Goal: Information Seeking & Learning: Learn about a topic

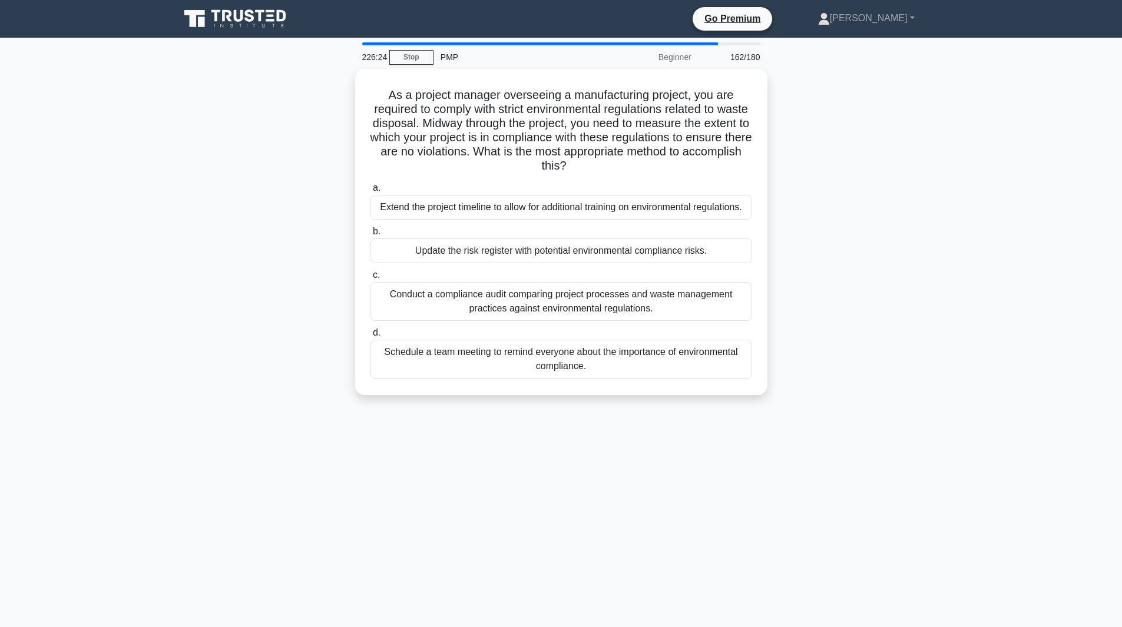
click at [675, 268] on label "c. Conduct a compliance audit comparing project processes and waste management …" at bounding box center [562, 294] width 382 height 53
click at [371, 272] on input "c. Conduct a compliance audit comparing project processes and waste management …" at bounding box center [371, 276] width 0 height 8
click at [675, 267] on div "226:24 Stop PMP Beginner 162/180 As a project manager overseeing a manufacturin…" at bounding box center [562, 336] width 778 height 589
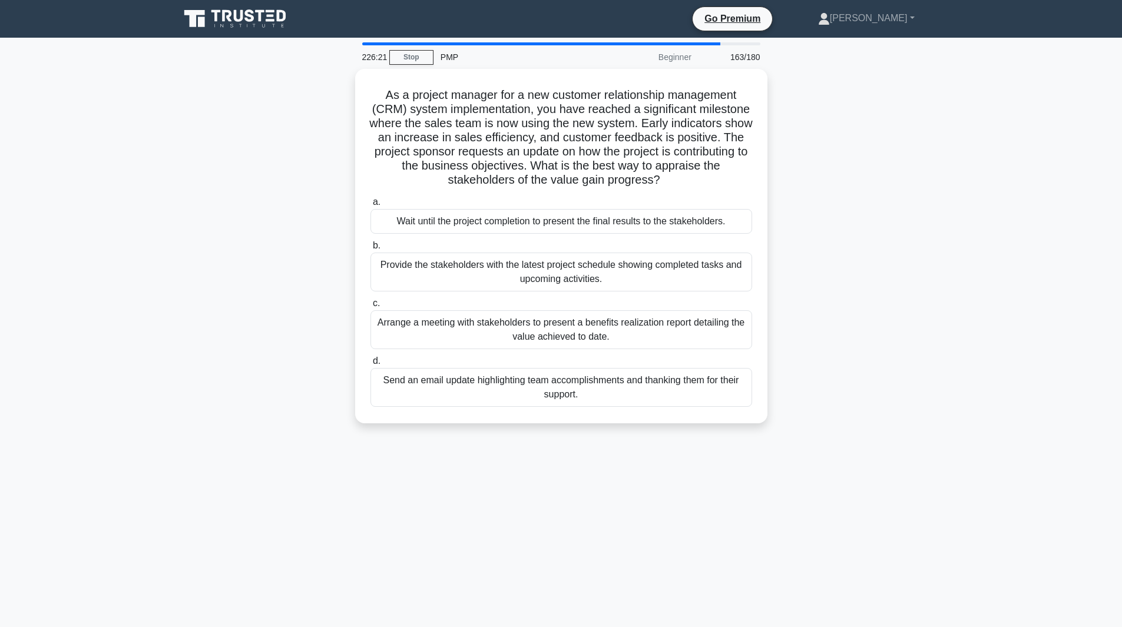
click at [675, 267] on div "Provide the stakeholders with the latest project schedule showing completed tas…" at bounding box center [562, 272] width 382 height 39
click at [371, 250] on input "b. Provide the stakeholders with the latest project schedule showing completed …" at bounding box center [371, 246] width 0 height 8
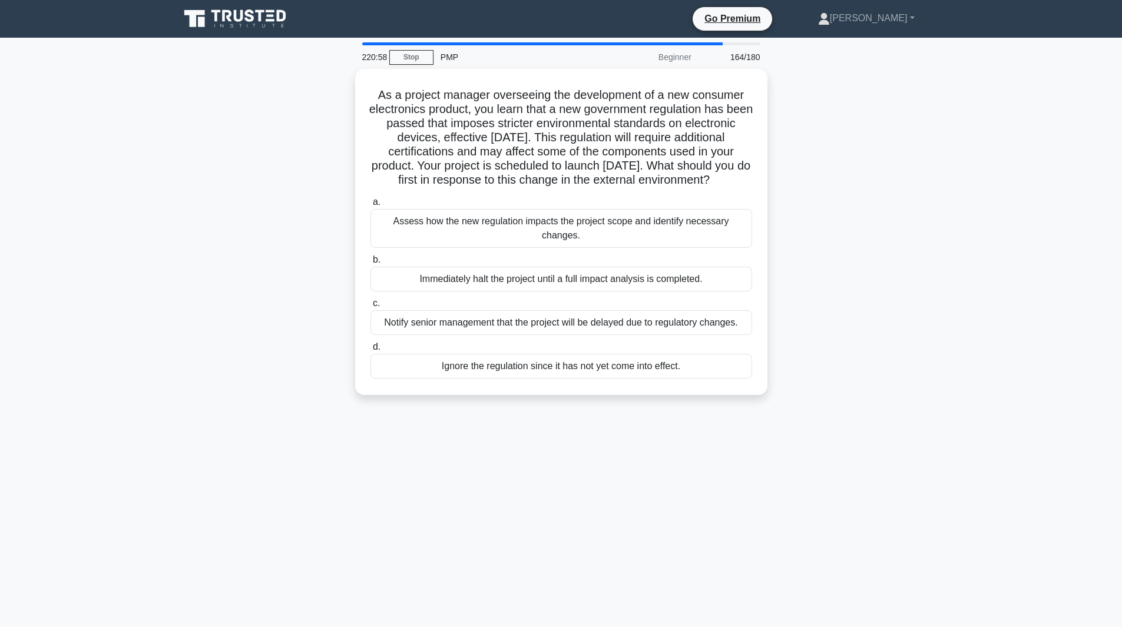
click at [558, 276] on label "b. Immediately halt the project until a full impact analysis is completed." at bounding box center [562, 272] width 382 height 39
click at [371, 264] on input "b. Immediately halt the project until a full impact analysis is completed." at bounding box center [371, 260] width 0 height 8
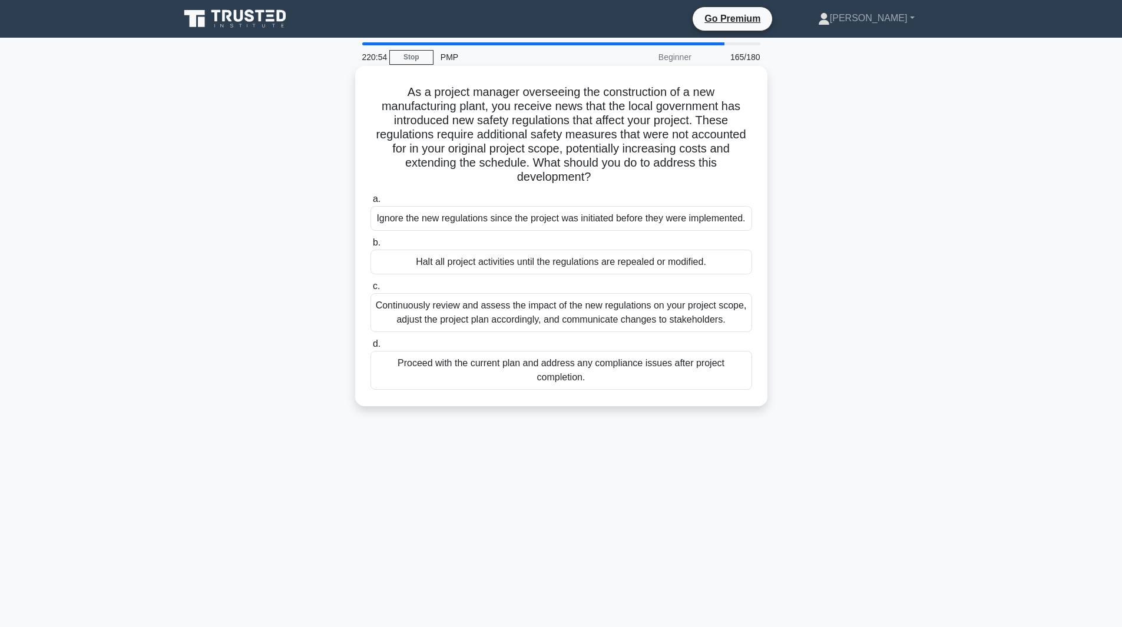
click at [496, 343] on label "d. Proceed with the current plan and address any compliance issues after projec…" at bounding box center [562, 363] width 382 height 53
click at [371, 343] on input "d. Proceed with the current plan and address any compliance issues after projec…" at bounding box center [371, 345] width 0 height 8
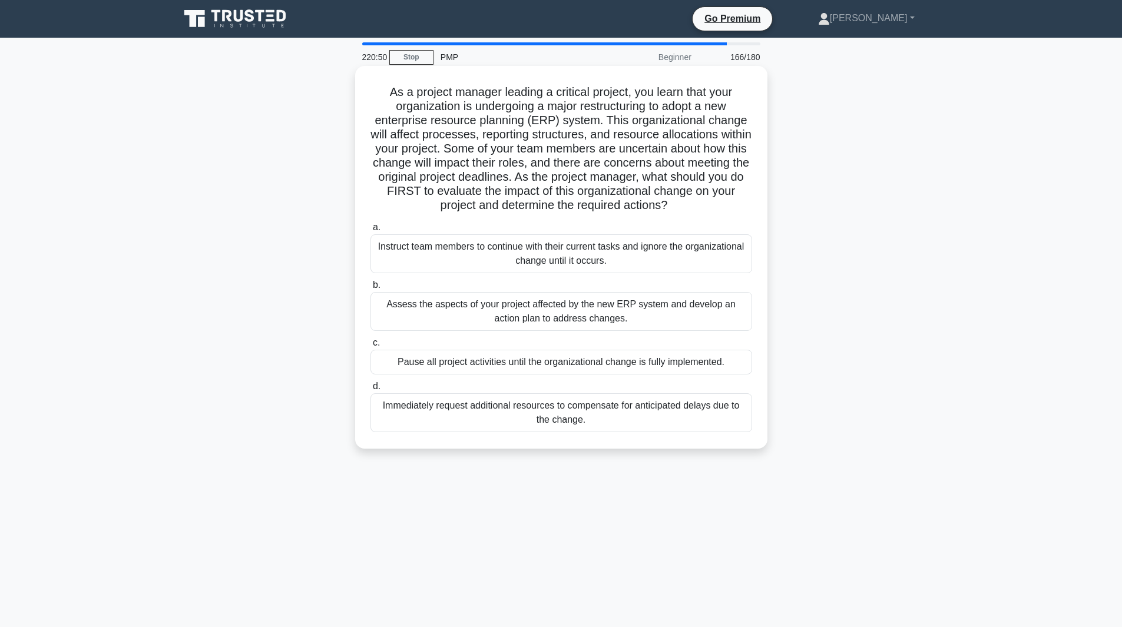
click at [468, 193] on h5 "As a project manager leading a critical project, you learn that your organizati…" at bounding box center [561, 149] width 384 height 128
click at [465, 252] on div "Instruct team members to continue with their current tasks and ignore the organ…" at bounding box center [562, 253] width 382 height 39
click at [371, 232] on input "a. Instruct team members to continue with their current tasks and ignore the or…" at bounding box center [371, 228] width 0 height 8
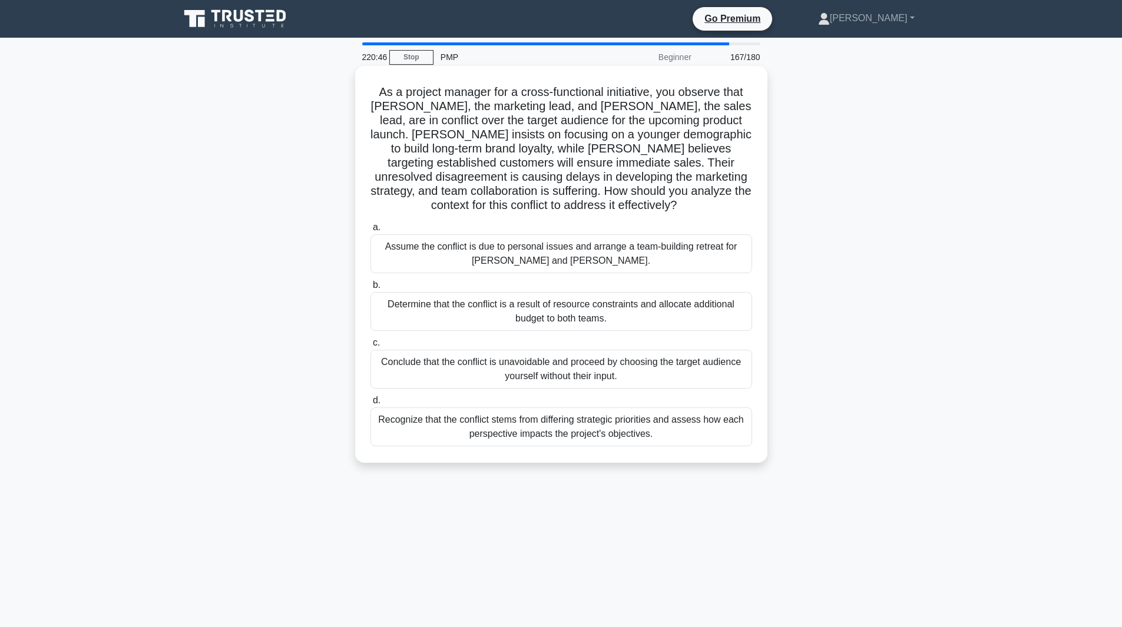
click at [569, 246] on div "Assume the conflict is due to personal issues and arrange a team-building retre…" at bounding box center [562, 253] width 382 height 39
click at [371, 232] on input "a. Assume the conflict is due to personal issues and arrange a team-building re…" at bounding box center [371, 228] width 0 height 8
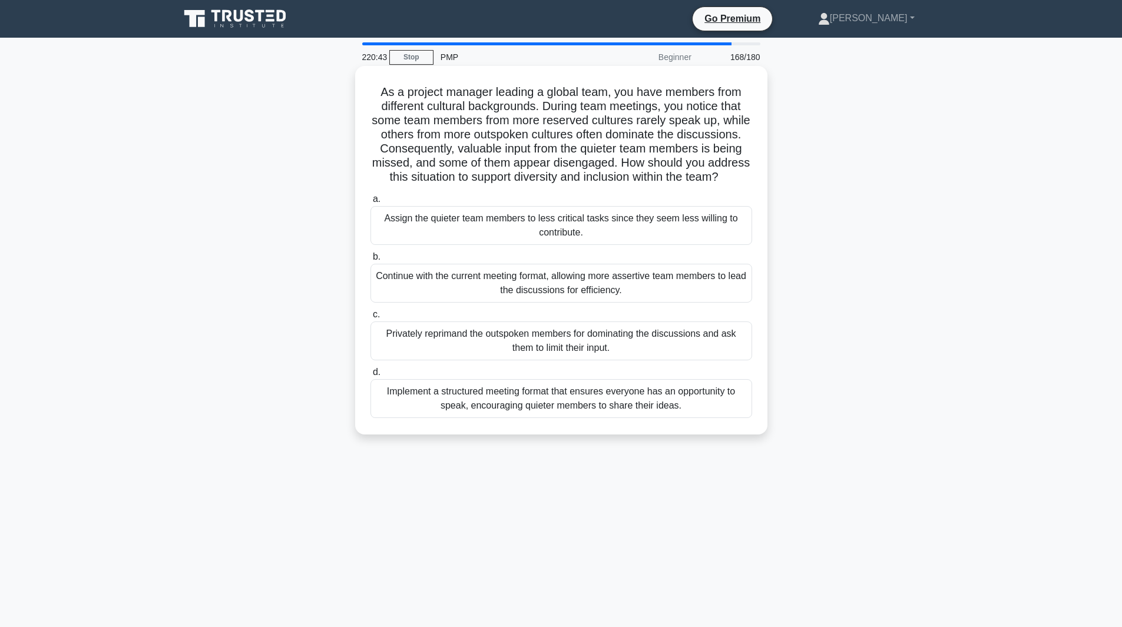
click at [561, 279] on div "Continue with the current meeting format, allowing more assertive team members …" at bounding box center [562, 283] width 382 height 39
click at [371, 261] on input "b. Continue with the current meeting format, allowing more assertive team membe…" at bounding box center [371, 257] width 0 height 8
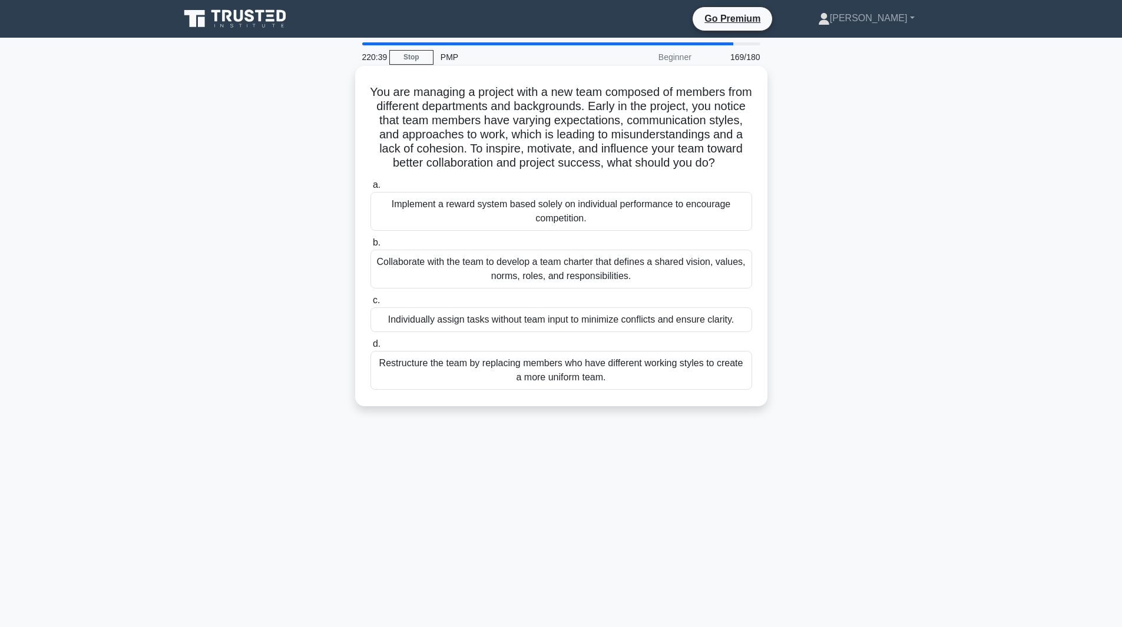
click at [506, 231] on div "Implement a reward system based solely on individual performance to encourage c…" at bounding box center [562, 211] width 382 height 39
click at [371, 189] on input "a. Implement a reward system based solely on individual performance to encourag…" at bounding box center [371, 185] width 0 height 8
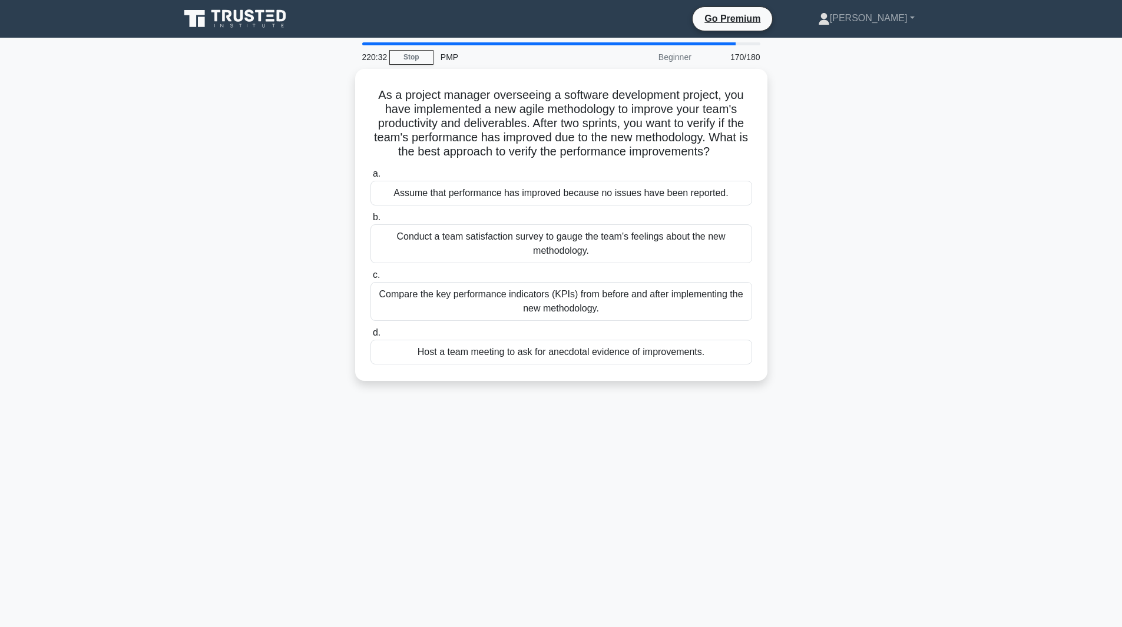
click at [574, 296] on div "Compare the key performance indicators (KPIs) from before and after implementin…" at bounding box center [562, 301] width 382 height 39
click at [371, 279] on input "c. Compare the key performance indicators (KPIs) from before and after implemen…" at bounding box center [371, 276] width 0 height 8
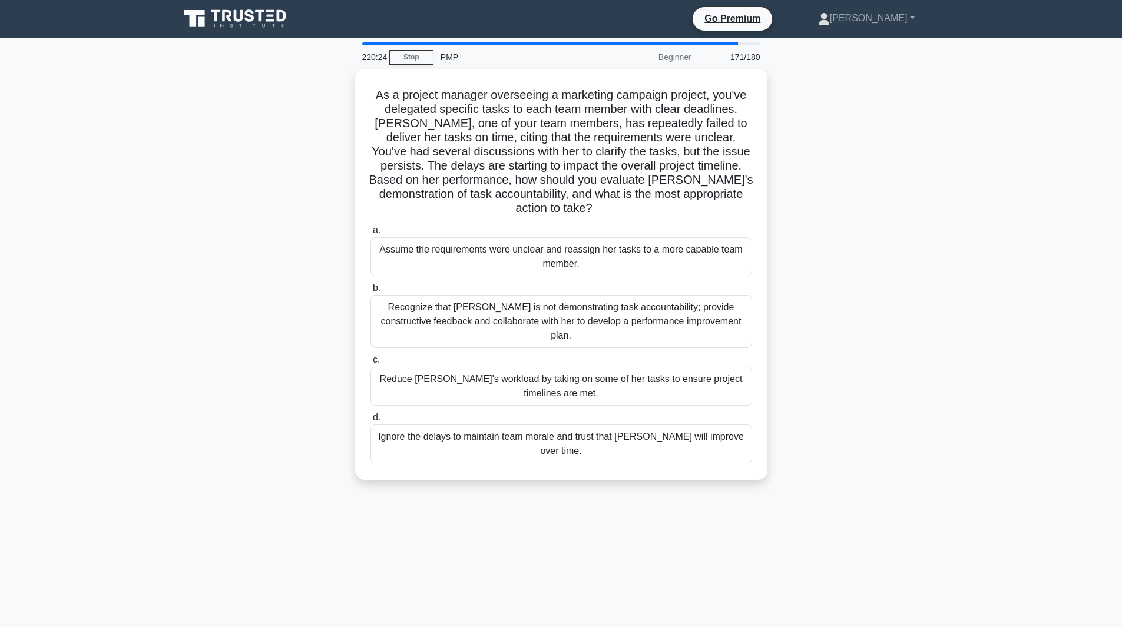
click at [502, 237] on div "Assume the requirements were unclear and reassign her tasks to a more capable t…" at bounding box center [562, 256] width 382 height 39
click at [371, 234] on input "a. Assume the requirements were unclear and reassign her tasks to a more capabl…" at bounding box center [371, 231] width 0 height 8
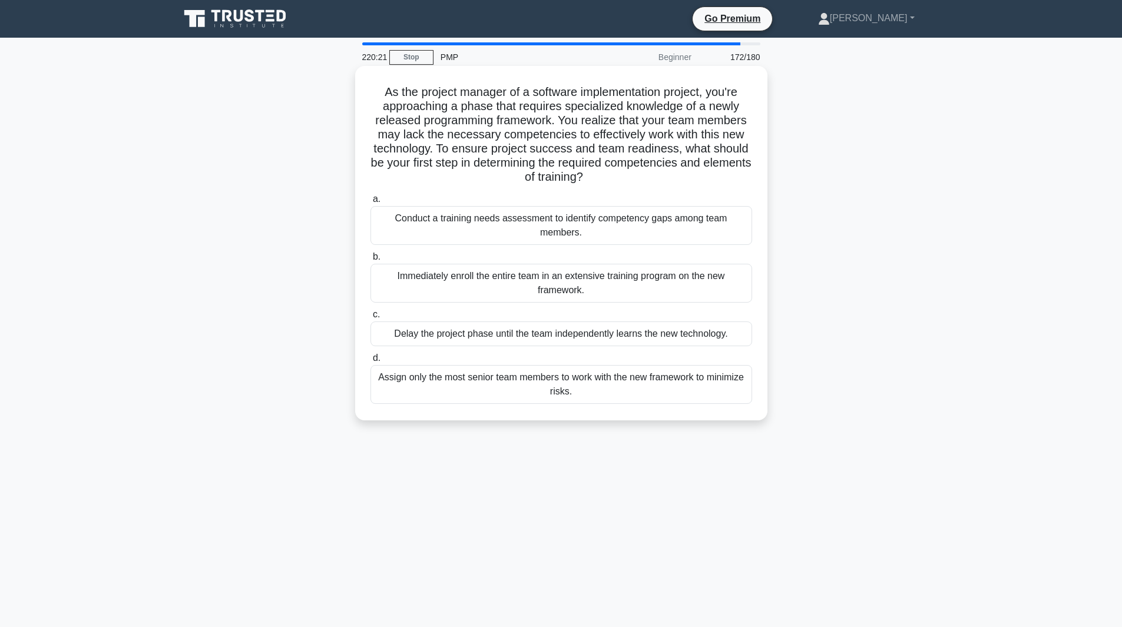
click at [504, 245] on div "Conduct a training needs assessment to identify competency gaps among team memb…" at bounding box center [562, 225] width 382 height 39
click at [371, 203] on input "a. Conduct a training needs assessment to identify competency gaps among team m…" at bounding box center [371, 200] width 0 height 8
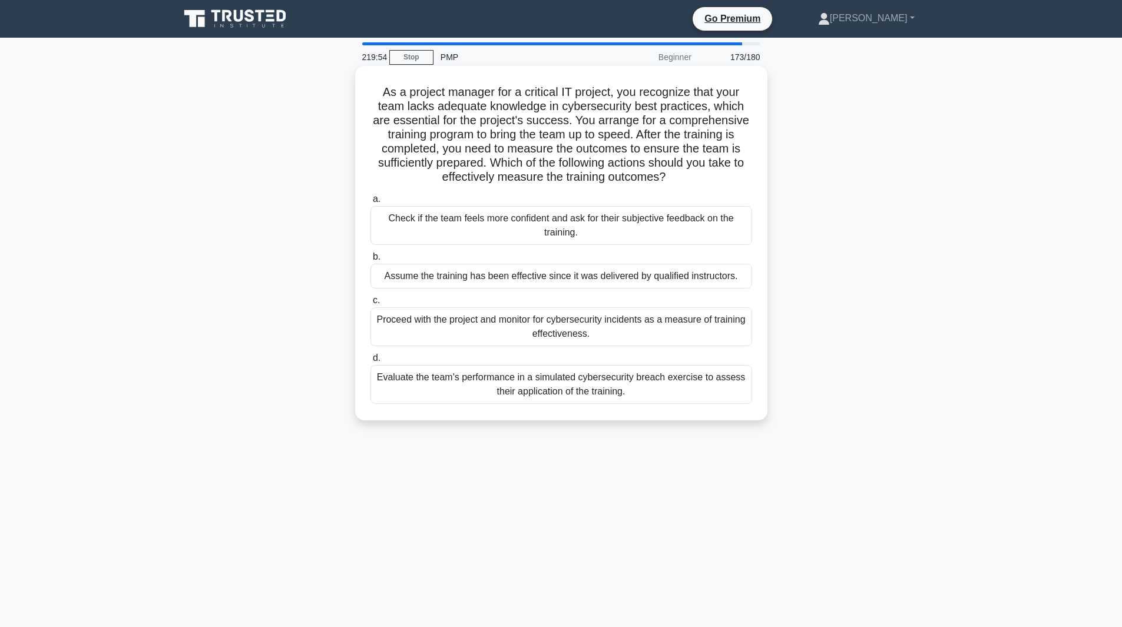
click at [473, 303] on label "c. Proceed with the project and monitor for cybersecurity incidents as a measur…" at bounding box center [562, 319] width 382 height 53
click at [371, 303] on input "c. Proceed with the project and monitor for cybersecurity incidents as a measur…" at bounding box center [371, 301] width 0 height 8
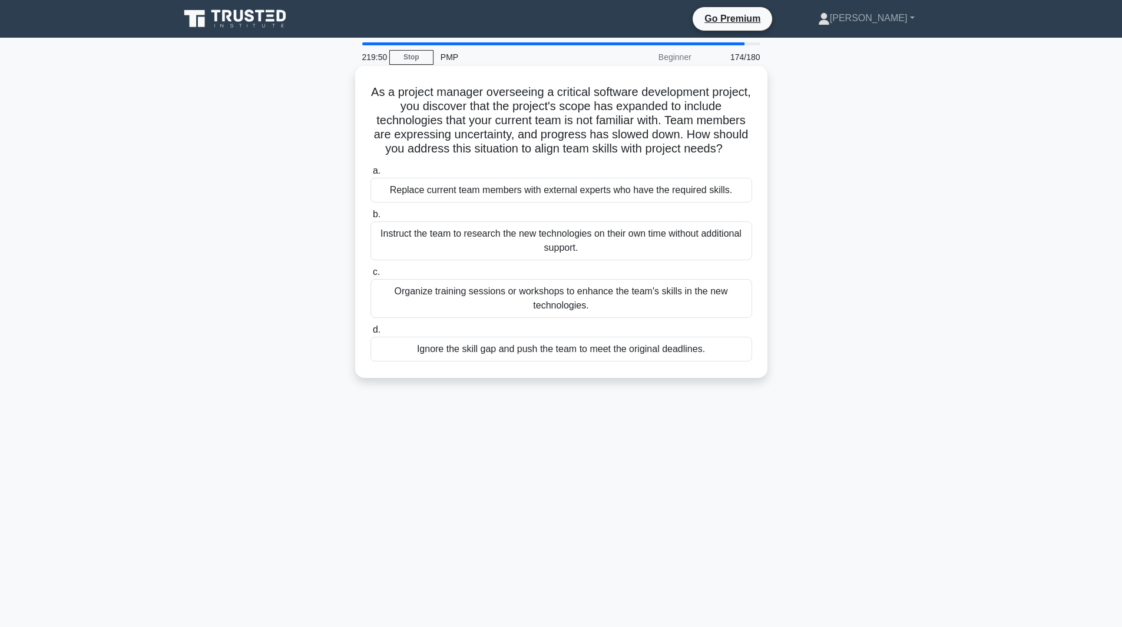
click at [561, 246] on div "Instruct the team to research the new technologies on their own time without ad…" at bounding box center [562, 241] width 382 height 39
click at [371, 219] on input "b. Instruct the team to research the new technologies on their own time without…" at bounding box center [371, 215] width 0 height 8
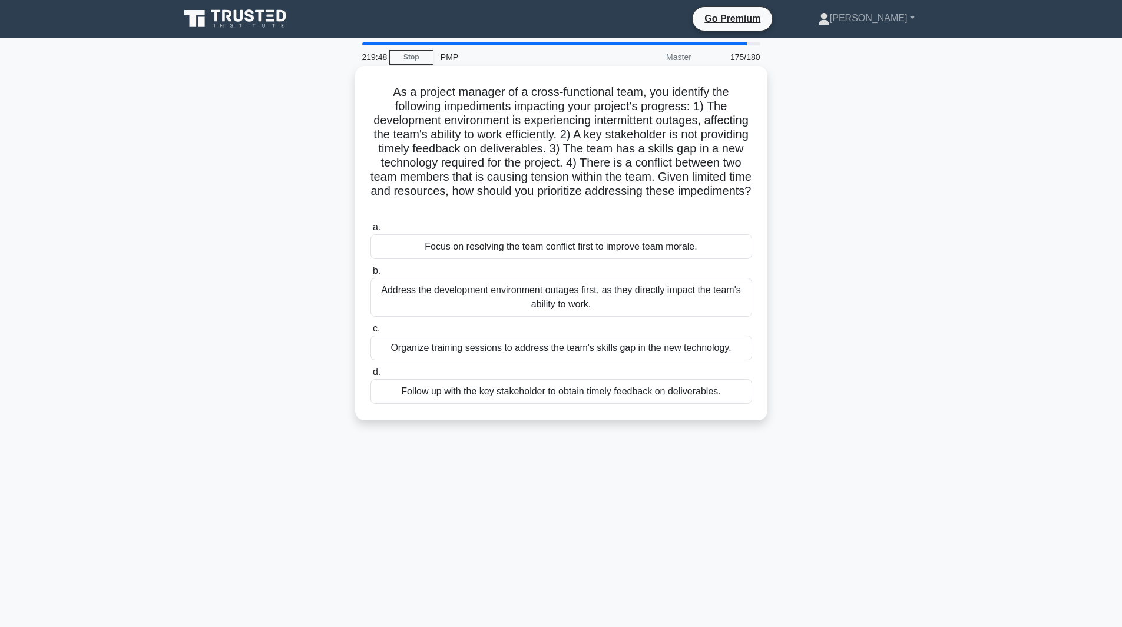
click at [514, 244] on div "Focus on resolving the team conflict first to improve team morale." at bounding box center [562, 246] width 382 height 25
click at [371, 232] on input "a. Focus on resolving the team conflict first to improve team morale." at bounding box center [371, 228] width 0 height 8
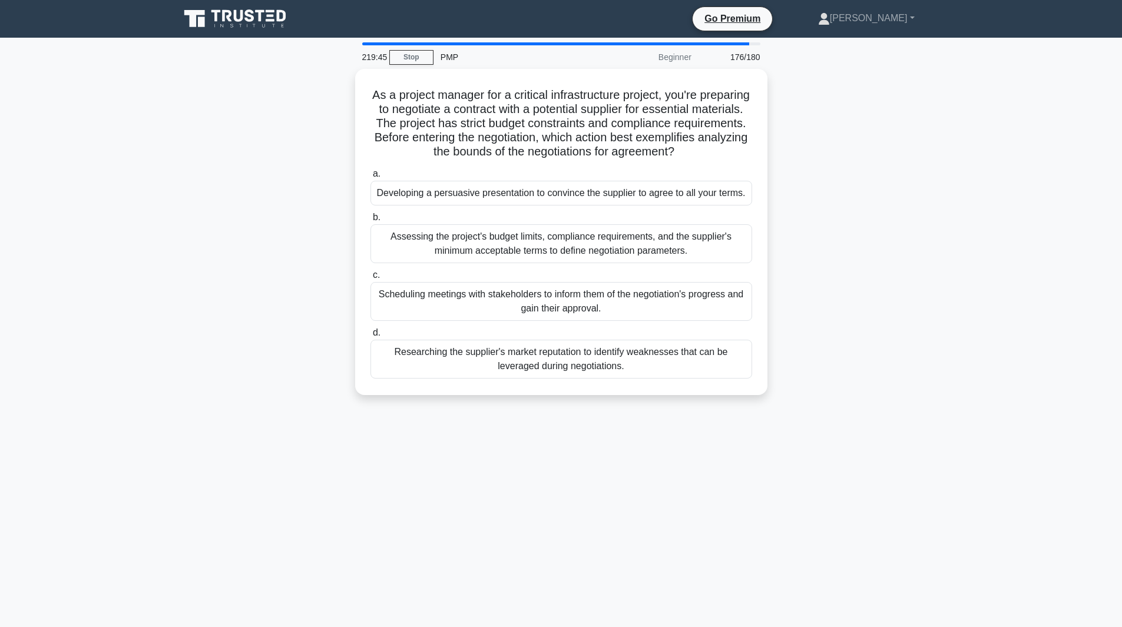
drag, startPoint x: 0, startPoint y: 0, endPoint x: 431, endPoint y: 217, distance: 482.7
click at [431, 206] on div "Developing a persuasive presentation to convince the supplier to agree to all y…" at bounding box center [562, 193] width 382 height 25
click at [371, 178] on input "a. Developing a persuasive presentation to convince the supplier to agree to al…" at bounding box center [371, 174] width 0 height 8
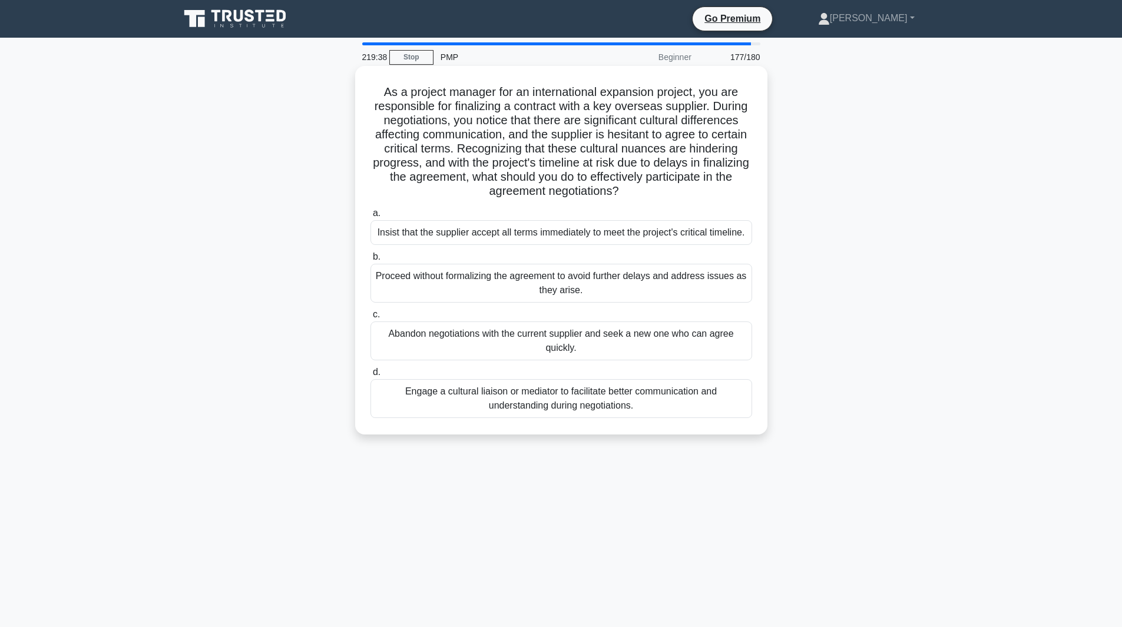
click at [425, 238] on div "Insist that the supplier accept all terms immediately to meet the project's cri…" at bounding box center [562, 232] width 382 height 25
click at [371, 217] on input "a. Insist that the supplier accept all terms immediately to meet the project's …" at bounding box center [371, 214] width 0 height 8
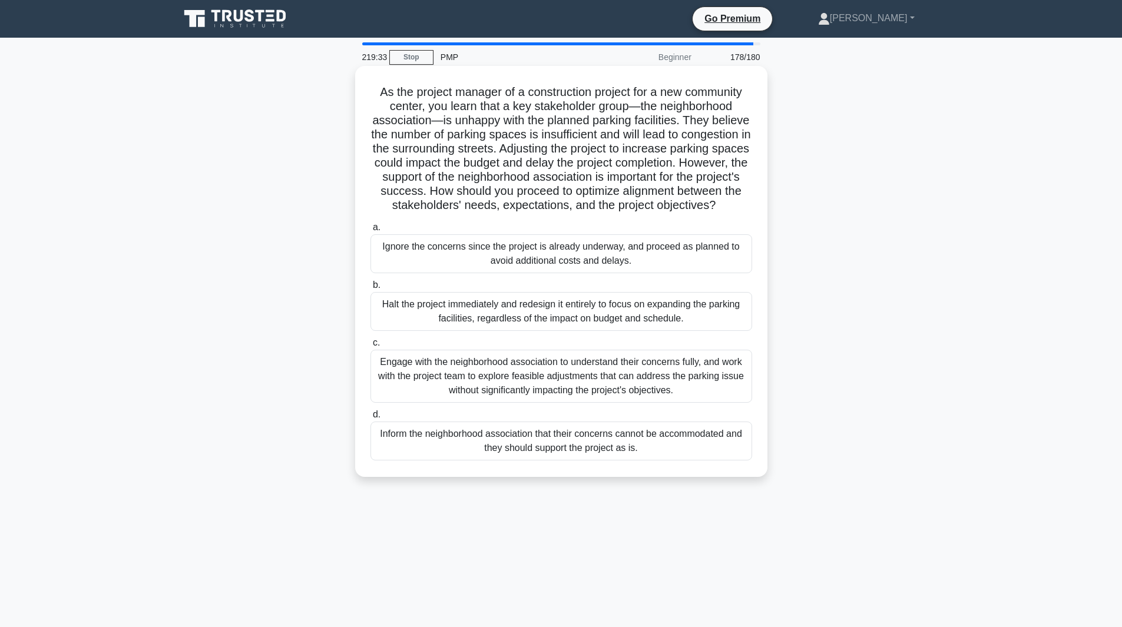
click at [418, 266] on div "Ignore the concerns since the project is already underway, and proceed as plann…" at bounding box center [562, 253] width 382 height 39
click at [371, 232] on input "a. Ignore the concerns since the project is already underway, and proceed as pl…" at bounding box center [371, 228] width 0 height 8
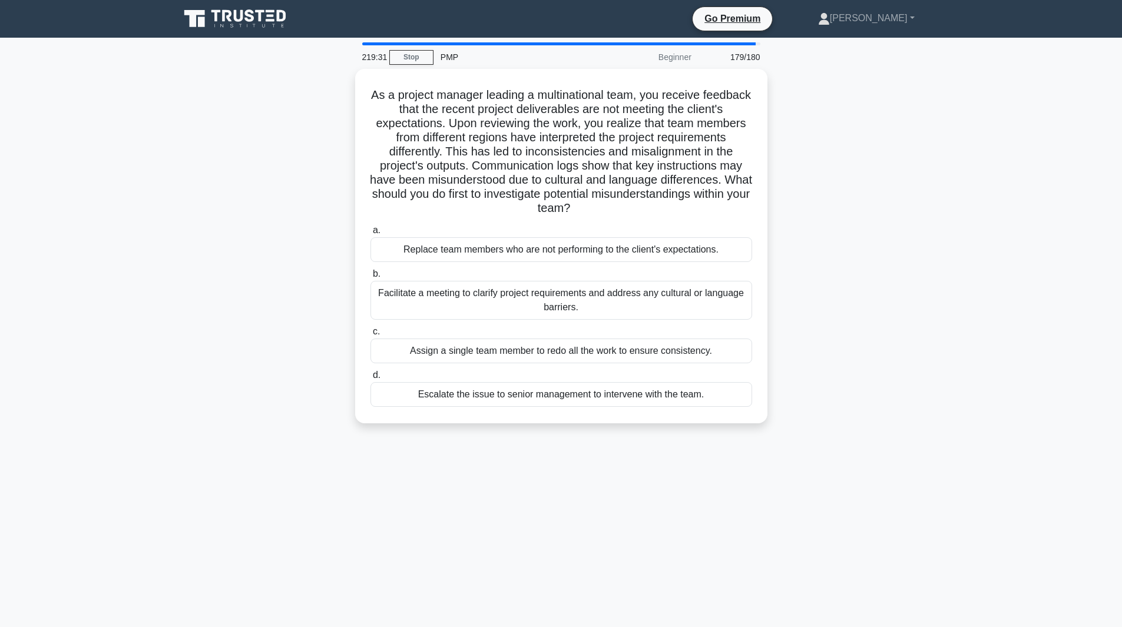
click at [475, 328] on label "c. Assign a single team member to redo all the work to ensure consistency." at bounding box center [562, 344] width 382 height 39
click at [371, 328] on input "c. Assign a single team member to redo all the work to ensure consistency." at bounding box center [371, 332] width 0 height 8
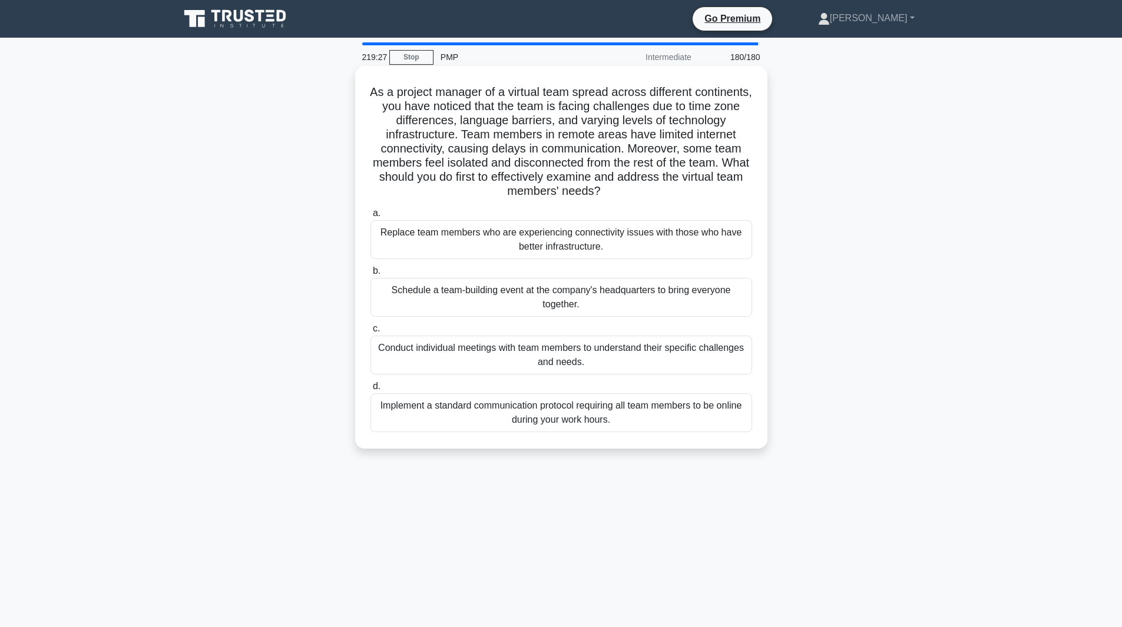
click at [434, 233] on div "Replace team members who are experiencing connectivity issues with those who ha…" at bounding box center [562, 239] width 382 height 39
click at [371, 217] on input "a. Replace team members who are experiencing connectivity issues with those who…" at bounding box center [371, 214] width 0 height 8
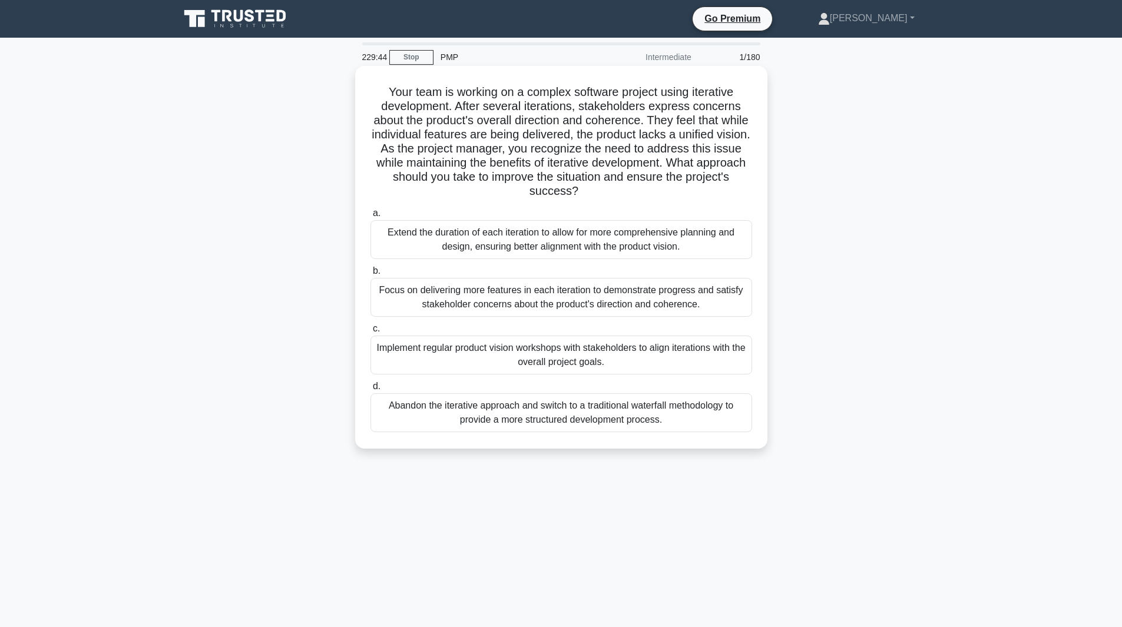
click at [682, 234] on div "Extend the duration of each iteration to allow for more comprehensive planning …" at bounding box center [562, 239] width 382 height 39
click at [371, 217] on input "a. Extend the duration of each iteration to allow for more comprehensive planni…" at bounding box center [371, 214] width 0 height 8
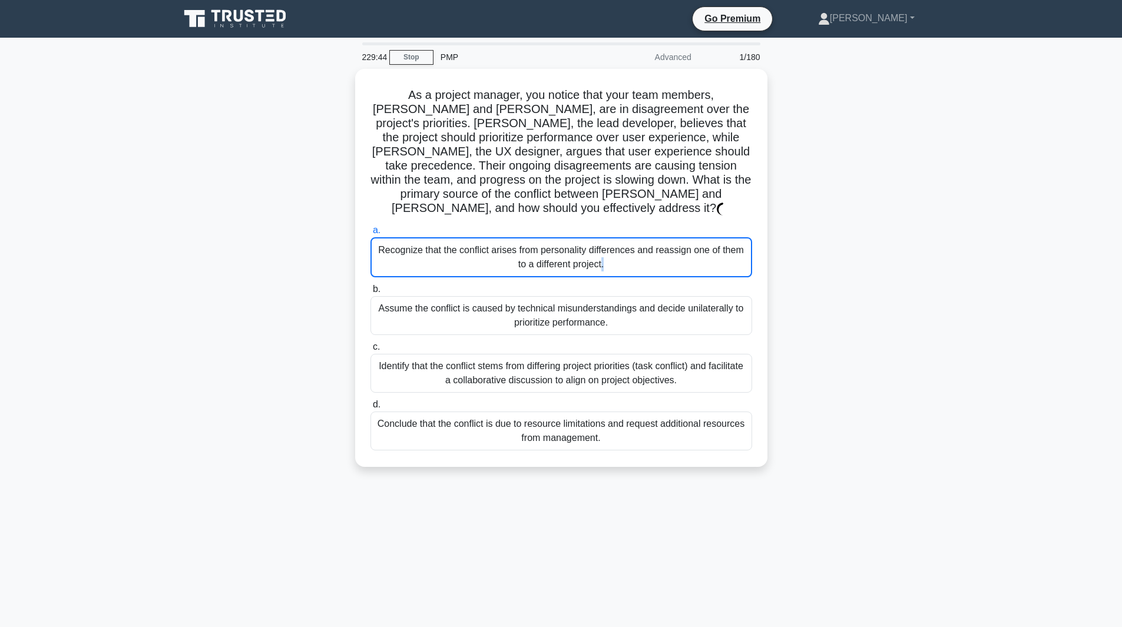
click at [682, 237] on div "Recognize that the conflict arises from personality differences and reassign on…" at bounding box center [562, 257] width 382 height 40
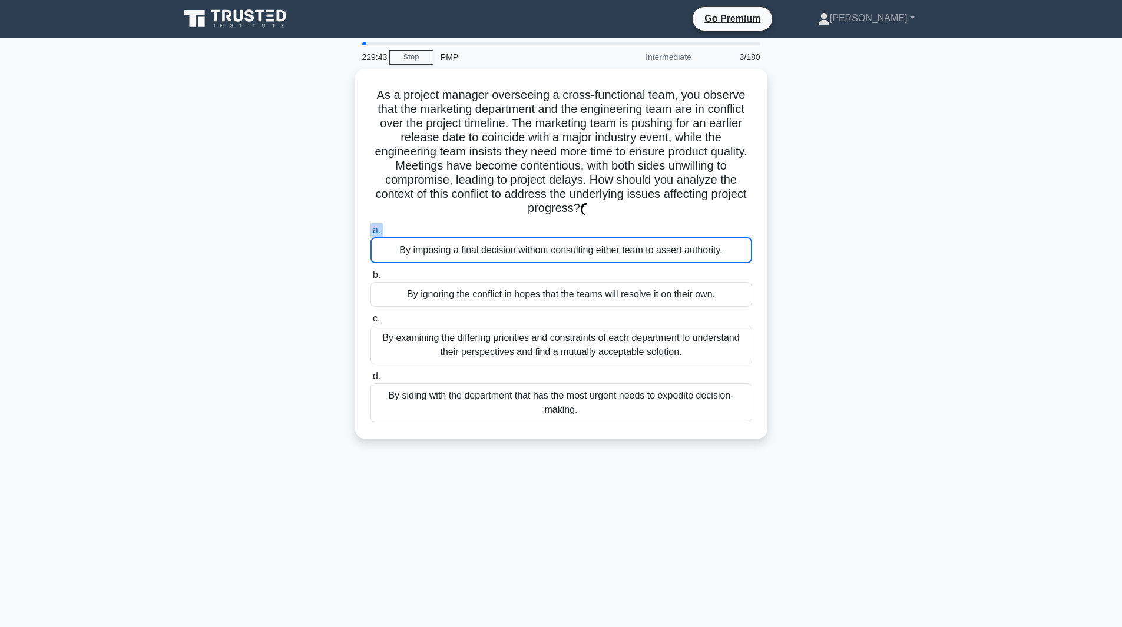
click at [682, 234] on label "a. By imposing a final decision without consulting either team to assert author…" at bounding box center [562, 243] width 382 height 40
click at [371, 234] on input "a. By imposing a final decision without consulting either team to assert author…" at bounding box center [371, 231] width 0 height 8
click at [682, 234] on label "a. By imposing a final decision without consulting either team to assert author…" at bounding box center [562, 243] width 382 height 40
click at [371, 234] on input "a. By imposing a final decision without consulting either team to assert author…" at bounding box center [371, 231] width 0 height 8
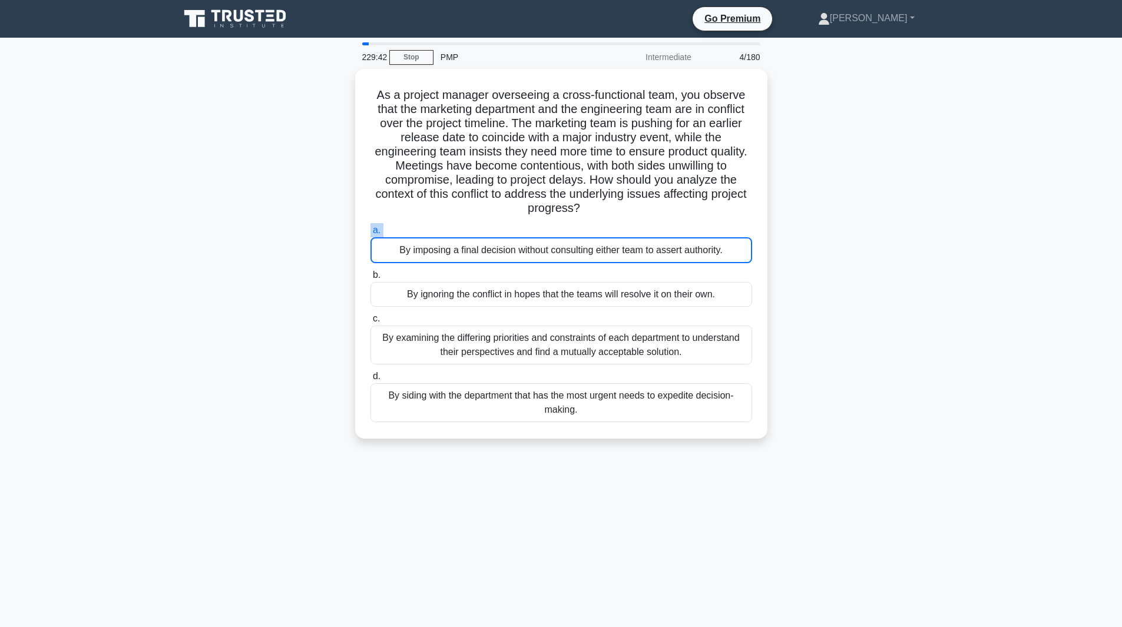
click at [682, 234] on label "a. By imposing a final decision without consulting either team to assert author…" at bounding box center [562, 243] width 382 height 40
click at [371, 234] on input "a. By imposing a final decision without consulting either team to assert author…" at bounding box center [371, 231] width 0 height 8
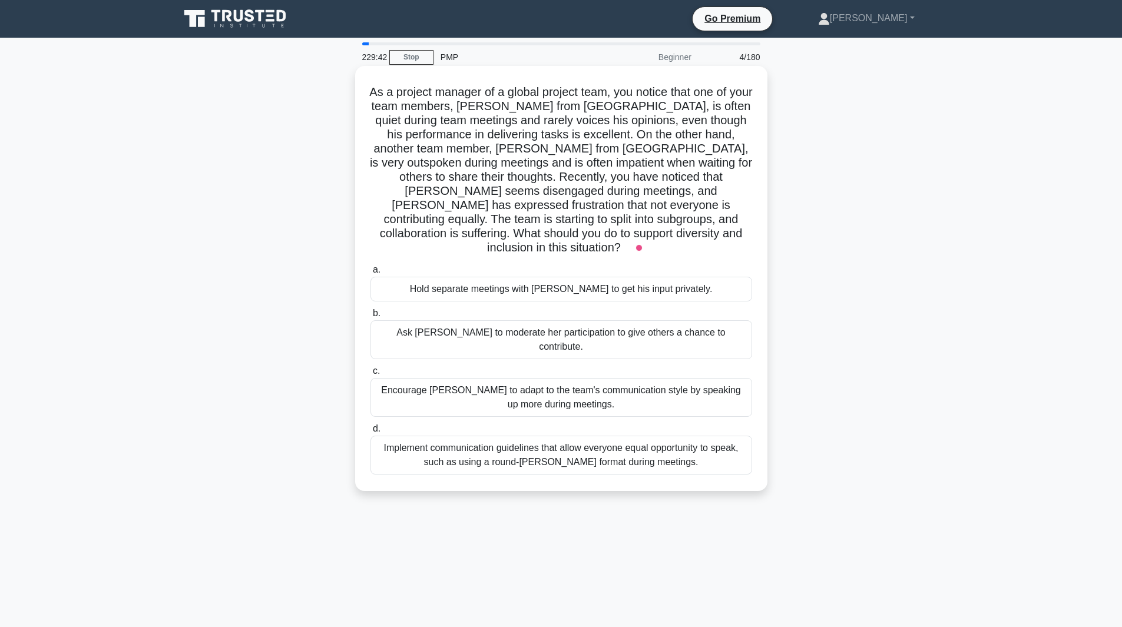
click at [669, 283] on div "Hold separate meetings with Li Wei to get his input privately." at bounding box center [562, 289] width 382 height 25
click at [371, 274] on input "a. Hold separate meetings with Li Wei to get his input privately." at bounding box center [371, 270] width 0 height 8
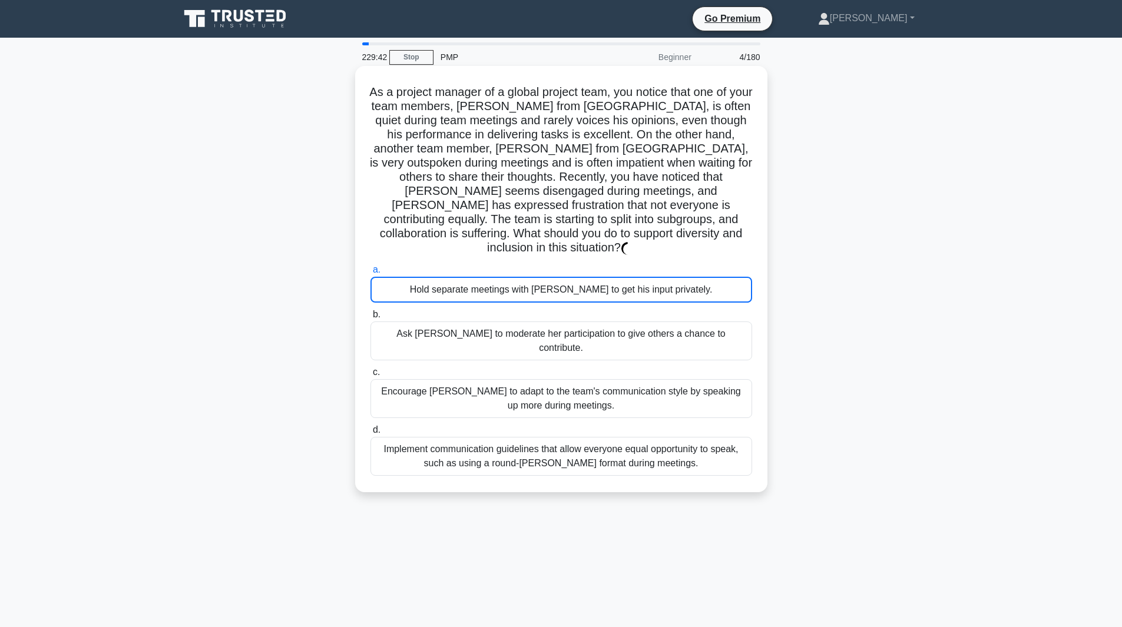
click at [669, 283] on div "Hold separate meetings with Li Wei to get his input privately." at bounding box center [562, 290] width 382 height 26
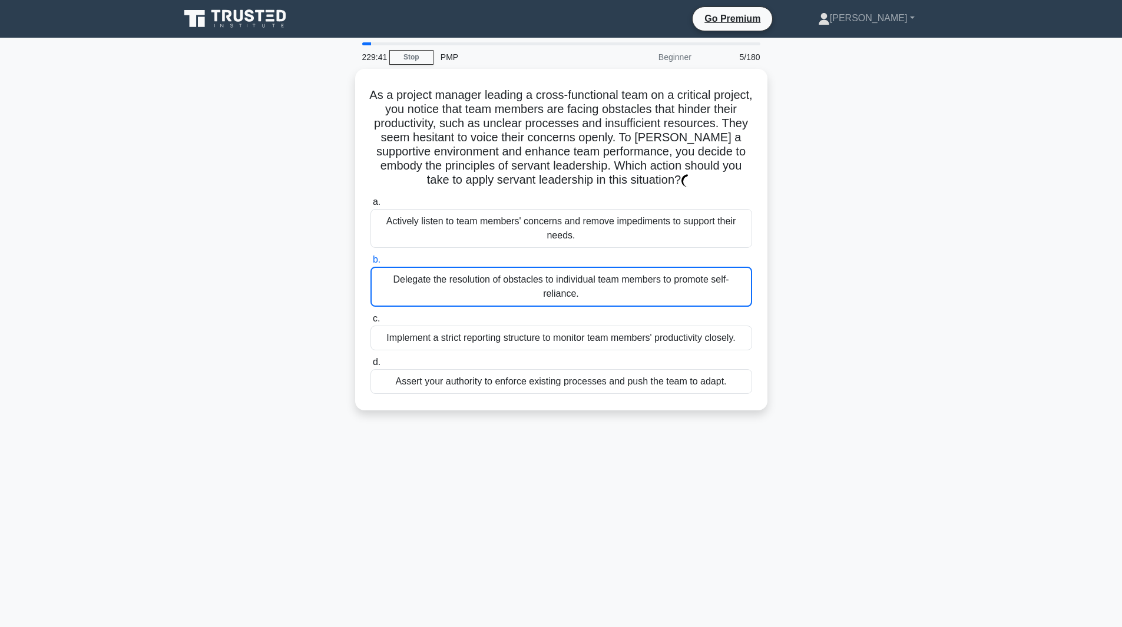
click at [669, 283] on div "Delegate the resolution of obstacles to individual team members to promote self…" at bounding box center [562, 287] width 382 height 40
click at [371, 264] on input "b. Delegate the resolution of obstacles to individual team members to promote s…" at bounding box center [371, 260] width 0 height 8
click at [669, 283] on div "Delegate the resolution of obstacles to individual team members to promote self…" at bounding box center [562, 287] width 382 height 40
click at [371, 264] on input "b. Delegate the resolution of obstacles to individual team members to promote s…" at bounding box center [371, 260] width 0 height 8
click at [669, 283] on div "Delegate the resolution of obstacles to individual team members to promote self…" at bounding box center [562, 287] width 382 height 40
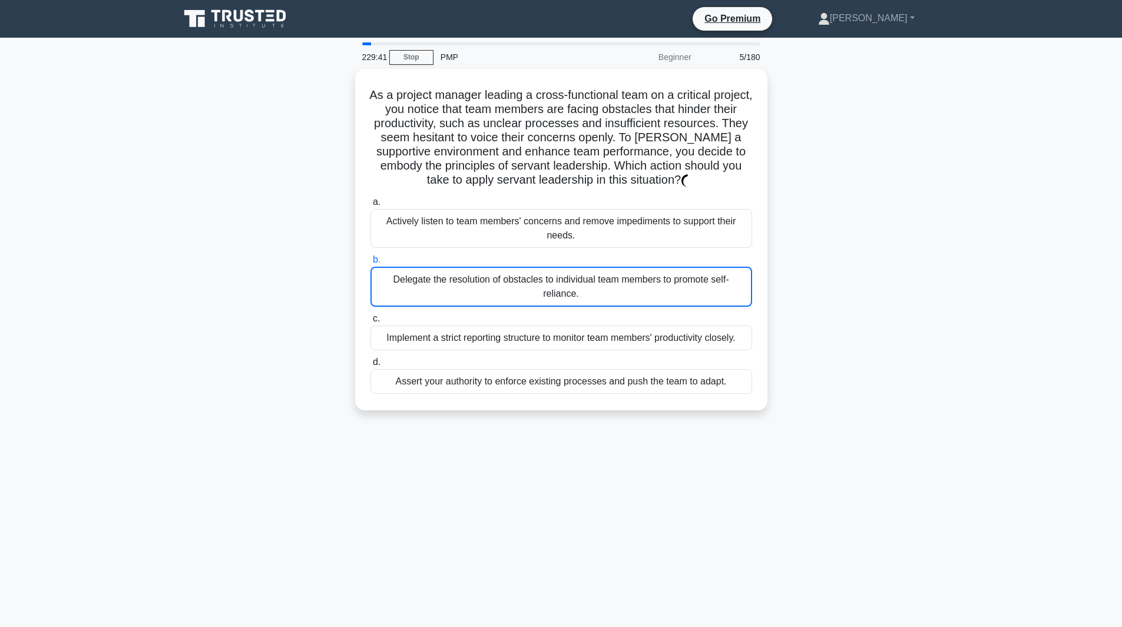
click at [371, 264] on input "b. Delegate the resolution of obstacles to individual team members to promote s…" at bounding box center [371, 260] width 0 height 8
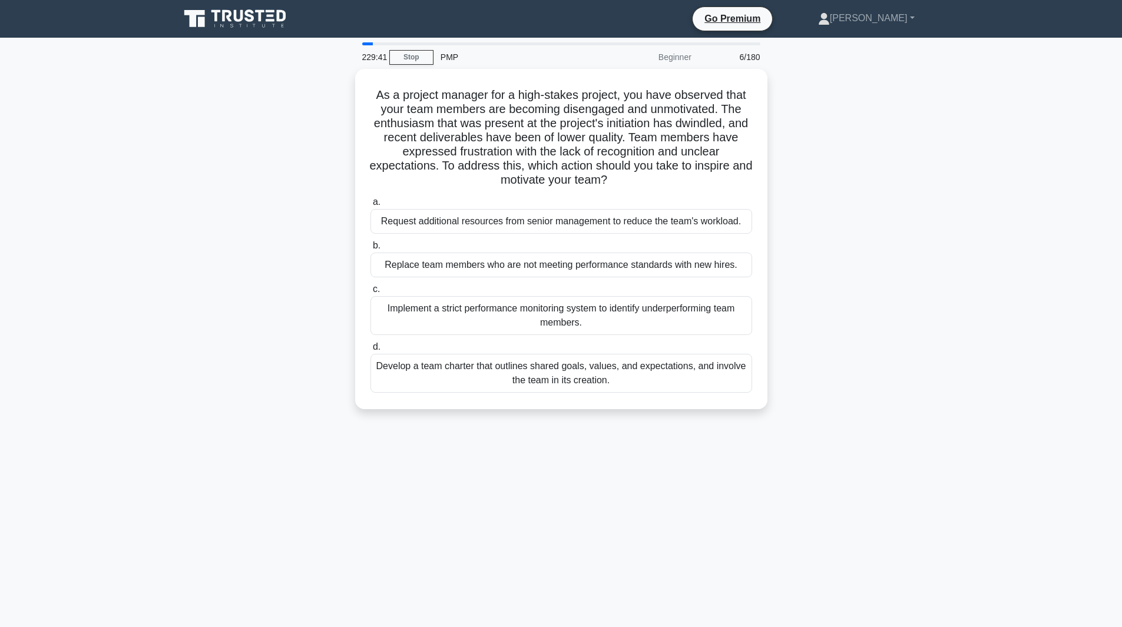
click at [669, 283] on label "c. Implement a strict performance monitoring system to identify underperforming…" at bounding box center [562, 308] width 382 height 53
click at [371, 286] on input "c. Implement a strict performance monitoring system to identify underperforming…" at bounding box center [371, 290] width 0 height 8
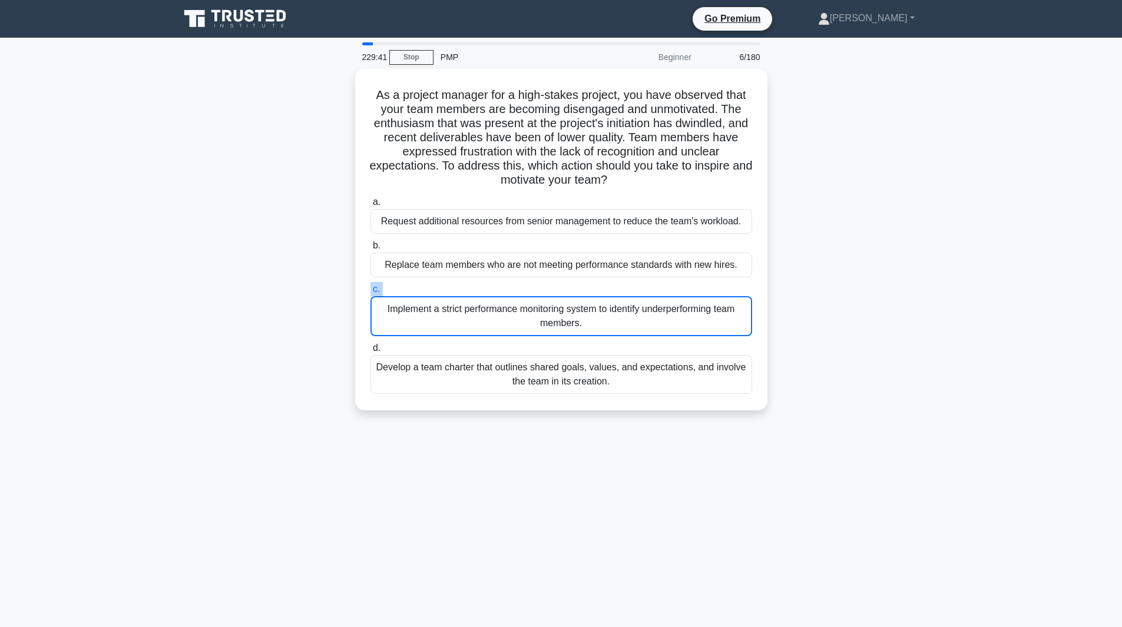
click at [669, 283] on label "c. Implement a strict performance monitoring system to identify underperforming…" at bounding box center [562, 309] width 382 height 54
click at [371, 286] on input "c. Implement a strict performance monitoring system to identify underperforming…" at bounding box center [371, 290] width 0 height 8
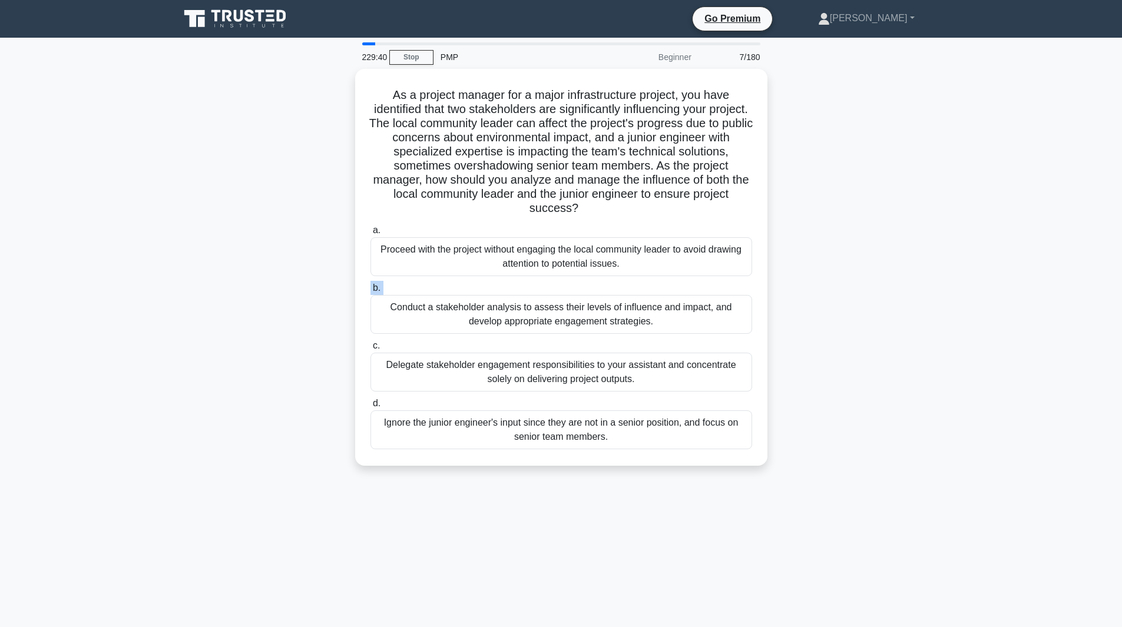
click at [669, 283] on label "b. Conduct a stakeholder analysis to assess their levels of influence and impac…" at bounding box center [562, 307] width 382 height 53
click at [371, 285] on input "b. Conduct a stakeholder analysis to assess their levels of influence and impac…" at bounding box center [371, 289] width 0 height 8
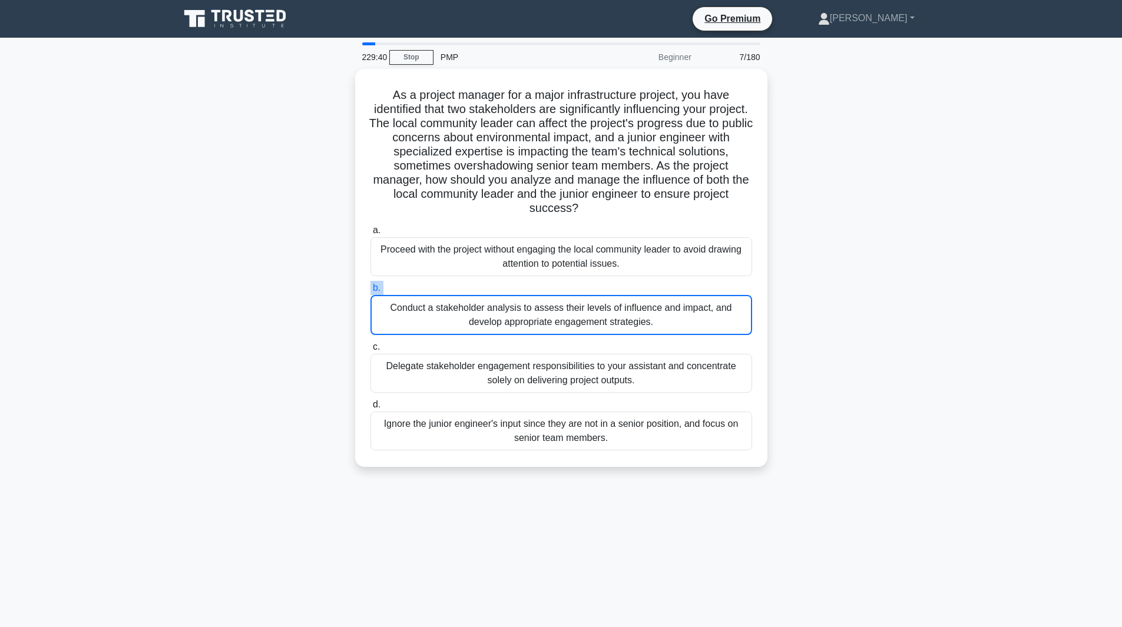
click at [669, 283] on label "b. Conduct a stakeholder analysis to assess their levels of influence and impac…" at bounding box center [562, 308] width 382 height 54
click at [371, 285] on input "b. Conduct a stakeholder analysis to assess their levels of influence and impac…" at bounding box center [371, 289] width 0 height 8
click at [669, 283] on label "b. Conduct a stakeholder analysis to assess their levels of influence and impac…" at bounding box center [562, 308] width 382 height 54
click at [371, 285] on input "b. Conduct a stakeholder analysis to assess their levels of influence and impac…" at bounding box center [371, 289] width 0 height 8
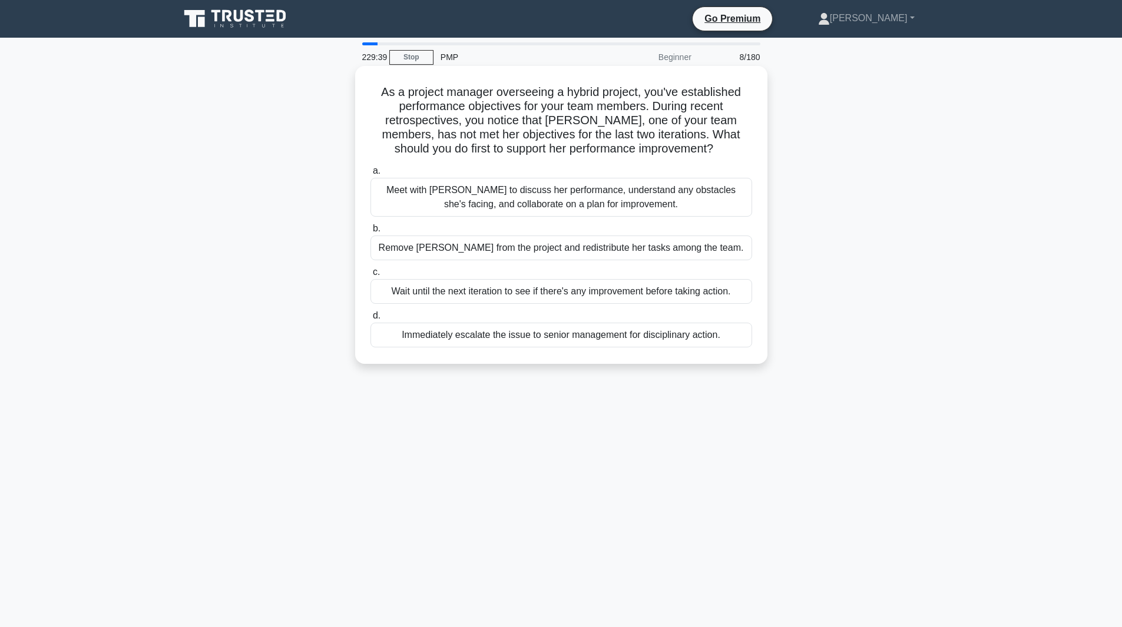
click at [668, 289] on div "Wait until the next iteration to see if there's any improvement before taking a…" at bounding box center [562, 291] width 382 height 25
click at [371, 276] on input "c. Wait until the next iteration to see if there's any improvement before takin…" at bounding box center [371, 273] width 0 height 8
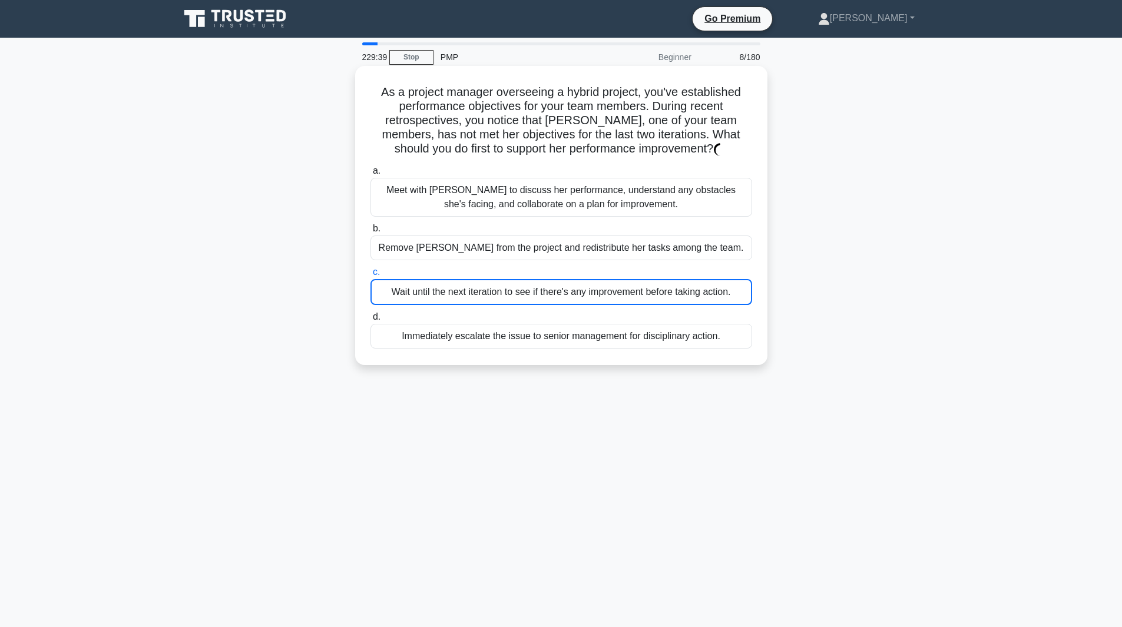
click at [668, 289] on div "Wait until the next iteration to see if there's any improvement before taking a…" at bounding box center [562, 292] width 382 height 26
click at [371, 276] on input "c. Wait until the next iteration to see if there's any improvement before takin…" at bounding box center [371, 273] width 0 height 8
click at [668, 289] on div "Wait until the next iteration to see if there's any improvement before taking a…" at bounding box center [562, 292] width 382 height 26
click at [371, 276] on input "c. Wait until the next iteration to see if there's any improvement before takin…" at bounding box center [371, 273] width 0 height 8
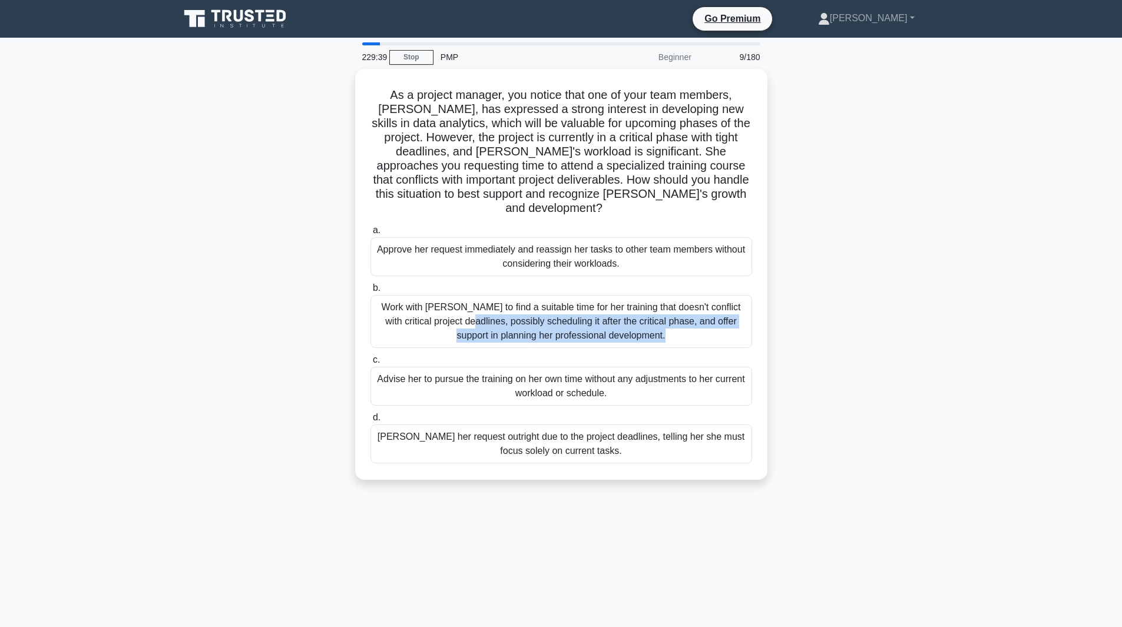
click at [668, 295] on div "Work with Emily to find a suitable time for her training that doesn't conflict …" at bounding box center [562, 321] width 382 height 53
click at [371, 289] on input "b. Work with Emily to find a suitable time for her training that doesn't confli…" at bounding box center [371, 289] width 0 height 8
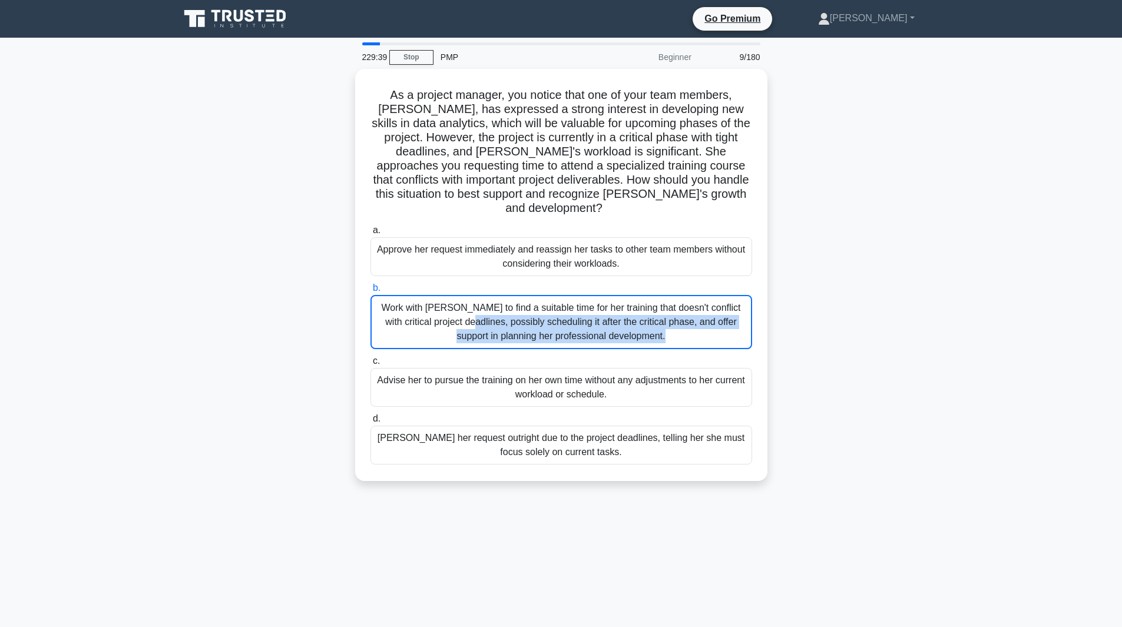
click at [668, 295] on div "Work with Emily to find a suitable time for her training that doesn't conflict …" at bounding box center [562, 322] width 382 height 54
click at [371, 289] on input "b. Work with Emily to find a suitable time for her training that doesn't confli…" at bounding box center [371, 289] width 0 height 8
click at [668, 295] on div "Work with Emily to find a suitable time for her training that doesn't conflict …" at bounding box center [562, 322] width 382 height 54
click at [371, 289] on input "b. Work with Emily to find a suitable time for her training that doesn't confli…" at bounding box center [371, 289] width 0 height 8
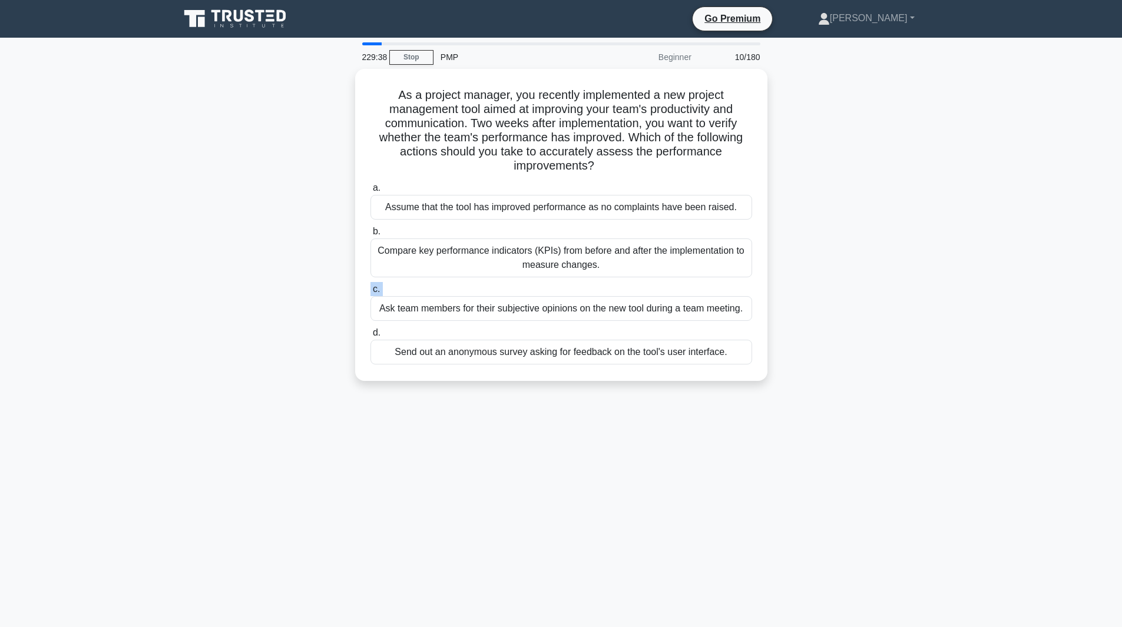
click at [668, 289] on label "c. Ask team members for their subjective opinions on the new tool during a team…" at bounding box center [562, 301] width 382 height 39
click at [371, 289] on input "c. Ask team members for their subjective opinions on the new tool during a team…" at bounding box center [371, 290] width 0 height 8
click at [668, 289] on label "c. Ask team members for their subjective opinions on the new tool during a team…" at bounding box center [562, 302] width 382 height 40
click at [371, 289] on input "c. Ask team members for their subjective opinions on the new tool during a team…" at bounding box center [371, 290] width 0 height 8
click at [668, 289] on label "c. Ask team members for their subjective opinions on the new tool during a team…" at bounding box center [562, 302] width 382 height 40
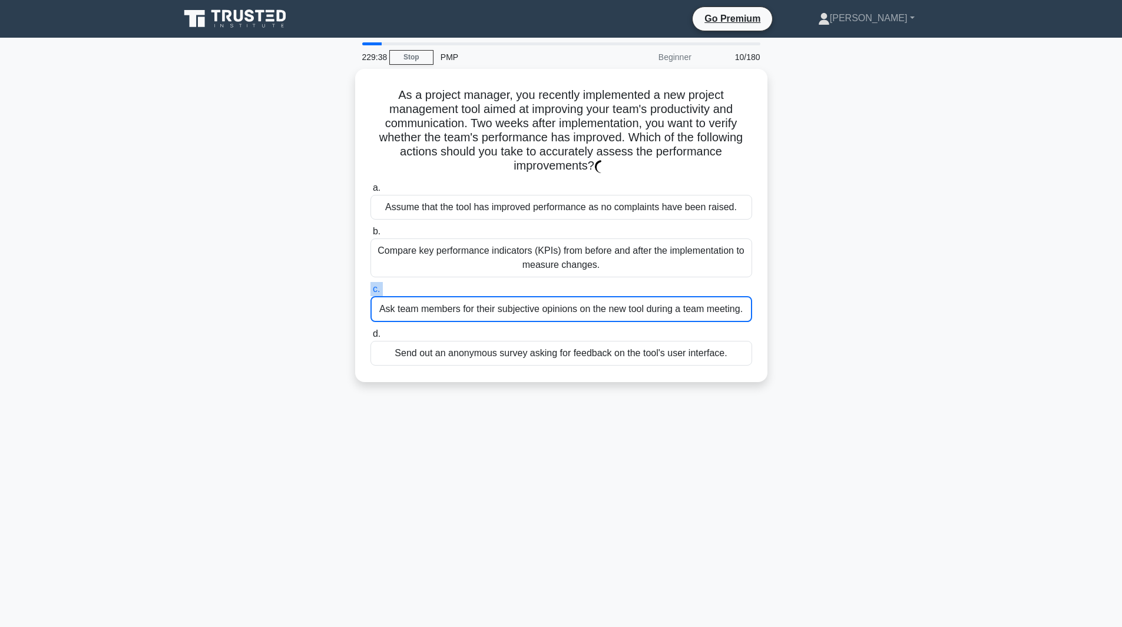
click at [371, 289] on input "c. Ask team members for their subjective opinions on the new tool during a team…" at bounding box center [371, 290] width 0 height 8
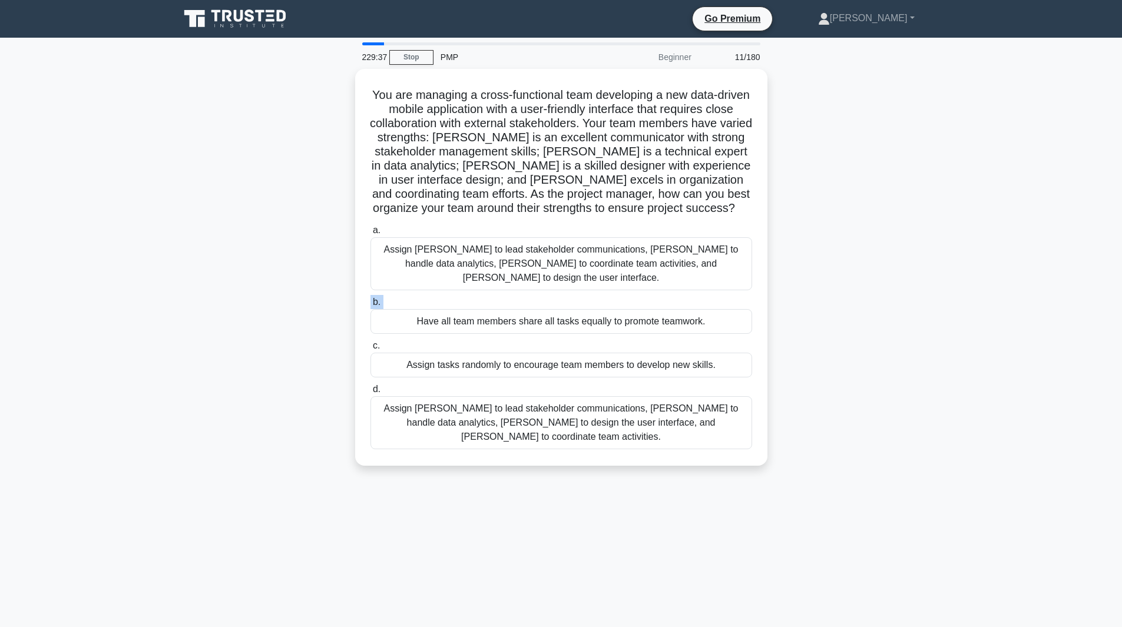
click at [668, 295] on label "b. Have all team members share all tasks equally to promote teamwork." at bounding box center [562, 314] width 382 height 39
click at [371, 299] on input "b. Have all team members share all tasks equally to promote teamwork." at bounding box center [371, 303] width 0 height 8
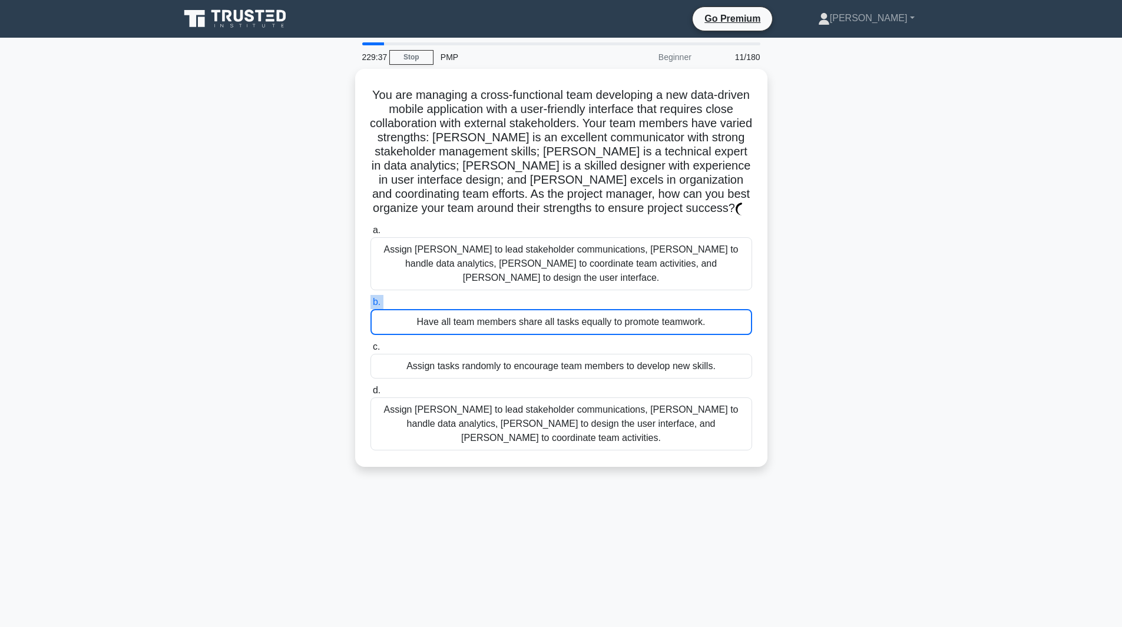
click at [668, 295] on label "b. Have all team members share all tasks equally to promote teamwork." at bounding box center [562, 315] width 382 height 40
click at [371, 299] on input "b. Have all team members share all tasks equally to promote teamwork." at bounding box center [371, 303] width 0 height 8
click at [668, 295] on label "b. Have all team members share all tasks equally to promote teamwork." at bounding box center [562, 315] width 382 height 40
click at [371, 299] on input "b. Have all team members share all tasks equally to promote teamwork." at bounding box center [371, 303] width 0 height 8
click at [668, 295] on label "b. Have all team members share all tasks equally to promote teamwork." at bounding box center [562, 315] width 382 height 40
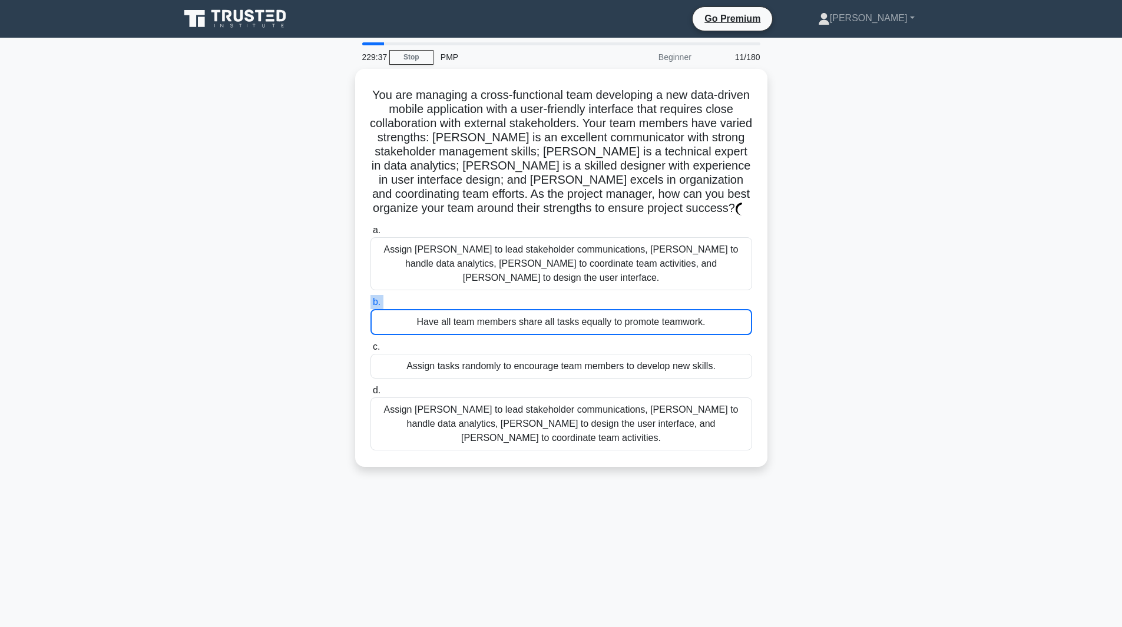
click at [371, 299] on input "b. Have all team members share all tasks equally to promote teamwork." at bounding box center [371, 303] width 0 height 8
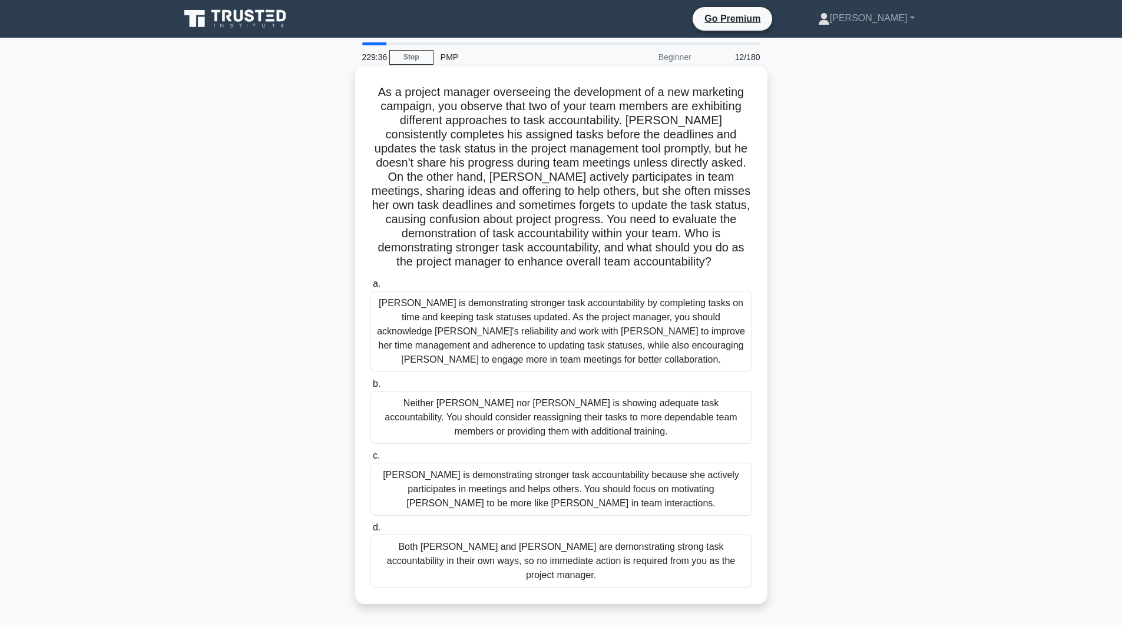
click at [667, 323] on div "Jacob is demonstrating stronger task accountability by completing tasks on time…" at bounding box center [562, 331] width 382 height 81
click at [371, 288] on input "a. Jacob is demonstrating stronger task accountability by completing tasks on t…" at bounding box center [371, 284] width 0 height 8
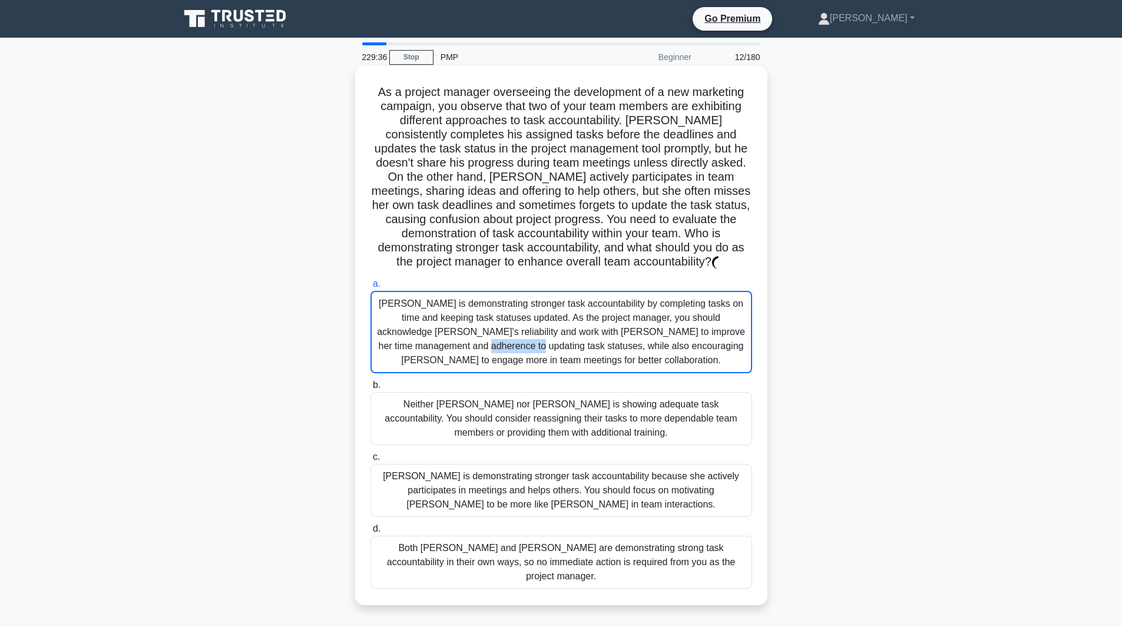
click at [667, 323] on div "Jacob is demonstrating stronger task accountability by completing tasks on time…" at bounding box center [562, 332] width 382 height 82
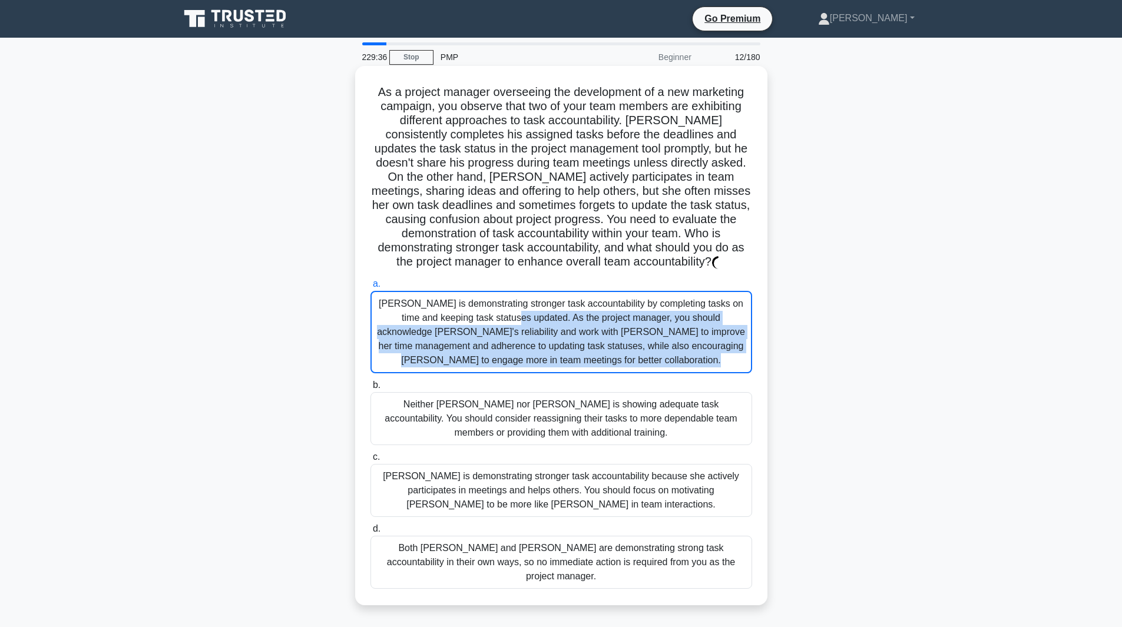
click at [667, 323] on div "Jacob is demonstrating stronger task accountability by completing tasks on time…" at bounding box center [562, 332] width 382 height 82
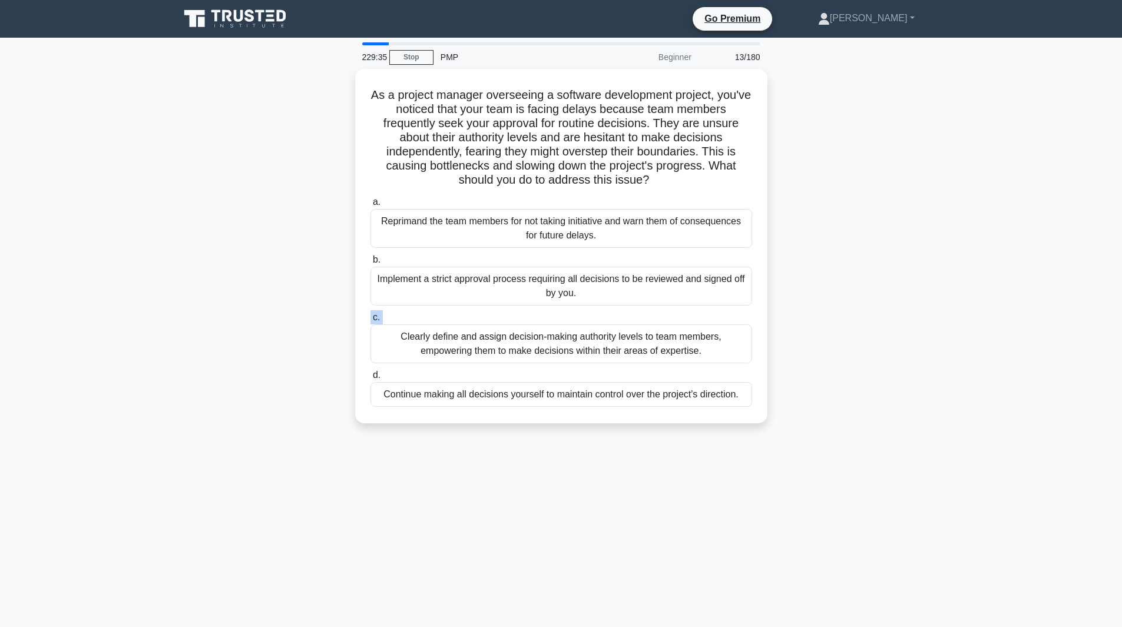
click at [667, 323] on label "c. Clearly define and assign decision-making authority levels to team members, …" at bounding box center [562, 336] width 382 height 53
click at [371, 322] on input "c. Clearly define and assign decision-making authority levels to team members, …" at bounding box center [371, 318] width 0 height 8
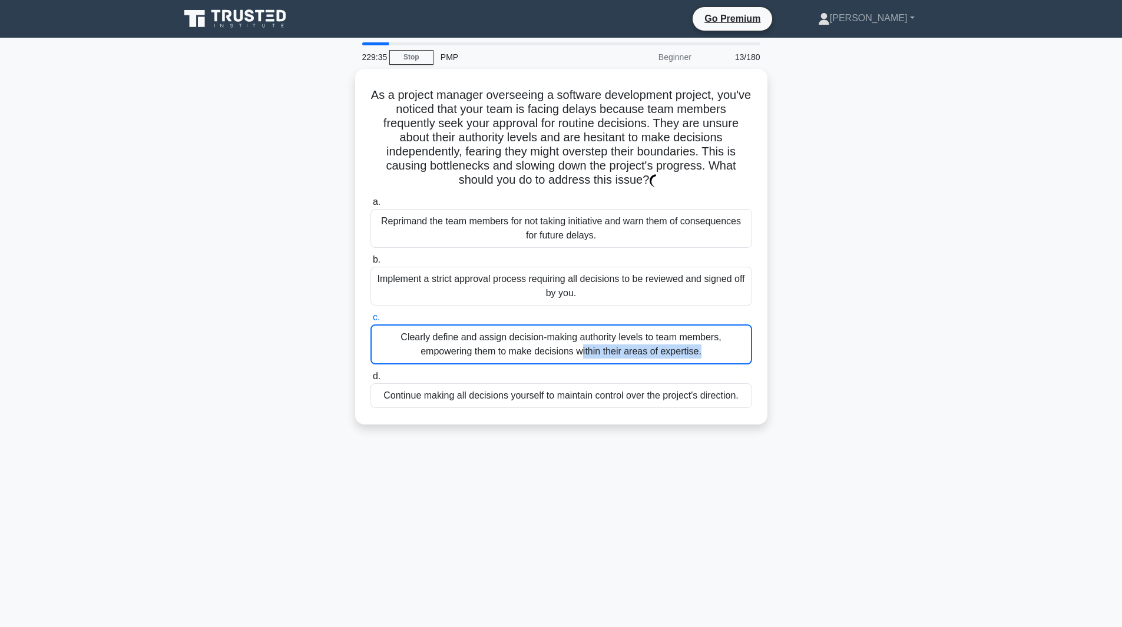
click at [667, 325] on div "Clearly define and assign decision-making authority levels to team members, emp…" at bounding box center [562, 345] width 382 height 40
click at [371, 322] on input "c. Clearly define and assign decision-making authority levels to team members, …" at bounding box center [371, 318] width 0 height 8
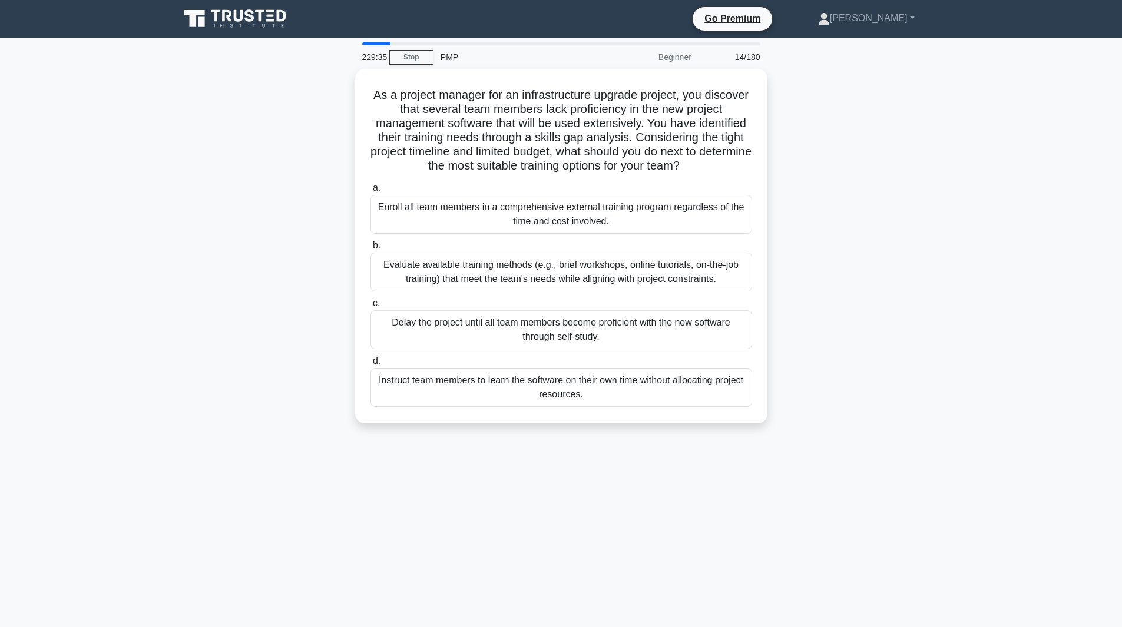
click at [667, 323] on div "Delay the project until all team members become proficient with the new softwar…" at bounding box center [562, 329] width 382 height 39
click at [371, 308] on input "c. Delay the project until all team members become proficient with the new soft…" at bounding box center [371, 304] width 0 height 8
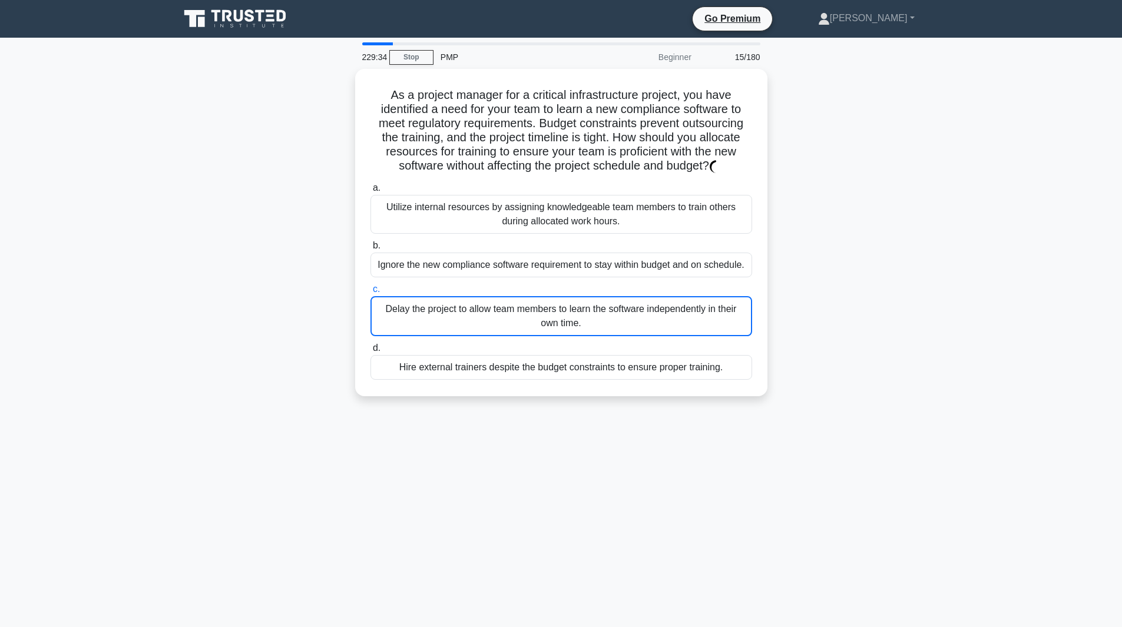
click at [667, 323] on div "Delay the project to allow team members to learn the software independently in …" at bounding box center [562, 316] width 382 height 40
click at [371, 293] on input "c. Delay the project to allow team members to learn the software independently …" at bounding box center [371, 290] width 0 height 8
click at [667, 323] on div "Delay the project to allow team members to learn the software independently in …" at bounding box center [562, 316] width 382 height 40
click at [371, 293] on input "c. Delay the project to allow team members to learn the software independently …" at bounding box center [371, 290] width 0 height 8
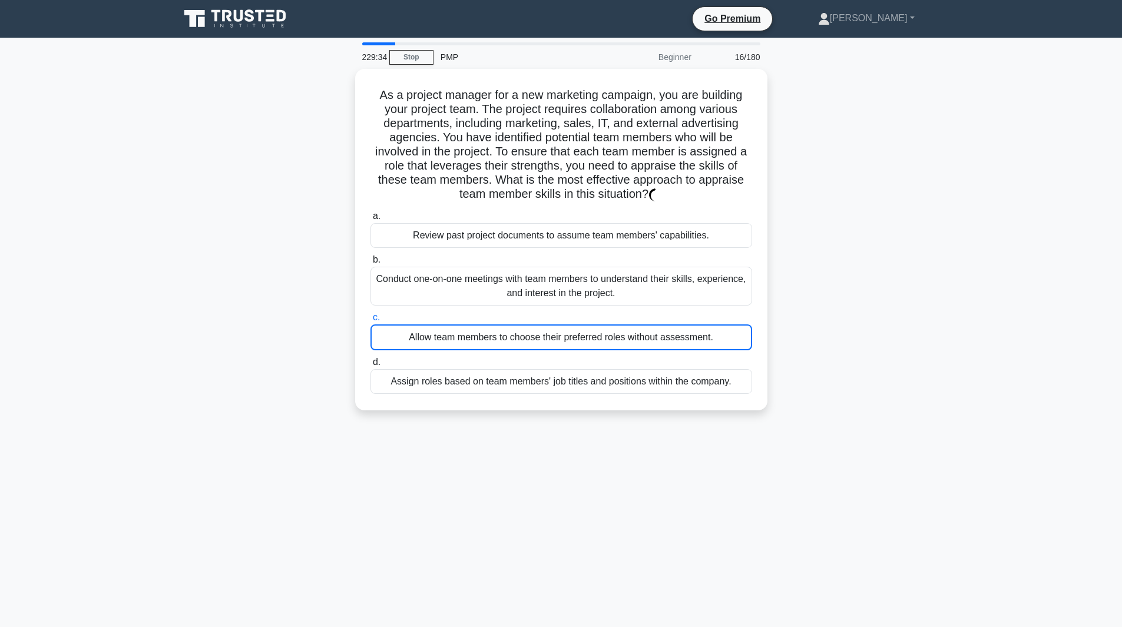
click at [667, 325] on div "Allow team members to choose their preferred roles without assessment." at bounding box center [562, 338] width 382 height 26
click at [371, 322] on input "c. Allow team members to choose their preferred roles without assessment." at bounding box center [371, 318] width 0 height 8
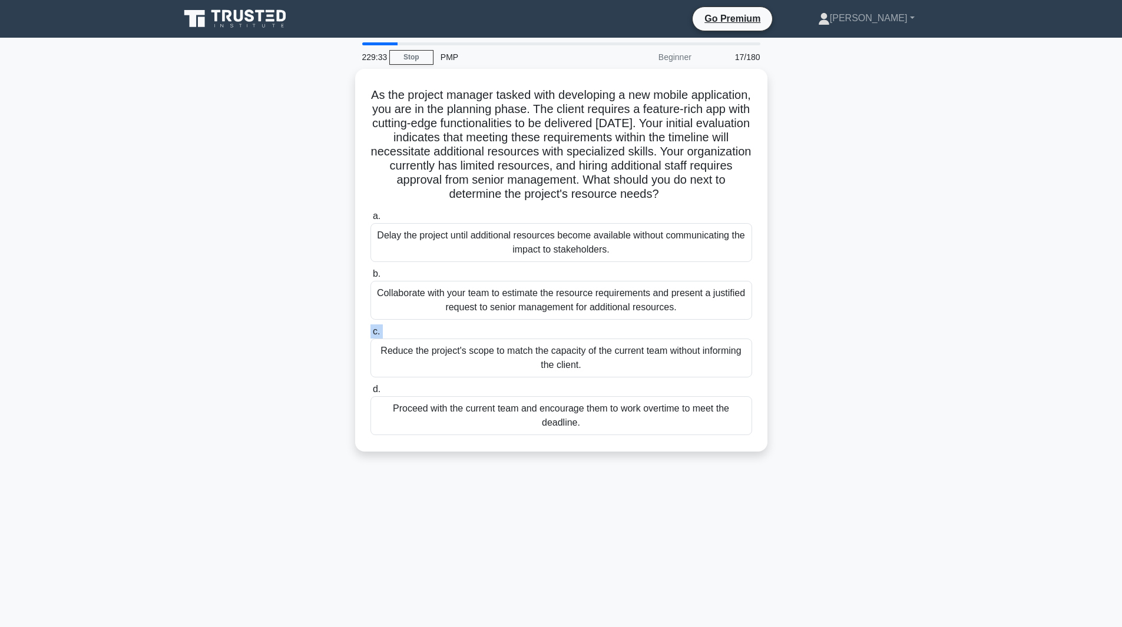
click at [667, 323] on div "a. Delay the project until additional resources become available without commun…" at bounding box center [562, 322] width 396 height 231
click at [667, 325] on label "c. Reduce the project's scope to match the capacity of the current team without…" at bounding box center [562, 351] width 382 height 53
click at [371, 328] on input "c. Reduce the project's scope to match the capacity of the current team without…" at bounding box center [371, 332] width 0 height 8
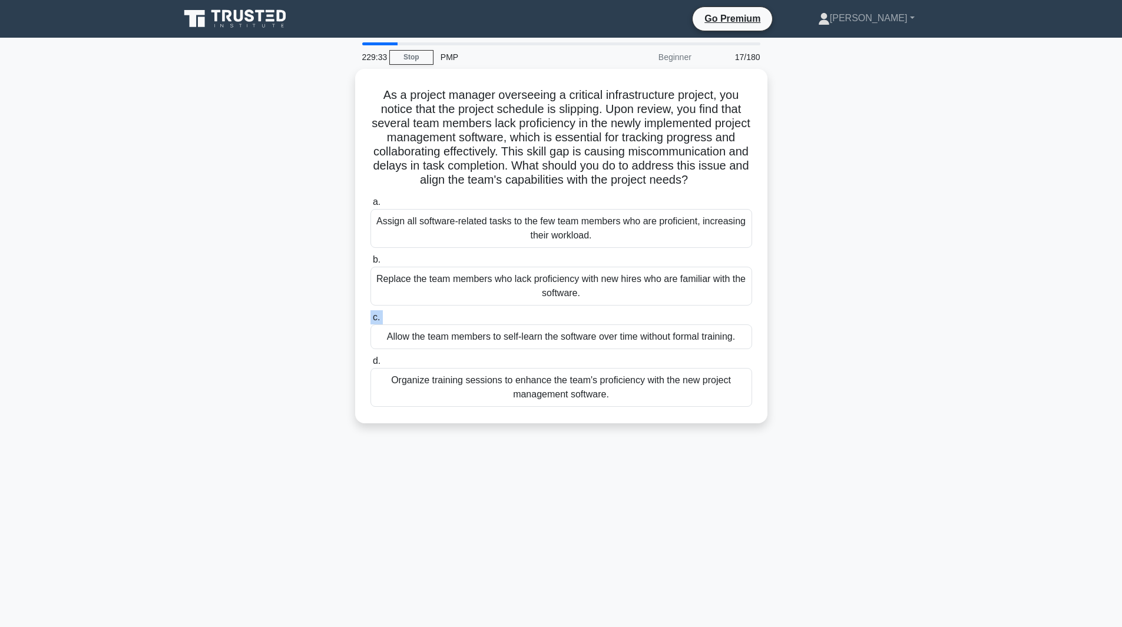
click at [667, 323] on div "a. Assign all software-related tasks to the few team members who are proficient…" at bounding box center [562, 301] width 396 height 217
click at [667, 323] on label "c. Allow the team members to self-learn the software over time without formal t…" at bounding box center [562, 329] width 382 height 39
click at [371, 322] on input "c. Allow the team members to self-learn the software over time without formal t…" at bounding box center [371, 318] width 0 height 8
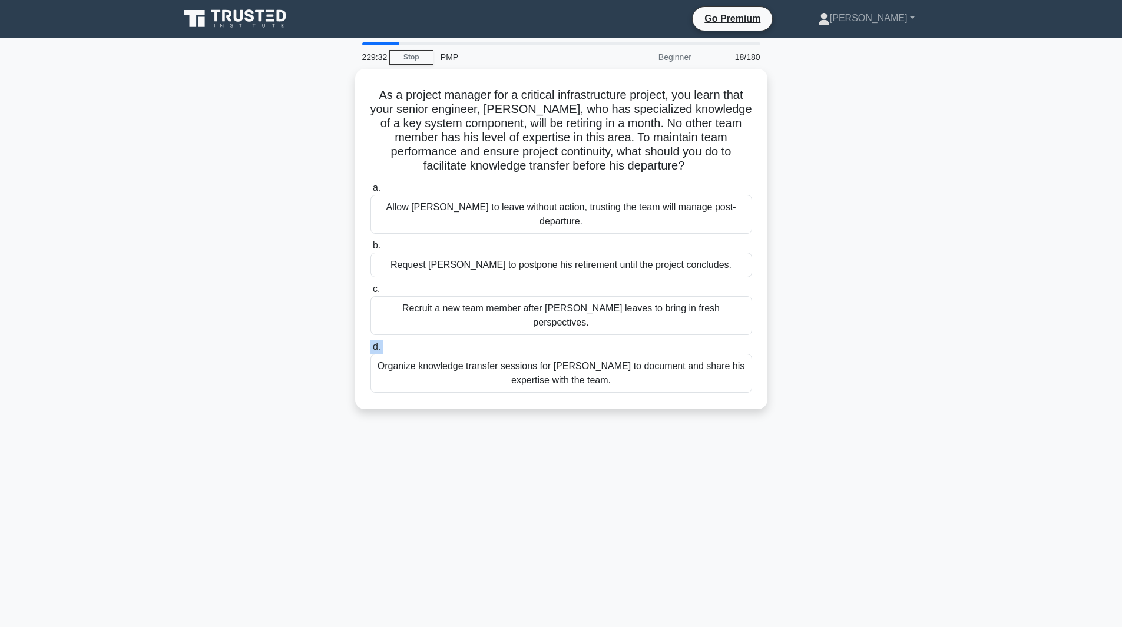
click at [667, 340] on label "d. Organize knowledge transfer sessions for Daniel to document and share his ex…" at bounding box center [562, 366] width 382 height 53
click at [371, 343] on input "d. Organize knowledge transfer sessions for Daniel to document and share his ex…" at bounding box center [371, 347] width 0 height 8
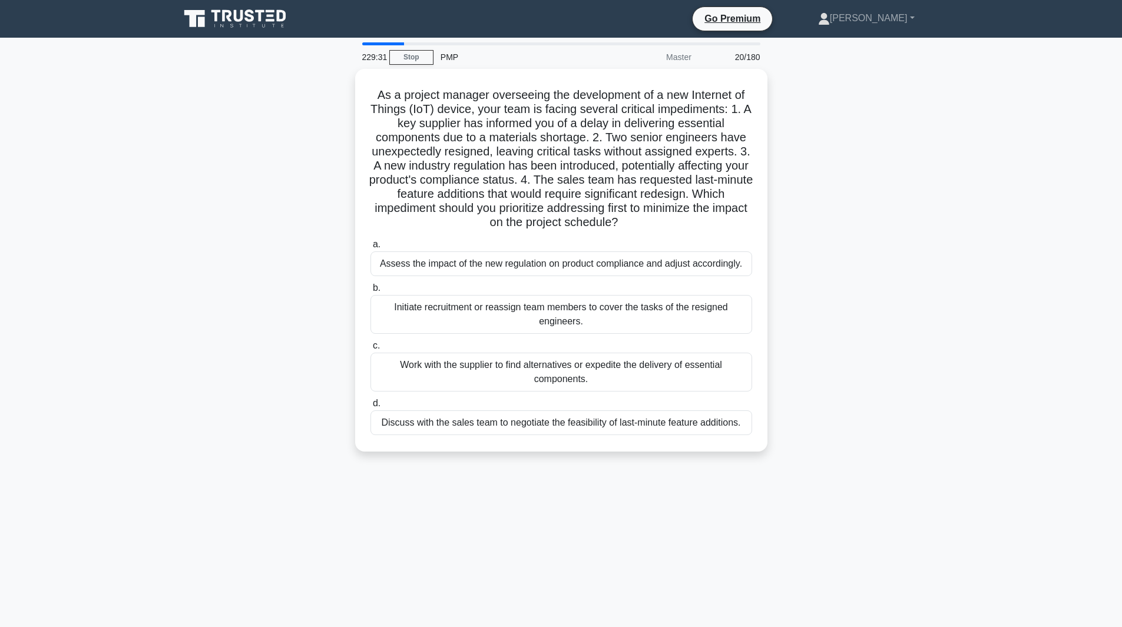
click at [667, 323] on div "Initiate recruitment or reassign team members to cover the tasks of the resigne…" at bounding box center [562, 314] width 382 height 39
click at [371, 292] on input "b. Initiate recruitment or reassign team members to cover the tasks of the resi…" at bounding box center [371, 289] width 0 height 8
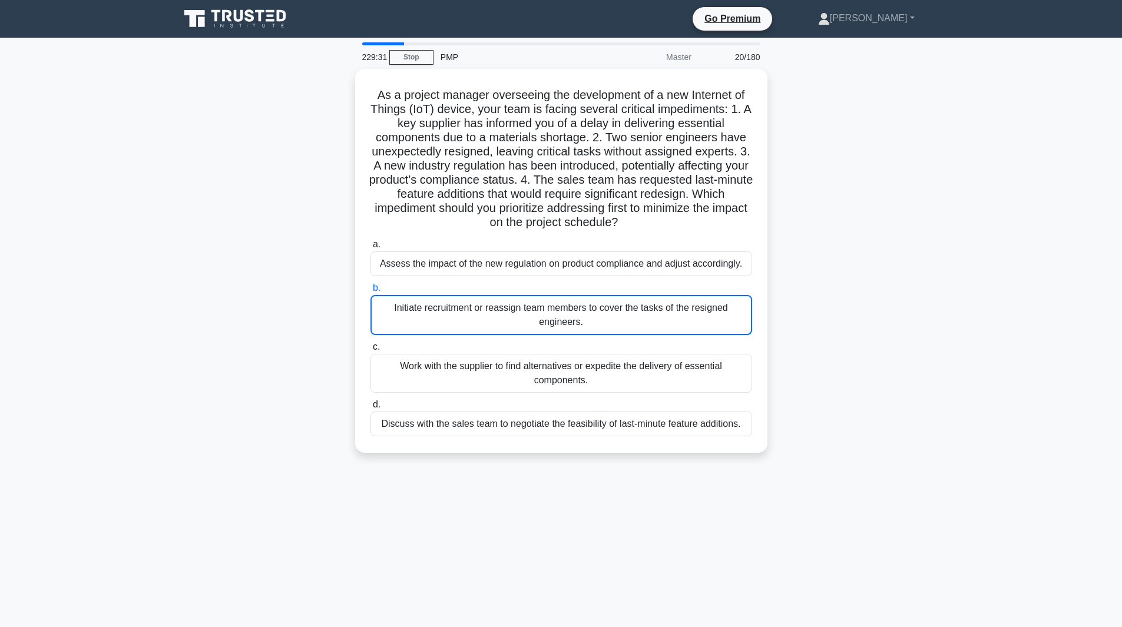
click at [667, 323] on div "Initiate recruitment or reassign team members to cover the tasks of the resigne…" at bounding box center [562, 315] width 382 height 40
click at [371, 292] on input "b. Initiate recruitment or reassign team members to cover the tasks of the resi…" at bounding box center [371, 289] width 0 height 8
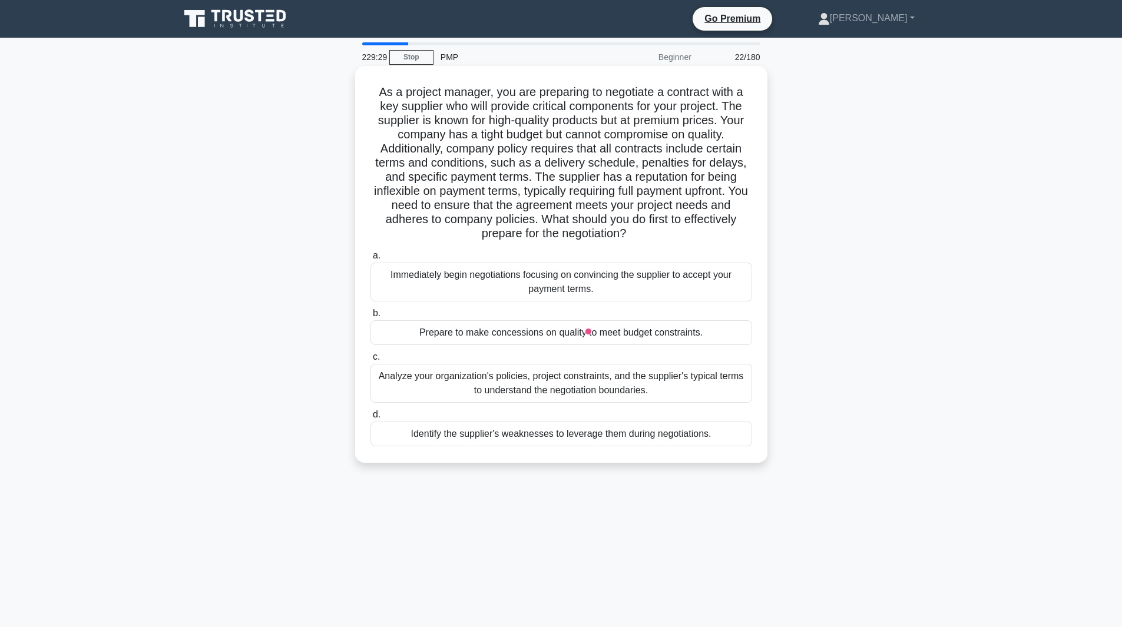
click at [668, 325] on div "Prepare to make concessions on quality to meet budget constraints." at bounding box center [562, 333] width 382 height 25
click at [371, 318] on input "b. Prepare to make concessions on quality to meet budget constraints." at bounding box center [371, 314] width 0 height 8
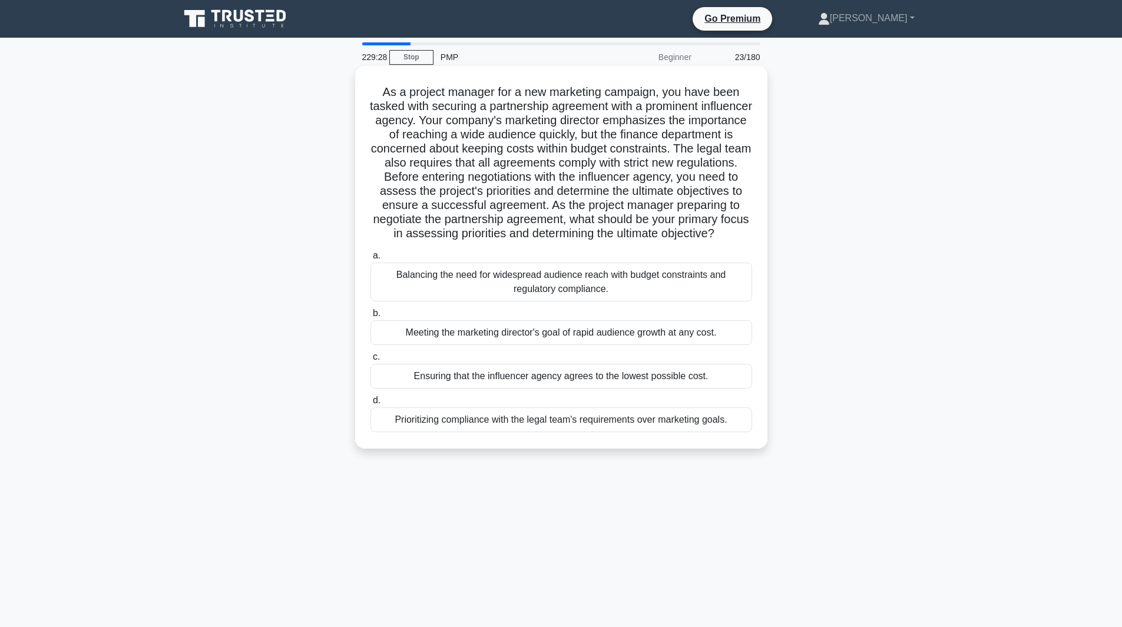
click at [668, 328] on label "b. Meeting the marketing director's goal of rapid audience growth at any cost." at bounding box center [562, 325] width 382 height 39
click at [371, 318] on input "b. Meeting the marketing director's goal of rapid audience growth at any cost." at bounding box center [371, 314] width 0 height 8
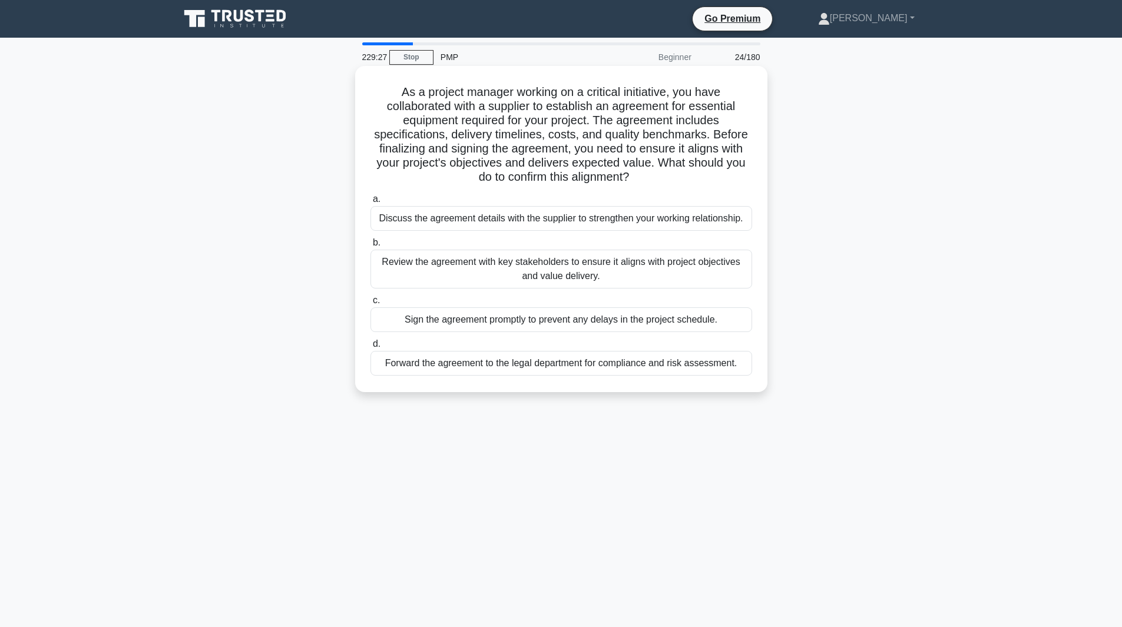
click at [691, 316] on div "Sign the agreement promptly to prevent any delays in the project schedule." at bounding box center [562, 320] width 382 height 25
click at [371, 305] on input "c. Sign the agreement promptly to prevent any delays in the project schedule." at bounding box center [371, 301] width 0 height 8
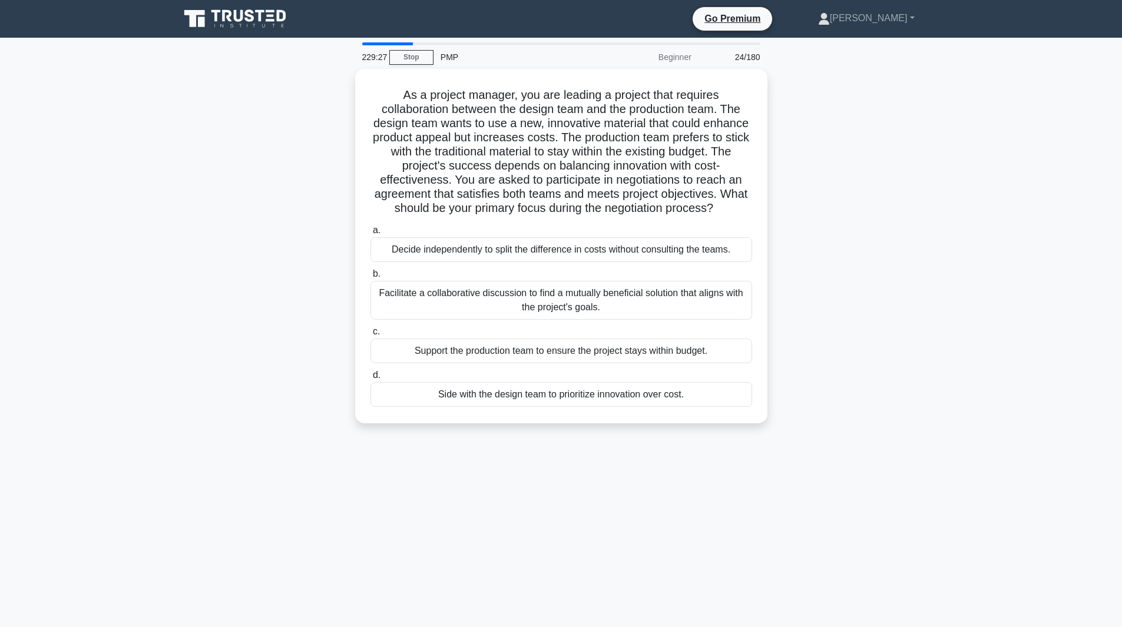
click at [691, 316] on div "Facilitate a collaborative discussion to find a mutually beneficial solution th…" at bounding box center [562, 300] width 382 height 39
click at [371, 278] on input "b. Facilitate a collaborative discussion to find a mutually beneficial solution…" at bounding box center [371, 274] width 0 height 8
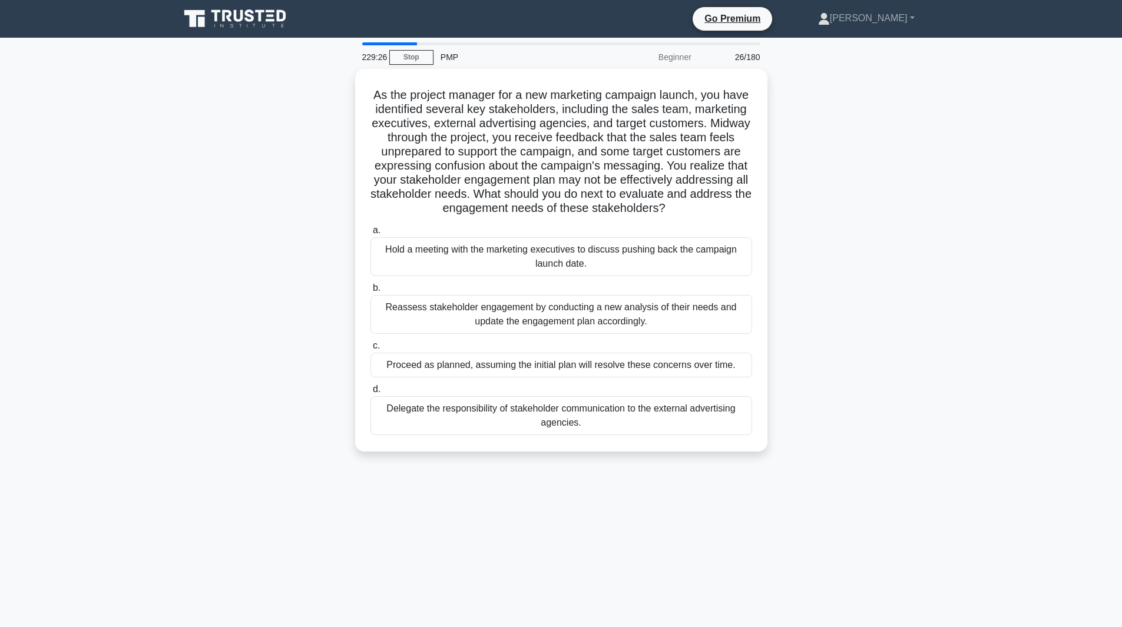
click at [693, 314] on div "Reassess stakeholder engagement by conducting a new analysis of their needs and…" at bounding box center [562, 314] width 382 height 39
click at [371, 292] on input "b. Reassess stakeholder engagement by conducting a new analysis of their needs …" at bounding box center [371, 289] width 0 height 8
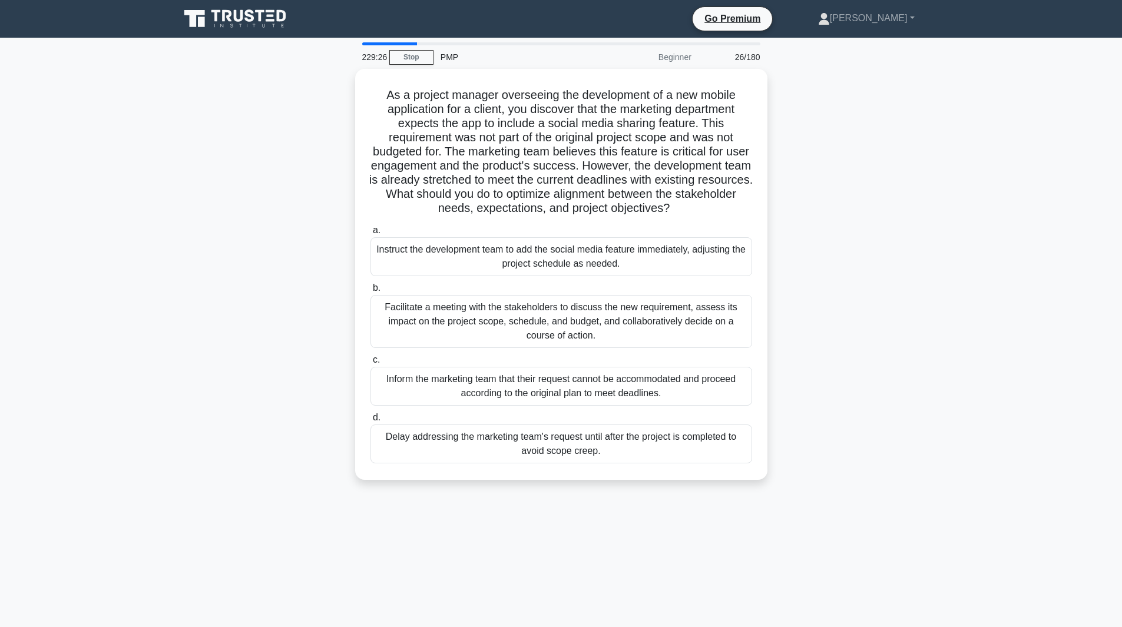
click at [693, 314] on div "Facilitate a meeting with the stakeholders to discuss the new requirement, asse…" at bounding box center [562, 321] width 382 height 53
click at [371, 292] on input "b. Facilitate a meeting with the stakeholders to discuss the new requirement, a…" at bounding box center [371, 289] width 0 height 8
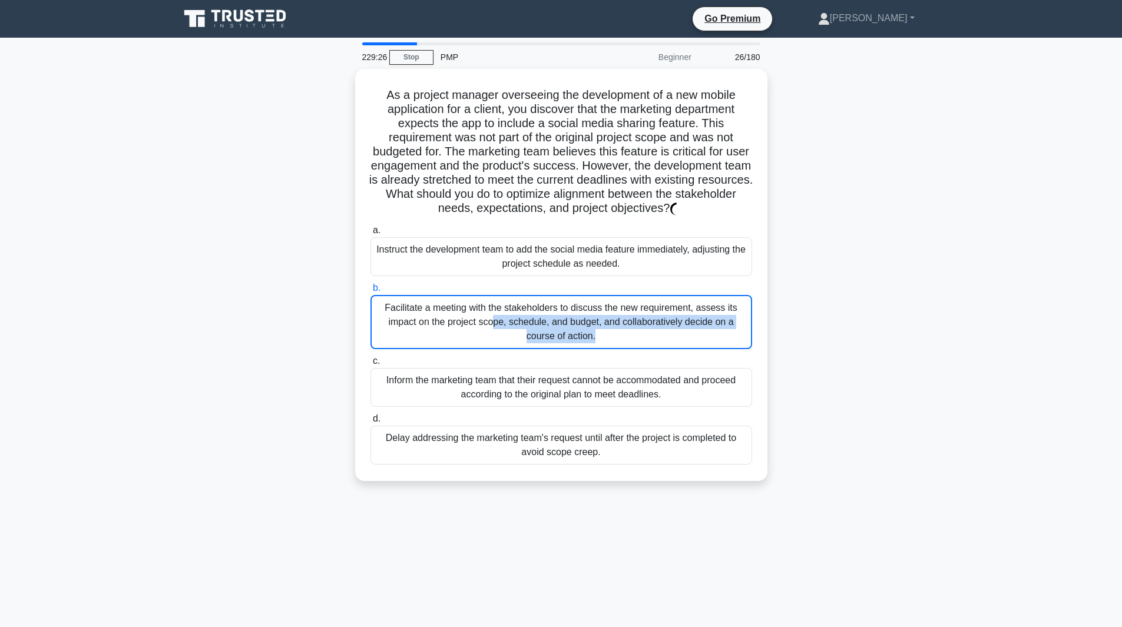
click at [693, 314] on div "Facilitate a meeting with the stakeholders to discuss the new requirement, asse…" at bounding box center [562, 322] width 382 height 54
click at [371, 292] on input "b. Facilitate a meeting with the stakeholders to discuss the new requirement, a…" at bounding box center [371, 289] width 0 height 8
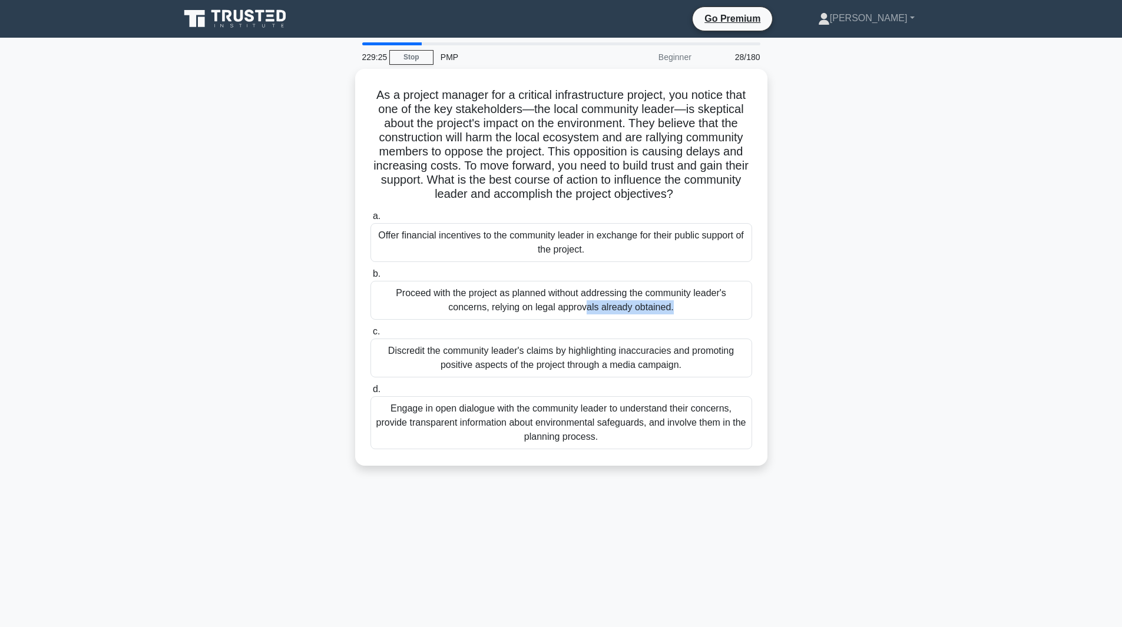
click at [693, 314] on div "Proceed with the project as planned without addressing the community leader's c…" at bounding box center [562, 300] width 382 height 39
click at [371, 278] on input "b. Proceed with the project as planned without addressing the community leader'…" at bounding box center [371, 274] width 0 height 8
click at [693, 314] on div "Proceed with the project as planned without addressing the community leader's c…" at bounding box center [562, 301] width 382 height 40
click at [371, 278] on input "b. Proceed with the project as planned without addressing the community leader'…" at bounding box center [371, 274] width 0 height 8
click at [693, 314] on div "Proceed with the project as planned without addressing the community leader's c…" at bounding box center [562, 301] width 382 height 40
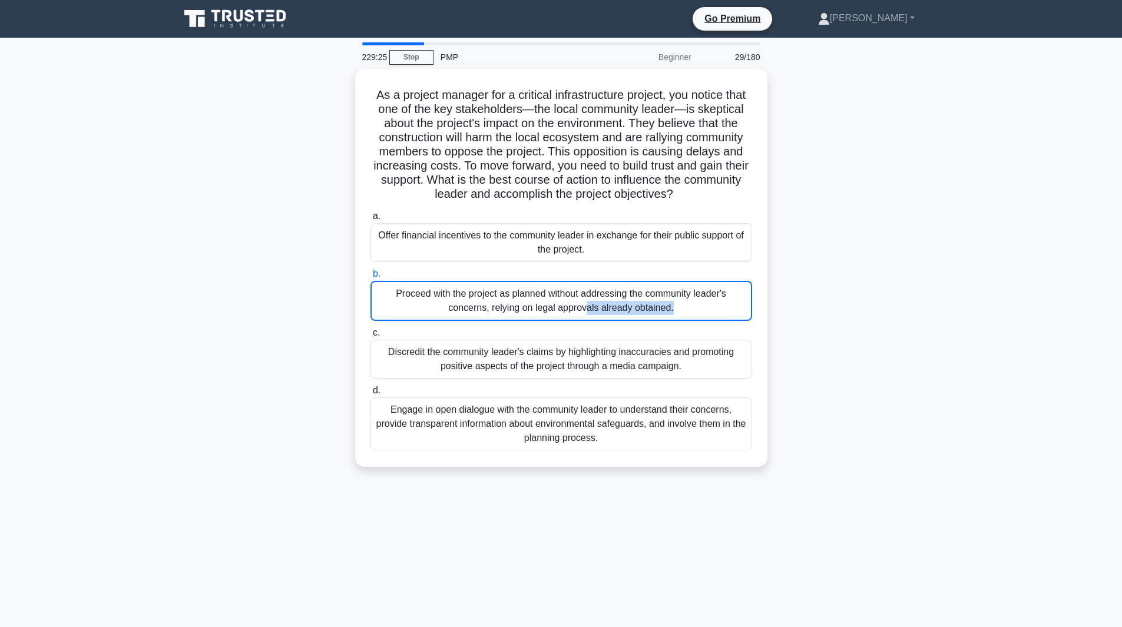
click at [371, 278] on input "b. Proceed with the project as planned without addressing the community leader'…" at bounding box center [371, 274] width 0 height 8
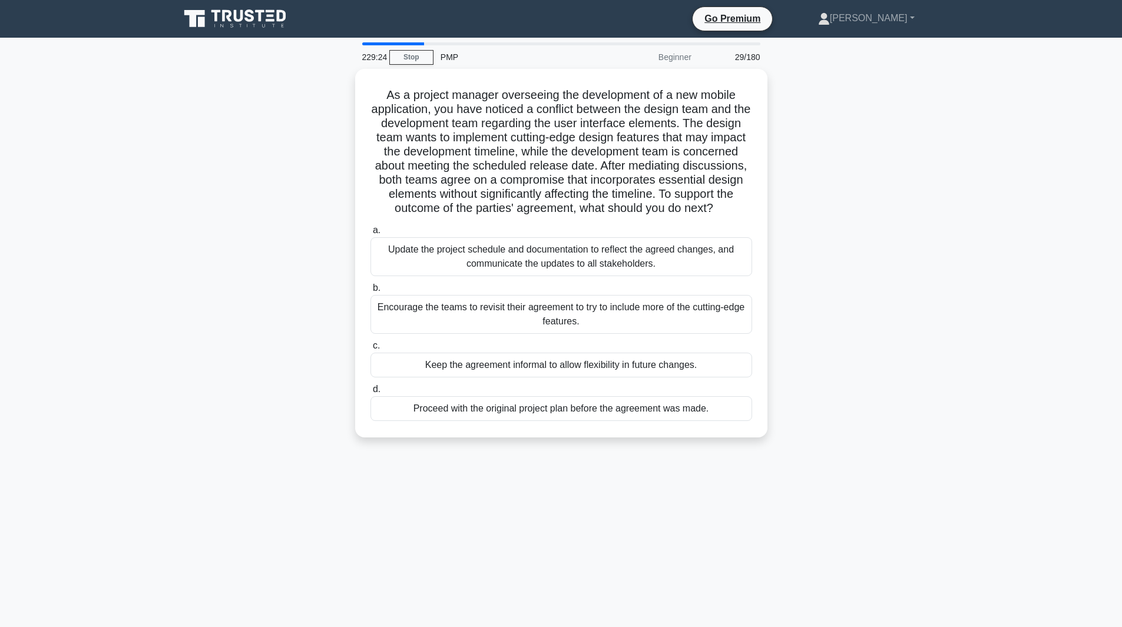
click at [693, 314] on div "Encourage the teams to revisit their agreement to try to include more of the cu…" at bounding box center [562, 314] width 382 height 39
click at [371, 292] on input "b. Encourage the teams to revisit their agreement to try to include more of the…" at bounding box center [371, 289] width 0 height 8
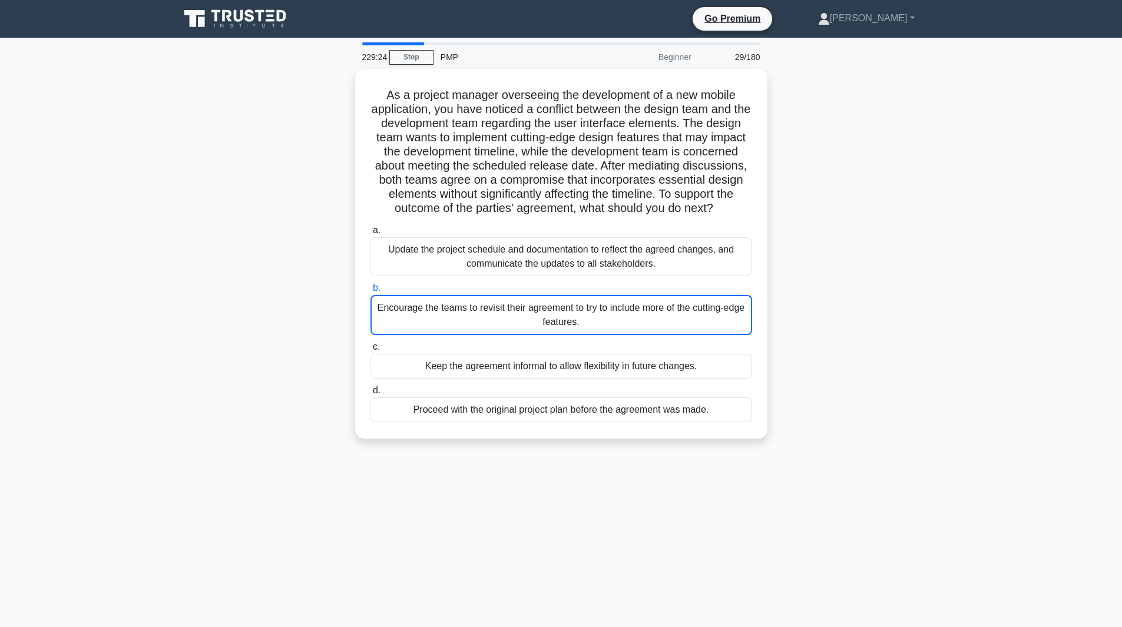
click at [693, 314] on div "Encourage the teams to revisit their agreement to try to include more of the cu…" at bounding box center [562, 315] width 382 height 40
click at [371, 292] on input "b. Encourage the teams to revisit their agreement to try to include more of the…" at bounding box center [371, 289] width 0 height 8
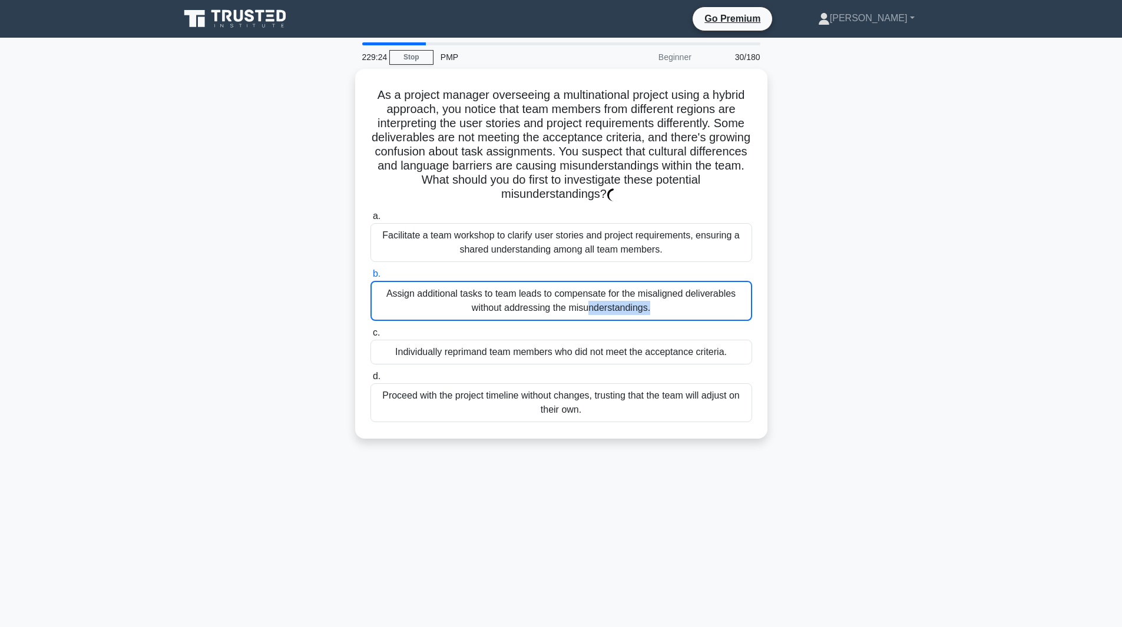
click at [693, 314] on div "Assign additional tasks to team leads to compensate for the misaligned delivera…" at bounding box center [562, 301] width 382 height 40
click at [371, 278] on input "b. Assign additional tasks to team leads to compensate for the misaligned deliv…" at bounding box center [371, 274] width 0 height 8
click at [693, 314] on div "Assign additional tasks to team leads to compensate for the misaligned delivera…" at bounding box center [562, 301] width 382 height 40
click at [371, 278] on input "b. Assign additional tasks to team leads to compensate for the misaligned deliv…" at bounding box center [371, 274] width 0 height 8
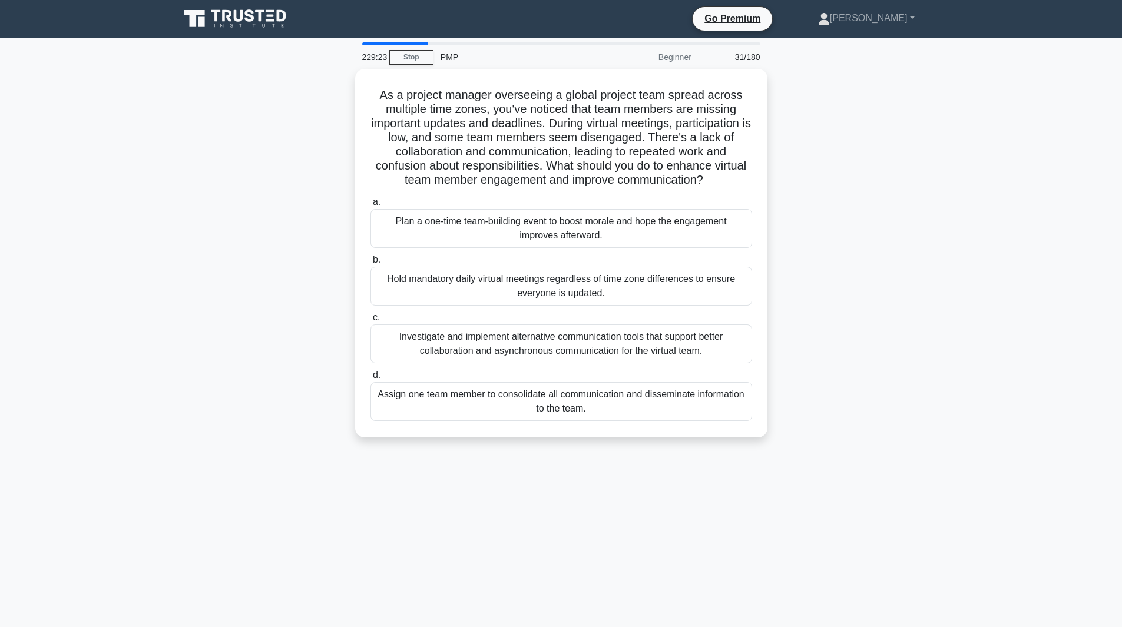
click at [693, 314] on label "c. Investigate and implement alternative communication tools that support bette…" at bounding box center [562, 336] width 382 height 53
click at [371, 314] on input "c. Investigate and implement alternative communication tools that support bette…" at bounding box center [371, 318] width 0 height 8
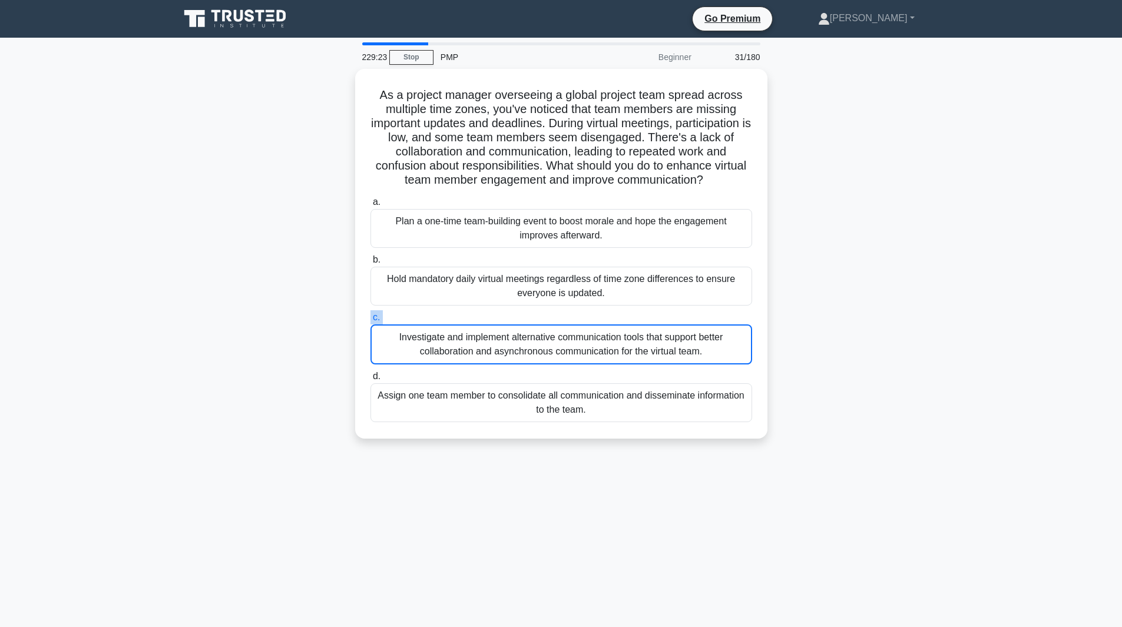
click at [693, 314] on label "c. Investigate and implement alternative communication tools that support bette…" at bounding box center [562, 337] width 382 height 54
click at [371, 314] on input "c. Investigate and implement alternative communication tools that support bette…" at bounding box center [371, 318] width 0 height 8
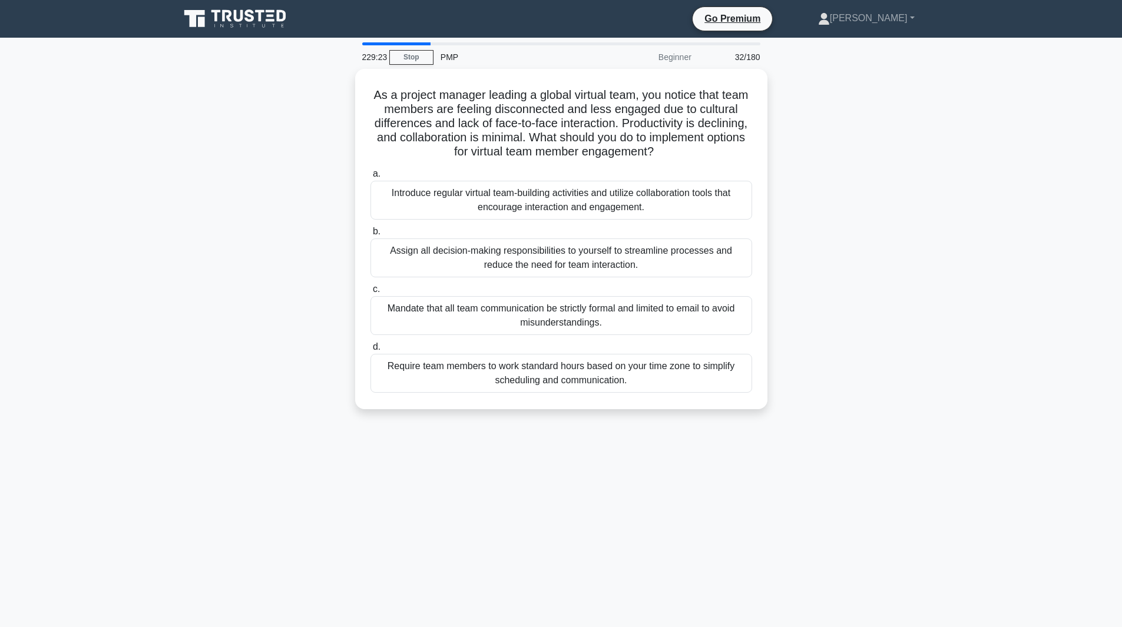
click at [693, 314] on div "Mandate that all team communication be strictly formal and limited to email to …" at bounding box center [562, 315] width 382 height 39
click at [371, 293] on input "c. Mandate that all team communication be strictly formal and limited to email …" at bounding box center [371, 290] width 0 height 8
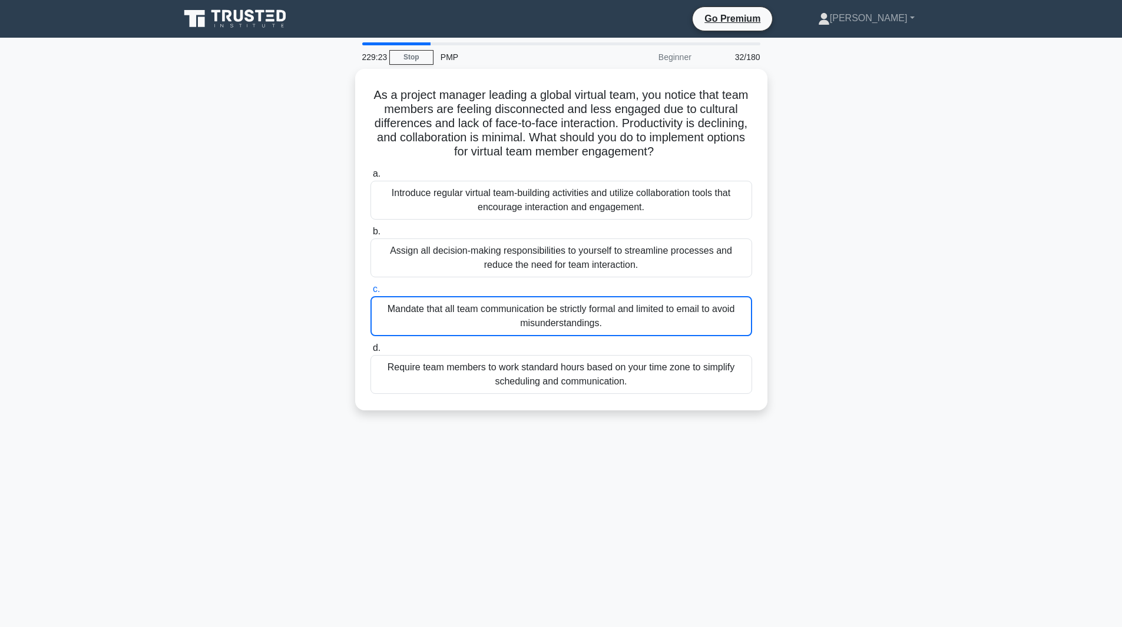
click at [693, 314] on div "Mandate that all team communication be strictly formal and limited to email to …" at bounding box center [562, 316] width 382 height 40
click at [371, 293] on input "c. Mandate that all team communication be strictly formal and limited to email …" at bounding box center [371, 290] width 0 height 8
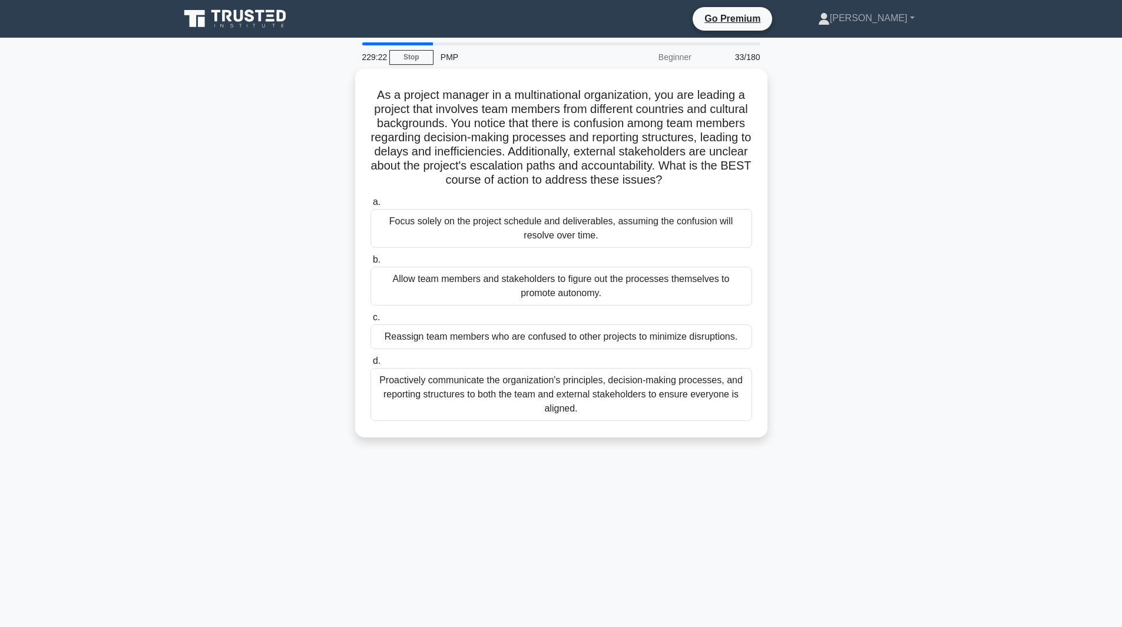
click at [693, 306] on div "Allow team members and stakeholders to figure out the processes themselves to p…" at bounding box center [562, 286] width 382 height 39
click at [371, 264] on input "b. Allow team members and stakeholders to figure out the processes themselves t…" at bounding box center [371, 260] width 0 height 8
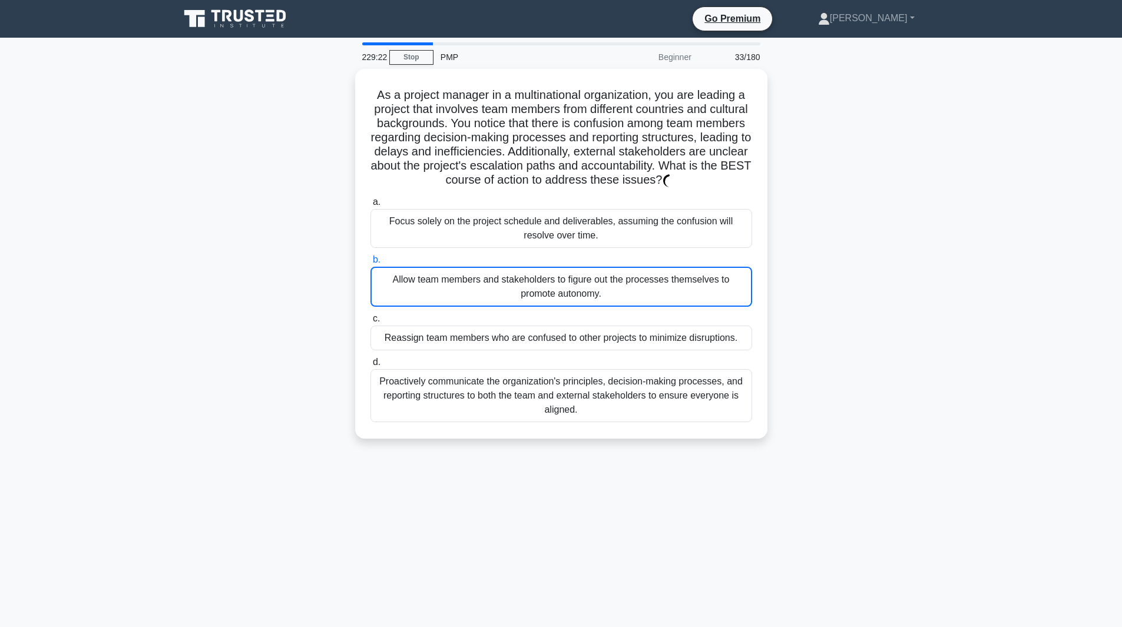
click at [693, 307] on div "Allow team members and stakeholders to figure out the processes themselves to p…" at bounding box center [562, 287] width 382 height 40
click at [371, 264] on input "b. Allow team members and stakeholders to figure out the processes themselves t…" at bounding box center [371, 260] width 0 height 8
click at [693, 307] on div "Allow team members and stakeholders to figure out the processes themselves to p…" at bounding box center [562, 287] width 382 height 40
click at [371, 264] on input "b. Allow team members and stakeholders to figure out the processes themselves t…" at bounding box center [371, 260] width 0 height 8
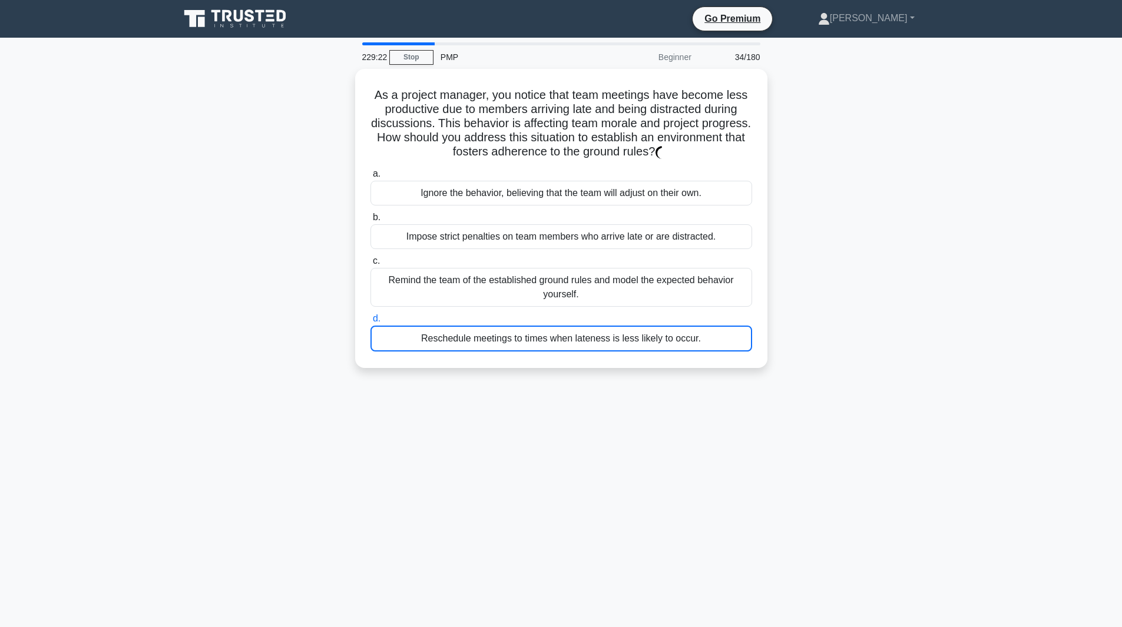
click at [698, 312] on label "d. Reschedule meetings to times when lateness is less likely to occur." at bounding box center [562, 332] width 382 height 40
click at [371, 315] on input "d. Reschedule meetings to times when lateness is less likely to occur." at bounding box center [371, 319] width 0 height 8
click at [698, 312] on label "d. Reschedule meetings to times when lateness is less likely to occur." at bounding box center [562, 332] width 382 height 40
click at [371, 315] on input "d. Reschedule meetings to times when lateness is less likely to occur." at bounding box center [371, 319] width 0 height 8
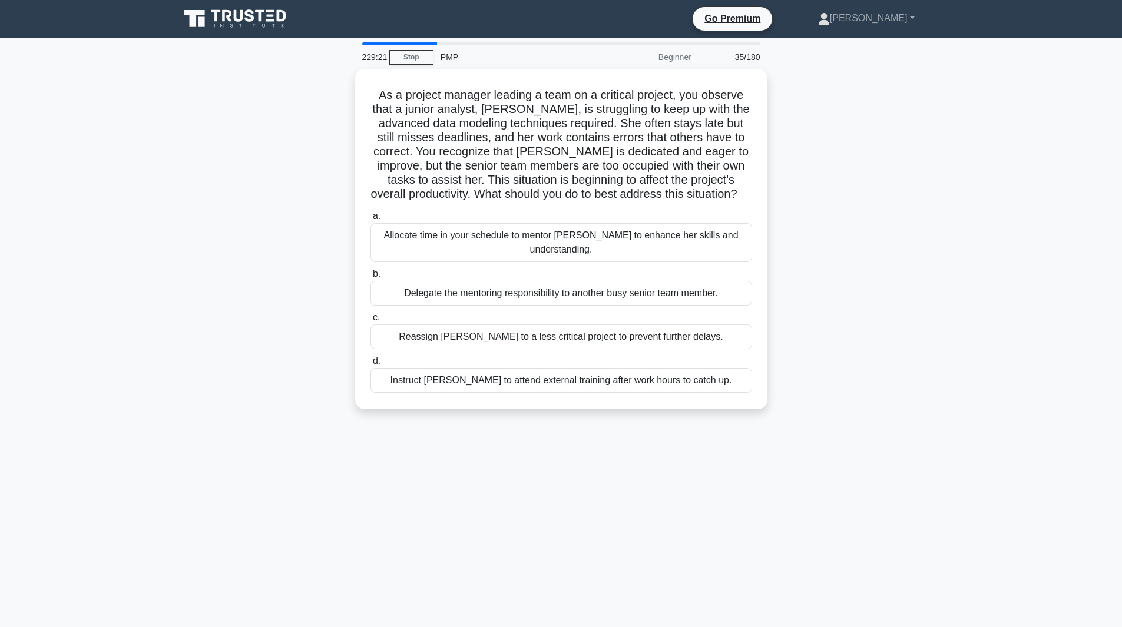
click at [698, 325] on div "Reassign Emma to a less critical project to prevent further delays." at bounding box center [562, 337] width 382 height 25
click at [371, 314] on input "c. Reassign Emma to a less critical project to prevent further delays." at bounding box center [371, 318] width 0 height 8
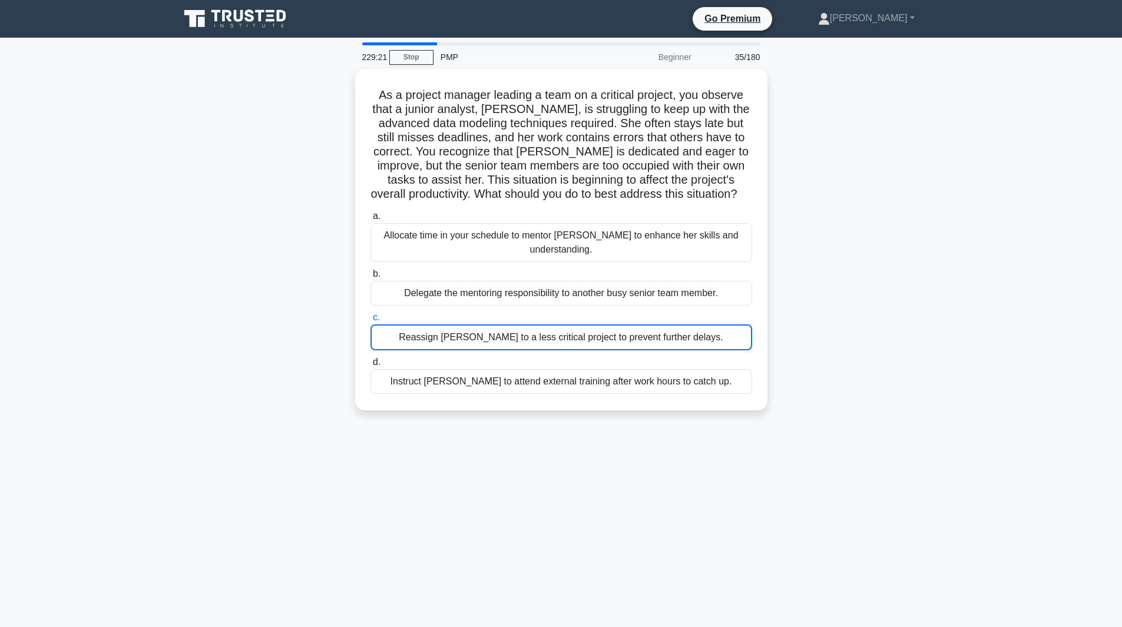
click at [698, 325] on div "Reassign Emma to a less critical project to prevent further delays." at bounding box center [562, 338] width 382 height 26
click at [371, 314] on input "c. Reassign Emma to a less critical project to prevent further delays." at bounding box center [371, 318] width 0 height 8
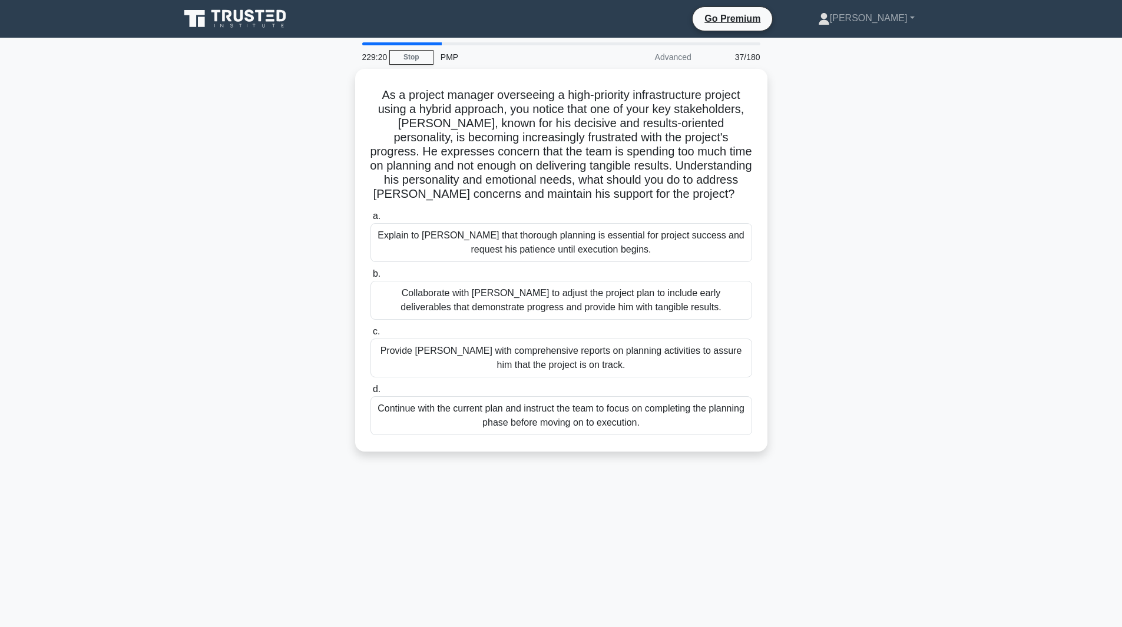
click at [698, 312] on div "Collaborate with Thomas to adjust the project plan to include early deliverable…" at bounding box center [562, 300] width 382 height 39
click at [371, 278] on input "b. Collaborate with Thomas to adjust the project plan to include early delivera…" at bounding box center [371, 274] width 0 height 8
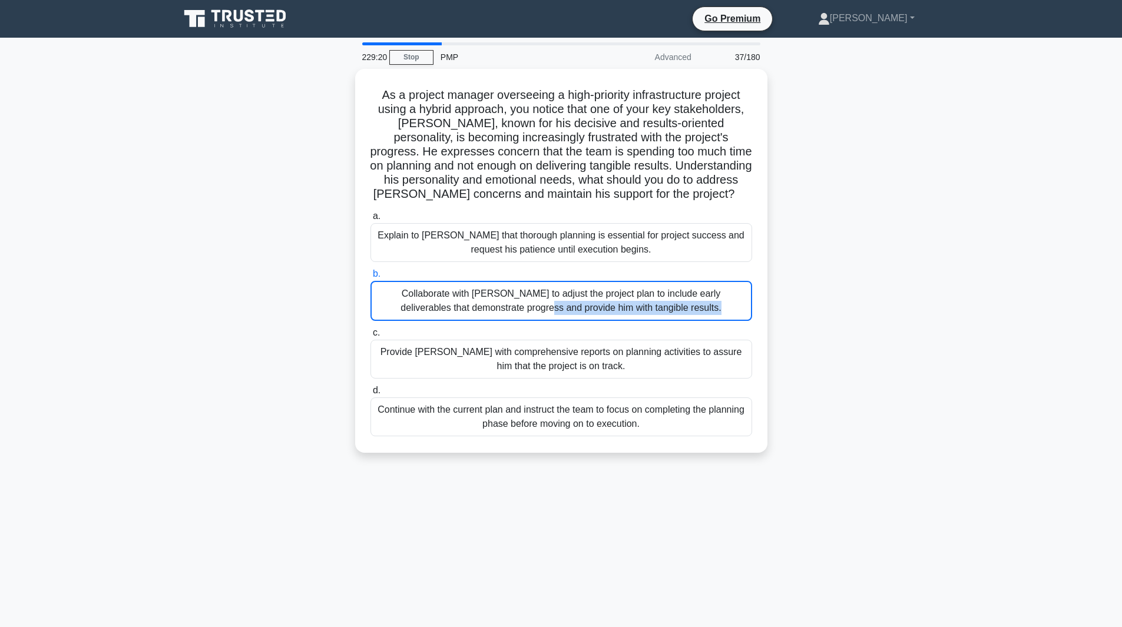
click at [698, 312] on div "Collaborate with Thomas to adjust the project plan to include early deliverable…" at bounding box center [562, 301] width 382 height 40
click at [371, 278] on input "b. Collaborate with Thomas to adjust the project plan to include early delivera…" at bounding box center [371, 274] width 0 height 8
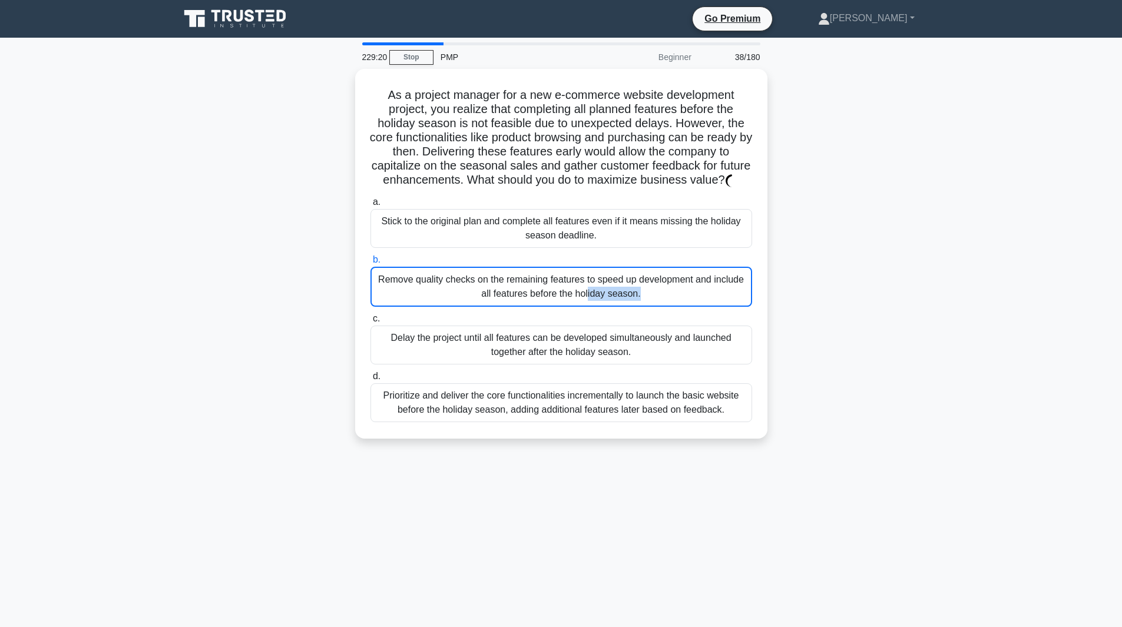
click at [698, 307] on div "Remove quality checks on the remaining features to speed up development and inc…" at bounding box center [562, 287] width 382 height 40
click at [371, 264] on input "b. Remove quality checks on the remaining features to speed up development and …" at bounding box center [371, 260] width 0 height 8
click at [698, 307] on div "Remove quality checks on the remaining features to speed up development and inc…" at bounding box center [562, 287] width 382 height 40
click at [371, 264] on input "b. Remove quality checks on the remaining features to speed up development and …" at bounding box center [371, 260] width 0 height 8
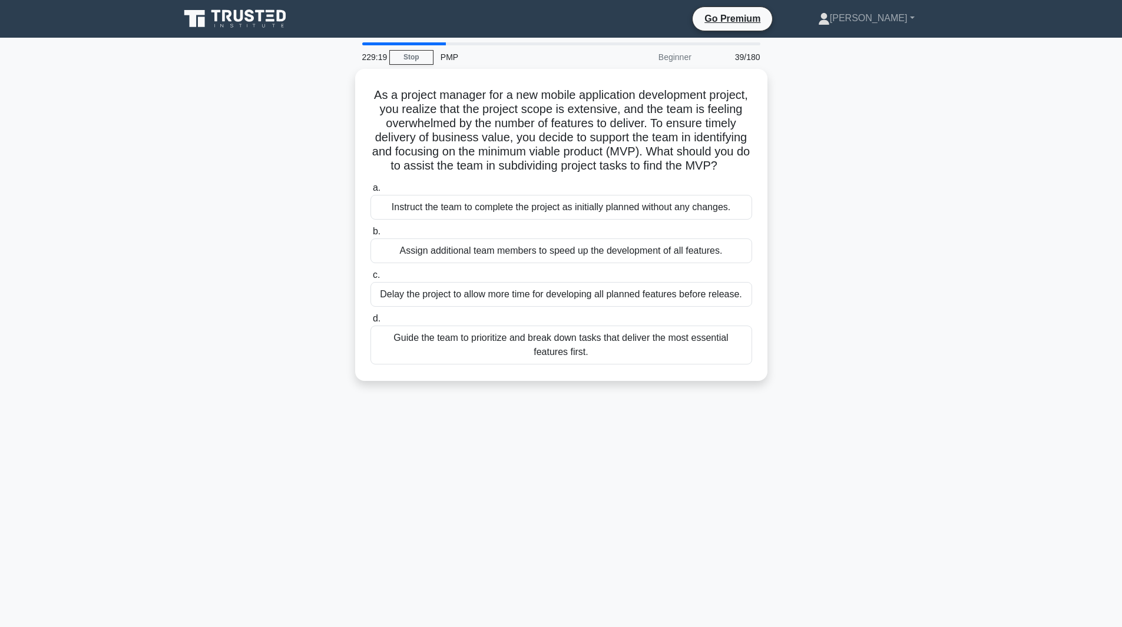
click at [698, 307] on div "Delay the project to allow more time for developing all planned features before…" at bounding box center [562, 294] width 382 height 25
click at [371, 279] on input "c. Delay the project to allow more time for developing all planned features bef…" at bounding box center [371, 276] width 0 height 8
click at [698, 308] on div "Delay the project to allow more time for developing all planned features before…" at bounding box center [562, 295] width 382 height 26
click at [371, 279] on input "c. Delay the project to allow more time for developing all planned features bef…" at bounding box center [371, 276] width 0 height 8
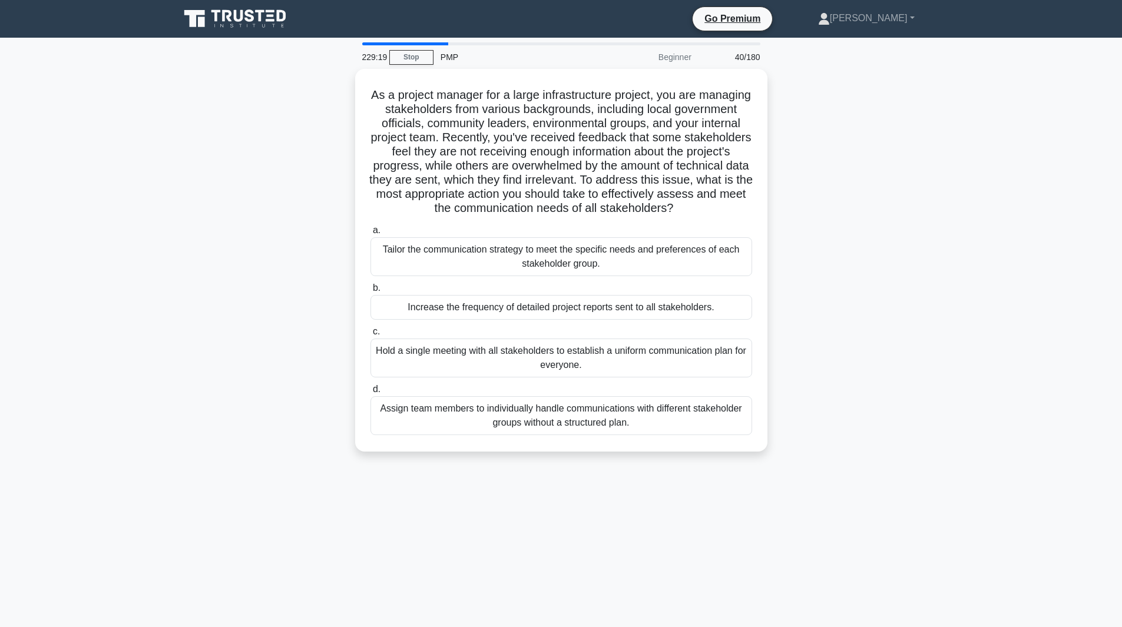
click at [698, 312] on div "Increase the frequency of detailed project reports sent to all stakeholders." at bounding box center [562, 307] width 382 height 25
click at [371, 292] on input "b. Increase the frequency of detailed project reports sent to all stakeholders." at bounding box center [371, 289] width 0 height 8
click at [698, 312] on div "Increase the frequency of detailed project reports sent to all stakeholders." at bounding box center [562, 308] width 382 height 26
click at [371, 292] on input "b. Increase the frequency of detailed project reports sent to all stakeholders." at bounding box center [371, 289] width 0 height 8
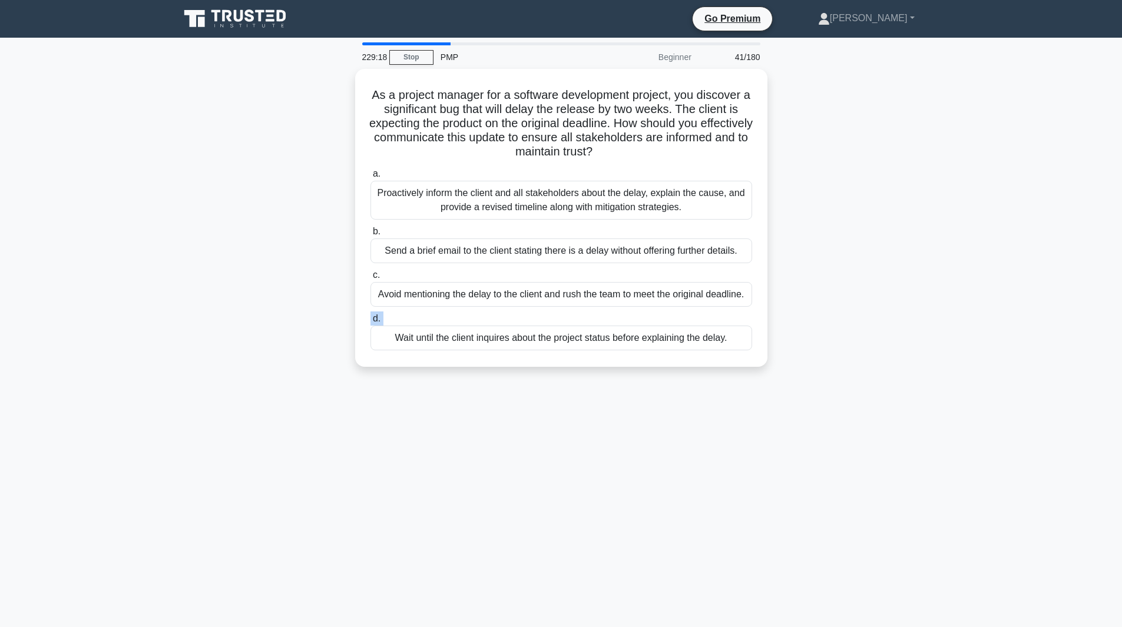
click at [698, 312] on label "d. Wait until the client inquires about the project status before explaining th…" at bounding box center [562, 331] width 382 height 39
click at [371, 315] on input "d. Wait until the client inquires about the project status before explaining th…" at bounding box center [371, 319] width 0 height 8
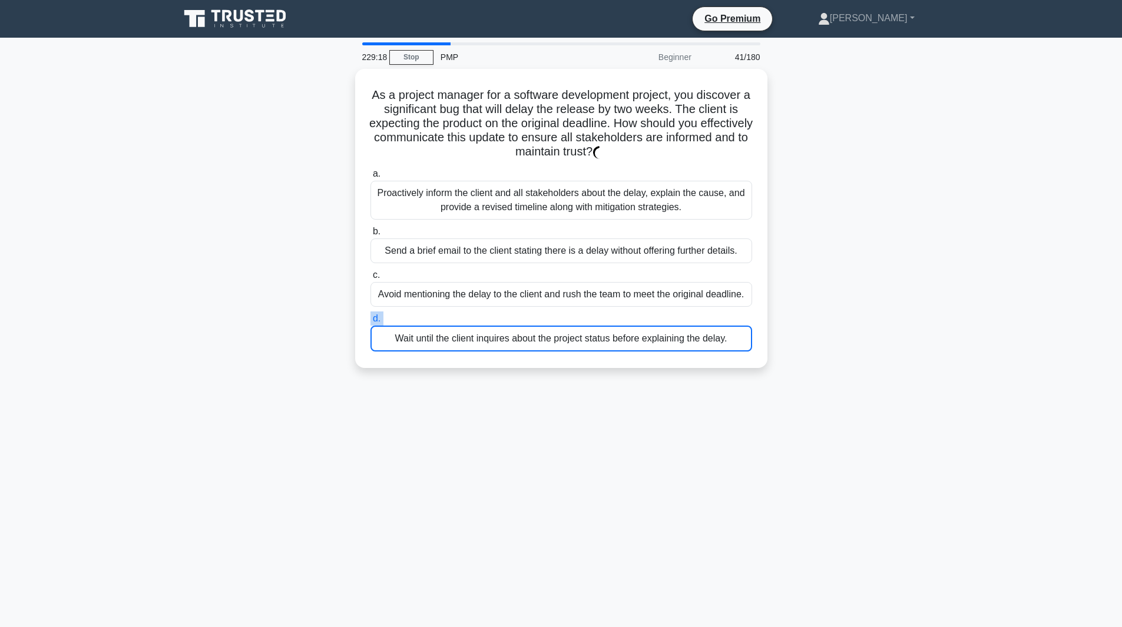
click at [698, 312] on label "d. Wait until the client inquires about the project status before explaining th…" at bounding box center [562, 332] width 382 height 40
click at [371, 315] on input "d. Wait until the client inquires about the project status before explaining th…" at bounding box center [371, 319] width 0 height 8
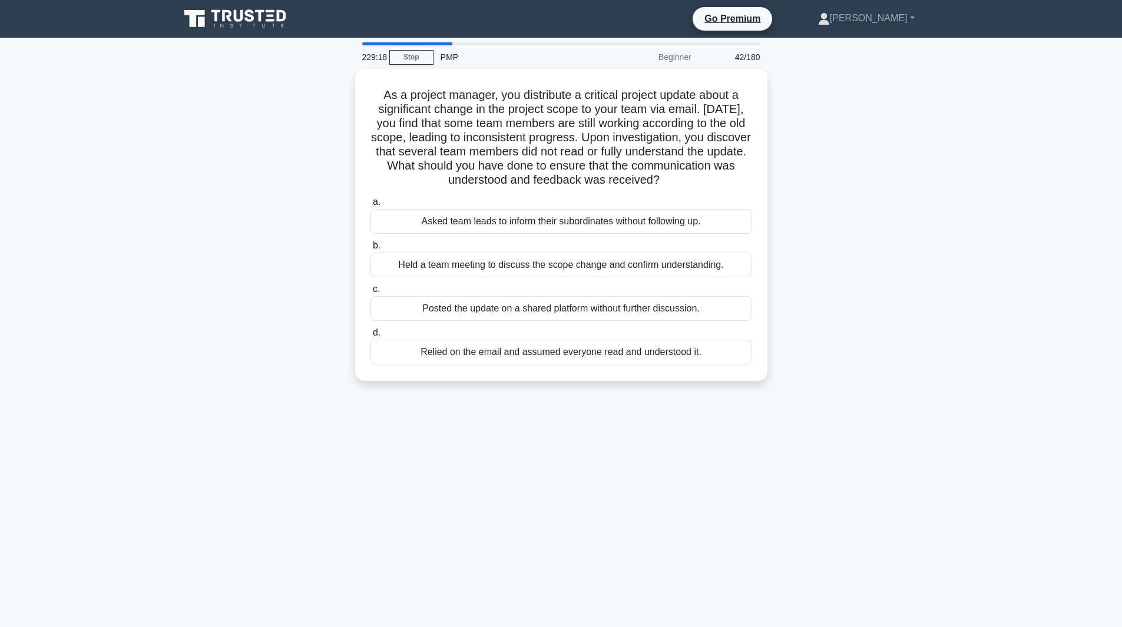
click at [698, 312] on div "Posted the update on a shared platform without further discussion." at bounding box center [562, 308] width 382 height 25
click at [371, 293] on input "c. Posted the update on a shared platform without further discussion." at bounding box center [371, 290] width 0 height 8
click at [698, 312] on div "Posted the update on a shared platform without further discussion." at bounding box center [562, 309] width 382 height 26
click at [371, 293] on input "c. Posted the update on a shared platform without further discussion." at bounding box center [371, 290] width 0 height 8
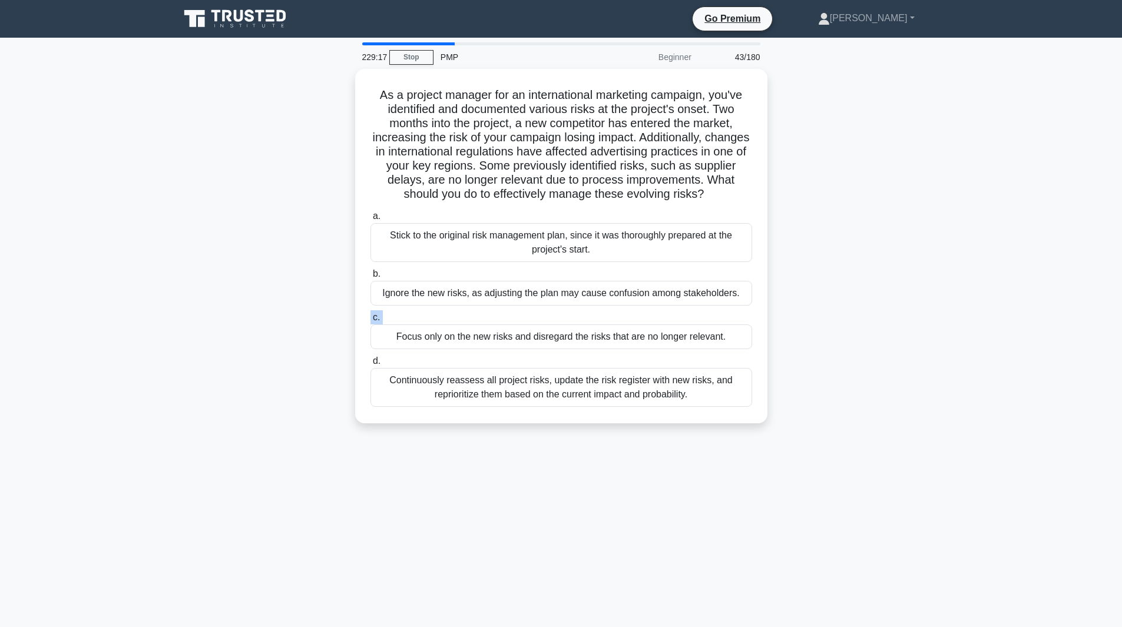
click at [698, 312] on label "c. Focus only on the new risks and disregard the risks that are no longer relev…" at bounding box center [562, 329] width 382 height 39
click at [371, 314] on input "c. Focus only on the new risks and disregard the risks that are no longer relev…" at bounding box center [371, 318] width 0 height 8
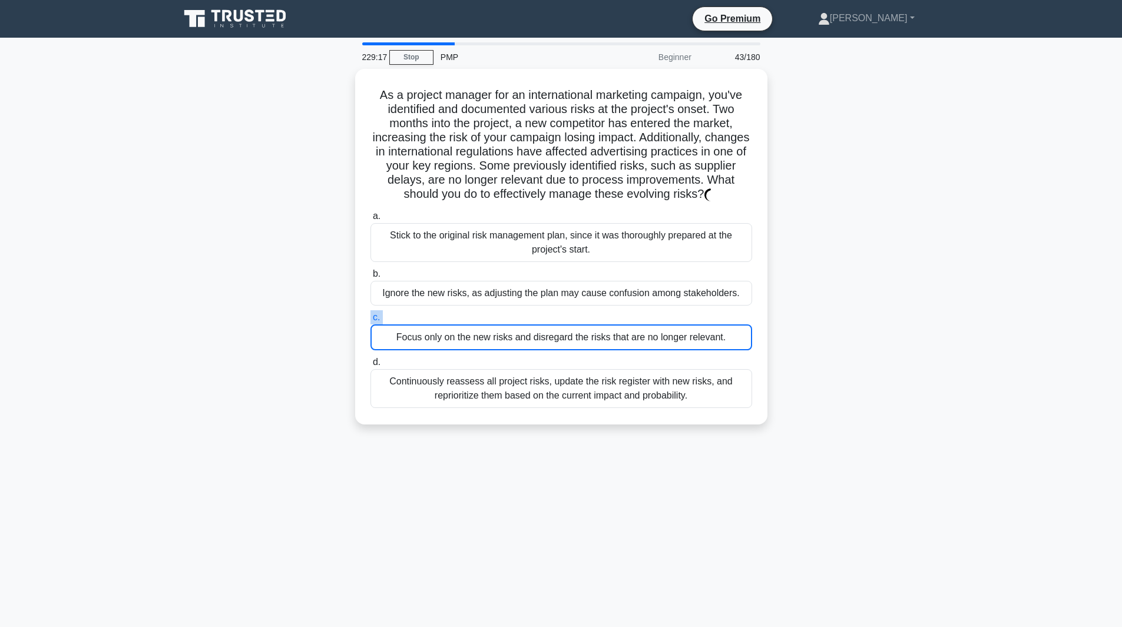
click at [698, 312] on label "c. Focus only on the new risks and disregard the risks that are no longer relev…" at bounding box center [562, 330] width 382 height 40
click at [371, 314] on input "c. Focus only on the new risks and disregard the risks that are no longer relev…" at bounding box center [371, 318] width 0 height 8
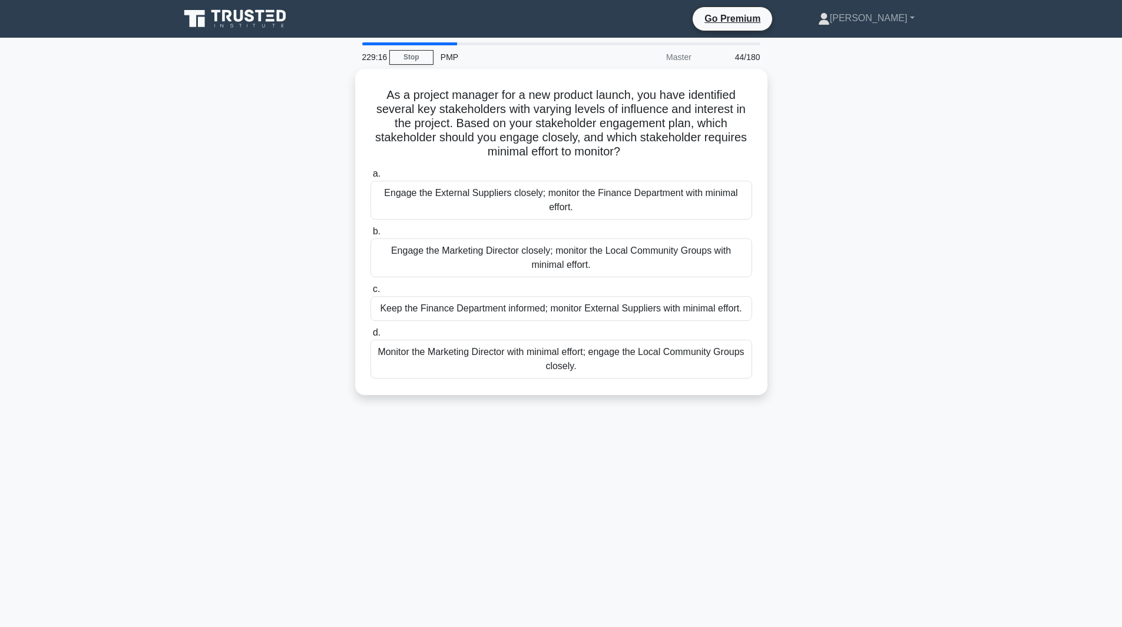
click at [698, 312] on div "Keep the Finance Department informed; monitor External Suppliers with minimal e…" at bounding box center [562, 308] width 382 height 25
click at [371, 293] on input "c. Keep the Finance Department informed; monitor External Suppliers with minima…" at bounding box center [371, 290] width 0 height 8
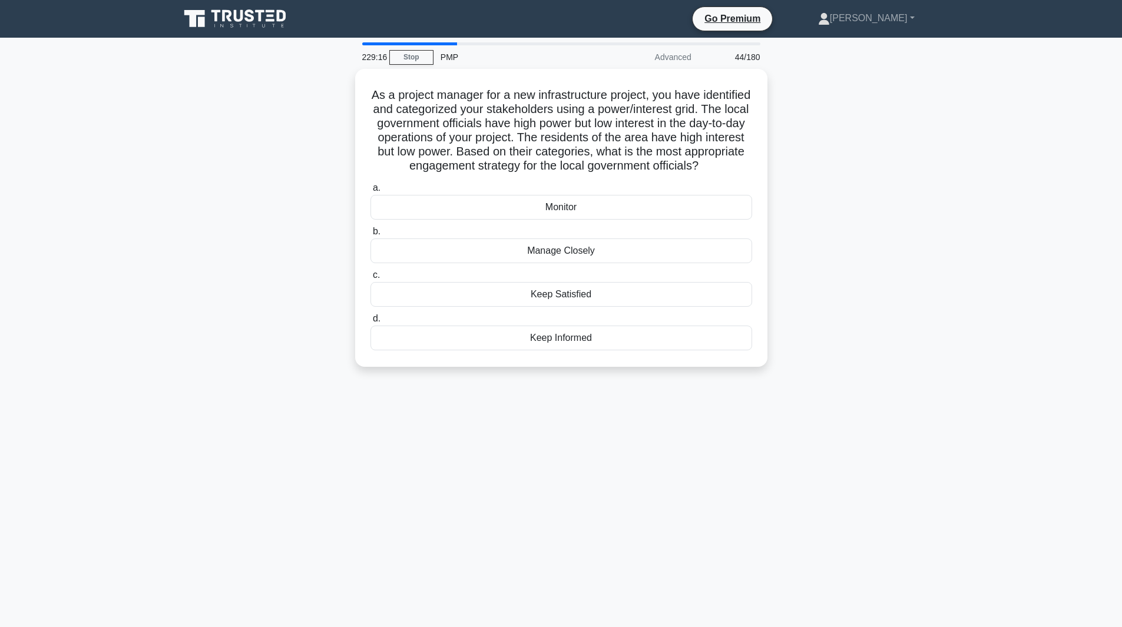
click at [698, 307] on div "Keep Satisfied" at bounding box center [562, 294] width 382 height 25
click at [371, 279] on input "c. Keep Satisfied" at bounding box center [371, 276] width 0 height 8
click at [698, 308] on div "Keep Satisfied" at bounding box center [562, 295] width 382 height 26
click at [371, 279] on input "c. Keep Satisfied" at bounding box center [371, 276] width 0 height 8
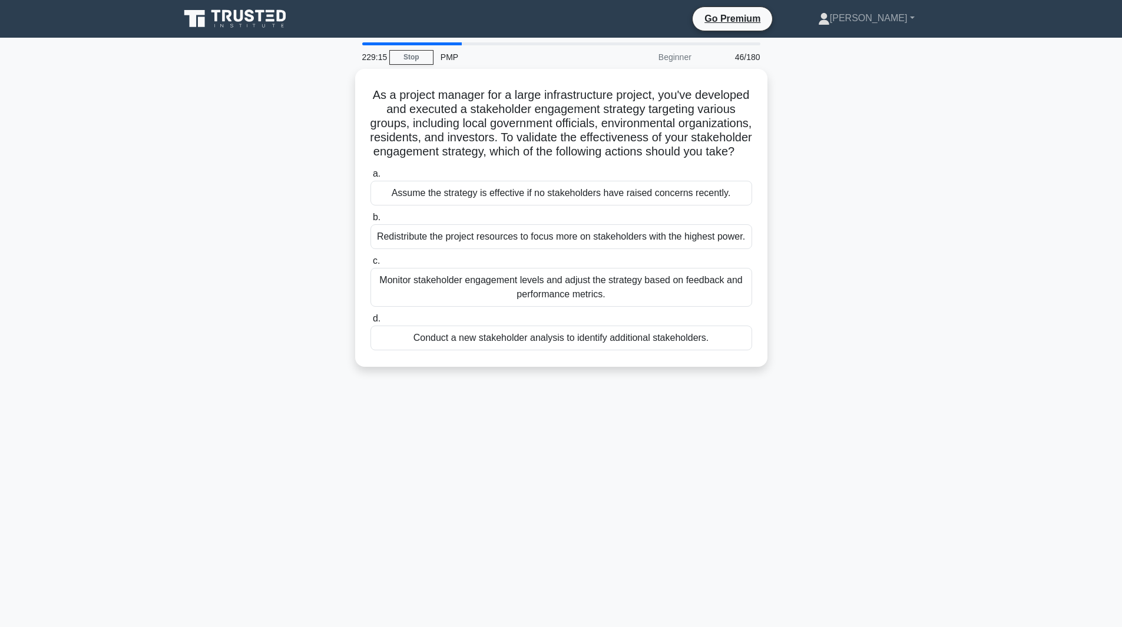
click at [698, 307] on div "Monitor stakeholder engagement levels and adjust the strategy based on feedback…" at bounding box center [562, 287] width 382 height 39
click at [371, 265] on input "c. Monitor stakeholder engagement levels and adjust the strategy based on feedb…" at bounding box center [371, 261] width 0 height 8
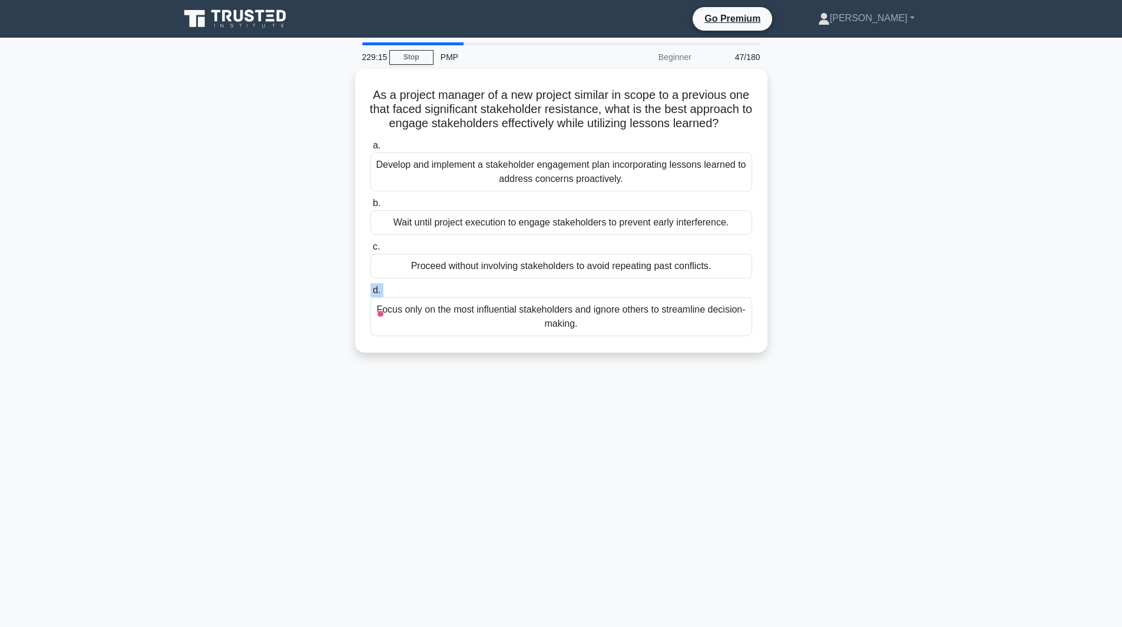
click at [698, 312] on label "d. Focus only on the most influential stakeholders and ignore others to streaml…" at bounding box center [562, 309] width 382 height 53
click at [371, 295] on input "d. Focus only on the most influential stakeholders and ignore others to streaml…" at bounding box center [371, 291] width 0 height 8
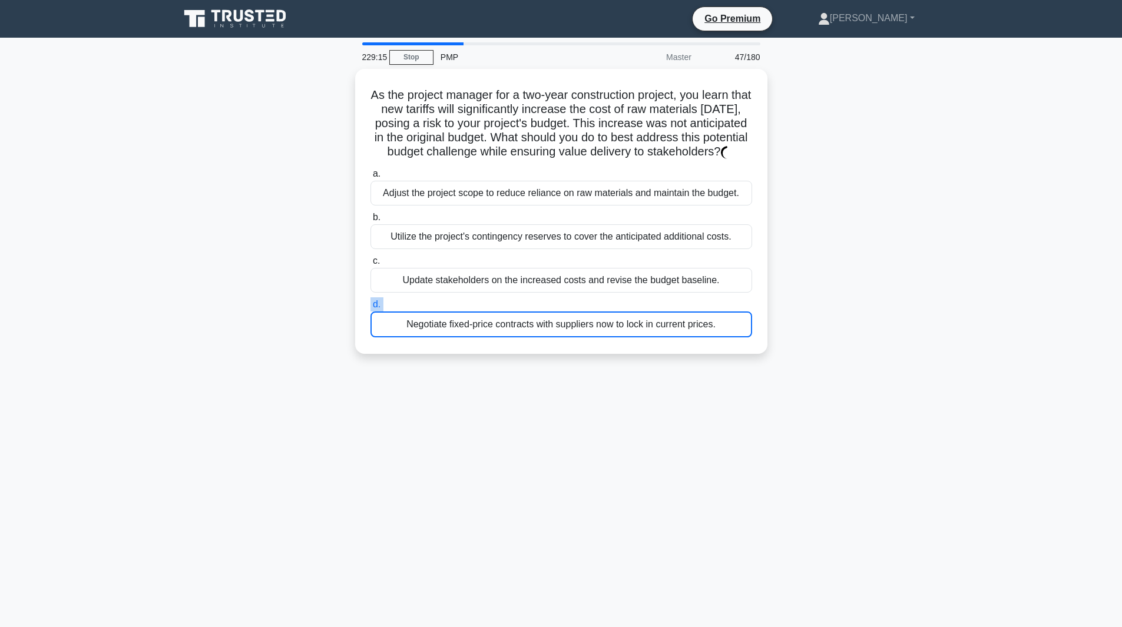
click at [698, 312] on label "d. Negotiate fixed-price contracts with suppliers now to lock in current prices." at bounding box center [562, 318] width 382 height 40
click at [371, 309] on input "d. Negotiate fixed-price contracts with suppliers now to lock in current prices." at bounding box center [371, 305] width 0 height 8
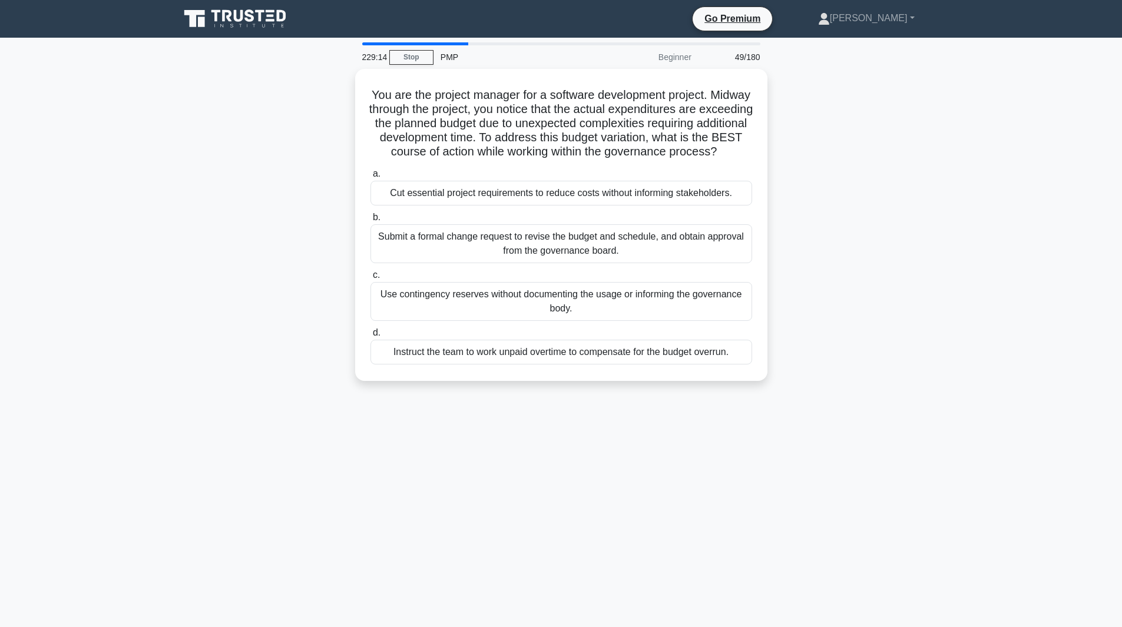
click at [698, 312] on div "Use contingency reserves without documenting the usage or informing the governa…" at bounding box center [562, 301] width 382 height 39
click at [371, 279] on input "c. Use contingency reserves without documenting the usage or informing the gove…" at bounding box center [371, 276] width 0 height 8
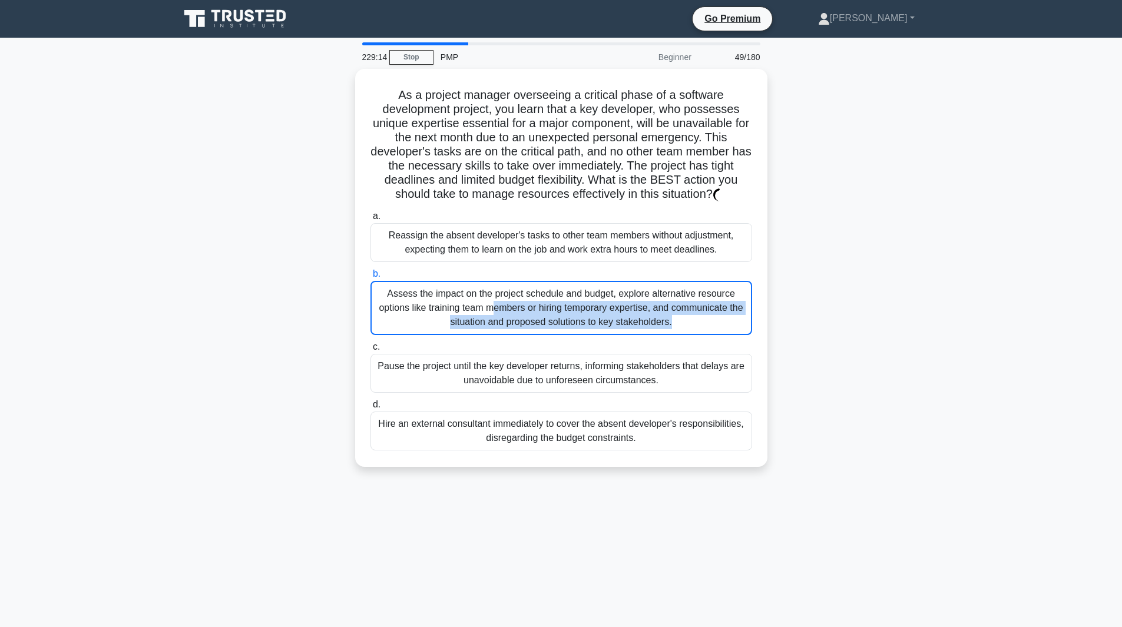
click at [698, 312] on div "Assess the impact on the project schedule and budget, explore alternative resou…" at bounding box center [562, 308] width 382 height 54
click at [371, 278] on input "b. Assess the impact on the project schedule and budget, explore alternative re…" at bounding box center [371, 274] width 0 height 8
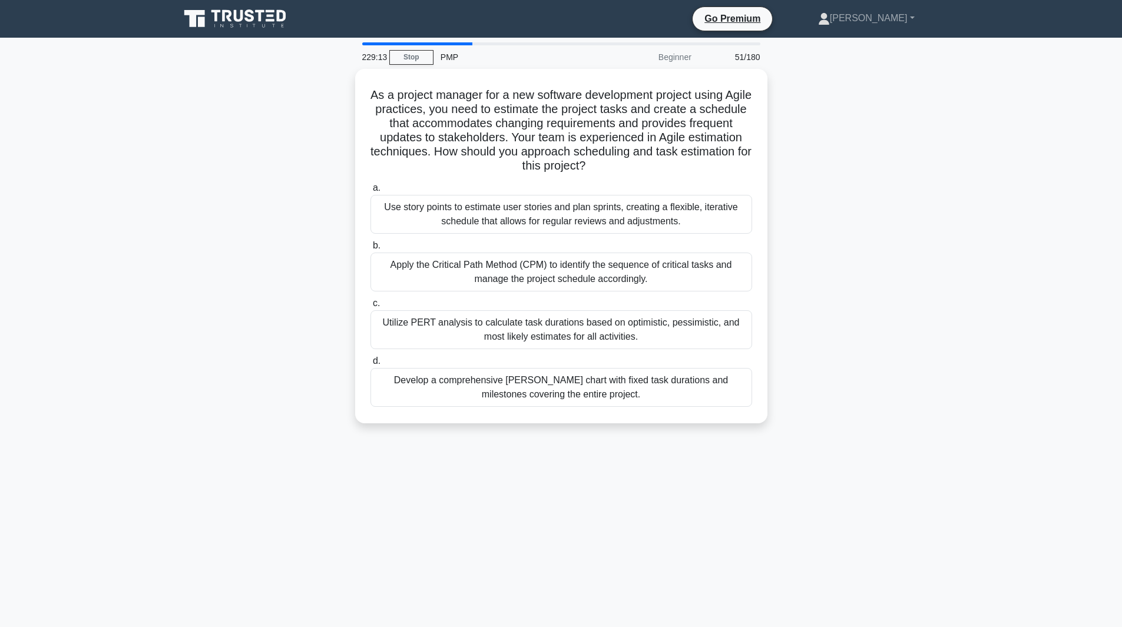
click at [698, 312] on div "Utilize PERT analysis to calculate task durations based on optimistic, pessimis…" at bounding box center [562, 329] width 382 height 39
click at [371, 308] on input "c. Utilize PERT analysis to calculate task durations based on optimistic, pessi…" at bounding box center [371, 304] width 0 height 8
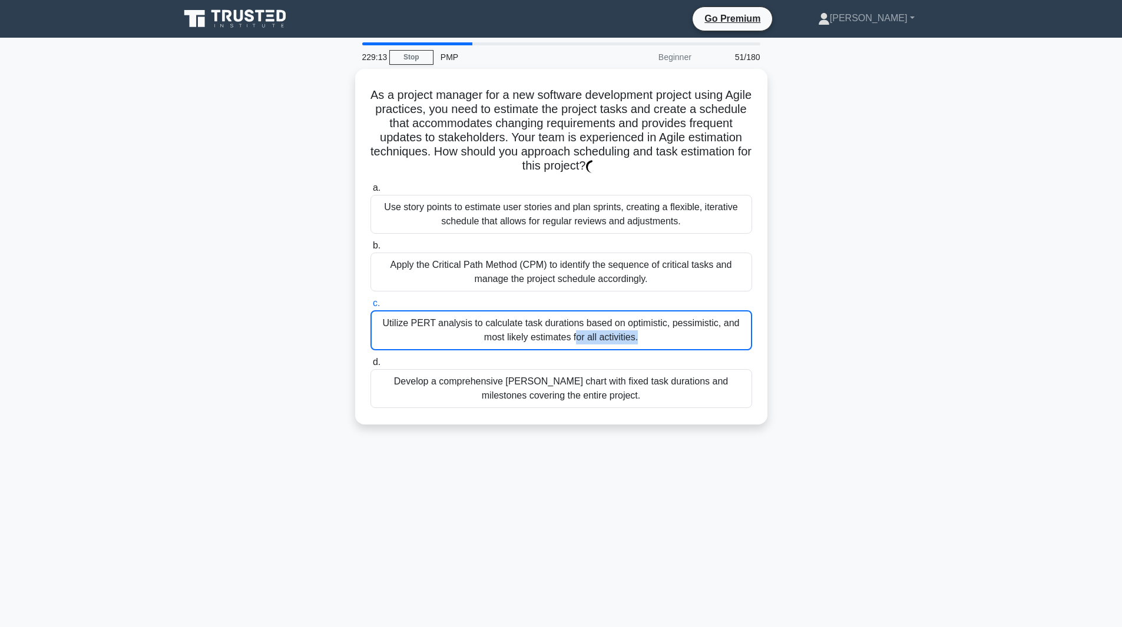
click at [698, 312] on div "Utilize PERT analysis to calculate task durations based on optimistic, pessimis…" at bounding box center [562, 330] width 382 height 40
click at [371, 308] on input "c. Utilize PERT analysis to calculate task durations based on optimistic, pessi…" at bounding box center [371, 304] width 0 height 8
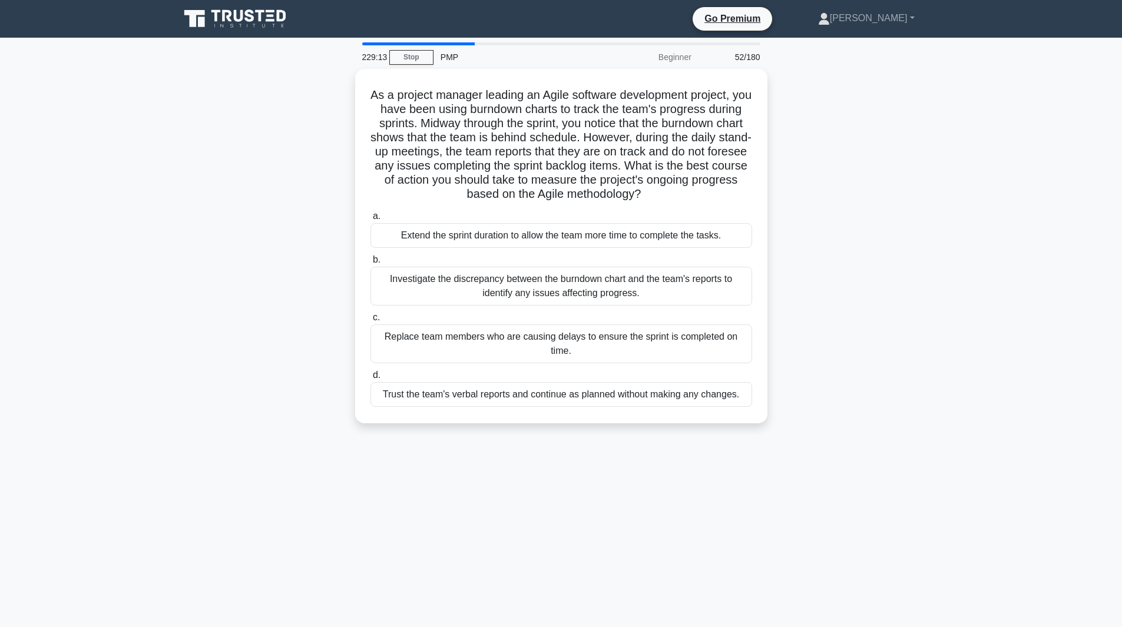
click at [698, 312] on label "c. Replace team members who are causing delays to ensure the sprint is complete…" at bounding box center [562, 336] width 382 height 53
click at [371, 314] on input "c. Replace team members who are causing delays to ensure the sprint is complete…" at bounding box center [371, 318] width 0 height 8
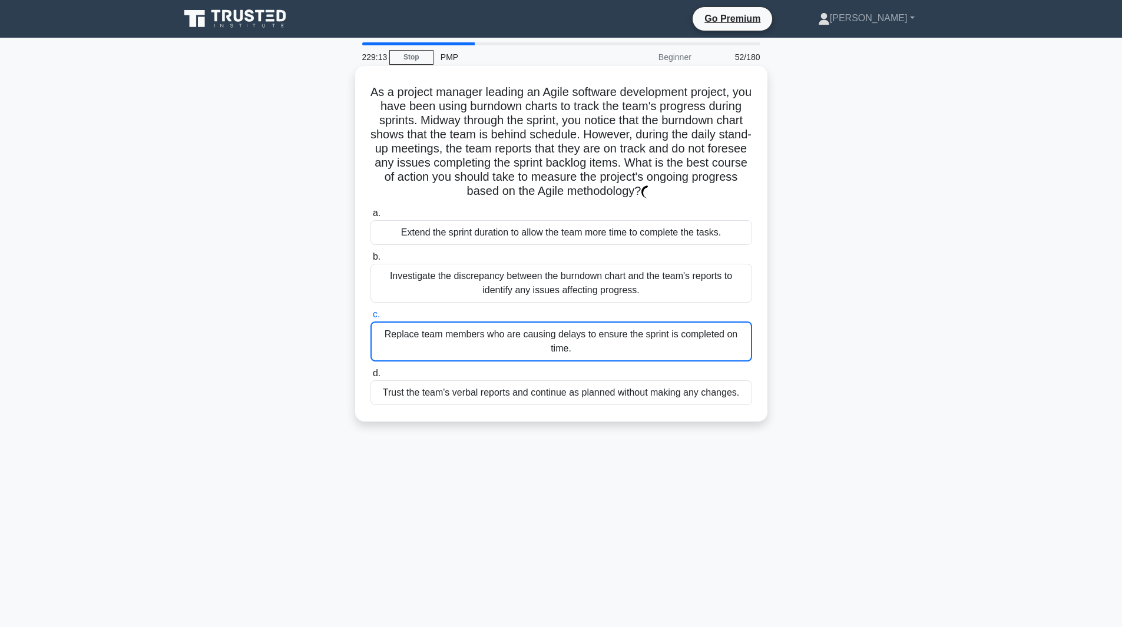
click at [696, 310] on label "c. Replace team members who are causing delays to ensure the sprint is complete…" at bounding box center [562, 335] width 382 height 54
click at [371, 311] on input "c. Replace team members who are causing delays to ensure the sprint is complete…" at bounding box center [371, 315] width 0 height 8
click at [696, 310] on label "c. Replace team members who are causing delays to ensure the sprint is complete…" at bounding box center [562, 335] width 382 height 54
click at [371, 311] on input "c. Replace team members who are causing delays to ensure the sprint is complete…" at bounding box center [371, 315] width 0 height 8
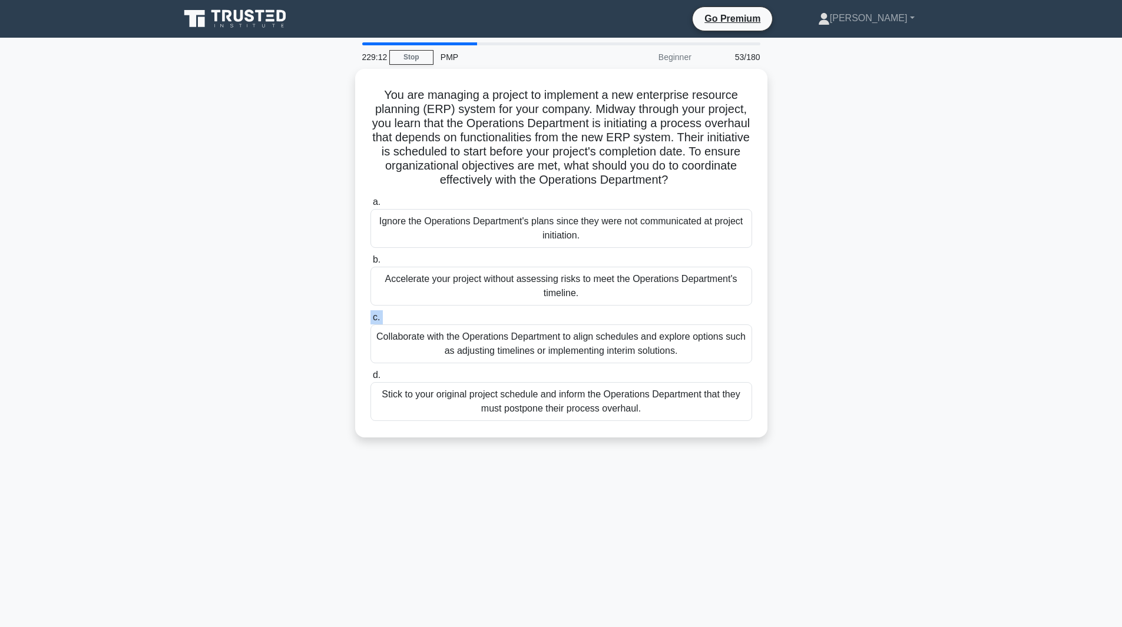
click at [696, 310] on label "c. Collaborate with the Operations Department to align schedules and explore op…" at bounding box center [562, 336] width 382 height 53
click at [371, 314] on input "c. Collaborate with the Operations Department to align schedules and explore op…" at bounding box center [371, 318] width 0 height 8
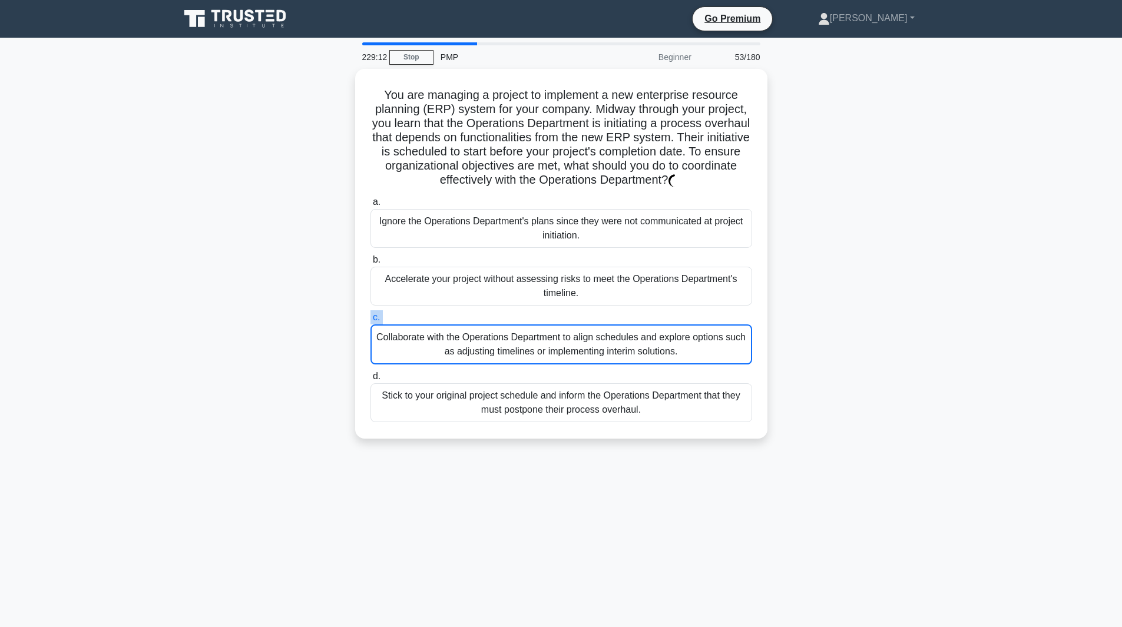
click at [696, 310] on label "c. Collaborate with the Operations Department to align schedules and explore op…" at bounding box center [562, 337] width 382 height 54
click at [371, 314] on input "c. Collaborate with the Operations Department to align schedules and explore op…" at bounding box center [371, 318] width 0 height 8
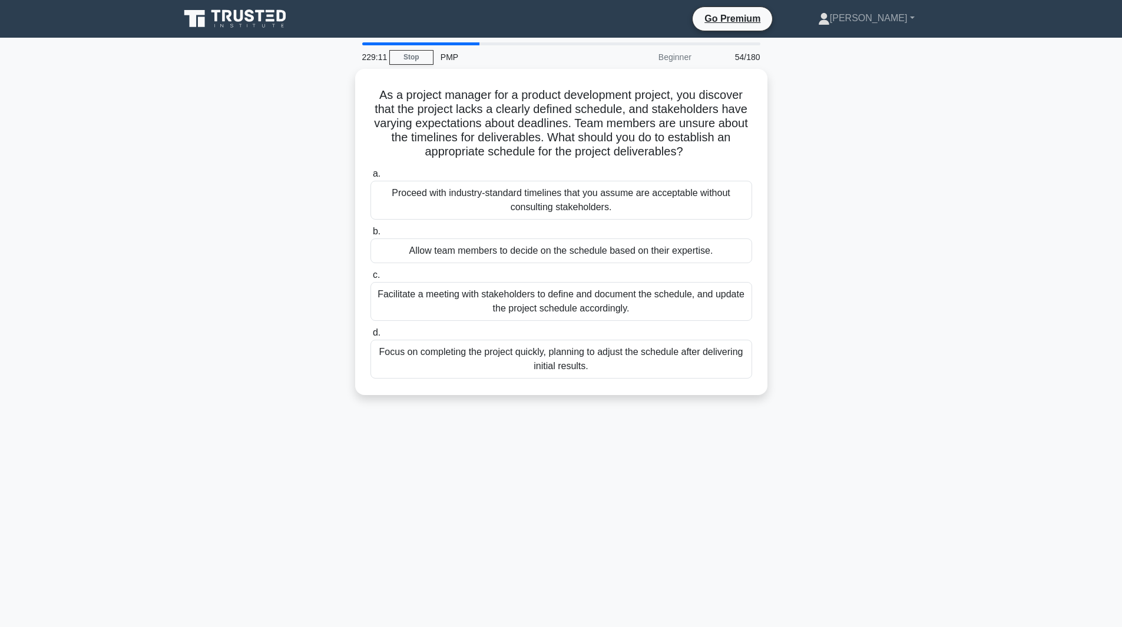
click at [696, 310] on div "Facilitate a meeting with stakeholders to define and document the schedule, and…" at bounding box center [562, 301] width 382 height 39
click at [371, 279] on input "c. Facilitate a meeting with stakeholders to define and document the schedule, …" at bounding box center [371, 276] width 0 height 8
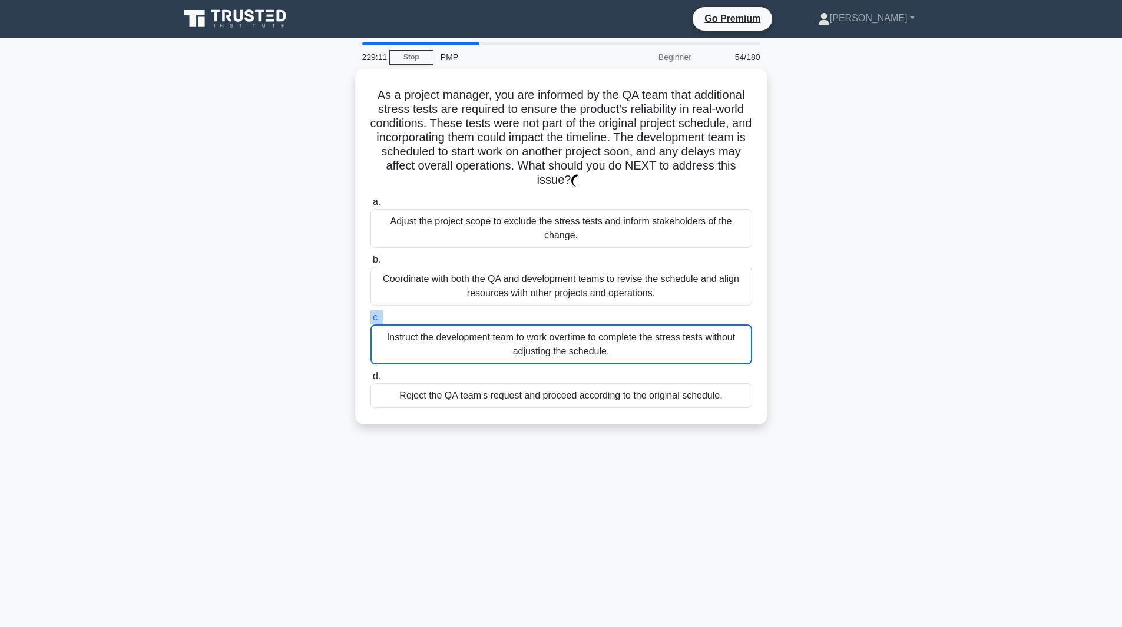
click at [696, 310] on label "c. Instruct the development team to work overtime to complete the stress tests …" at bounding box center [562, 337] width 382 height 54
click at [371, 314] on input "c. Instruct the development team to work overtime to complete the stress tests …" at bounding box center [371, 318] width 0 height 8
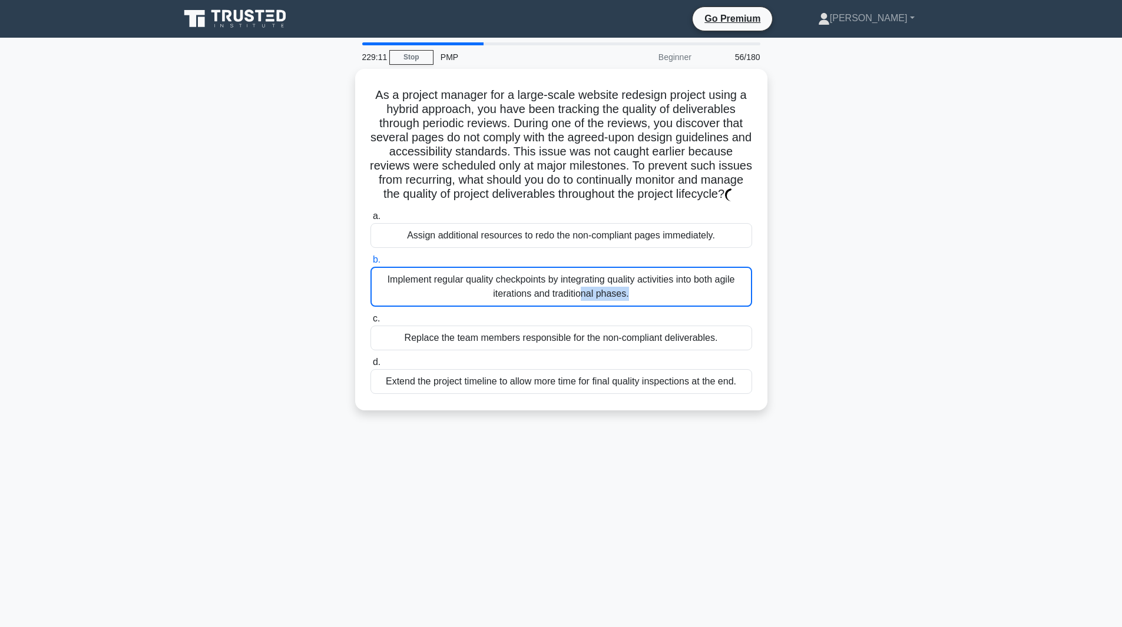
click at [696, 307] on div "Implement regular quality checkpoints by integrating quality activities into bo…" at bounding box center [562, 287] width 382 height 40
click at [371, 264] on input "b. Implement regular quality checkpoints by integrating quality activities into…" at bounding box center [371, 260] width 0 height 8
click at [696, 307] on div "Implement regular quality checkpoints by integrating quality activities into bo…" at bounding box center [562, 287] width 382 height 40
click at [371, 264] on input "b. Implement regular quality checkpoints by integrating quality activities into…" at bounding box center [371, 260] width 0 height 8
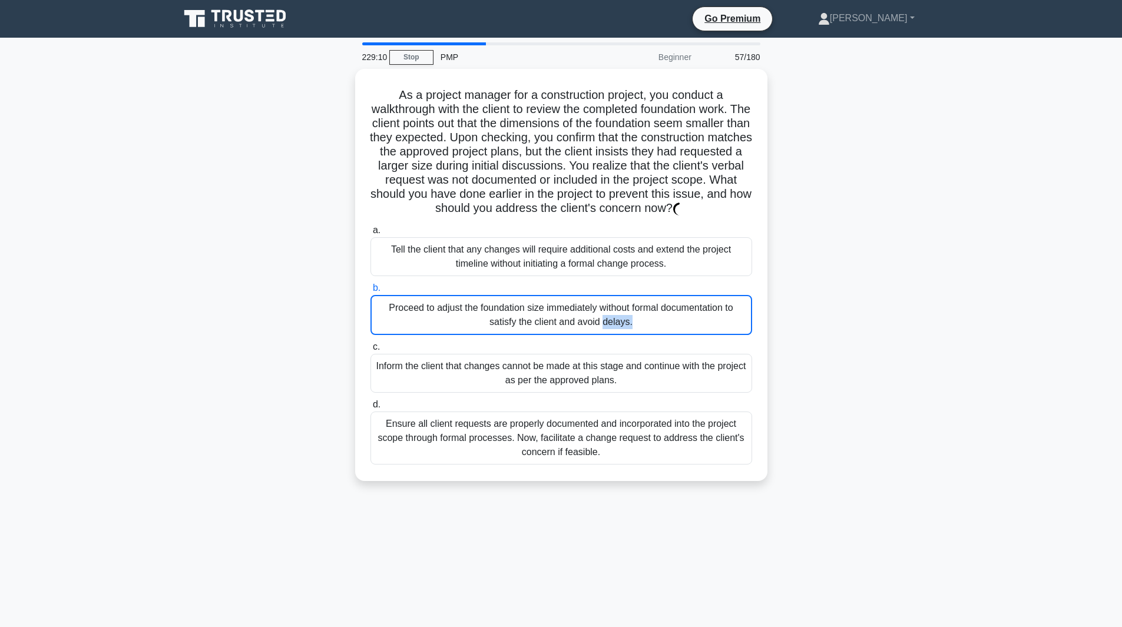
click at [696, 310] on div "Proceed to adjust the foundation size immediately without formal documentation …" at bounding box center [562, 315] width 382 height 40
click at [371, 292] on input "b. Proceed to adjust the foundation size immediately without formal documentati…" at bounding box center [371, 289] width 0 height 8
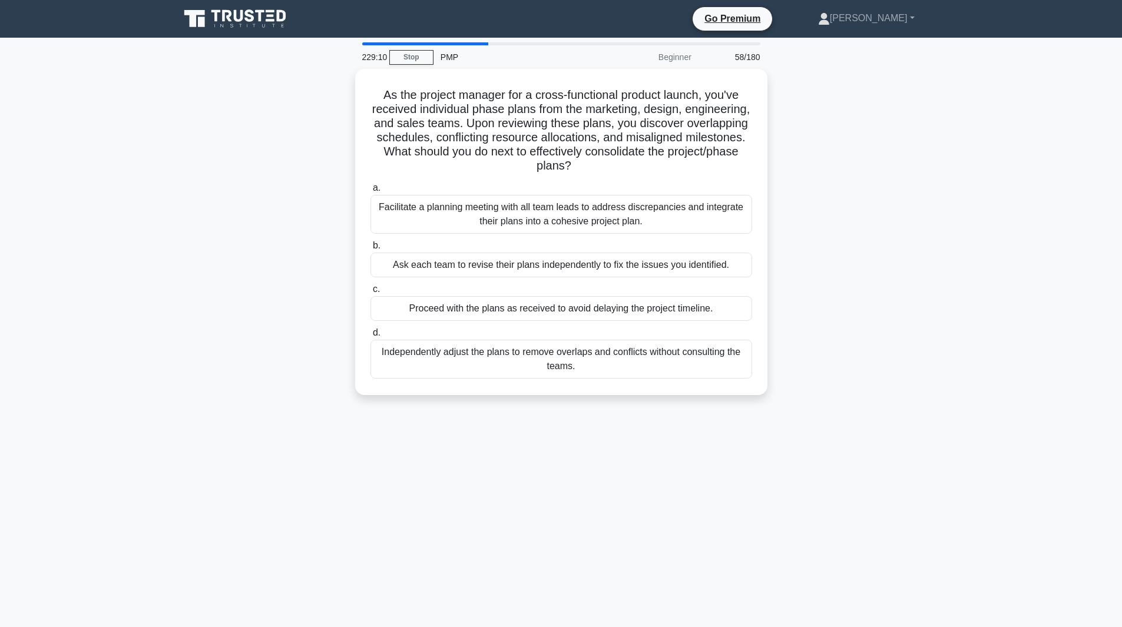
click at [696, 310] on div "Proceed with the plans as received to avoid delaying the project timeline." at bounding box center [562, 308] width 382 height 25
click at [371, 293] on input "c. Proceed with the plans as received to avoid delaying the project timeline." at bounding box center [371, 290] width 0 height 8
click at [696, 310] on div "Proceed with the plans as received to avoid delaying the project timeline." at bounding box center [562, 309] width 382 height 26
click at [371, 293] on input "c. Proceed with the plans as received to avoid delaying the project timeline." at bounding box center [371, 290] width 0 height 8
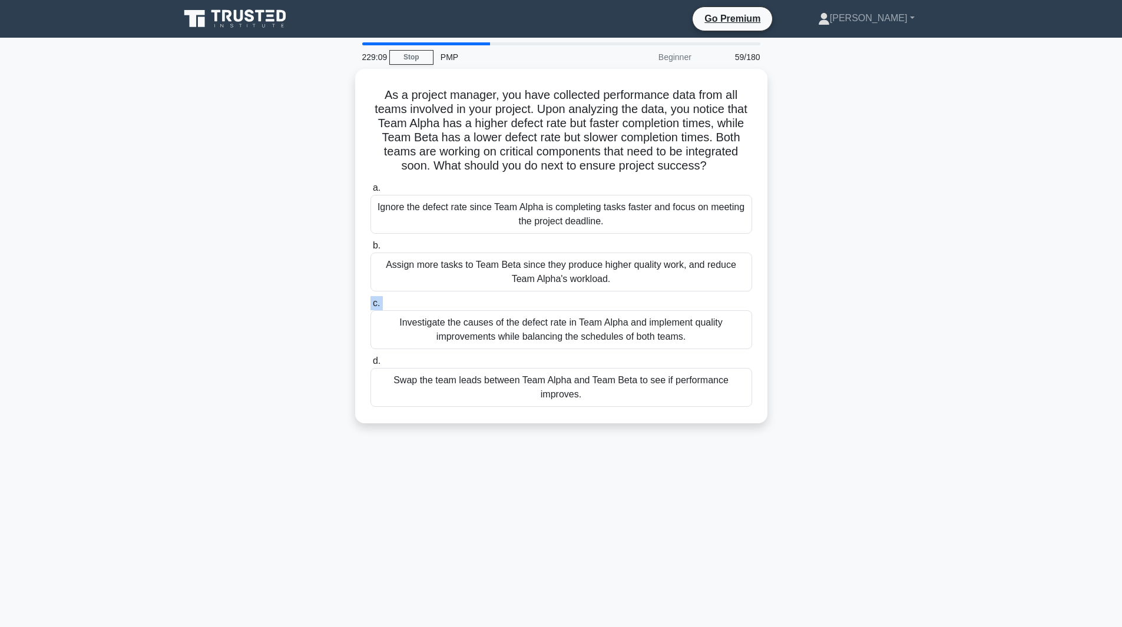
click at [696, 310] on label "c. Investigate the causes of the defect rate in Team Alpha and implement qualit…" at bounding box center [562, 322] width 382 height 53
click at [371, 308] on input "c. Investigate the causes of the defect rate in Team Alpha and implement qualit…" at bounding box center [371, 304] width 0 height 8
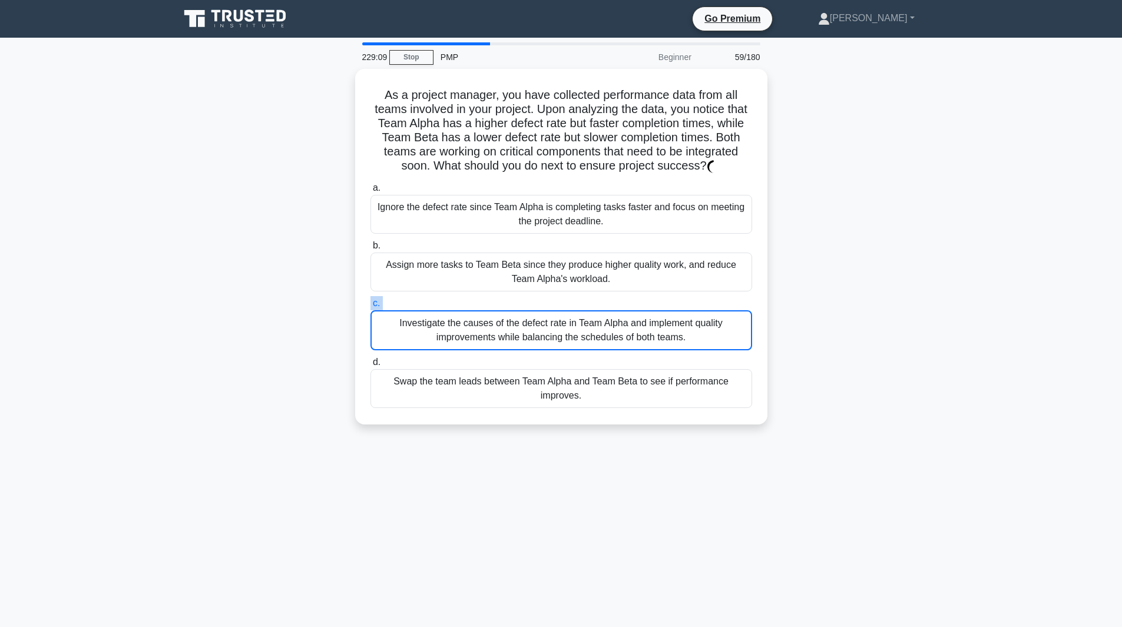
click at [696, 310] on label "c. Investigate the causes of the defect rate in Team Alpha and implement qualit…" at bounding box center [562, 323] width 382 height 54
click at [371, 308] on input "c. Investigate the causes of the defect rate in Team Alpha and implement qualit…" at bounding box center [371, 304] width 0 height 8
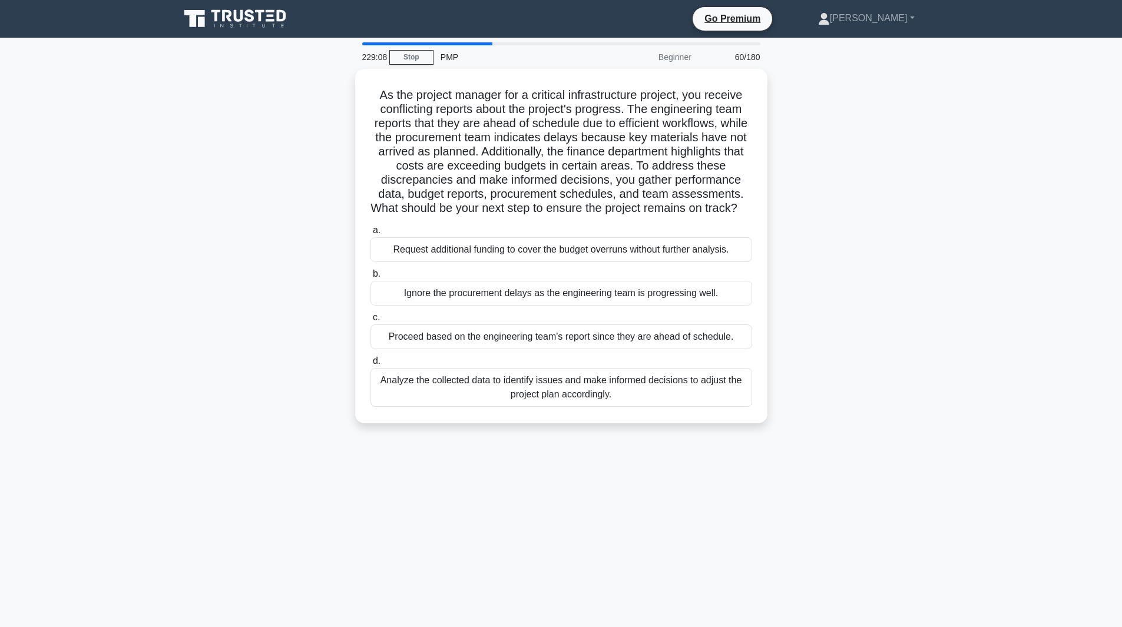
click at [696, 306] on div "Ignore the procurement delays as the engineering team is progressing well." at bounding box center [562, 293] width 382 height 25
click at [371, 278] on input "b. Ignore the procurement delays as the engineering team is progressing well." at bounding box center [371, 274] width 0 height 8
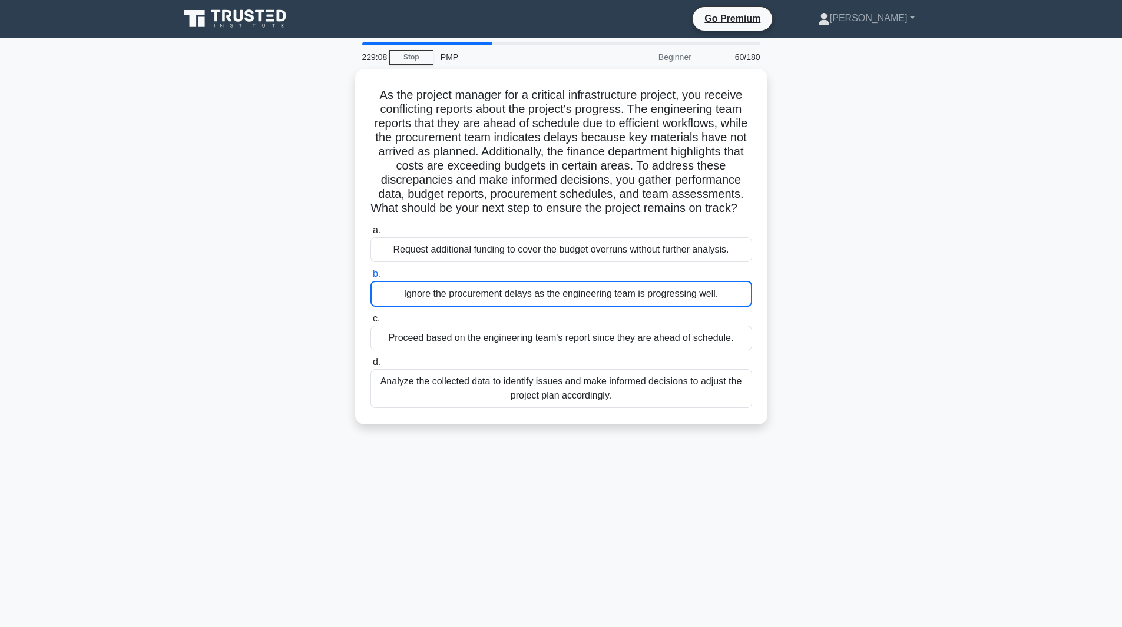
click at [696, 307] on div "Ignore the procurement delays as the engineering team is progressing well." at bounding box center [562, 294] width 382 height 26
click at [371, 278] on input "b. Ignore the procurement delays as the engineering team is progressing well." at bounding box center [371, 274] width 0 height 8
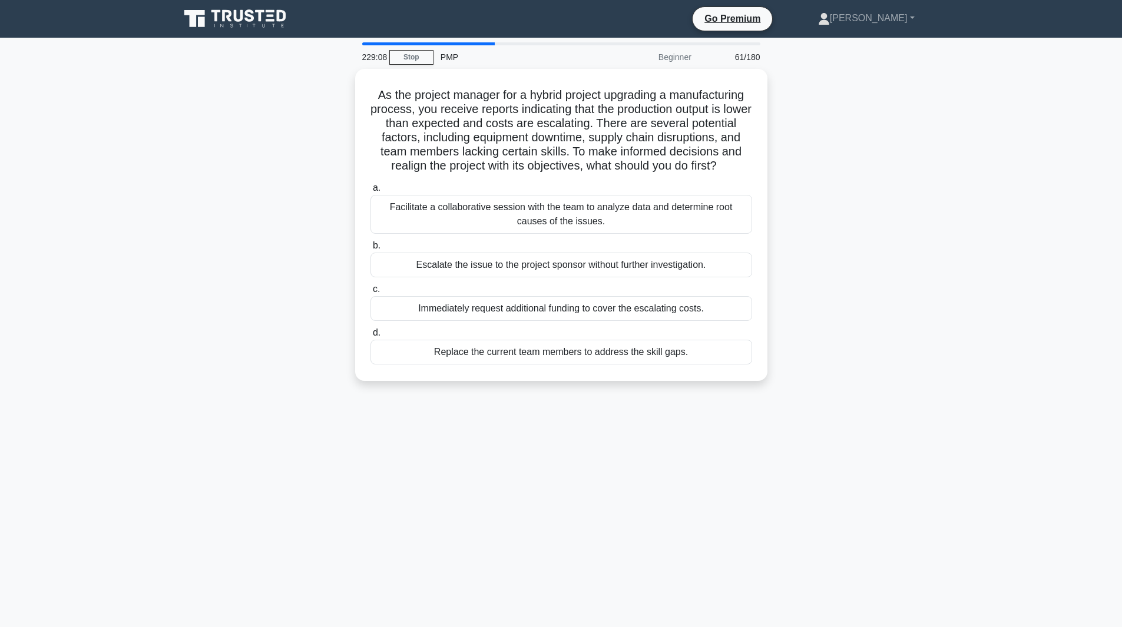
click at [696, 310] on div "Immediately request additional funding to cover the escalating costs." at bounding box center [562, 308] width 382 height 25
click at [371, 293] on input "c. Immediately request additional funding to cover the escalating costs." at bounding box center [371, 290] width 0 height 8
click at [696, 310] on div "Immediately request additional funding to cover the escalating costs." at bounding box center [562, 309] width 382 height 26
click at [371, 293] on input "c. Immediately request additional funding to cover the escalating costs." at bounding box center [371, 290] width 0 height 8
click at [696, 310] on div "Immediately request additional funding to cover the escalating costs." at bounding box center [562, 309] width 382 height 26
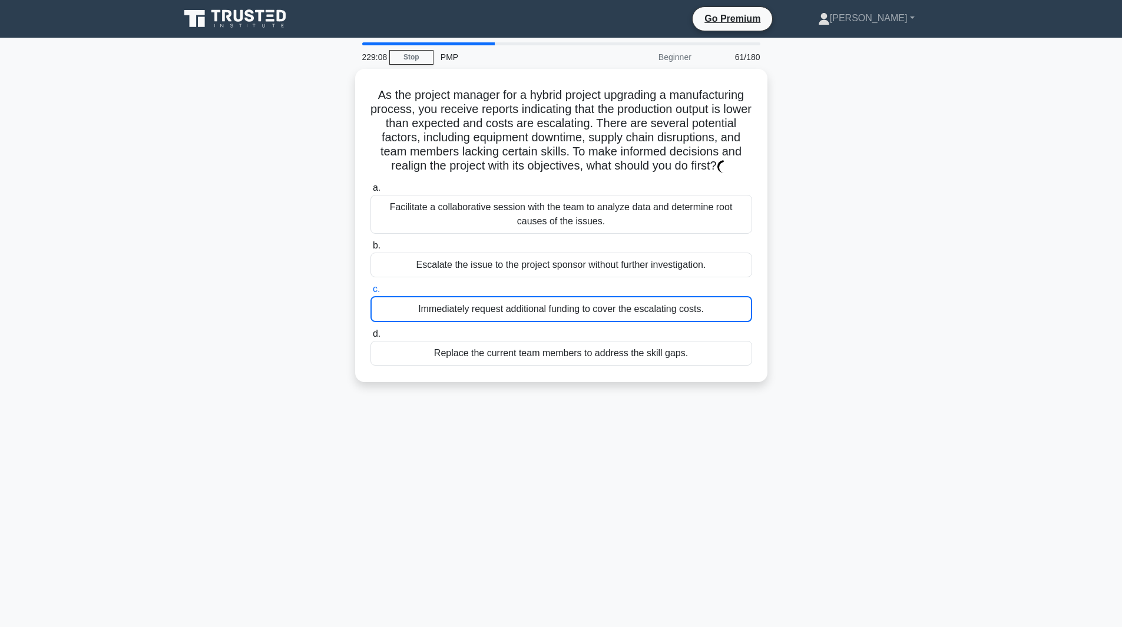
click at [371, 293] on input "c. Immediately request additional funding to cover the escalating costs." at bounding box center [371, 290] width 0 height 8
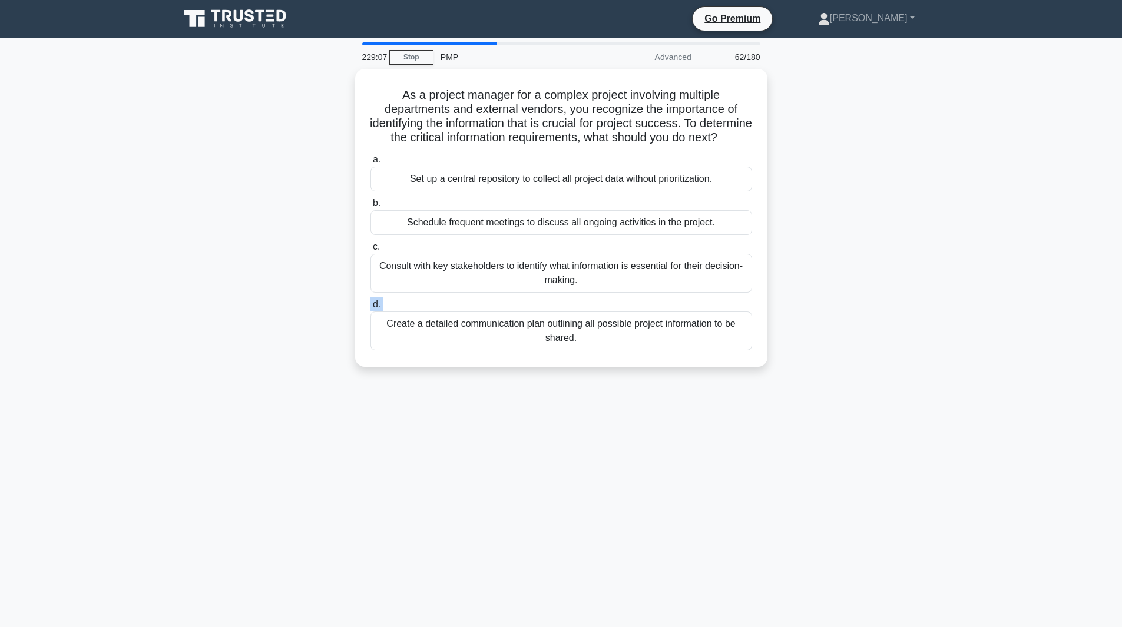
click at [696, 310] on label "d. Create a detailed communication plan outlining all possible project informat…" at bounding box center [562, 324] width 382 height 53
click at [371, 309] on input "d. Create a detailed communication plan outlining all possible project informat…" at bounding box center [371, 305] width 0 height 8
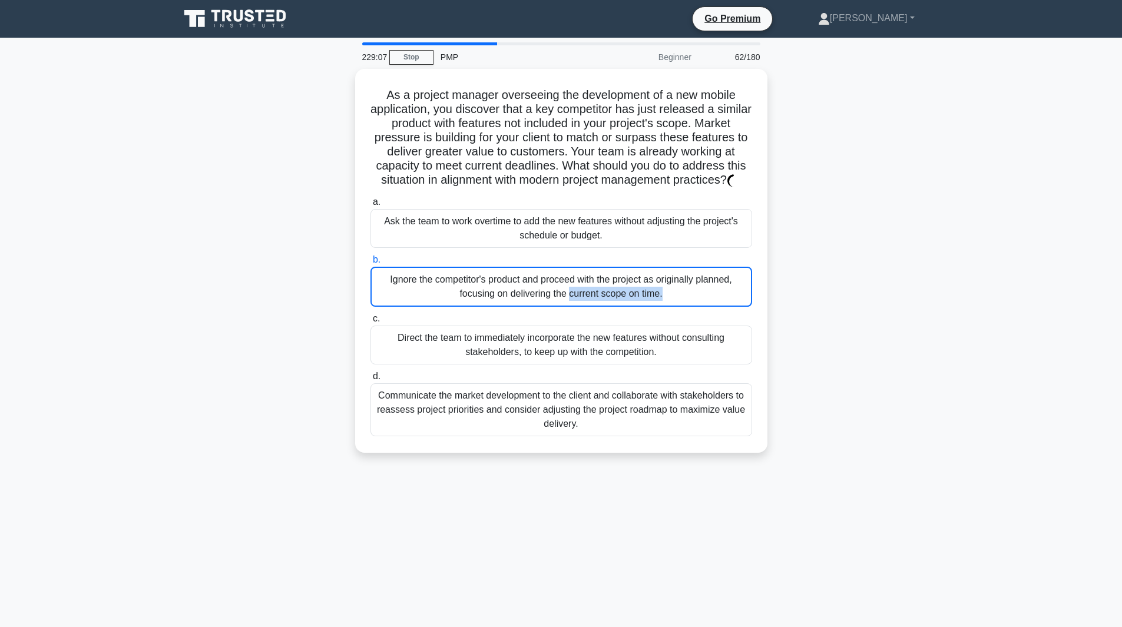
click at [696, 307] on div "Ignore the competitor's product and proceed with the project as originally plan…" at bounding box center [562, 287] width 382 height 40
click at [371, 264] on input "b. Ignore the competitor's product and proceed with the project as originally p…" at bounding box center [371, 260] width 0 height 8
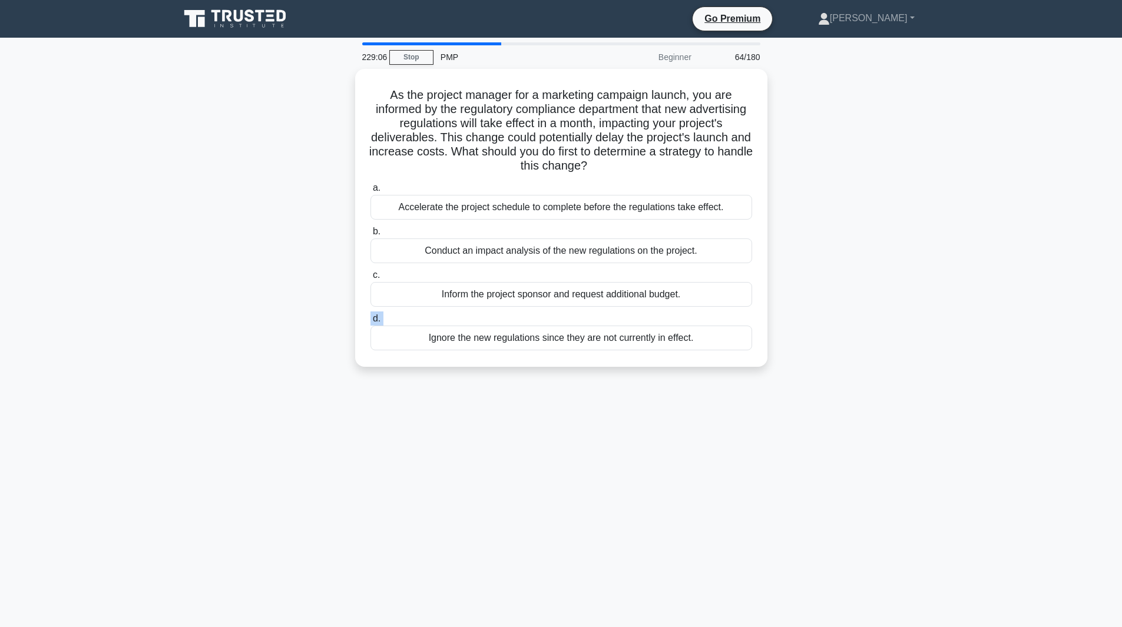
click at [696, 312] on label "d. Ignore the new regulations since they are not currently in effect." at bounding box center [562, 331] width 382 height 39
click at [371, 315] on input "d. Ignore the new regulations since they are not currently in effect." at bounding box center [371, 319] width 0 height 8
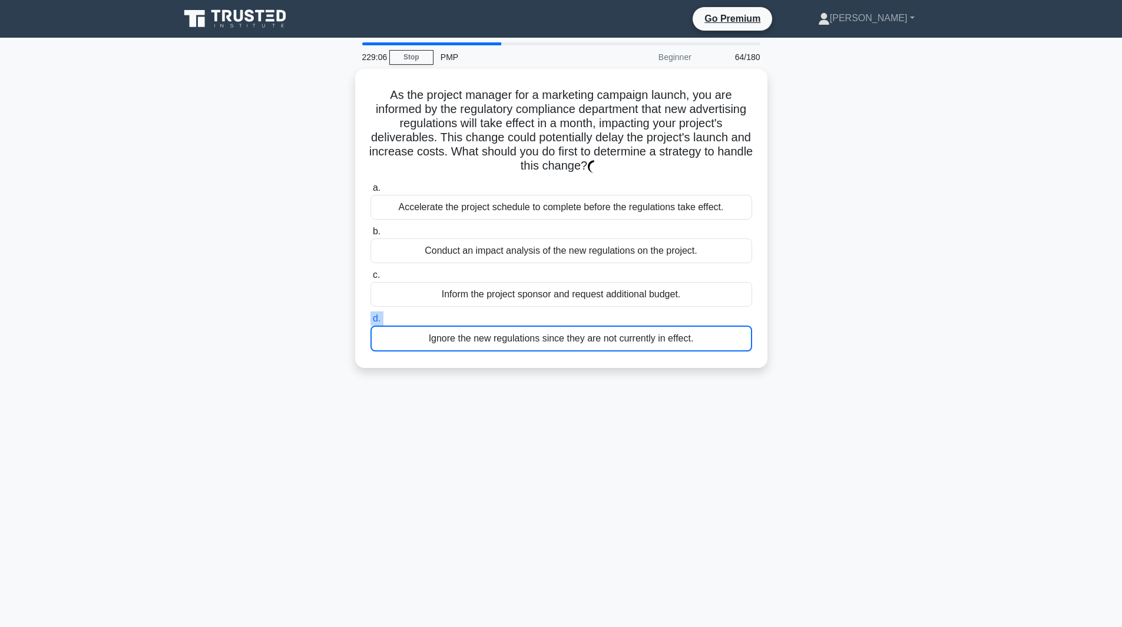
click at [696, 312] on label "d. Ignore the new regulations since they are not currently in effect." at bounding box center [562, 332] width 382 height 40
click at [371, 315] on input "d. Ignore the new regulations since they are not currently in effect." at bounding box center [371, 319] width 0 height 8
click at [696, 312] on label "d. Ignore the new regulations since they are not currently in effect." at bounding box center [562, 332] width 382 height 40
click at [371, 315] on input "d. Ignore the new regulations since they are not currently in effect." at bounding box center [371, 319] width 0 height 8
click at [696, 312] on label "d. Ignore the new regulations since they are not currently in effect." at bounding box center [562, 332] width 382 height 40
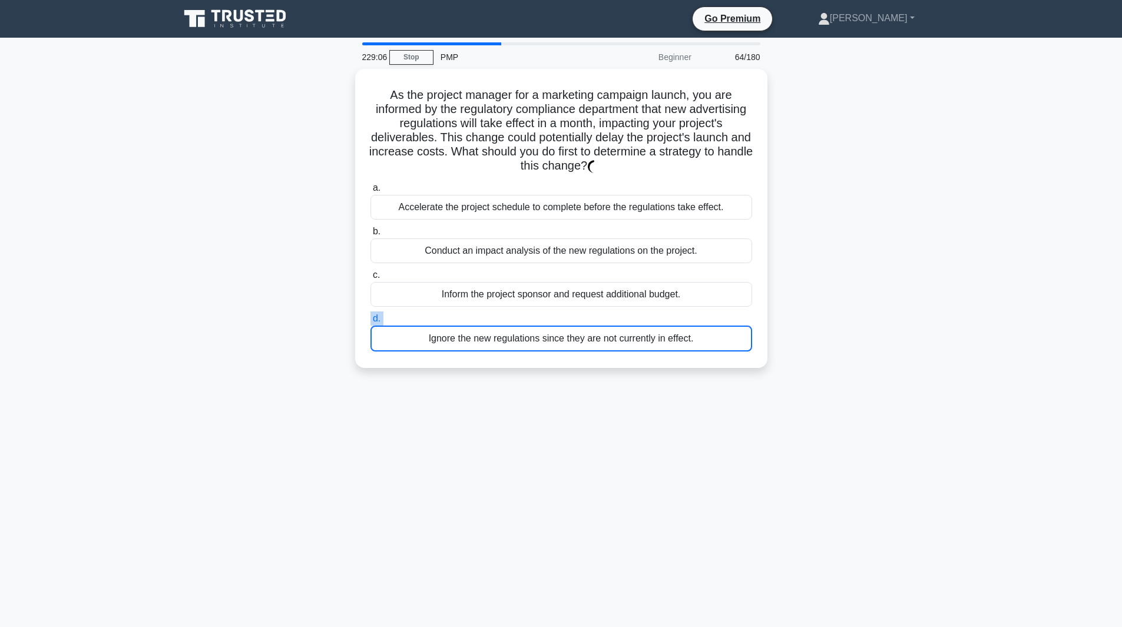
click at [371, 315] on input "d. Ignore the new regulations since they are not currently in effect." at bounding box center [371, 319] width 0 height 8
click at [696, 312] on label "d. Ignore the new regulations since they are not currently in effect." at bounding box center [562, 332] width 382 height 40
click at [371, 315] on input "d. Ignore the new regulations since they are not currently in effect." at bounding box center [371, 319] width 0 height 8
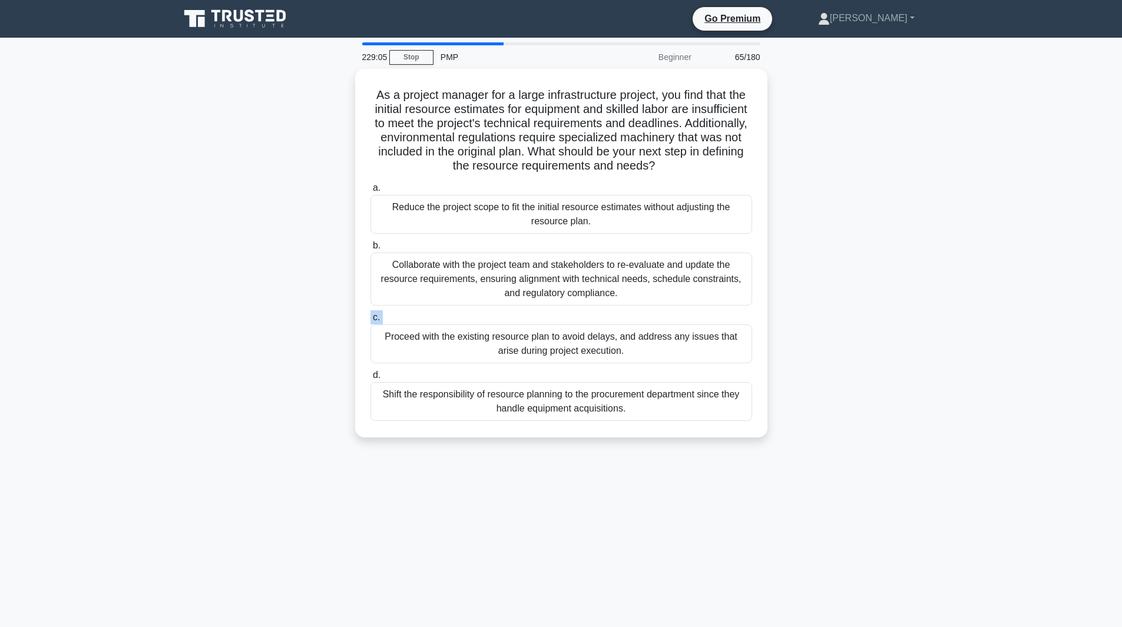
click at [696, 310] on label "c. Proceed with the existing resource plan to avoid delays, and address any iss…" at bounding box center [562, 336] width 382 height 53
click at [371, 314] on input "c. Proceed with the existing resource plan to avoid delays, and address any iss…" at bounding box center [371, 318] width 0 height 8
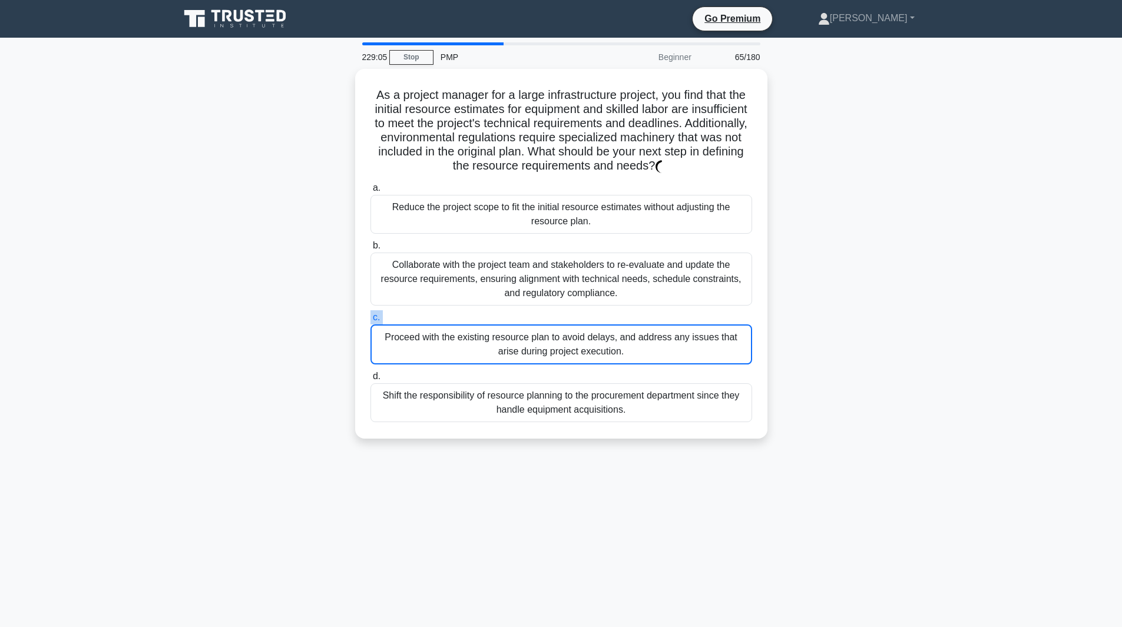
click at [696, 310] on label "c. Proceed with the existing resource plan to avoid delays, and address any iss…" at bounding box center [562, 337] width 382 height 54
click at [371, 314] on input "c. Proceed with the existing resource plan to avoid delays, and address any iss…" at bounding box center [371, 318] width 0 height 8
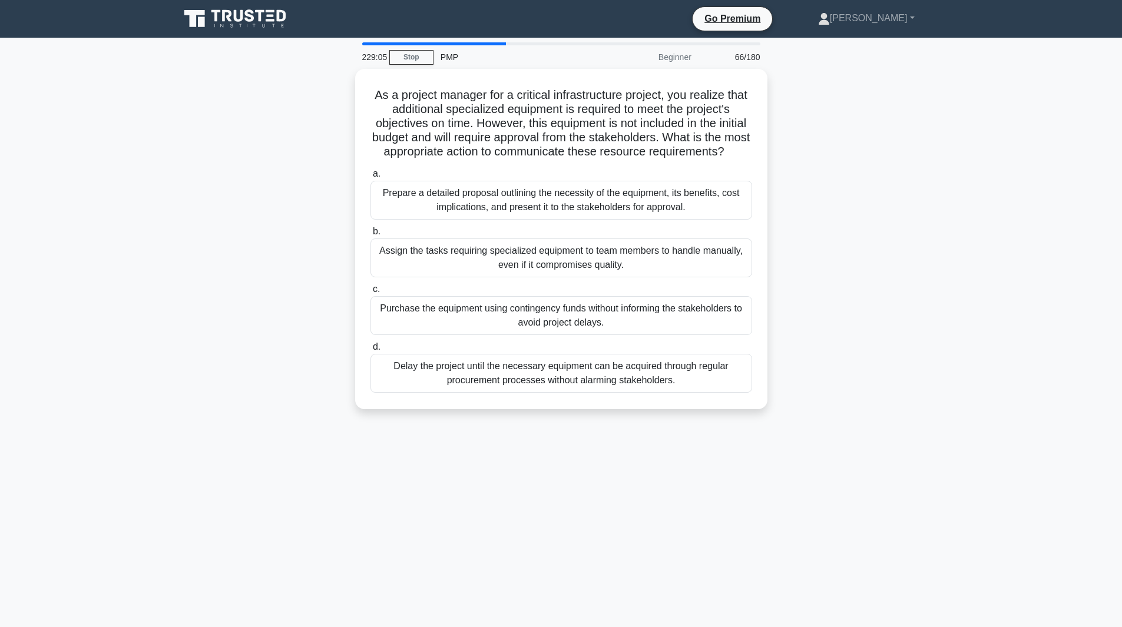
click at [696, 310] on label "c. Purchase the equipment using contingency funds without informing the stakeho…" at bounding box center [562, 308] width 382 height 53
click at [371, 293] on input "c. Purchase the equipment using contingency funds without informing the stakeho…" at bounding box center [371, 290] width 0 height 8
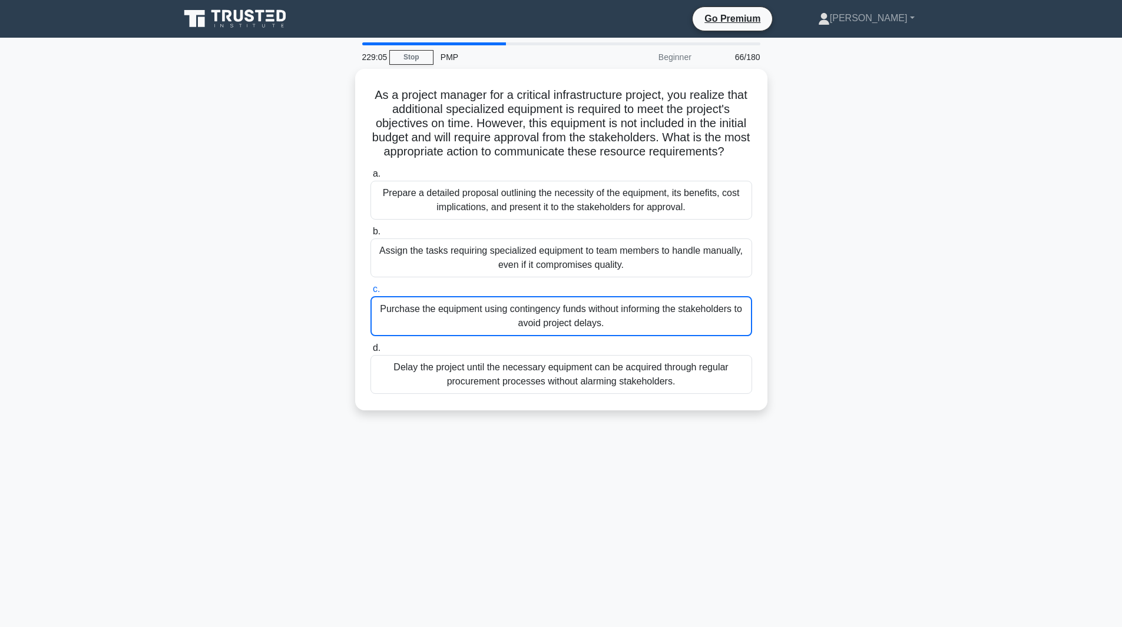
click at [696, 310] on div "Purchase the equipment using contingency funds without informing the stakeholde…" at bounding box center [562, 316] width 382 height 40
click at [371, 293] on input "c. Purchase the equipment using contingency funds without informing the stakeho…" at bounding box center [371, 290] width 0 height 8
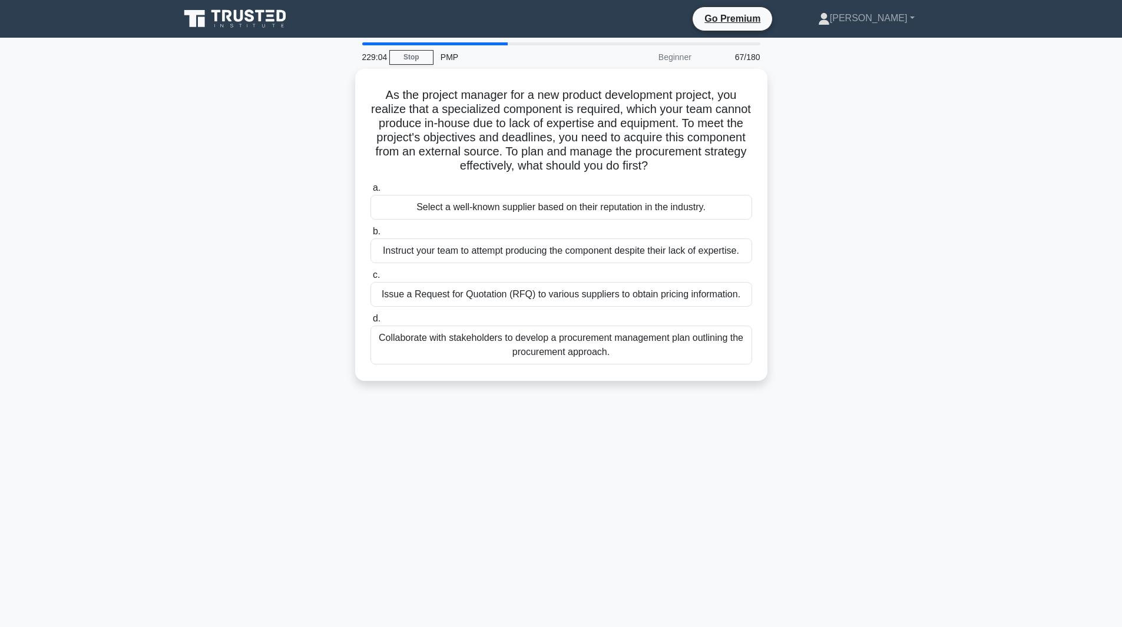
click at [696, 310] on div "a. Select a well-known supplier based on their reputation in the industry. b. I…" at bounding box center [562, 273] width 396 height 189
click at [696, 312] on label "d. Collaborate with stakeholders to develop a procurement management plan outli…" at bounding box center [562, 338] width 382 height 53
click at [371, 315] on input "d. Collaborate with stakeholders to develop a procurement management plan outli…" at bounding box center [371, 319] width 0 height 8
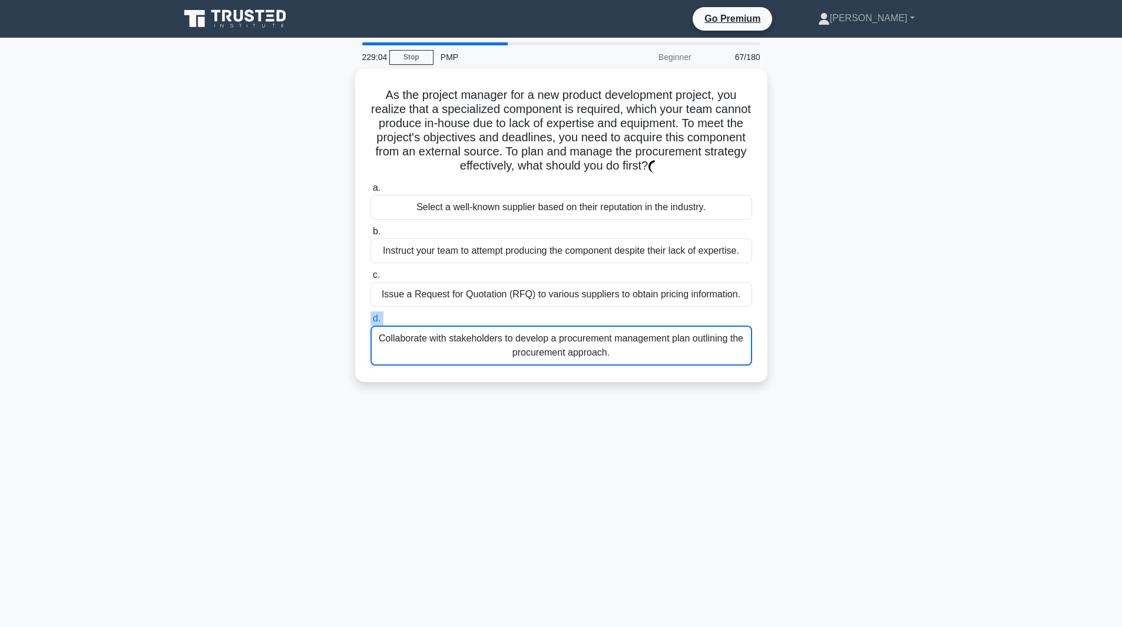
click at [696, 312] on label "d. Collaborate with stakeholders to develop a procurement management plan outli…" at bounding box center [562, 339] width 382 height 54
click at [371, 315] on input "d. Collaborate with stakeholders to develop a procurement management plan outli…" at bounding box center [371, 319] width 0 height 8
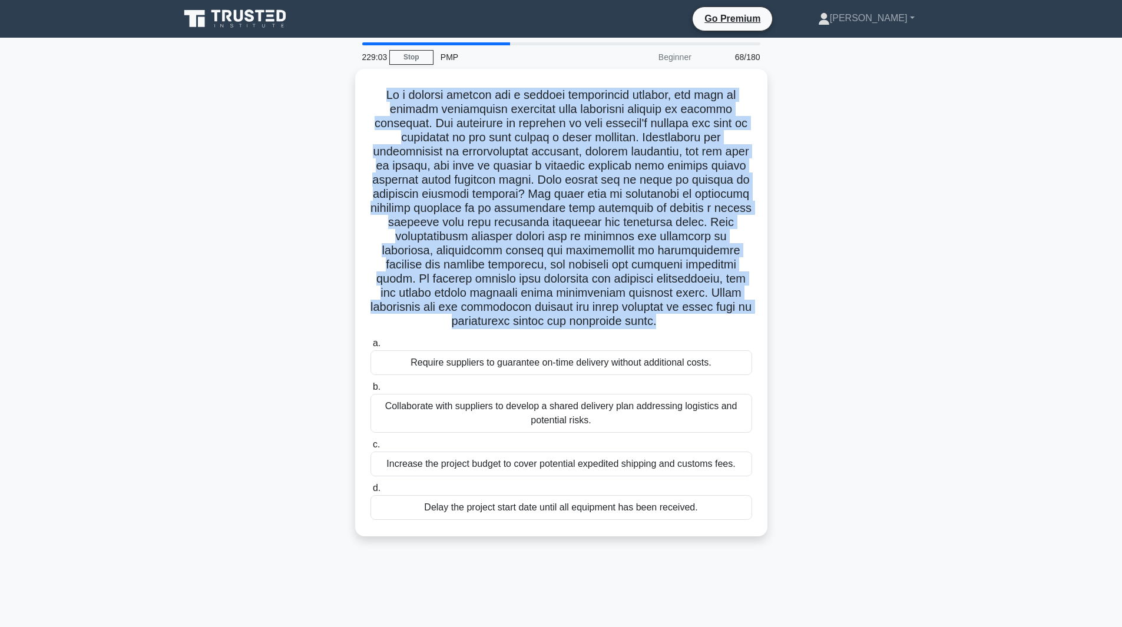
click at [696, 310] on h5 ".spinner_0XTQ{transform-origin:center;animation:spinner_y6GP .75s linear infini…" at bounding box center [561, 209] width 384 height 242
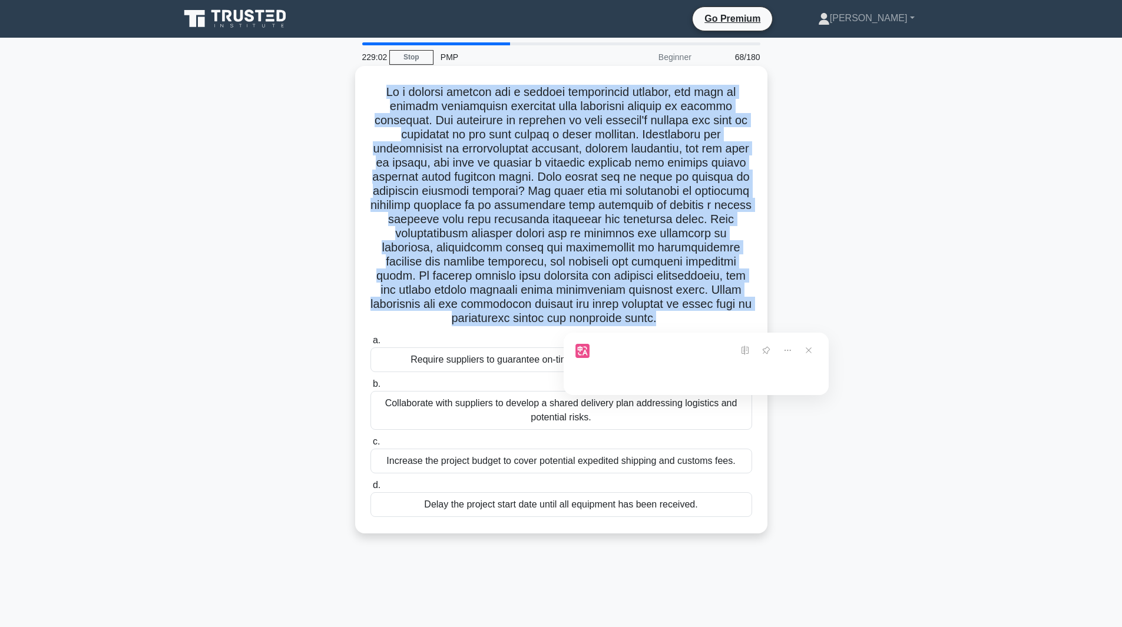
click at [692, 356] on div at bounding box center [697, 350] width 242 height 35
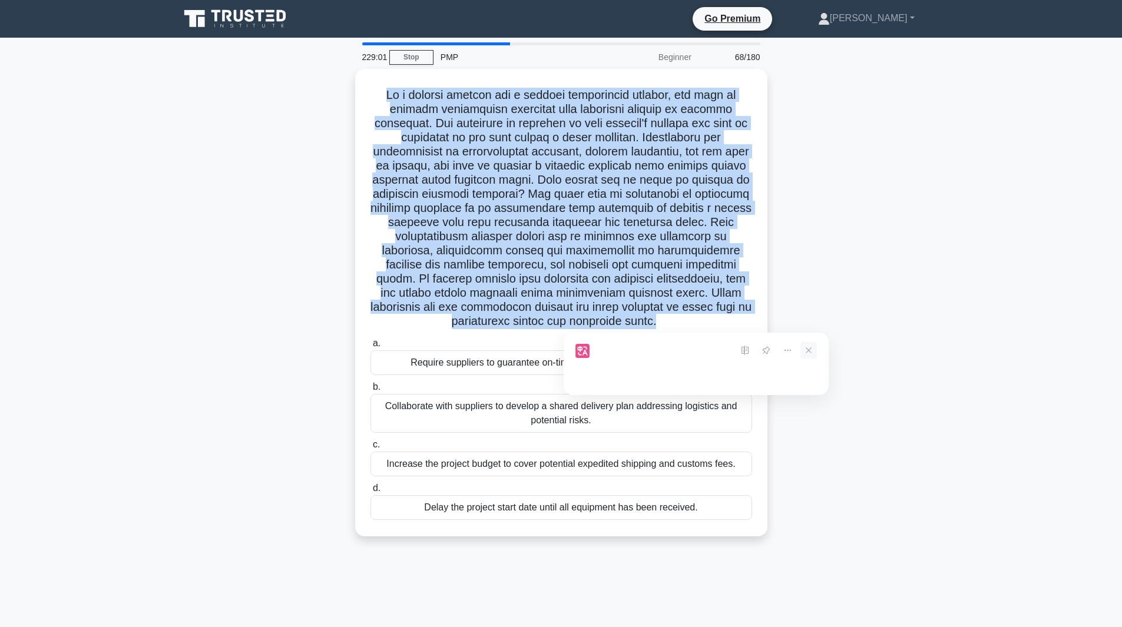
click at [808, 354] on icon at bounding box center [809, 350] width 16 height 16
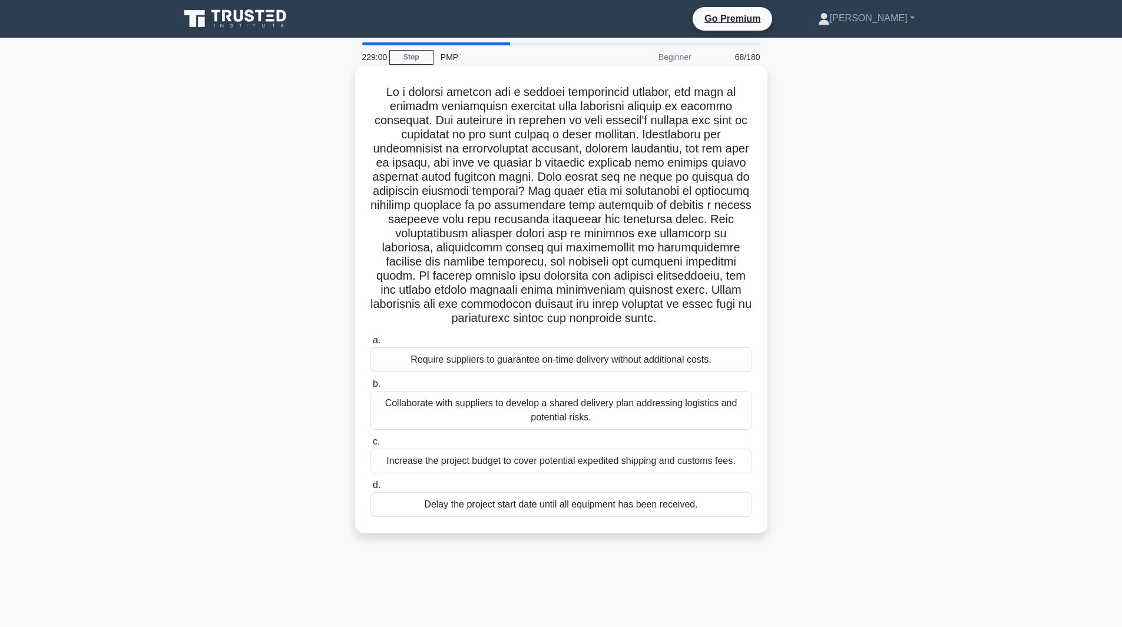
click at [675, 385] on label "b. Collaborate with suppliers to develop a shared delivery plan addressing logi…" at bounding box center [562, 403] width 382 height 53
click at [371, 385] on input "b. Collaborate with suppliers to develop a shared delivery plan addressing logi…" at bounding box center [371, 385] width 0 height 8
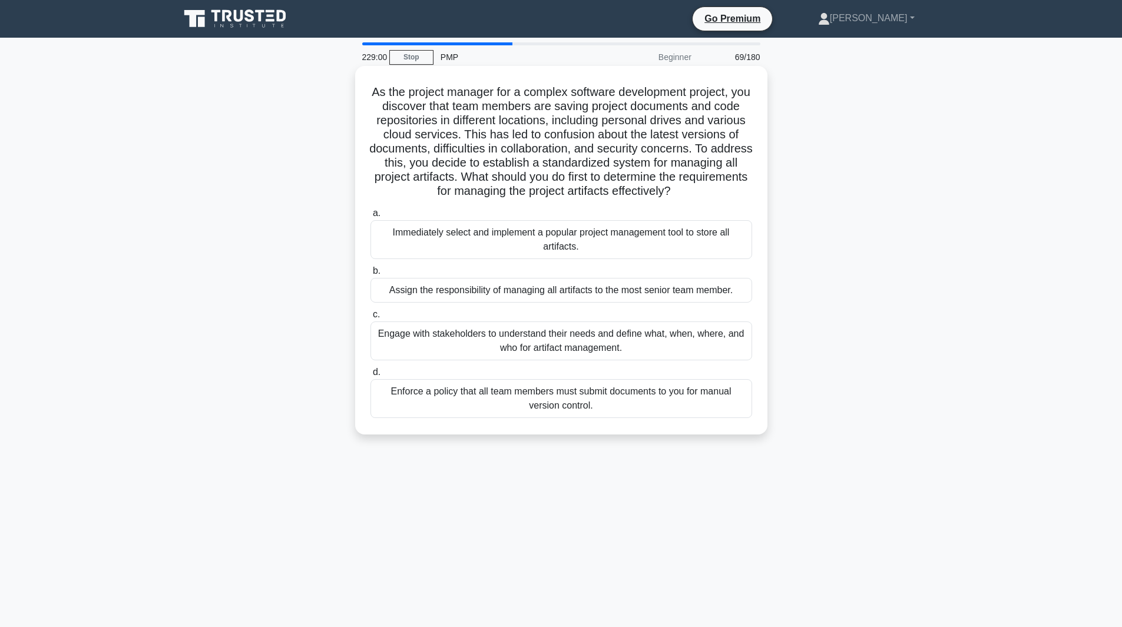
click at [669, 394] on label "d. Enforce a policy that all team members must submit documents to you for manu…" at bounding box center [562, 391] width 382 height 53
click at [371, 376] on input "d. Enforce a policy that all team members must submit documents to you for manu…" at bounding box center [371, 373] width 0 height 8
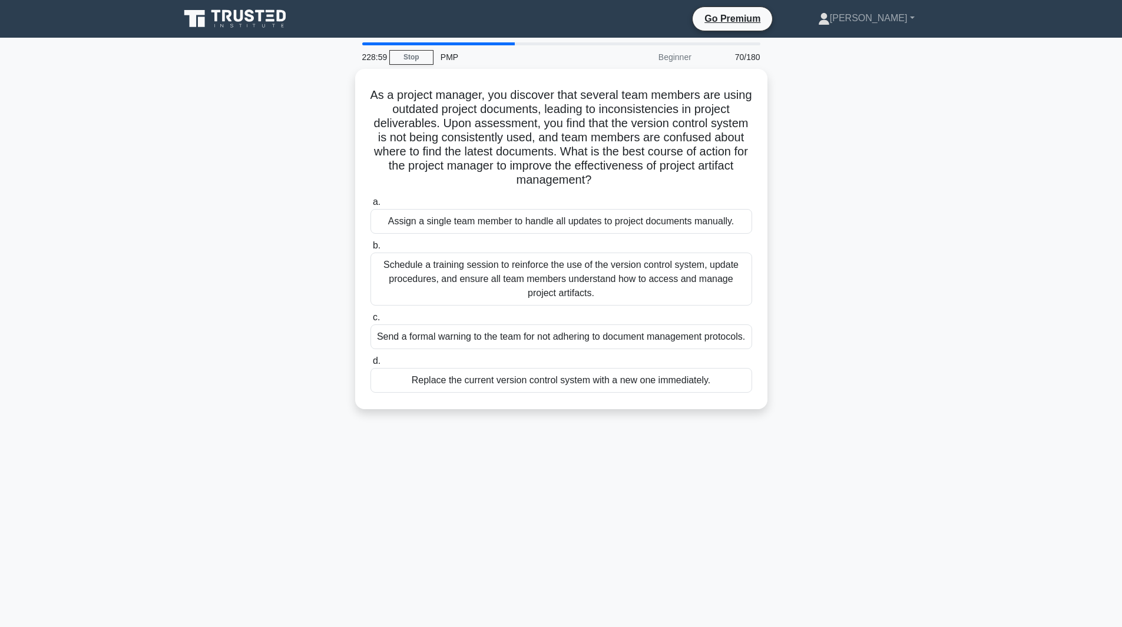
click at [667, 393] on div "Replace the current version control system with a new one immediately." at bounding box center [562, 380] width 382 height 25
click at [371, 365] on input "d. Replace the current version control system with a new one immediately." at bounding box center [371, 362] width 0 height 8
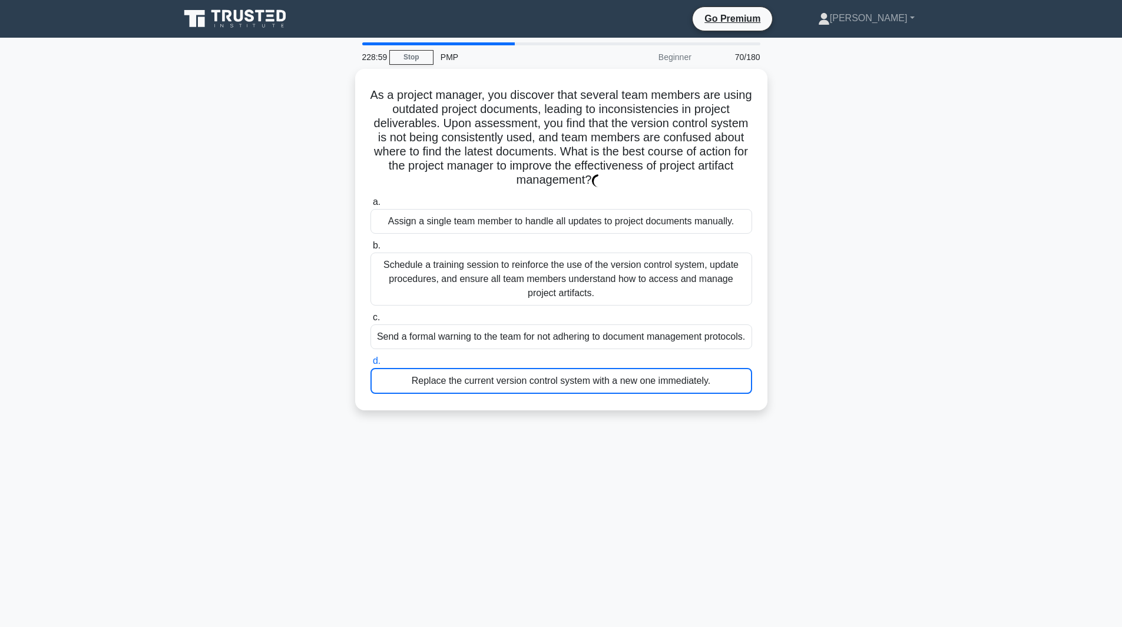
click at [667, 394] on div "Replace the current version control system with a new one immediately." at bounding box center [562, 381] width 382 height 26
click at [371, 365] on input "d. Replace the current version control system with a new one immediately." at bounding box center [371, 362] width 0 height 8
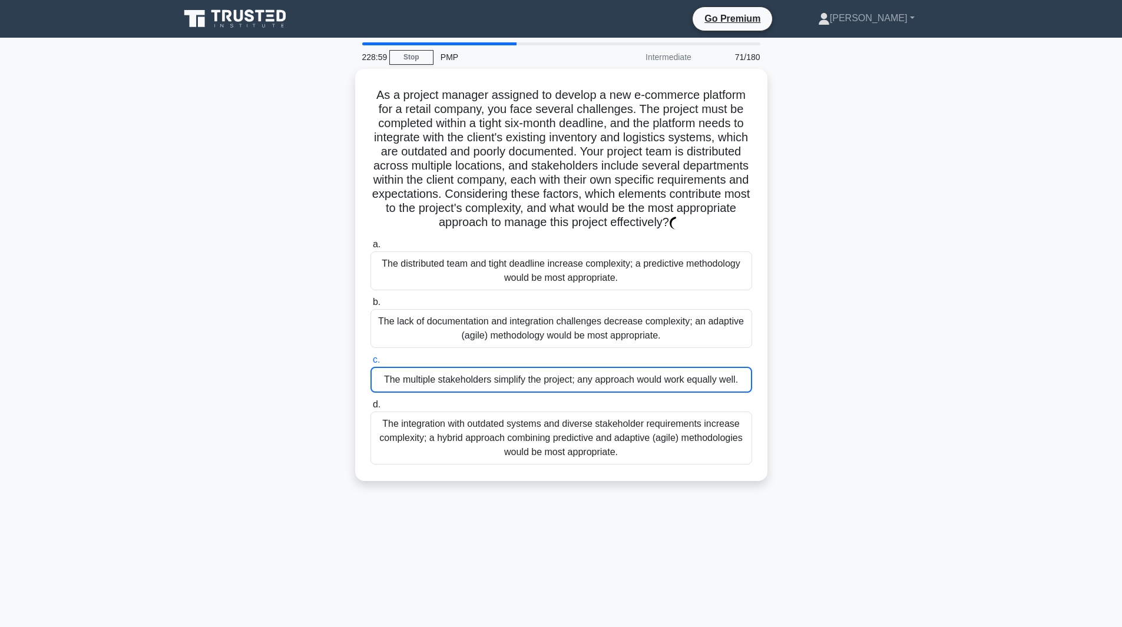
click at [667, 393] on div "The multiple stakeholders simplify the project; any approach would work equally…" at bounding box center [562, 380] width 382 height 26
click at [371, 364] on input "c. The multiple stakeholders simplify the project; any approach would work equa…" at bounding box center [371, 360] width 0 height 8
click at [667, 393] on div "The multiple stakeholders simplify the project; any approach would work equally…" at bounding box center [562, 380] width 382 height 26
click at [371, 364] on input "c. The multiple stakeholders simplify the project; any approach would work equa…" at bounding box center [371, 360] width 0 height 8
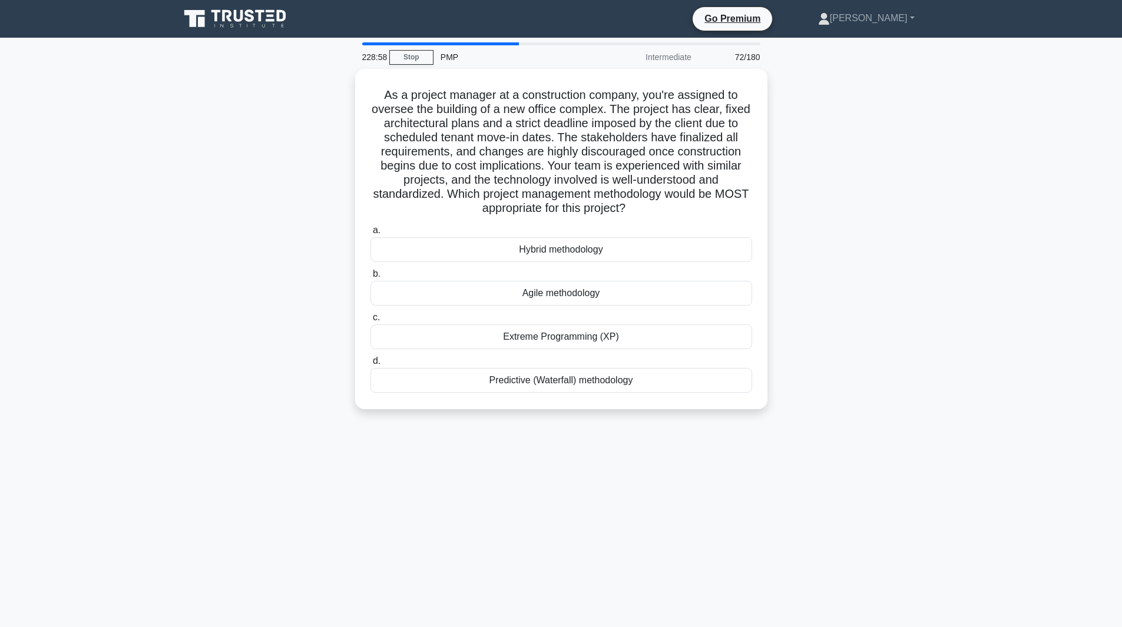
click at [667, 400] on div "As a project manager at a construction company, you're assigned to oversee the …" at bounding box center [561, 239] width 403 height 331
click at [673, 385] on div "Predictive (Waterfall) methodology" at bounding box center [562, 377] width 382 height 25
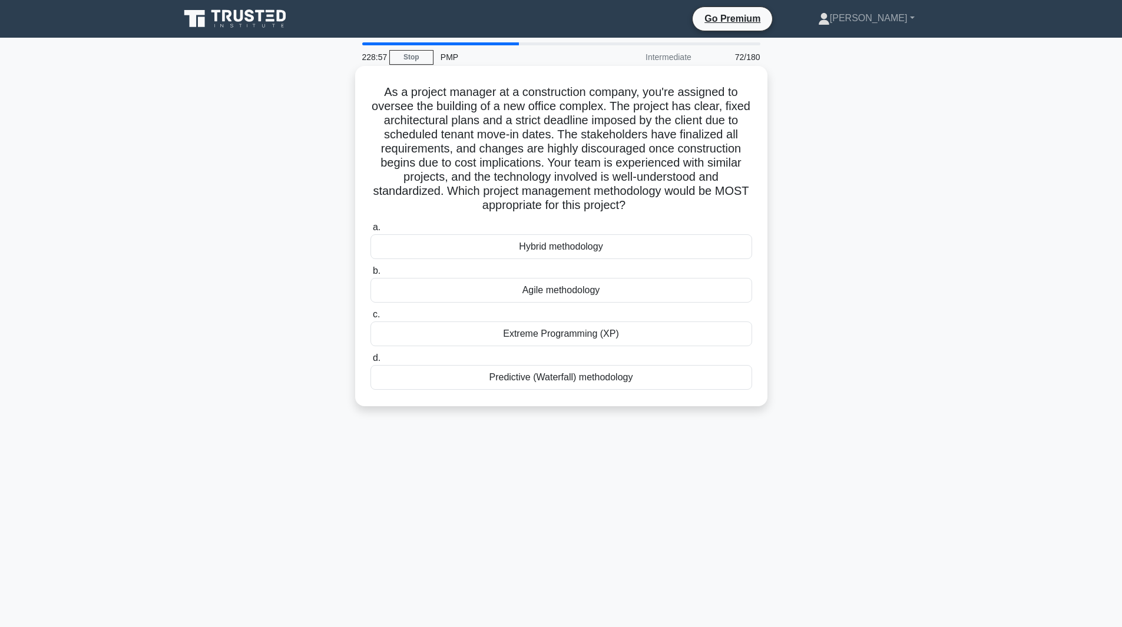
click at [371, 362] on input "d. Predictive (Waterfall) methodology" at bounding box center [371, 359] width 0 height 8
click at [673, 385] on div "Predictive (Waterfall) methodology" at bounding box center [562, 378] width 382 height 26
click at [371, 362] on input "d. Predictive (Waterfall) methodology" at bounding box center [371, 359] width 0 height 8
click at [673, 385] on div "Predictive (Waterfall) methodology" at bounding box center [562, 378] width 382 height 26
click at [371, 362] on input "d. Predictive (Waterfall) methodology" at bounding box center [371, 359] width 0 height 8
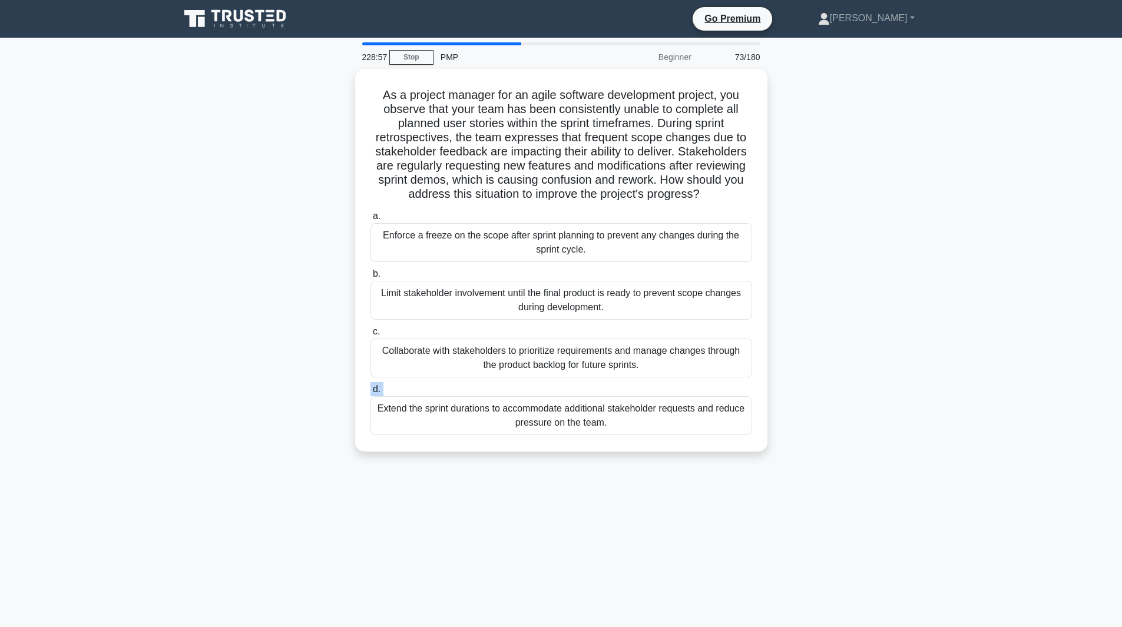
click at [673, 385] on label "d. Extend the sprint durations to accommodate additional stakeholder requests a…" at bounding box center [562, 408] width 382 height 53
click at [371, 386] on input "d. Extend the sprint durations to accommodate additional stakeholder requests a…" at bounding box center [371, 390] width 0 height 8
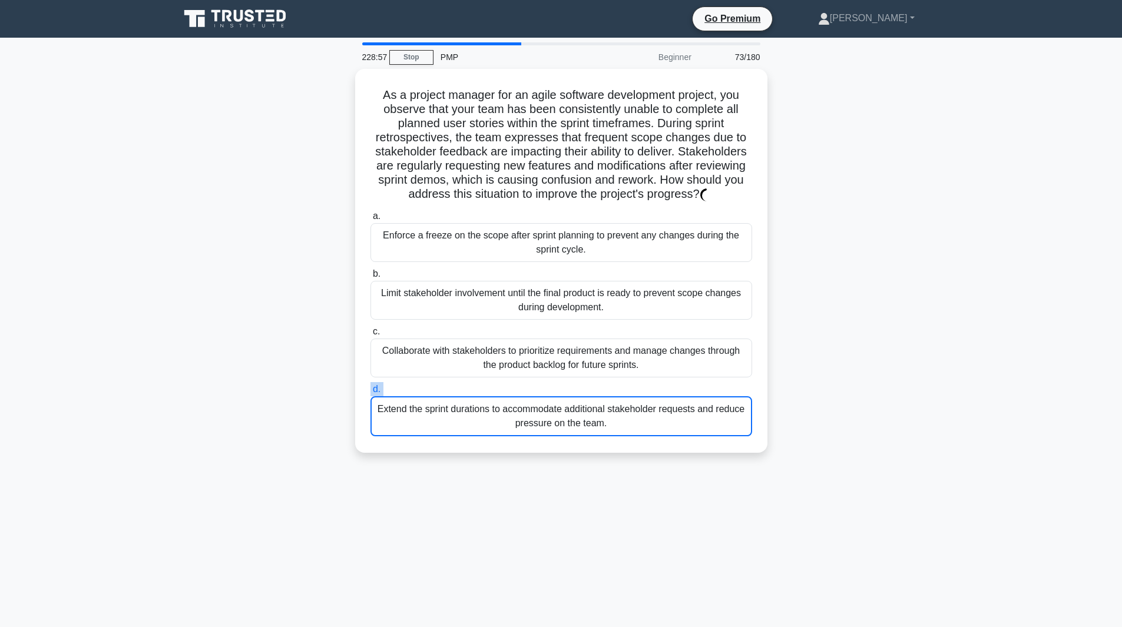
click at [673, 385] on label "d. Extend the sprint durations to accommodate additional stakeholder requests a…" at bounding box center [562, 409] width 382 height 54
click at [371, 386] on input "d. Extend the sprint durations to accommodate additional stakeholder requests a…" at bounding box center [371, 390] width 0 height 8
click at [673, 385] on label "d. Extend the sprint durations to accommodate additional stakeholder requests a…" at bounding box center [562, 409] width 382 height 54
click at [371, 386] on input "d. Extend the sprint durations to accommodate additional stakeholder requests a…" at bounding box center [371, 390] width 0 height 8
click at [673, 385] on label "d. Extend the sprint durations to accommodate additional stakeholder requests a…" at bounding box center [562, 409] width 382 height 54
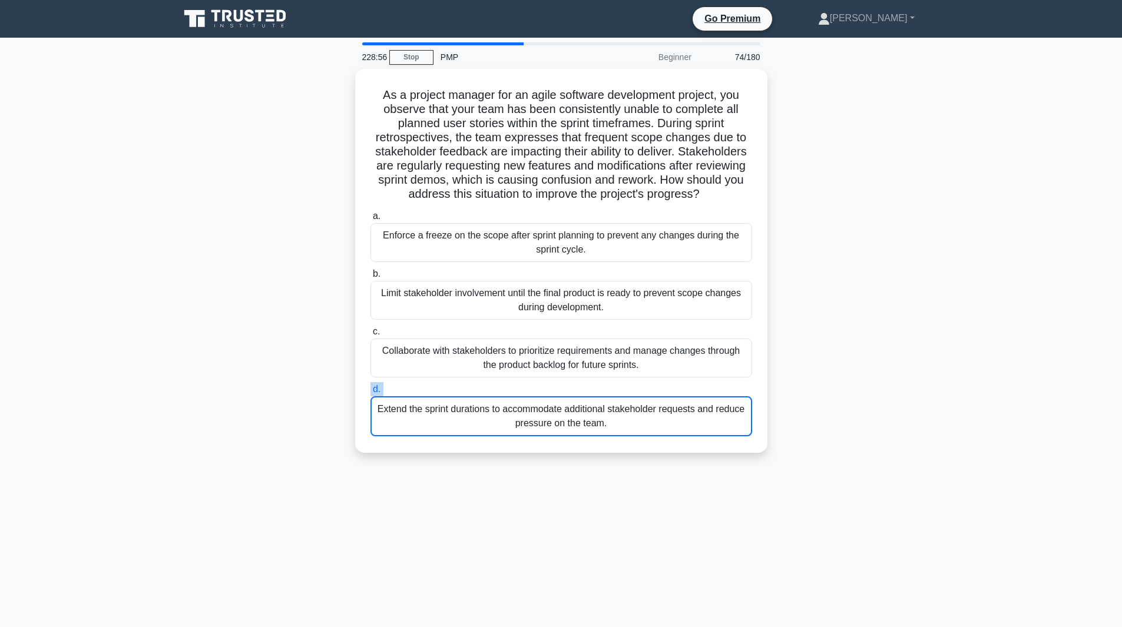
click at [371, 386] on input "d. Extend the sprint durations to accommodate additional stakeholder requests a…" at bounding box center [371, 390] width 0 height 8
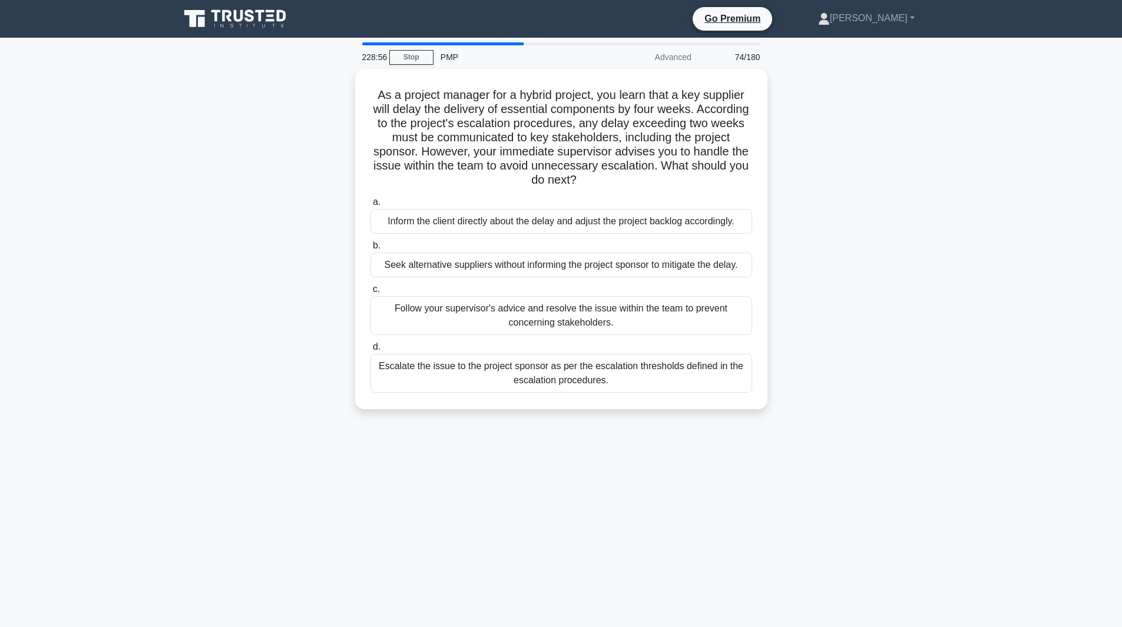
click at [673, 385] on div "Escalate the issue to the project sponsor as per the escalation thresholds defi…" at bounding box center [562, 373] width 382 height 39
click at [371, 351] on input "d. Escalate the issue to the project sponsor as per the escalation thresholds d…" at bounding box center [371, 347] width 0 height 8
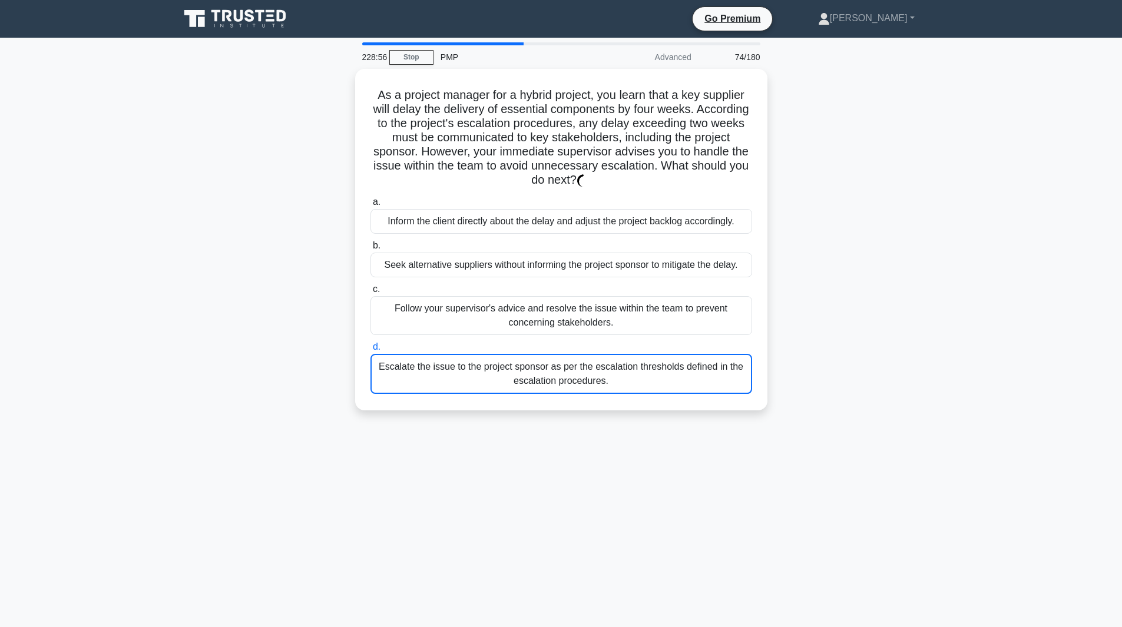
click at [673, 385] on div "Escalate the issue to the project sponsor as per the escalation thresholds defi…" at bounding box center [562, 374] width 382 height 40
click at [371, 351] on input "d. Escalate the issue to the project sponsor as per the escalation thresholds d…" at bounding box center [371, 347] width 0 height 8
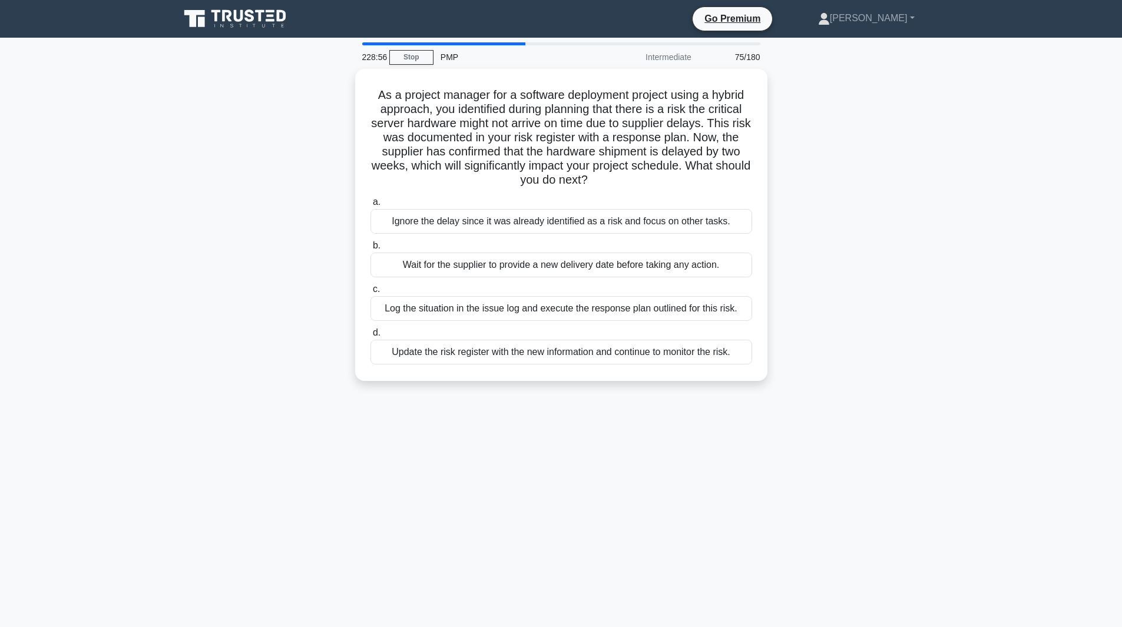
click at [673, 385] on div "As a project manager for a software deployment project using a hybrid approach,…" at bounding box center [562, 232] width 778 height 326
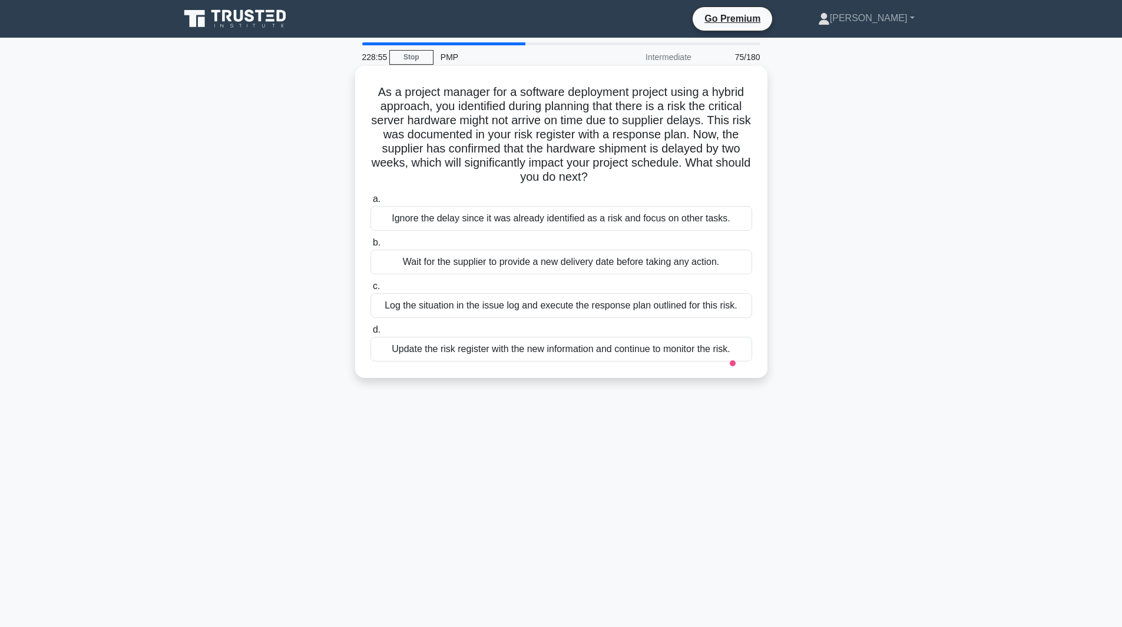
click at [663, 357] on div "Update the risk register with the new information and continue to monitor the r…" at bounding box center [562, 349] width 382 height 25
click at [371, 334] on input "d. Update the risk register with the new information and continue to monitor th…" at bounding box center [371, 330] width 0 height 8
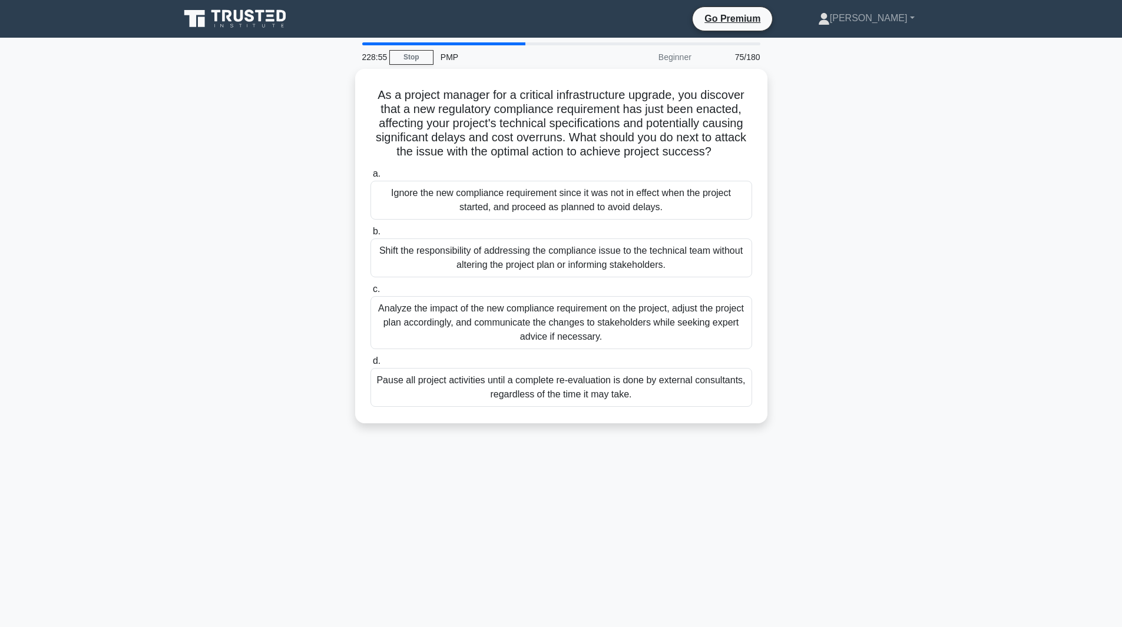
click at [663, 357] on label "d. Pause all project activities until a complete re-evaluation is done by exter…" at bounding box center [562, 380] width 382 height 53
click at [371, 358] on input "d. Pause all project activities until a complete re-evaluation is done by exter…" at bounding box center [371, 362] width 0 height 8
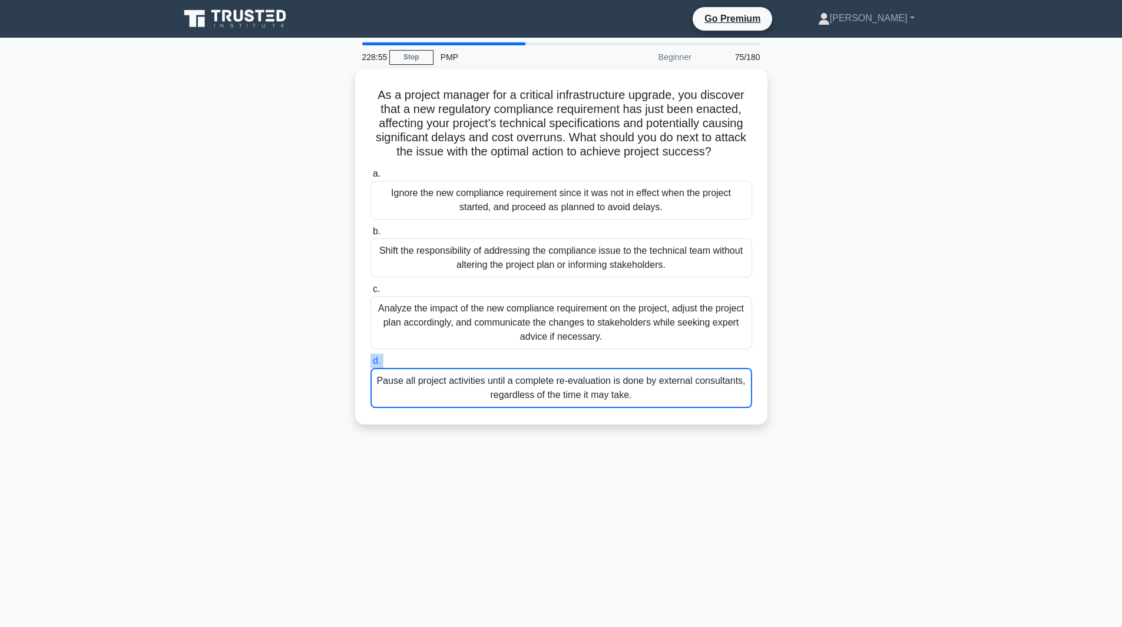
click at [663, 357] on label "d. Pause all project activities until a complete re-evaluation is done by exter…" at bounding box center [562, 381] width 382 height 54
click at [371, 358] on input "d. Pause all project activities until a complete re-evaluation is done by exter…" at bounding box center [371, 362] width 0 height 8
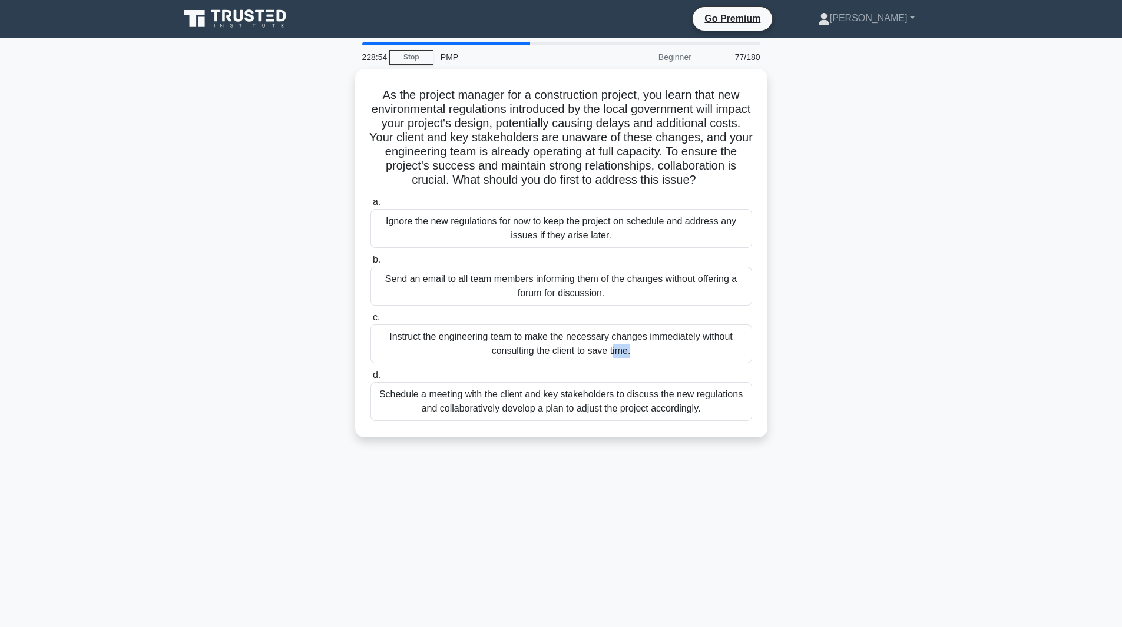
click at [663, 357] on div "Instruct the engineering team to make the necessary changes immediately without…" at bounding box center [562, 344] width 382 height 39
click at [371, 322] on input "c. Instruct the engineering team to make the necessary changes immediately with…" at bounding box center [371, 318] width 0 height 8
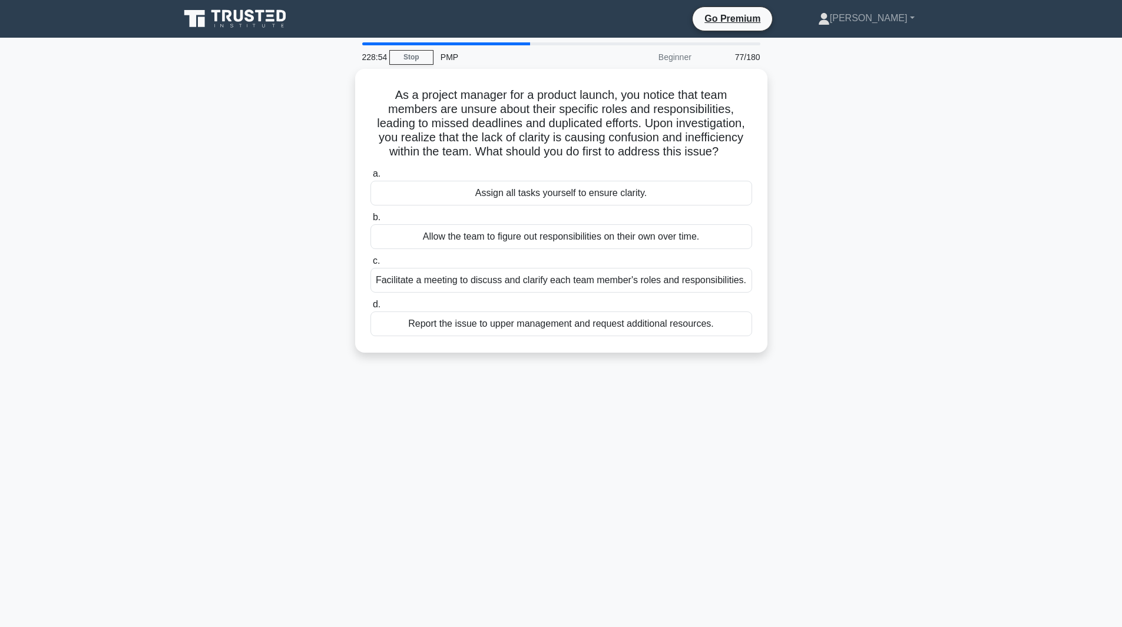
click at [663, 357] on div "As a project manager for a product launch, you notice that team members are uns…" at bounding box center [562, 218] width 778 height 298
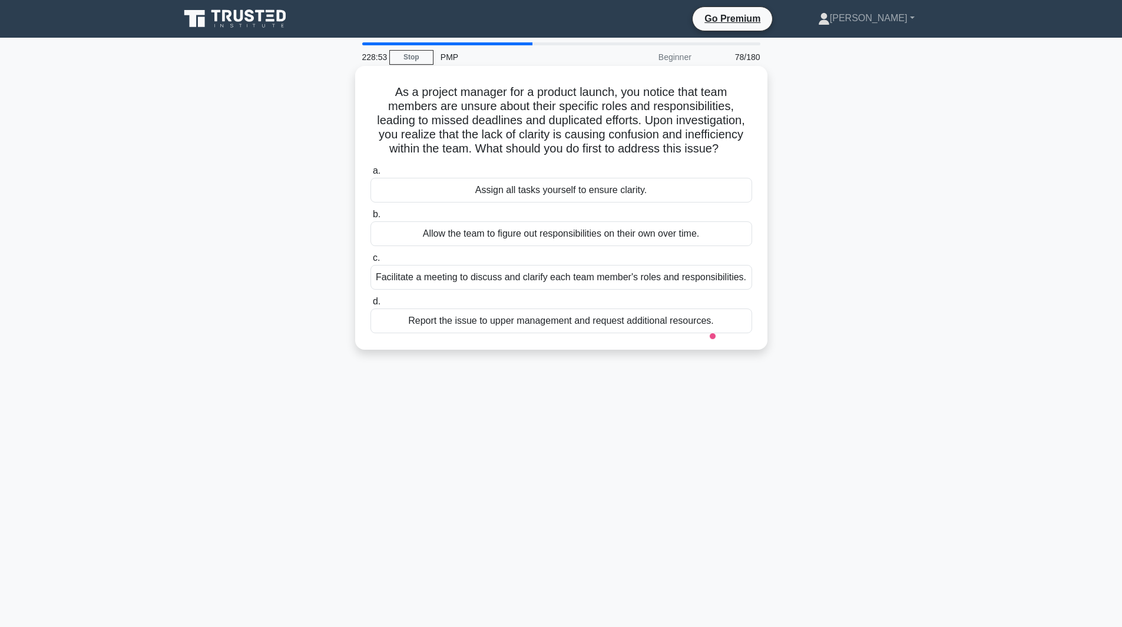
click at [691, 326] on div "Report the issue to upper management and request additional resources." at bounding box center [562, 321] width 382 height 25
click at [371, 306] on input "d. Report the issue to upper management and request additional resources." at bounding box center [371, 302] width 0 height 8
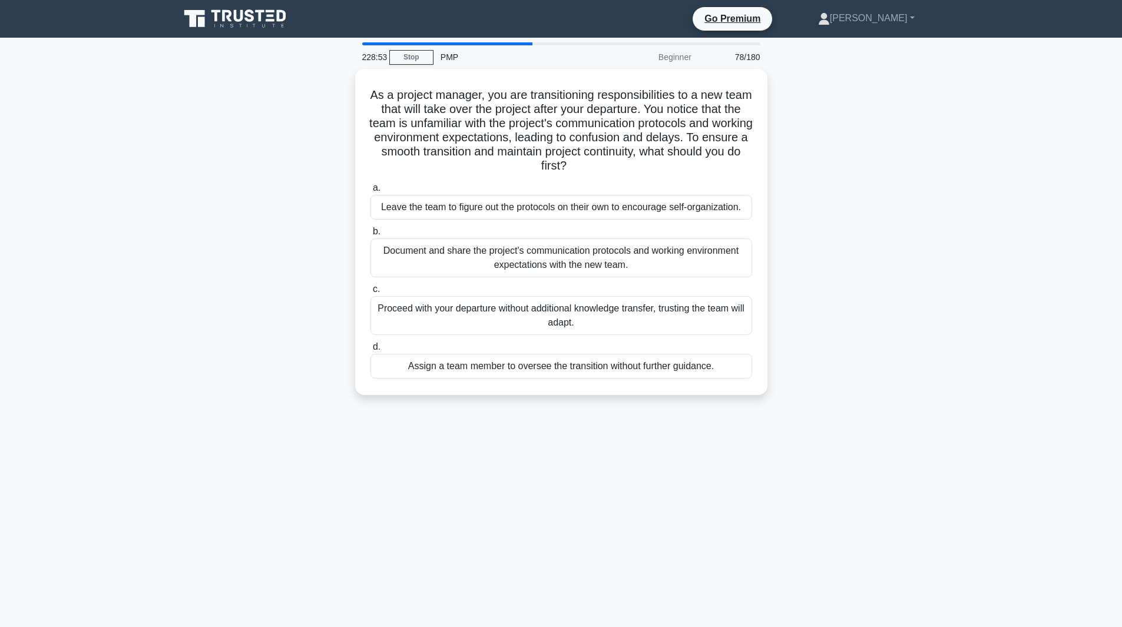
click at [691, 326] on div "Proceed with your departure without additional knowledge transfer, trusting the…" at bounding box center [562, 315] width 382 height 39
click at [371, 293] on input "c. Proceed with your departure without additional knowledge transfer, trusting …" at bounding box center [371, 290] width 0 height 8
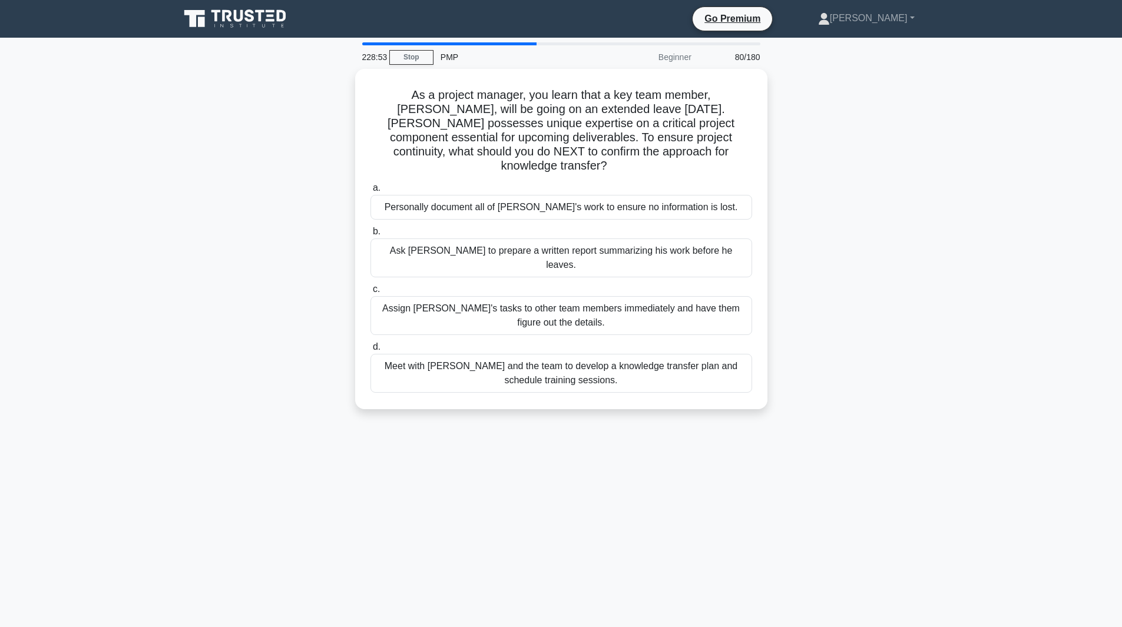
click at [691, 354] on div "Meet with Tom and the team to develop a knowledge transfer plan and schedule tr…" at bounding box center [562, 373] width 382 height 39
click at [371, 343] on input "d. Meet with Tom and the team to develop a knowledge transfer plan and schedule…" at bounding box center [371, 347] width 0 height 8
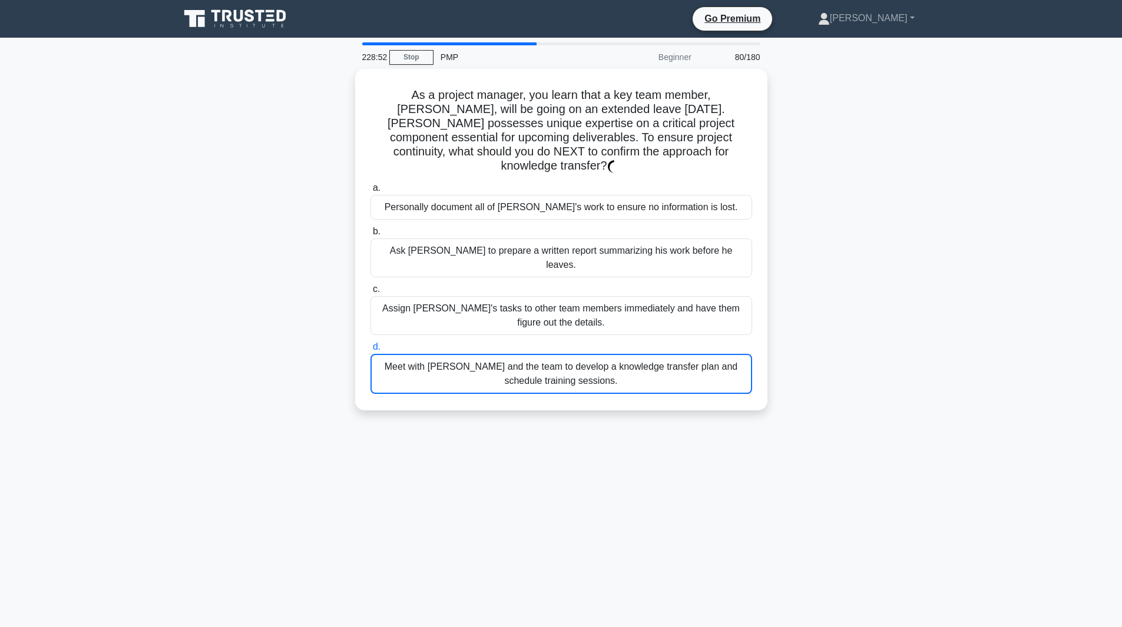
click at [691, 354] on div "Meet with Tom and the team to develop a knowledge transfer plan and schedule tr…" at bounding box center [562, 374] width 382 height 40
click at [371, 343] on input "d. Meet with Tom and the team to develop a knowledge transfer plan and schedule…" at bounding box center [371, 347] width 0 height 8
click at [691, 354] on div "Meet with Tom and the team to develop a knowledge transfer plan and schedule tr…" at bounding box center [562, 374] width 382 height 40
click at [371, 343] on input "d. Meet with Tom and the team to develop a knowledge transfer plan and schedule…" at bounding box center [371, 347] width 0 height 8
click at [691, 354] on div "Meet with Tom and the team to develop a knowledge transfer plan and schedule tr…" at bounding box center [562, 374] width 382 height 40
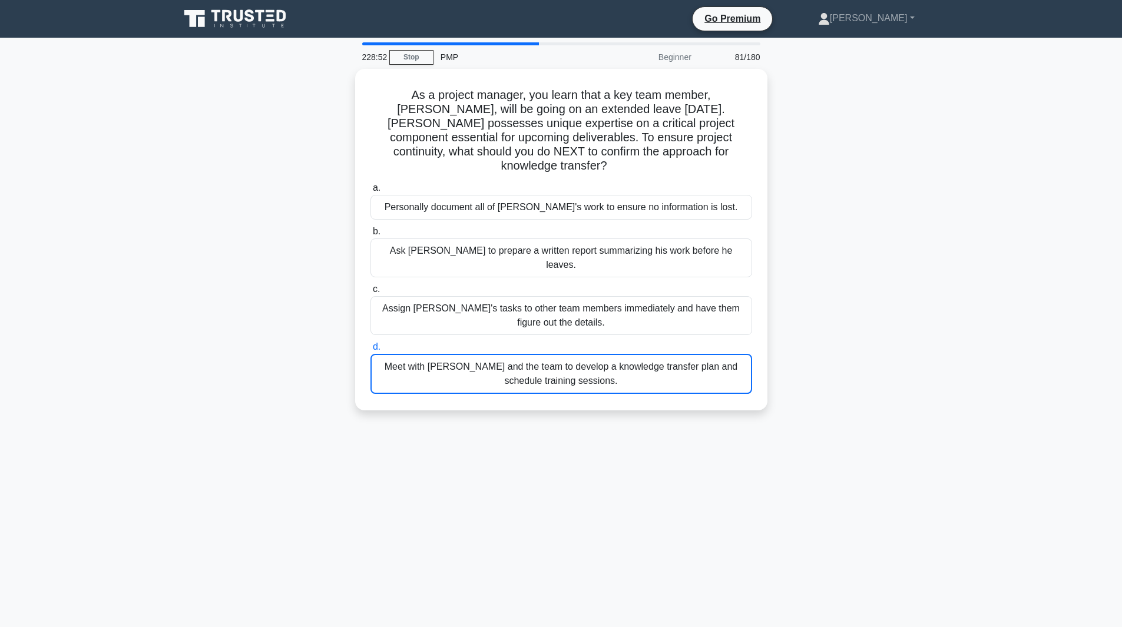
click at [371, 343] on input "d. Meet with Tom and the team to develop a knowledge transfer plan and schedule…" at bounding box center [371, 347] width 0 height 8
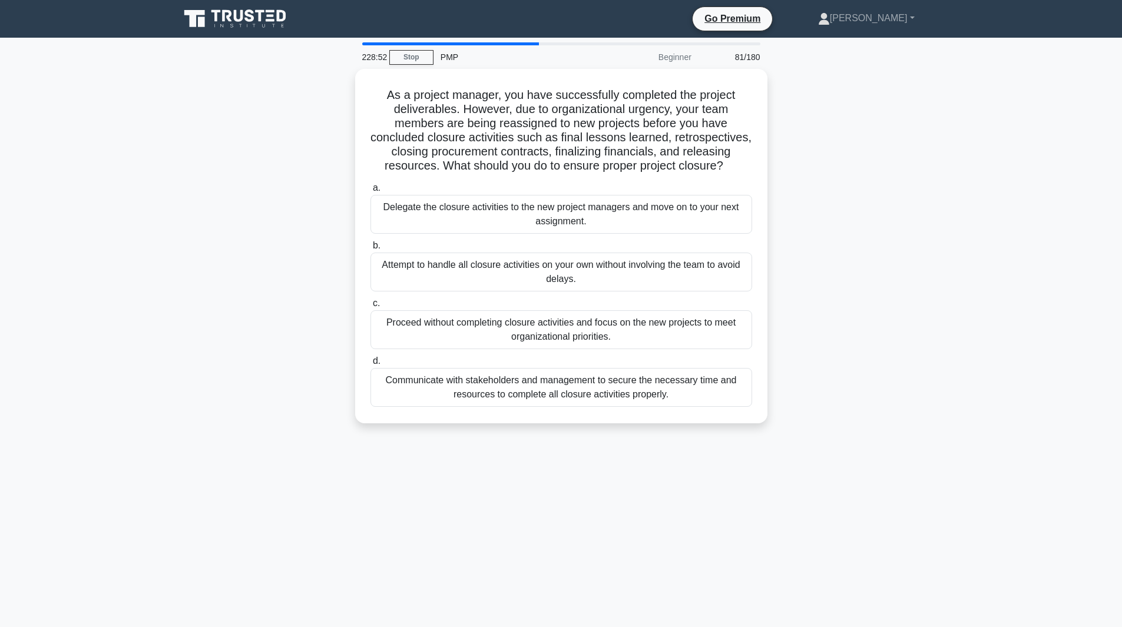
click at [691, 326] on div "Proceed without completing closure activities and focus on the new projects to …" at bounding box center [562, 329] width 382 height 39
click at [371, 308] on input "c. Proceed without completing closure activities and focus on the new projects …" at bounding box center [371, 304] width 0 height 8
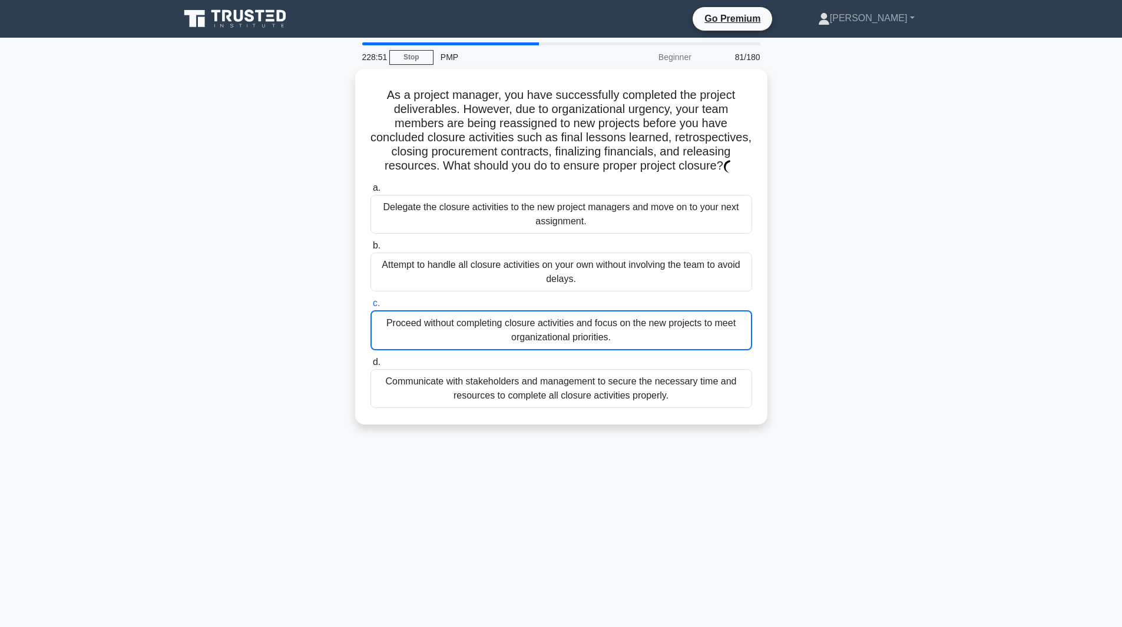
click at [691, 326] on div "Proceed without completing closure activities and focus on the new projects to …" at bounding box center [562, 330] width 382 height 40
click at [371, 308] on input "c. Proceed without completing closure activities and focus on the new projects …" at bounding box center [371, 304] width 0 height 8
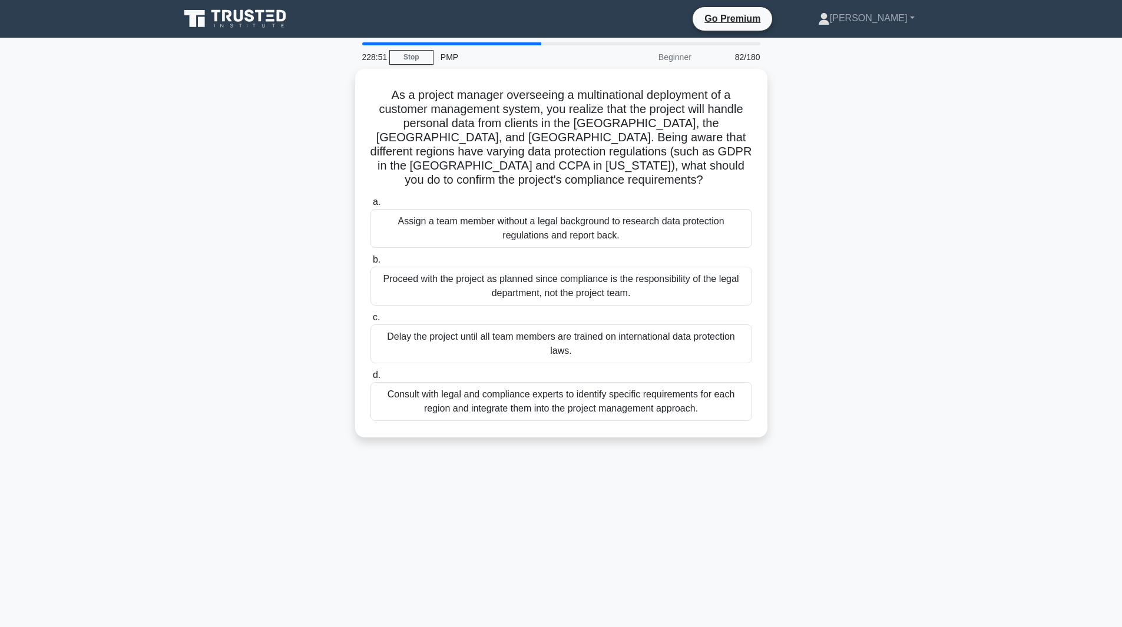
click at [691, 326] on div "Delay the project until all team members are trained on international data prot…" at bounding box center [562, 344] width 382 height 39
click at [371, 322] on input "c. Delay the project until all team members are trained on international data p…" at bounding box center [371, 318] width 0 height 8
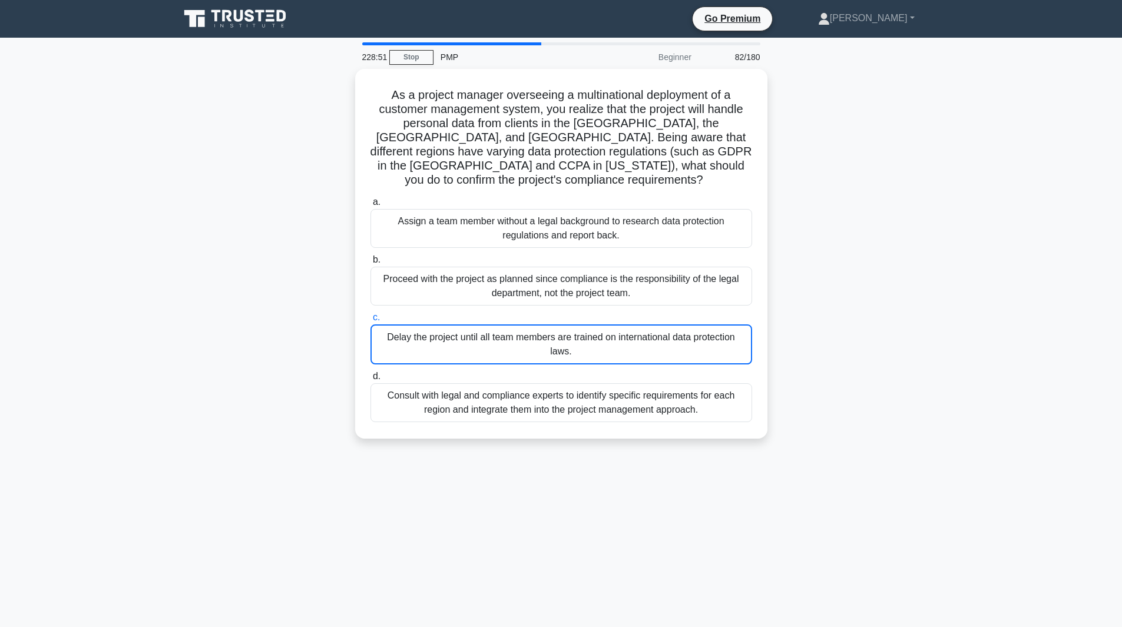
click at [691, 326] on div "Delay the project until all team members are trained on international data prot…" at bounding box center [562, 345] width 382 height 40
click at [371, 322] on input "c. Delay the project until all team members are trained on international data p…" at bounding box center [371, 318] width 0 height 8
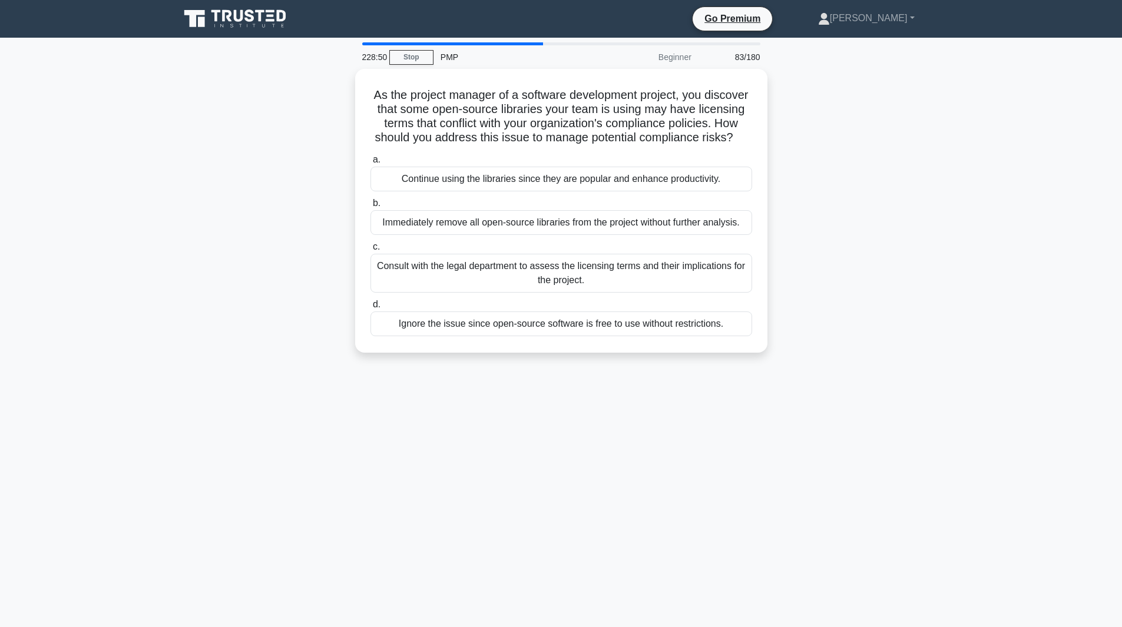
click at [691, 326] on div "Ignore the issue since open-source software is free to use without restrictions." at bounding box center [562, 324] width 382 height 25
click at [371, 309] on input "d. Ignore the issue since open-source software is free to use without restricti…" at bounding box center [371, 305] width 0 height 8
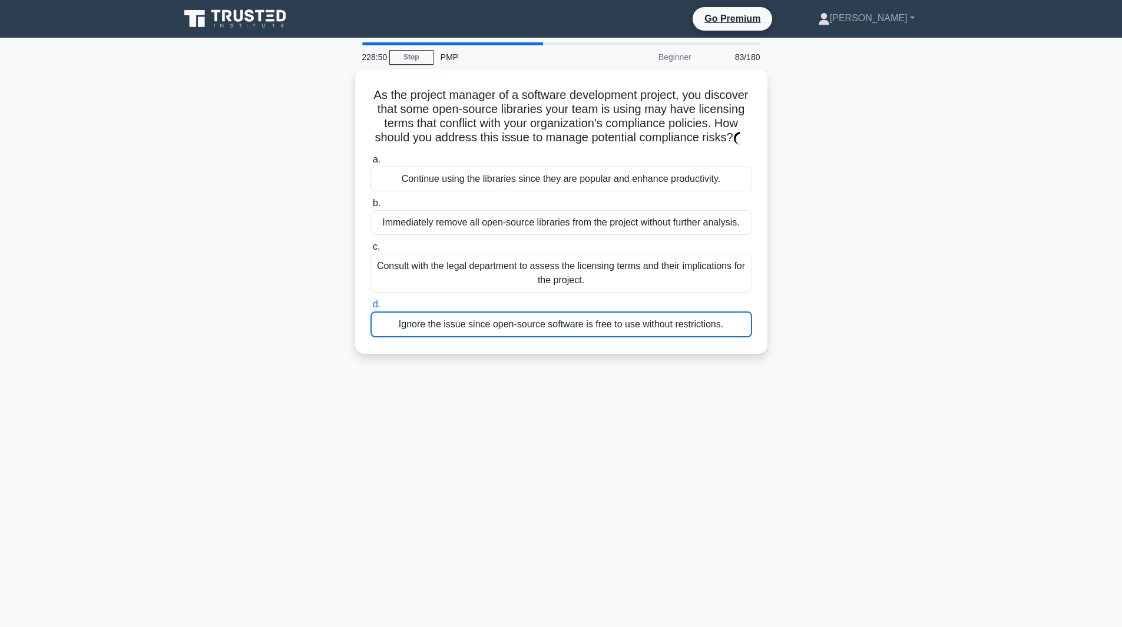
click at [691, 326] on div "Ignore the issue since open-source software is free to use without restrictions." at bounding box center [562, 325] width 382 height 26
click at [371, 309] on input "d. Ignore the issue since open-source software is free to use without restricti…" at bounding box center [371, 305] width 0 height 8
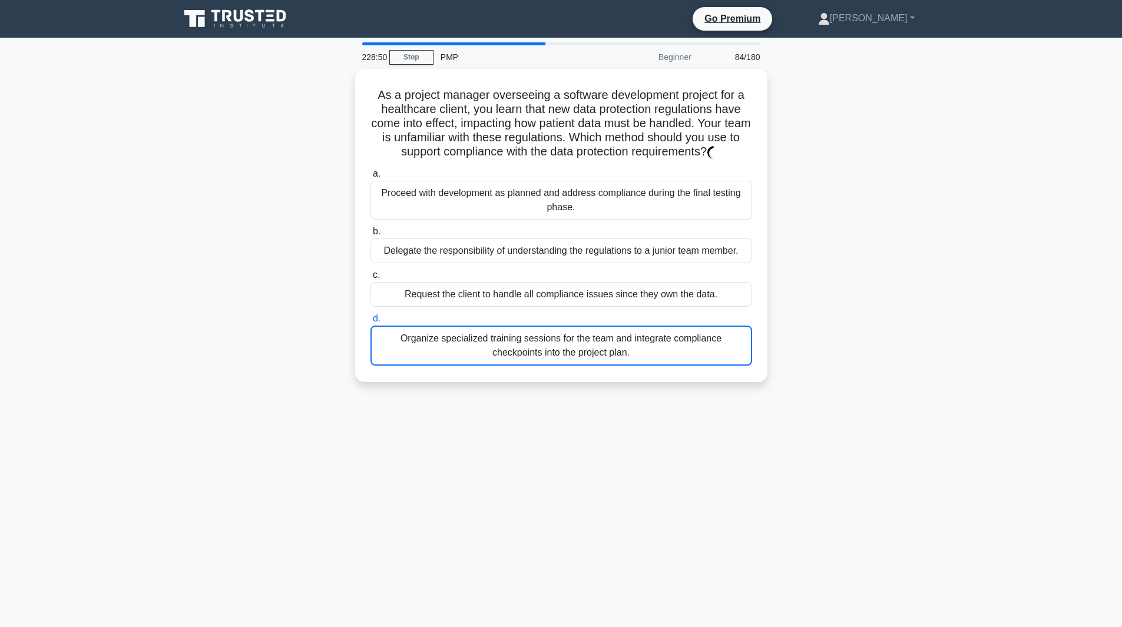
click at [691, 326] on div "Organize specialized training sessions for the team and integrate compliance ch…" at bounding box center [562, 346] width 382 height 40
click at [371, 323] on input "d. Organize specialized training sessions for the team and integrate compliance…" at bounding box center [371, 319] width 0 height 8
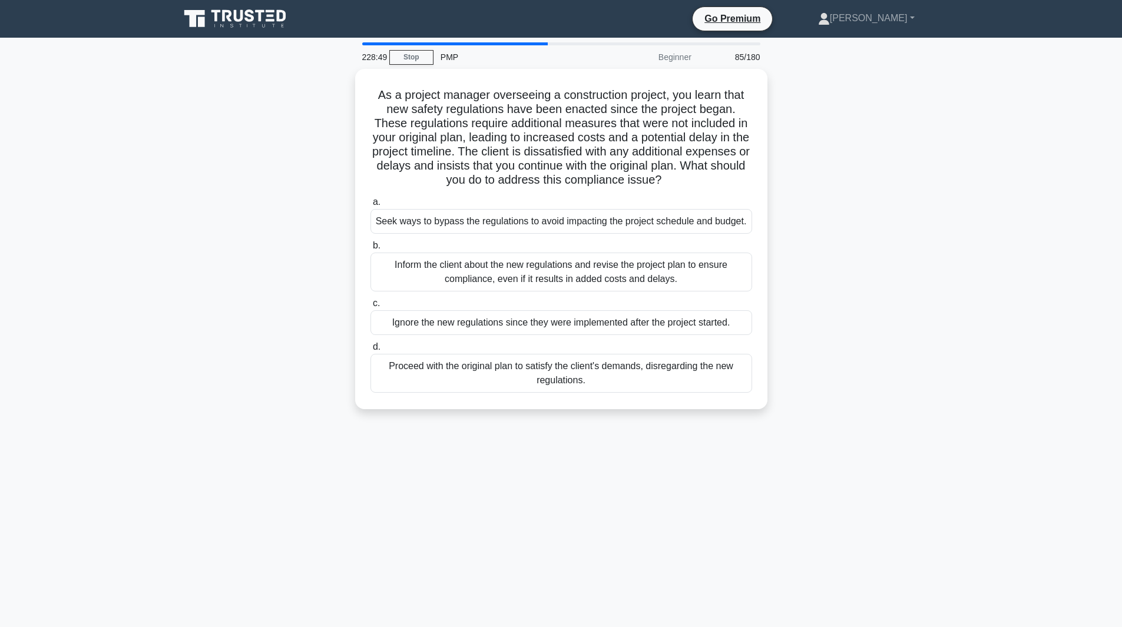
click at [691, 326] on div "Ignore the new regulations since they were implemented after the project starte…" at bounding box center [562, 322] width 382 height 25
click at [371, 308] on input "c. Ignore the new regulations since they were implemented after the project sta…" at bounding box center [371, 304] width 0 height 8
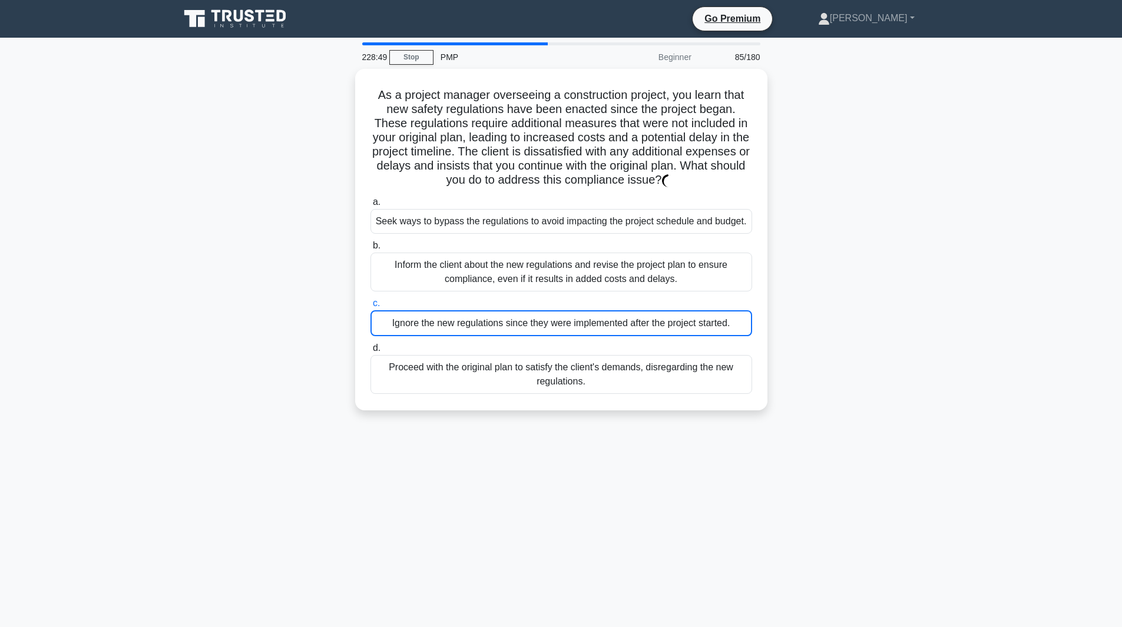
click at [691, 326] on div "Ignore the new regulations since they were implemented after the project starte…" at bounding box center [562, 323] width 382 height 26
click at [371, 308] on input "c. Ignore the new regulations since they were implemented after the project sta…" at bounding box center [371, 304] width 0 height 8
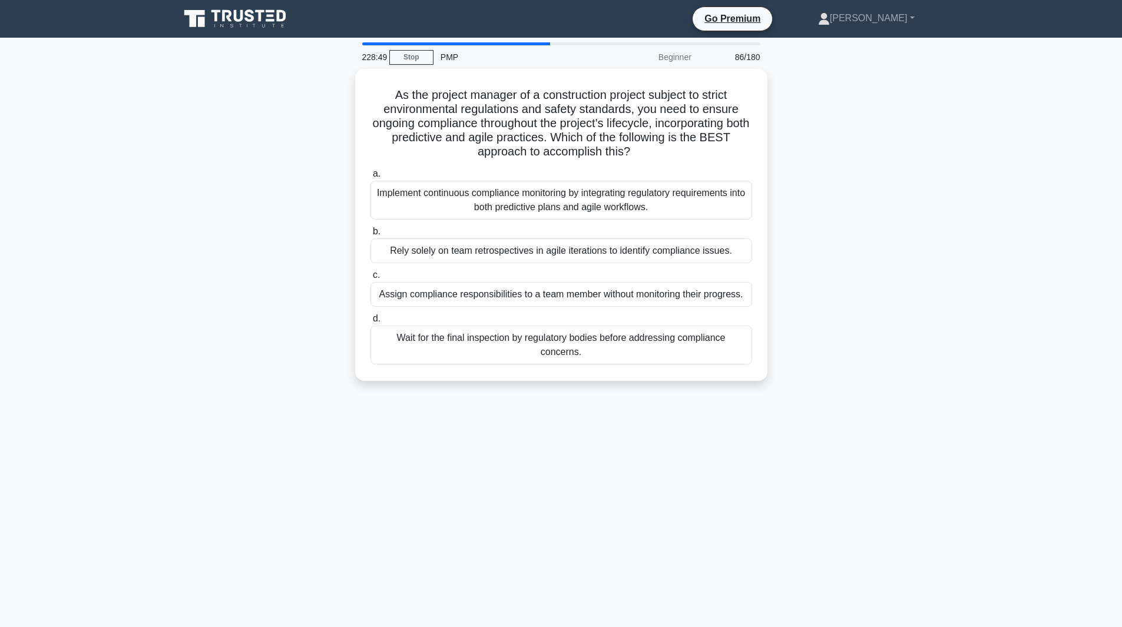
click at [691, 326] on div "Wait for the final inspection by regulatory bodies before addressing compliance…" at bounding box center [562, 345] width 382 height 39
click at [371, 323] on input "d. Wait for the final inspection by regulatory bodies before addressing complia…" at bounding box center [371, 319] width 0 height 8
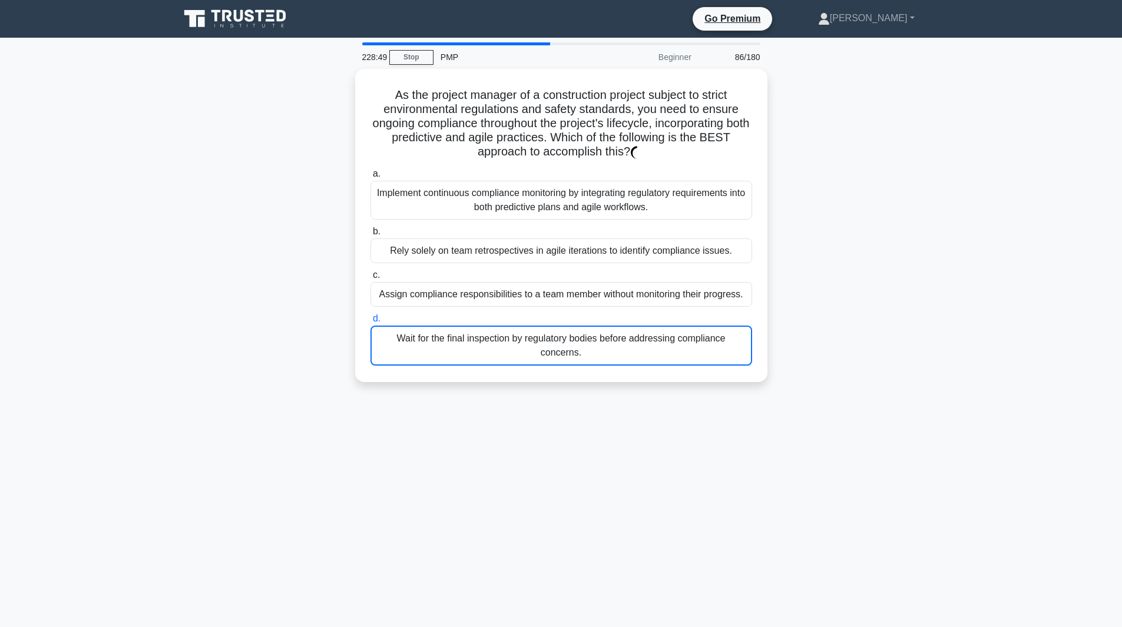
click at [691, 326] on div "Wait for the final inspection by regulatory bodies before addressing compliance…" at bounding box center [562, 346] width 382 height 40
click at [371, 323] on input "d. Wait for the final inspection by regulatory bodies before addressing complia…" at bounding box center [371, 319] width 0 height 8
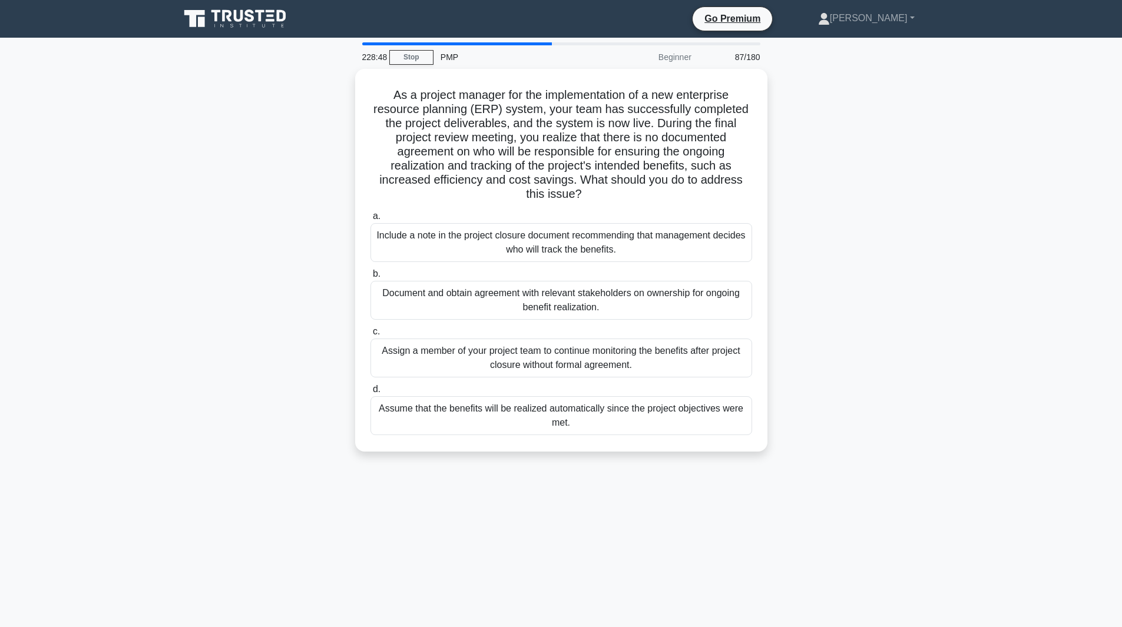
click at [691, 326] on label "c. Assign a member of your project team to continue monitoring the benefits aft…" at bounding box center [562, 351] width 382 height 53
click at [371, 328] on input "c. Assign a member of your project team to continue monitoring the benefits aft…" at bounding box center [371, 332] width 0 height 8
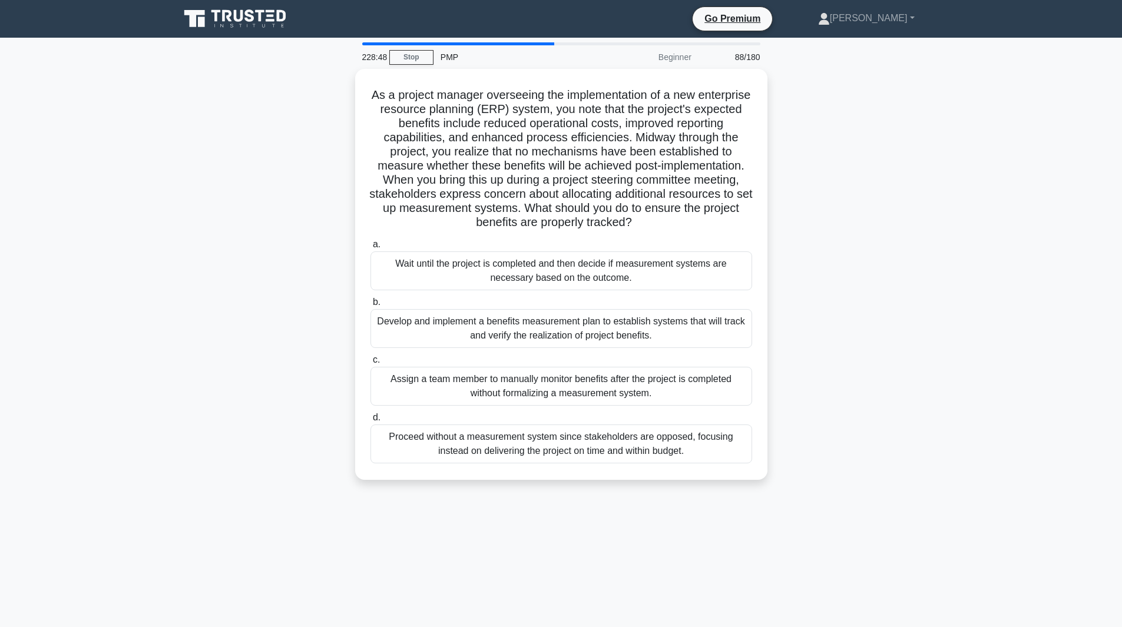
click at [691, 326] on div "Develop and implement a benefits measurement plan to establish systems that wil…" at bounding box center [562, 328] width 382 height 39
click at [371, 306] on input "b. Develop and implement a benefits measurement plan to establish systems that …" at bounding box center [371, 303] width 0 height 8
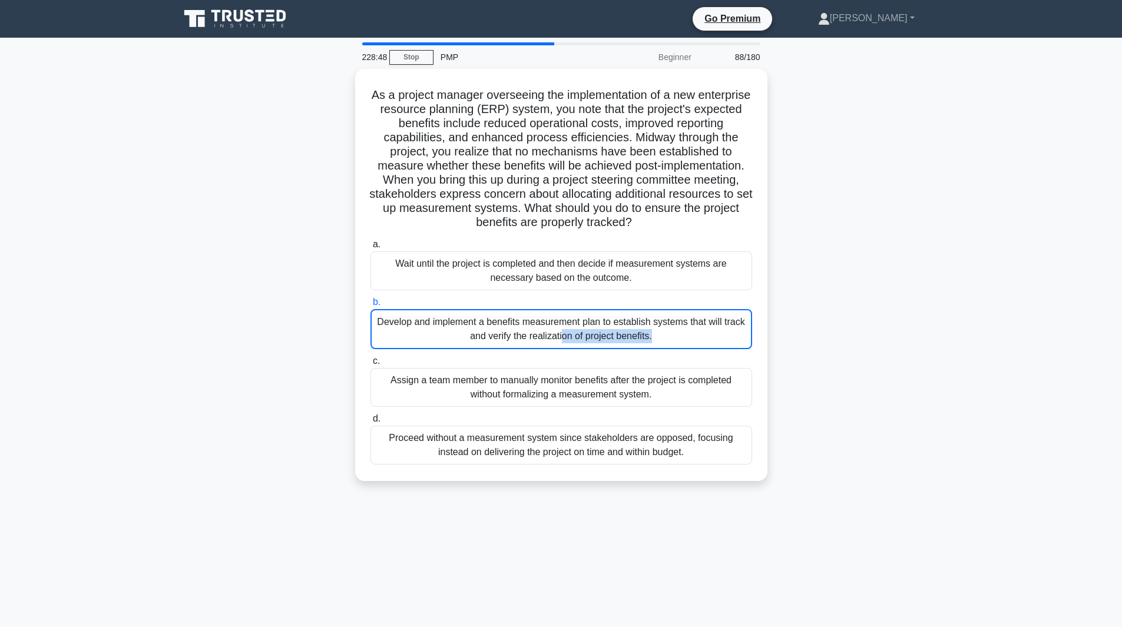
click at [691, 326] on div "Develop and implement a benefits measurement plan to establish systems that wil…" at bounding box center [562, 329] width 382 height 40
click at [371, 306] on input "b. Develop and implement a benefits measurement plan to establish systems that …" at bounding box center [371, 303] width 0 height 8
click at [691, 326] on div "Develop and implement a benefits measurement plan to establish systems that wil…" at bounding box center [562, 329] width 382 height 40
click at [371, 306] on input "b. Develop and implement a benefits measurement plan to establish systems that …" at bounding box center [371, 303] width 0 height 8
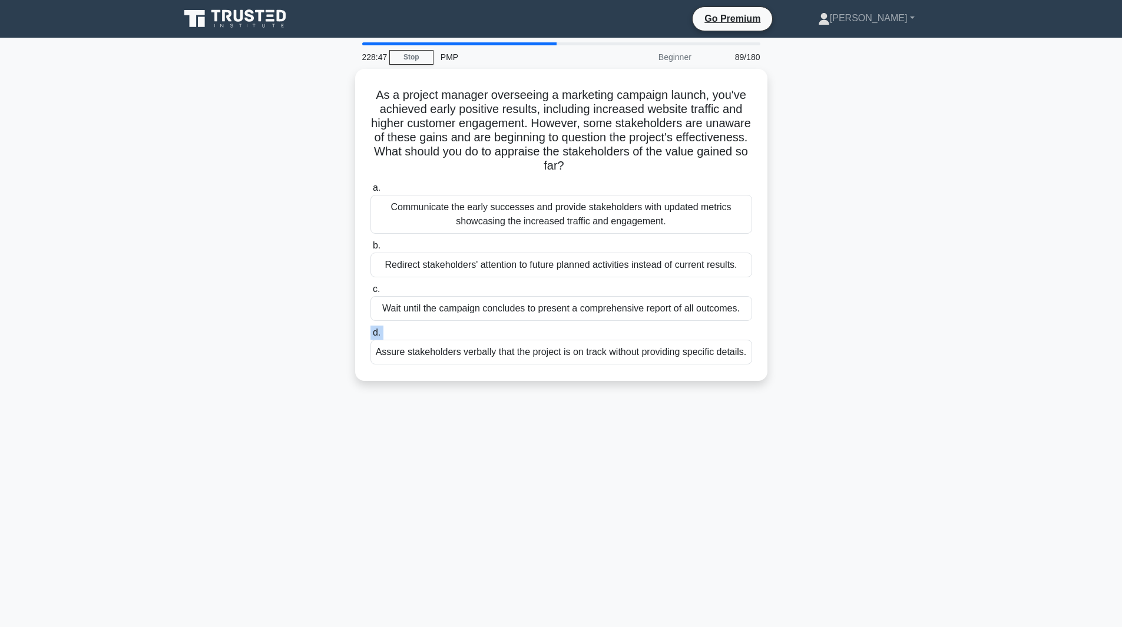
click at [691, 326] on label "d. Assure stakeholders verbally that the project is on track without providing …" at bounding box center [562, 345] width 382 height 39
click at [371, 329] on input "d. Assure stakeholders verbally that the project is on track without providing …" at bounding box center [371, 333] width 0 height 8
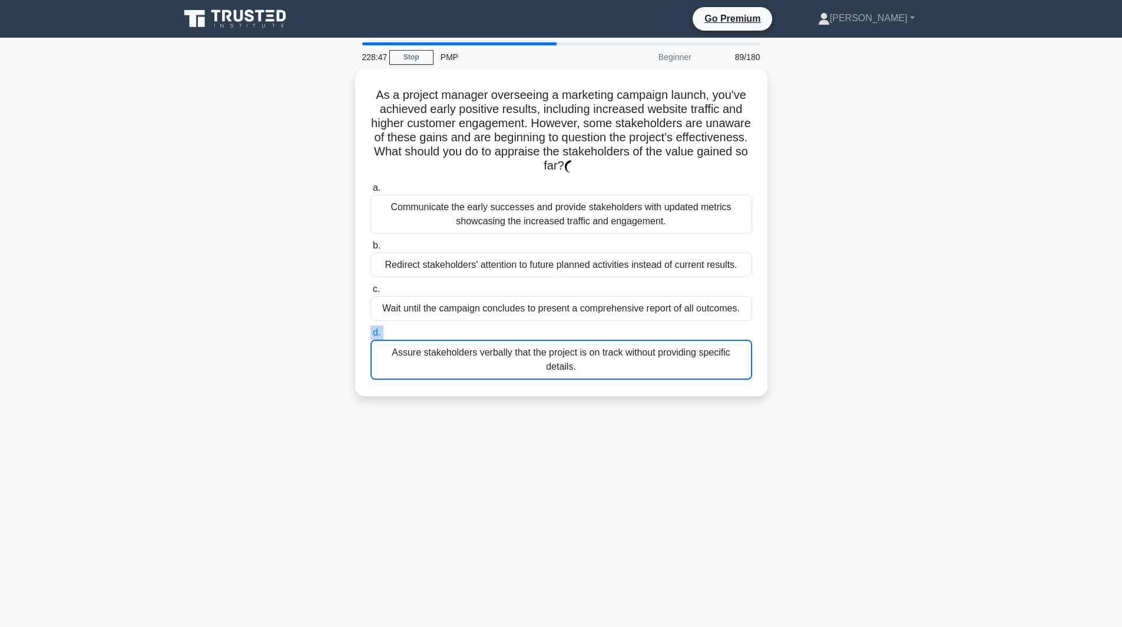
click at [691, 326] on label "d. Assure stakeholders verbally that the project is on track without providing …" at bounding box center [562, 353] width 382 height 54
click at [371, 329] on input "d. Assure stakeholders verbally that the project is on track without providing …" at bounding box center [371, 333] width 0 height 8
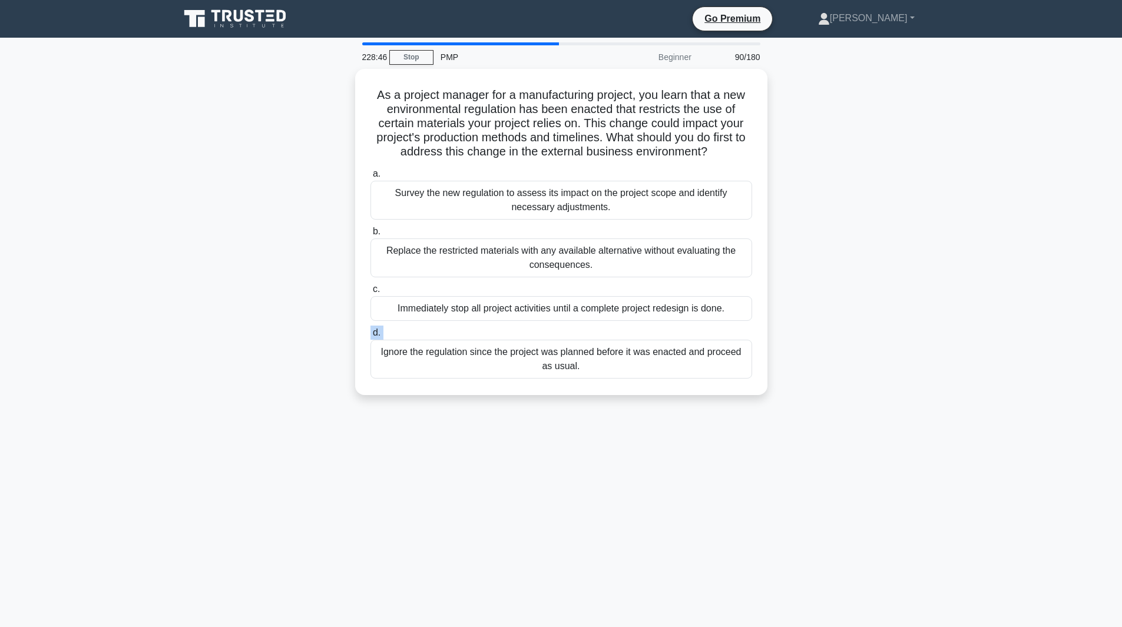
click at [691, 326] on label "d. Ignore the regulation since the project was planned before it was enacted an…" at bounding box center [562, 352] width 382 height 53
click at [371, 329] on input "d. Ignore the regulation since the project was planned before it was enacted an…" at bounding box center [371, 333] width 0 height 8
click at [691, 326] on label "d. Ignore the regulation since the project was planned before it was enacted an…" at bounding box center [562, 353] width 382 height 54
click at [371, 329] on input "d. Ignore the regulation since the project was planned before it was enacted an…" at bounding box center [371, 333] width 0 height 8
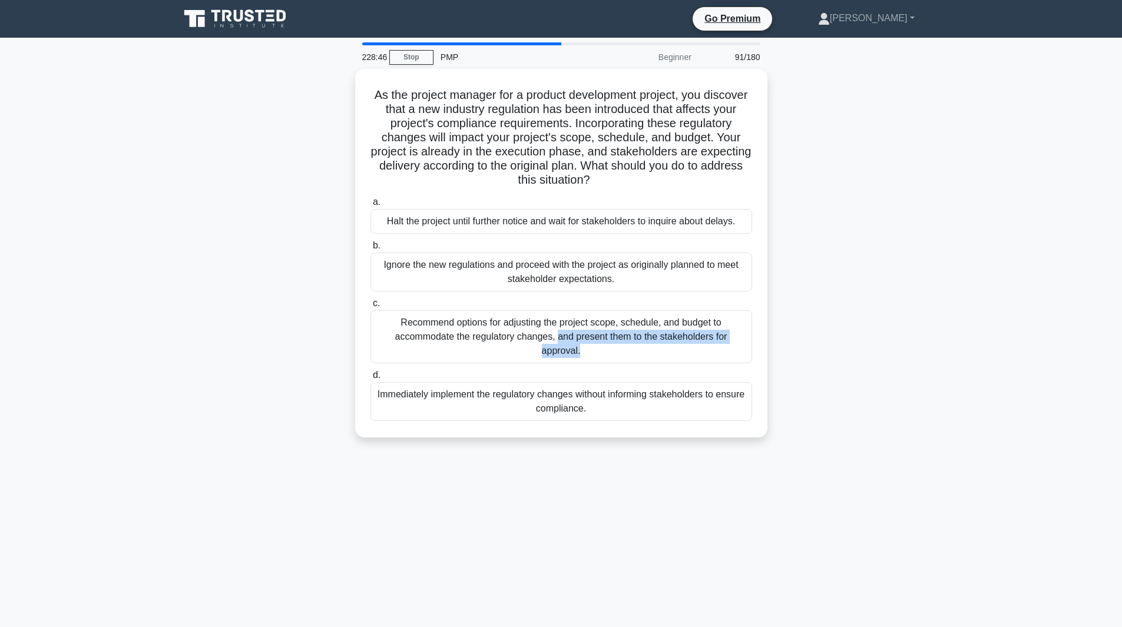
click at [691, 326] on div "Recommend options for adjusting the project scope, schedule, and budget to acco…" at bounding box center [562, 336] width 382 height 53
click at [371, 308] on input "c. Recommend options for adjusting the project scope, schedule, and budget to a…" at bounding box center [371, 304] width 0 height 8
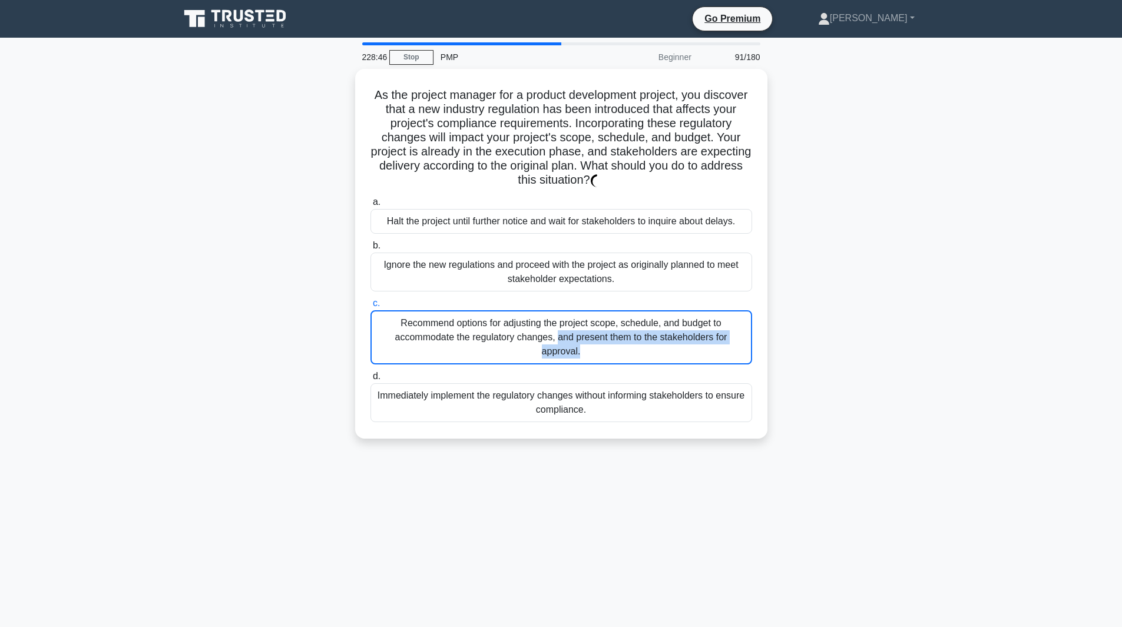
click at [691, 326] on div "Recommend options for adjusting the project scope, schedule, and budget to acco…" at bounding box center [562, 337] width 382 height 54
click at [371, 308] on input "c. Recommend options for adjusting the project scope, schedule, and budget to a…" at bounding box center [371, 304] width 0 height 8
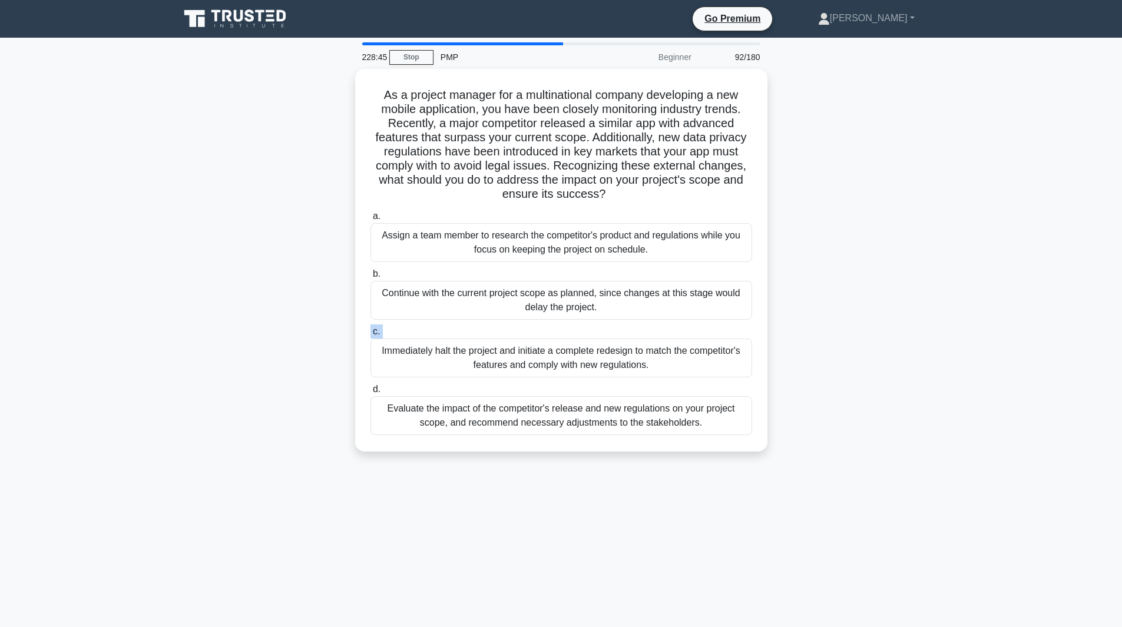
click at [691, 326] on label "c. Immediately halt the project and initiate a complete redesign to match the c…" at bounding box center [562, 351] width 382 height 53
click at [371, 328] on input "c. Immediately halt the project and initiate a complete redesign to match the c…" at bounding box center [371, 332] width 0 height 8
click at [691, 326] on label "c. Immediately halt the project and initiate a complete redesign to match the c…" at bounding box center [562, 352] width 382 height 54
click at [371, 328] on input "c. Immediately halt the project and initiate a complete redesign to match the c…" at bounding box center [371, 332] width 0 height 8
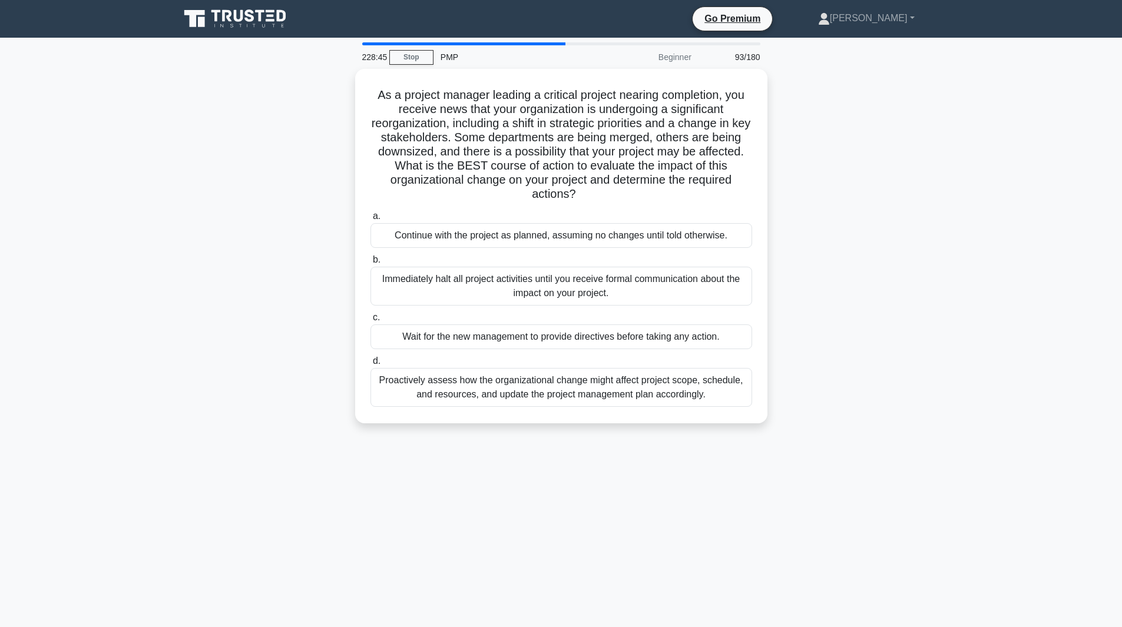
click at [691, 326] on div "Wait for the new management to provide directives before taking any action." at bounding box center [562, 337] width 382 height 25
click at [371, 322] on input "c. Wait for the new management to provide directives before taking any action." at bounding box center [371, 318] width 0 height 8
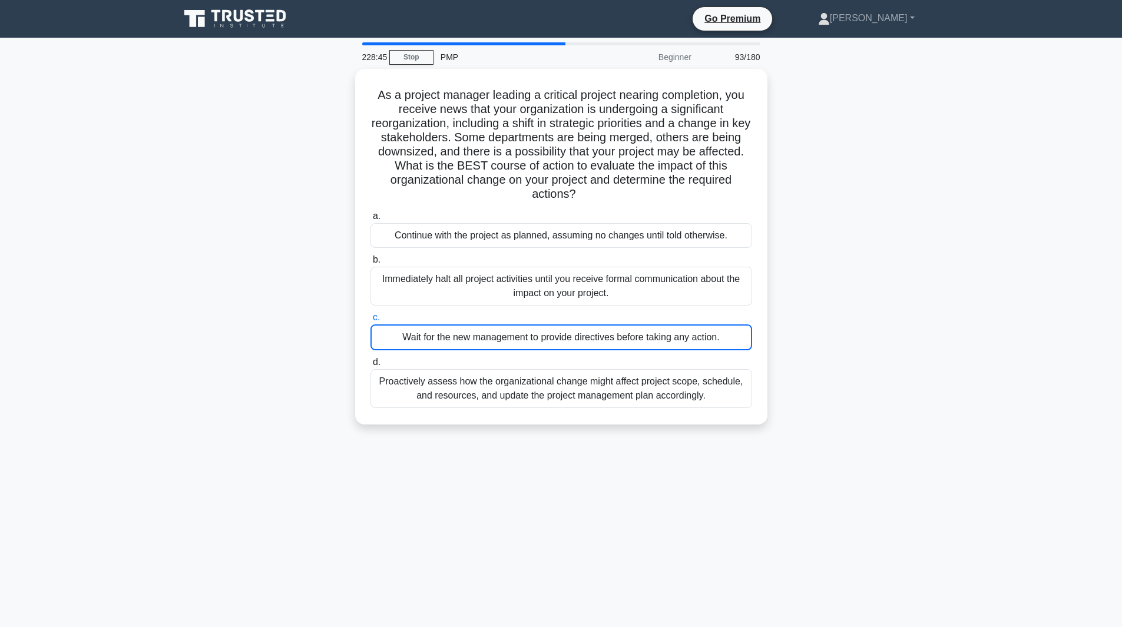
click at [691, 326] on div "Wait for the new management to provide directives before taking any action." at bounding box center [562, 338] width 382 height 26
click at [371, 322] on input "c. Wait for the new management to provide directives before taking any action." at bounding box center [371, 318] width 0 height 8
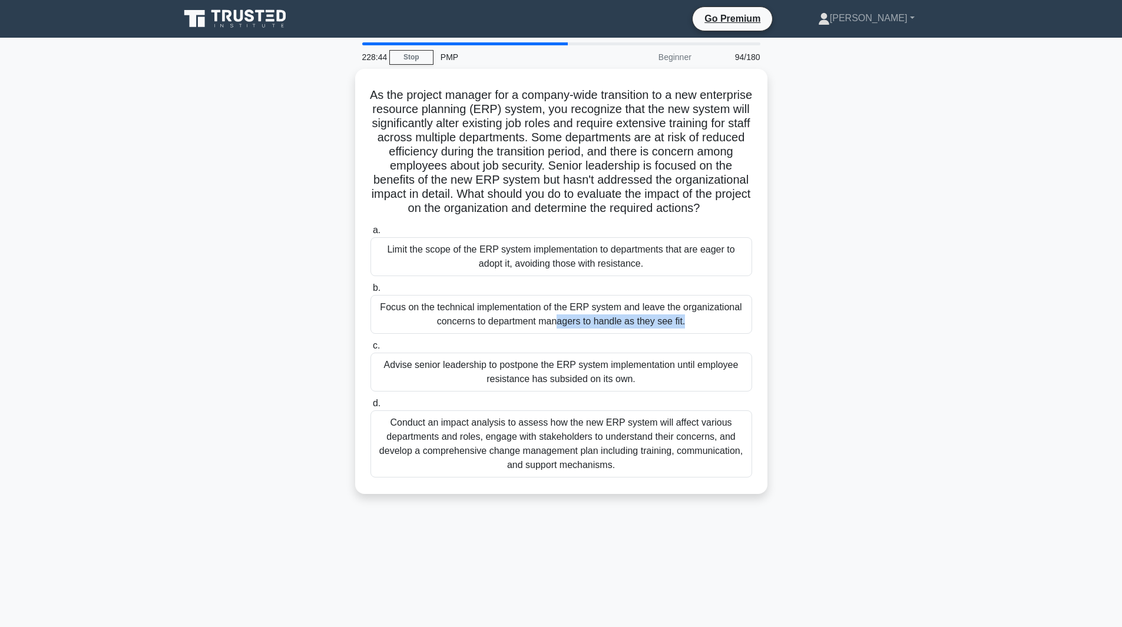
click at [691, 326] on div "Focus on the technical implementation of the ERP system and leave the organizat…" at bounding box center [562, 314] width 382 height 39
click at [371, 292] on input "b. Focus on the technical implementation of the ERP system and leave the organi…" at bounding box center [371, 289] width 0 height 8
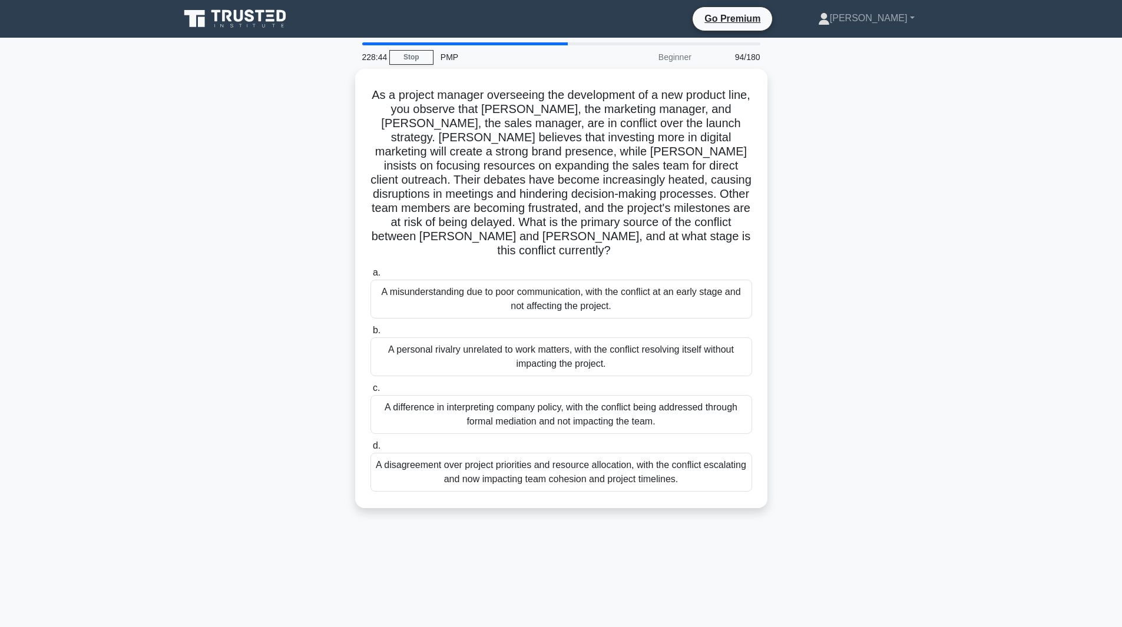
click at [691, 338] on div "A personal rivalry unrelated to work matters, with the conflict resolving itsel…" at bounding box center [562, 357] width 382 height 39
click at [371, 327] on input "b. A personal rivalry unrelated to work matters, with the conflict resolving it…" at bounding box center [371, 331] width 0 height 8
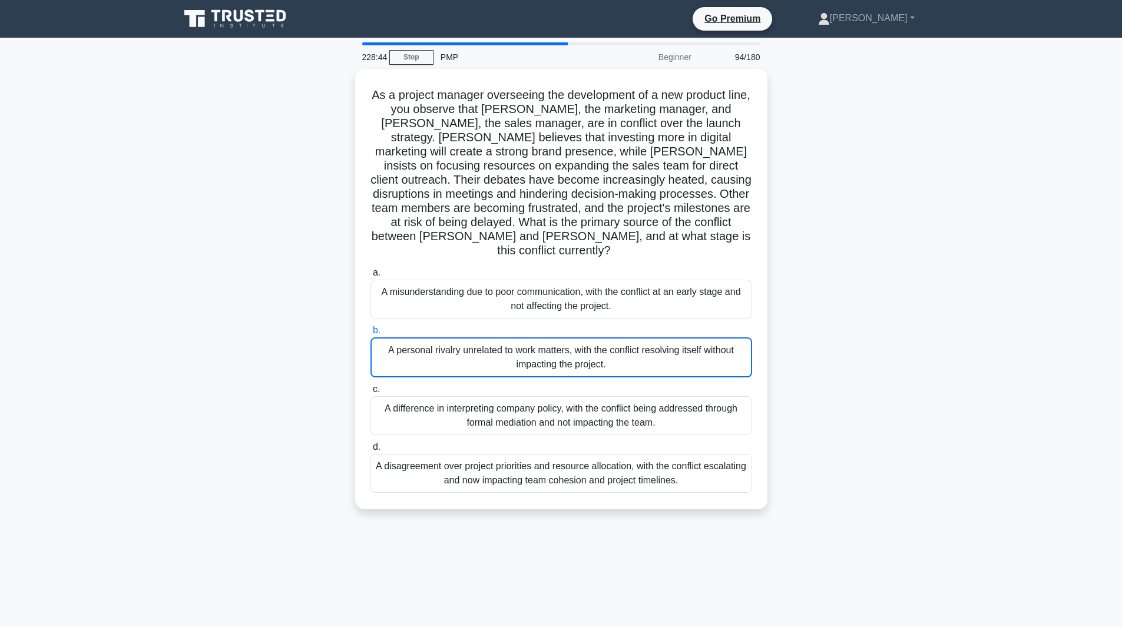
click at [691, 338] on div "A personal rivalry unrelated to work matters, with the conflict resolving itsel…" at bounding box center [562, 358] width 382 height 40
click at [371, 327] on input "b. A personal rivalry unrelated to work matters, with the conflict resolving it…" at bounding box center [371, 331] width 0 height 8
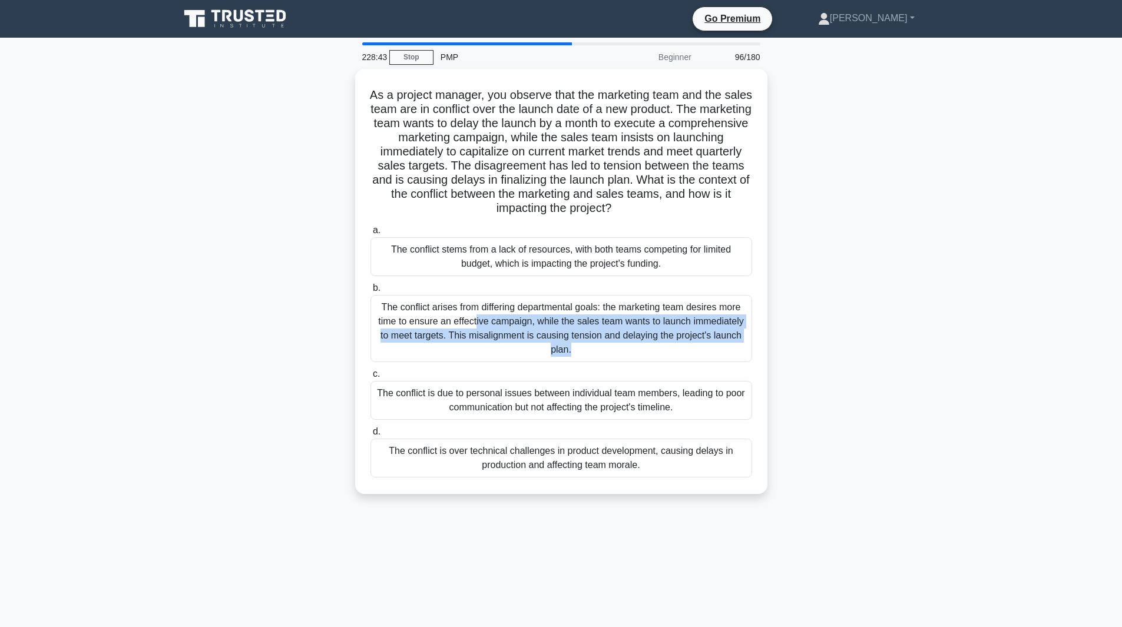
click at [691, 326] on div "The conflict arises from differing departmental goals: the marketing team desir…" at bounding box center [562, 328] width 382 height 67
click at [371, 292] on input "b. The conflict arises from differing departmental goals: the marketing team de…" at bounding box center [371, 289] width 0 height 8
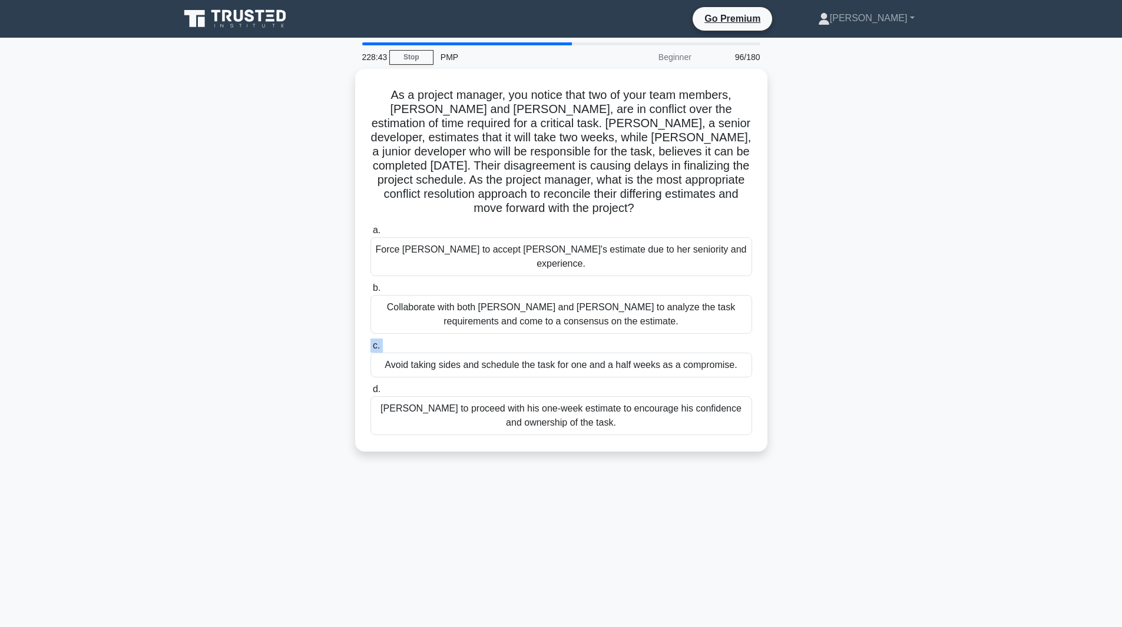
click at [691, 339] on label "c. Avoid taking sides and schedule the task for one and a half weeks as a compr…" at bounding box center [562, 358] width 382 height 39
click at [371, 342] on input "c. Avoid taking sides and schedule the task for one and a half weeks as a compr…" at bounding box center [371, 346] width 0 height 8
click at [691, 339] on label "c. Avoid taking sides and schedule the task for one and a half weeks as a compr…" at bounding box center [562, 359] width 382 height 40
click at [371, 342] on input "c. Avoid taking sides and schedule the task for one and a half weeks as a compr…" at bounding box center [371, 346] width 0 height 8
click at [691, 339] on label "c. Avoid taking sides and schedule the task for one and a half weeks as a compr…" at bounding box center [562, 359] width 382 height 40
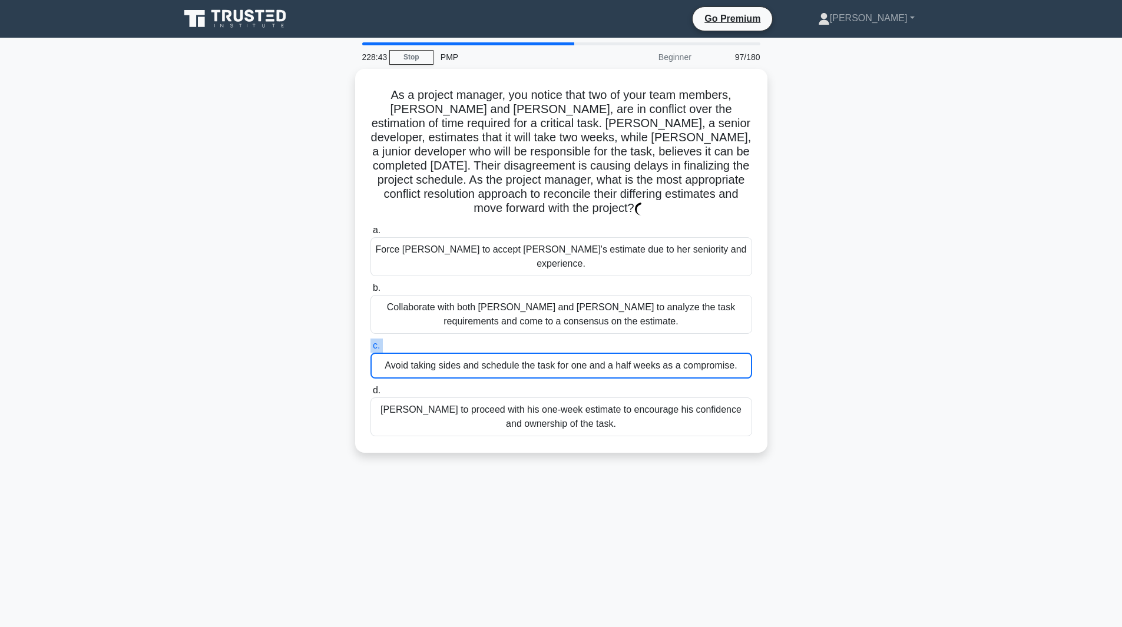
click at [371, 342] on input "c. Avoid taking sides and schedule the task for one and a half weeks as a compr…" at bounding box center [371, 346] width 0 height 8
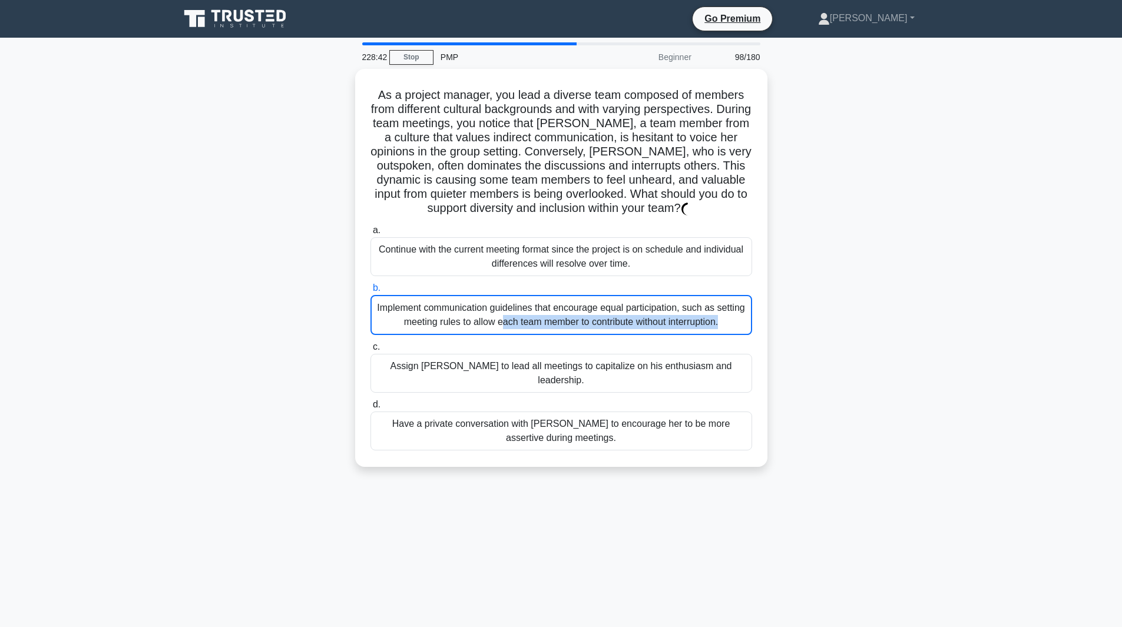
click at [691, 326] on div "Implement communication guidelines that encourage equal participation, such as …" at bounding box center [562, 315] width 382 height 40
click at [371, 292] on input "b. Implement communication guidelines that encourage equal participation, such …" at bounding box center [371, 289] width 0 height 8
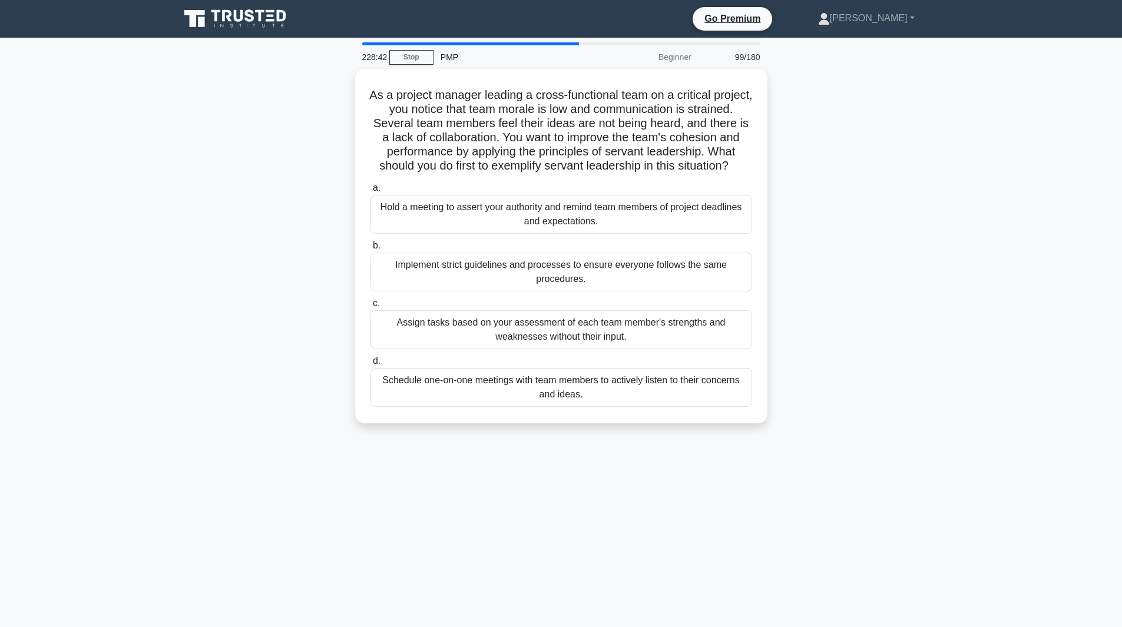
click at [691, 326] on div "Assign tasks based on your assessment of each team member's strengths and weakn…" at bounding box center [562, 329] width 382 height 39
click at [371, 308] on input "c. Assign tasks based on your assessment of each team member's strengths and we…" at bounding box center [371, 304] width 0 height 8
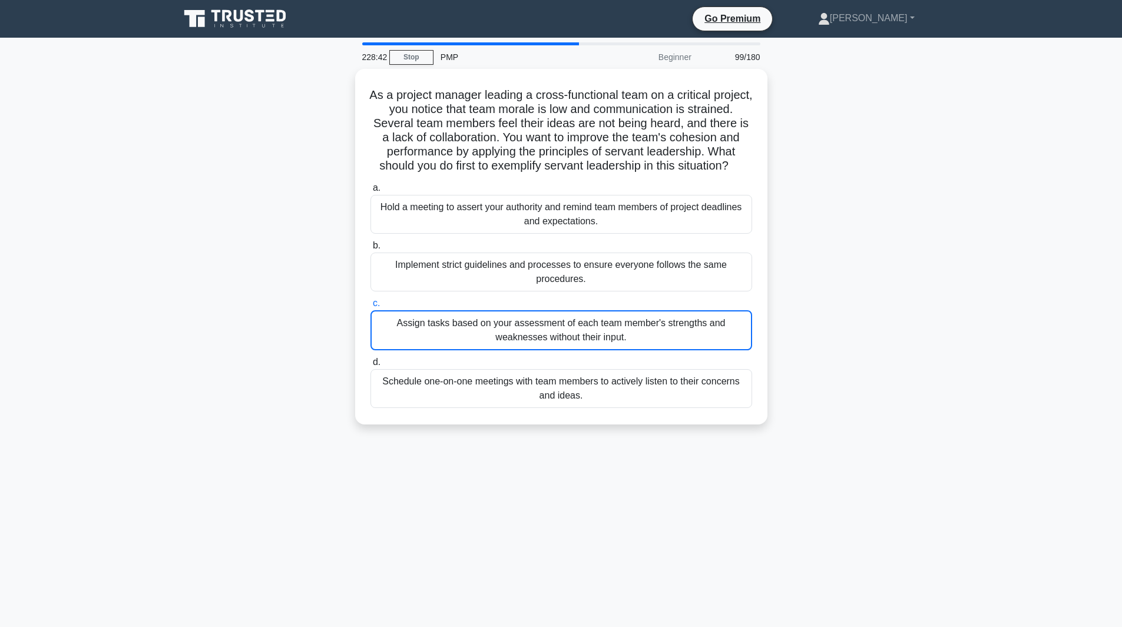
click at [691, 326] on div "Assign tasks based on your assessment of each team member's strengths and weakn…" at bounding box center [562, 330] width 382 height 40
click at [371, 308] on input "c. Assign tasks based on your assessment of each team member's strengths and we…" at bounding box center [371, 304] width 0 height 8
click at [691, 326] on div "Assign tasks based on your assessment of each team member's strengths and weakn…" at bounding box center [562, 330] width 382 height 40
click at [371, 308] on input "c. Assign tasks based on your assessment of each team member's strengths and we…" at bounding box center [371, 304] width 0 height 8
click at [691, 326] on div "Assign tasks based on your assessment of each team member's strengths and weakn…" at bounding box center [562, 330] width 382 height 40
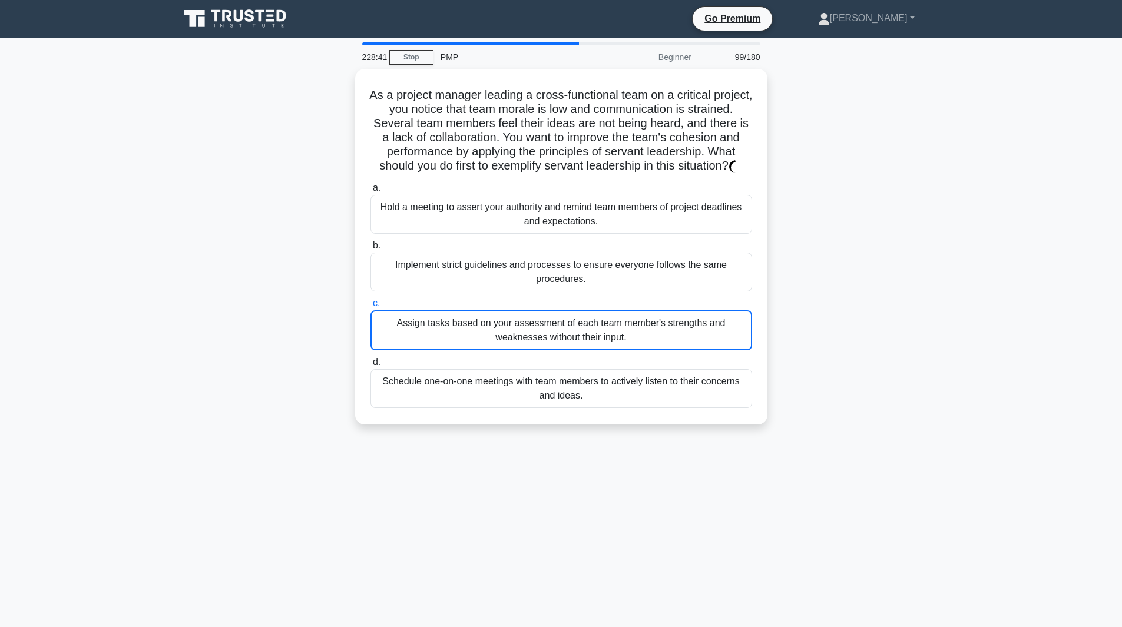
click at [371, 308] on input "c. Assign tasks based on your assessment of each team member's strengths and we…" at bounding box center [371, 304] width 0 height 8
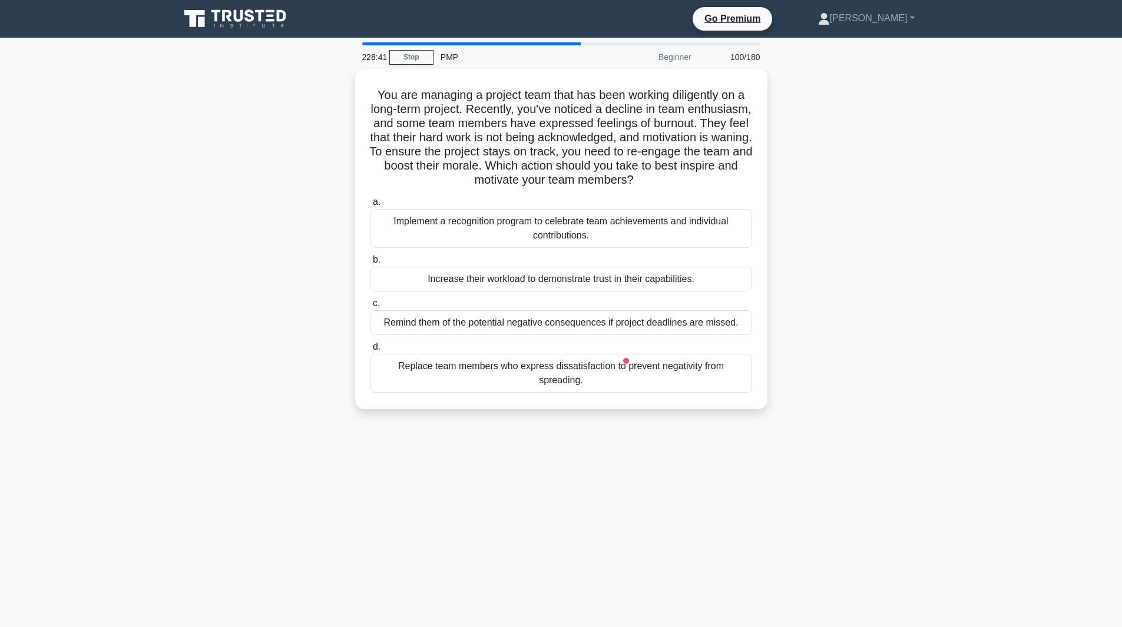
click at [691, 326] on div "Remind them of the potential negative consequences if project deadlines are mis…" at bounding box center [562, 322] width 382 height 25
click at [371, 308] on input "c. Remind them of the potential negative consequences if project deadlines are …" at bounding box center [371, 304] width 0 height 8
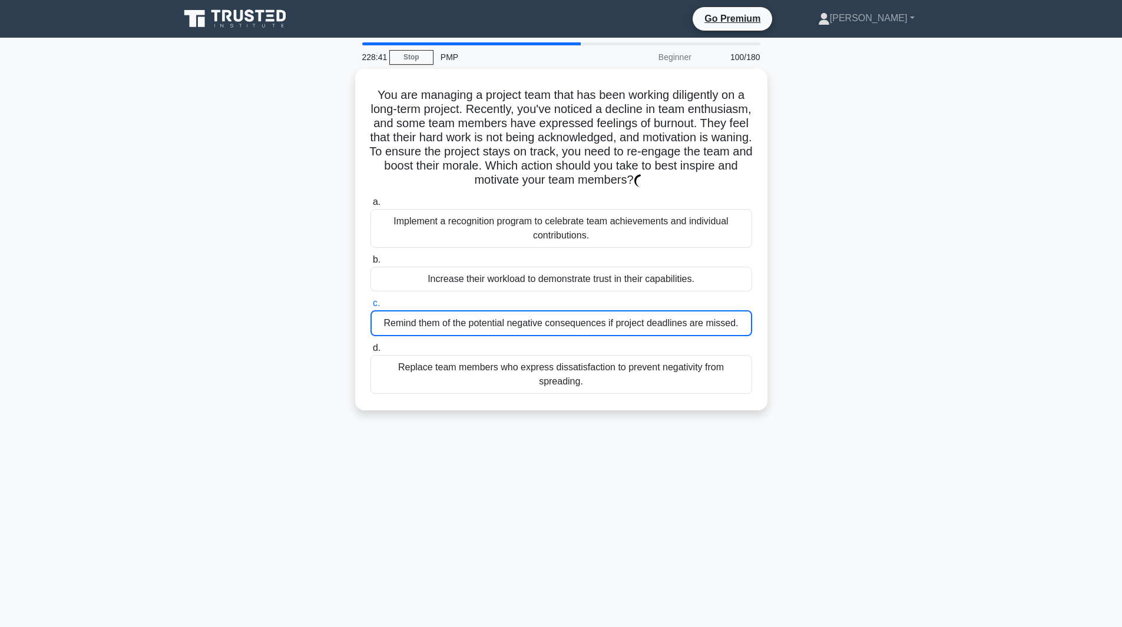
click at [691, 326] on div "Remind them of the potential negative consequences if project deadlines are mis…" at bounding box center [562, 323] width 382 height 26
click at [371, 308] on input "c. Remind them of the potential negative consequences if project deadlines are …" at bounding box center [371, 304] width 0 height 8
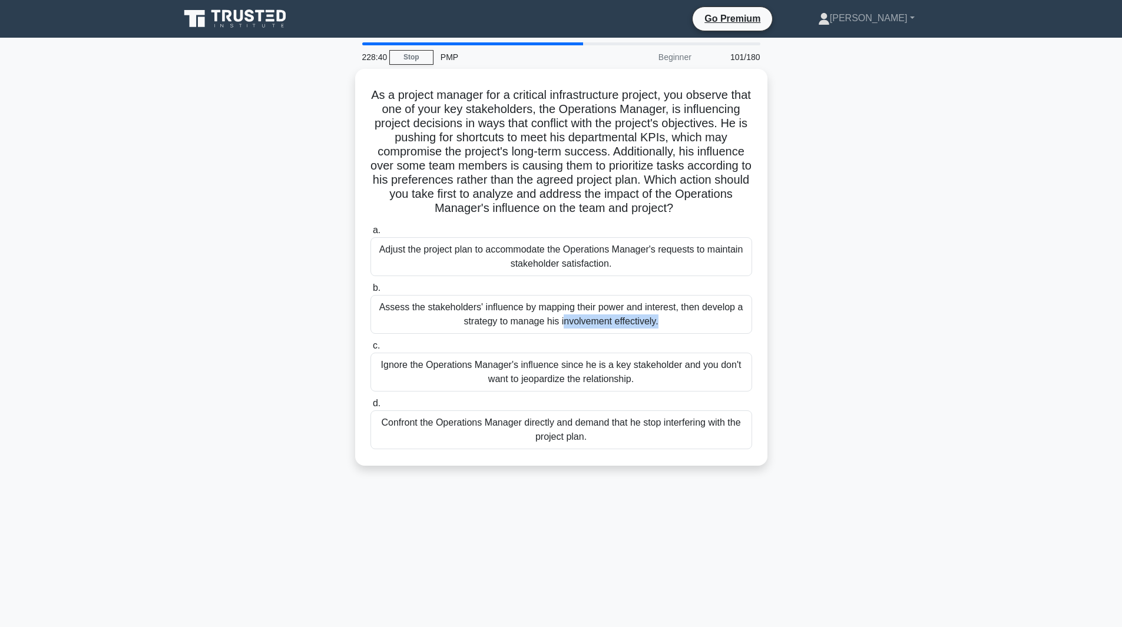
click at [691, 326] on div "Assess the stakeholders' influence by mapping their power and interest, then de…" at bounding box center [562, 314] width 382 height 39
click at [371, 292] on input "b. Assess the stakeholders' influence by mapping their power and interest, then…" at bounding box center [371, 289] width 0 height 8
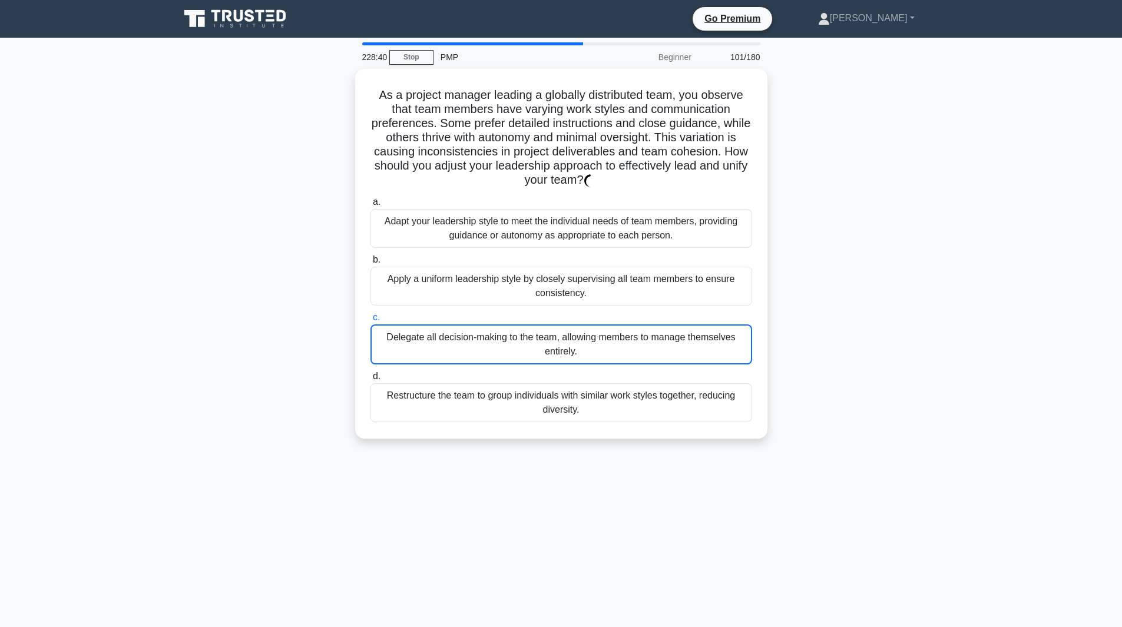
click at [691, 326] on div "Delegate all decision-making to the team, allowing members to manage themselves…" at bounding box center [562, 345] width 382 height 40
click at [371, 322] on input "c. Delegate all decision-making to the team, allowing members to manage themsel…" at bounding box center [371, 318] width 0 height 8
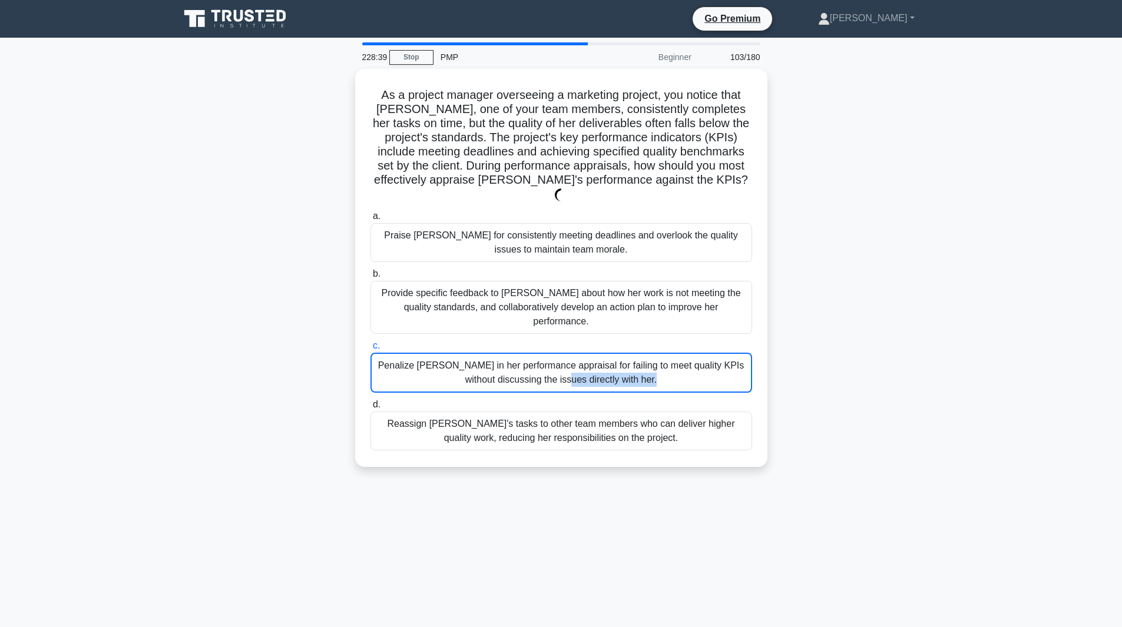
click at [691, 353] on div "Penalize Emma in her performance appraisal for failing to meet quality KPIs wit…" at bounding box center [562, 373] width 382 height 40
click at [371, 342] on input "c. Penalize Emma in her performance appraisal for failing to meet quality KPIs …" at bounding box center [371, 346] width 0 height 8
click at [691, 353] on div "Penalize Emma in her performance appraisal for failing to meet quality KPIs wit…" at bounding box center [562, 373] width 382 height 40
click at [371, 342] on input "c. Penalize Emma in her performance appraisal for failing to meet quality KPIs …" at bounding box center [371, 346] width 0 height 8
click at [691, 353] on div "Penalize Emma in her performance appraisal for failing to meet quality KPIs wit…" at bounding box center [562, 373] width 382 height 40
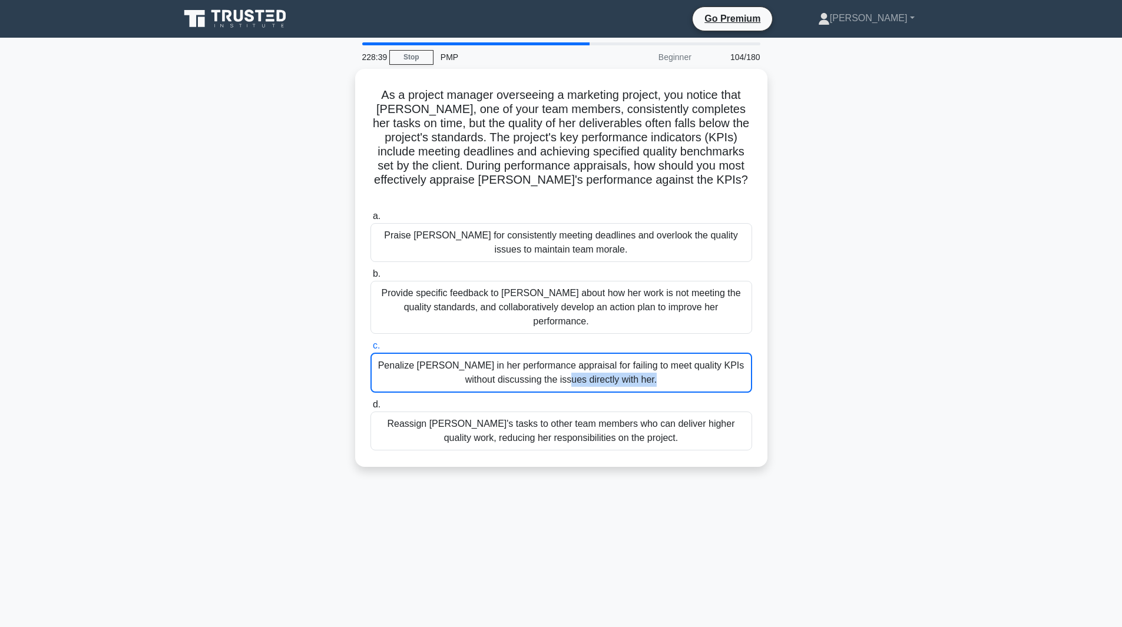
click at [371, 342] on input "c. Penalize Emma in her performance appraisal for failing to meet quality KPIs …" at bounding box center [371, 346] width 0 height 8
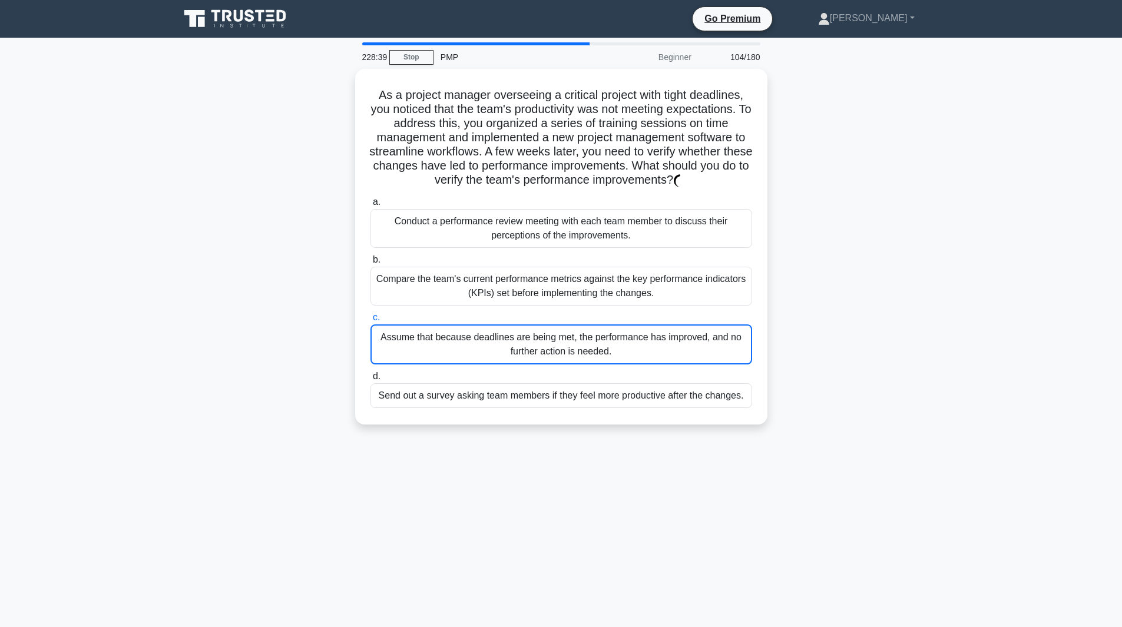
click at [691, 326] on div "Assume that because deadlines are being met, the performance has improved, and …" at bounding box center [562, 345] width 382 height 40
click at [371, 322] on input "c. Assume that because deadlines are being met, the performance has improved, a…" at bounding box center [371, 318] width 0 height 8
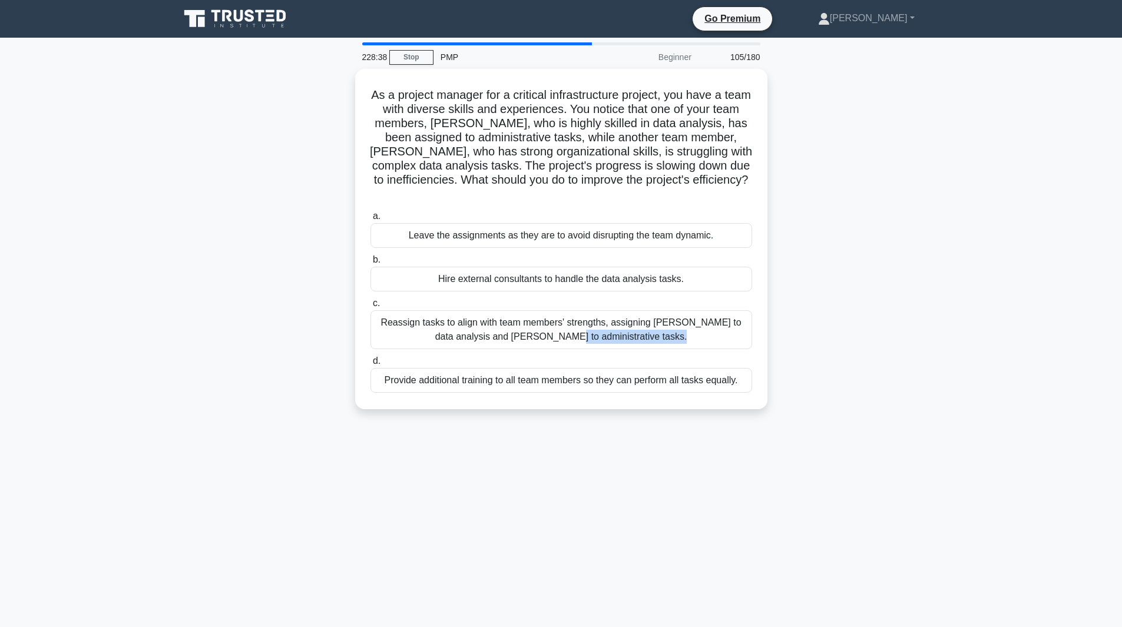
click at [691, 326] on div "Reassign tasks to align with team members' strengths, assigning Emma to data an…" at bounding box center [562, 329] width 382 height 39
click at [371, 308] on input "c. Reassign tasks to align with team members' strengths, assigning Emma to data…" at bounding box center [371, 304] width 0 height 8
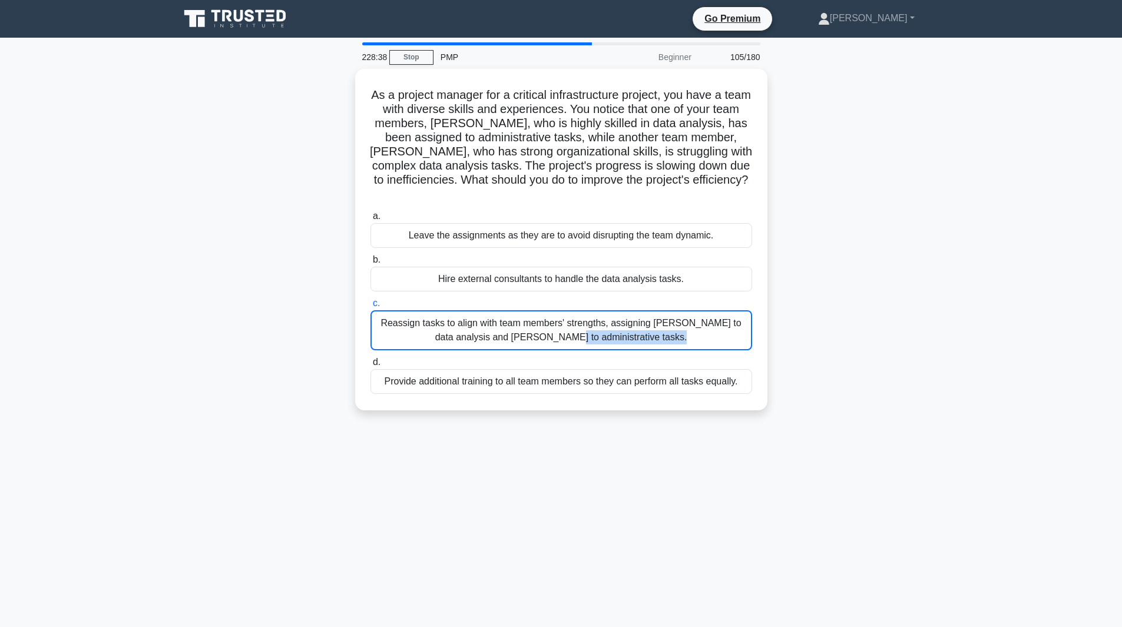
click at [691, 326] on div "Reassign tasks to align with team members' strengths, assigning Emma to data an…" at bounding box center [562, 330] width 382 height 40
click at [371, 308] on input "c. Reassign tasks to align with team members' strengths, assigning Emma to data…" at bounding box center [371, 304] width 0 height 8
click at [691, 326] on div "Reassign tasks to align with team members' strengths, assigning Emma to data an…" at bounding box center [562, 330] width 382 height 40
click at [371, 308] on input "c. Reassign tasks to align with team members' strengths, assigning Emma to data…" at bounding box center [371, 304] width 0 height 8
click at [691, 326] on div "Reassign tasks to align with team members' strengths, assigning Emma to data an…" at bounding box center [562, 330] width 382 height 40
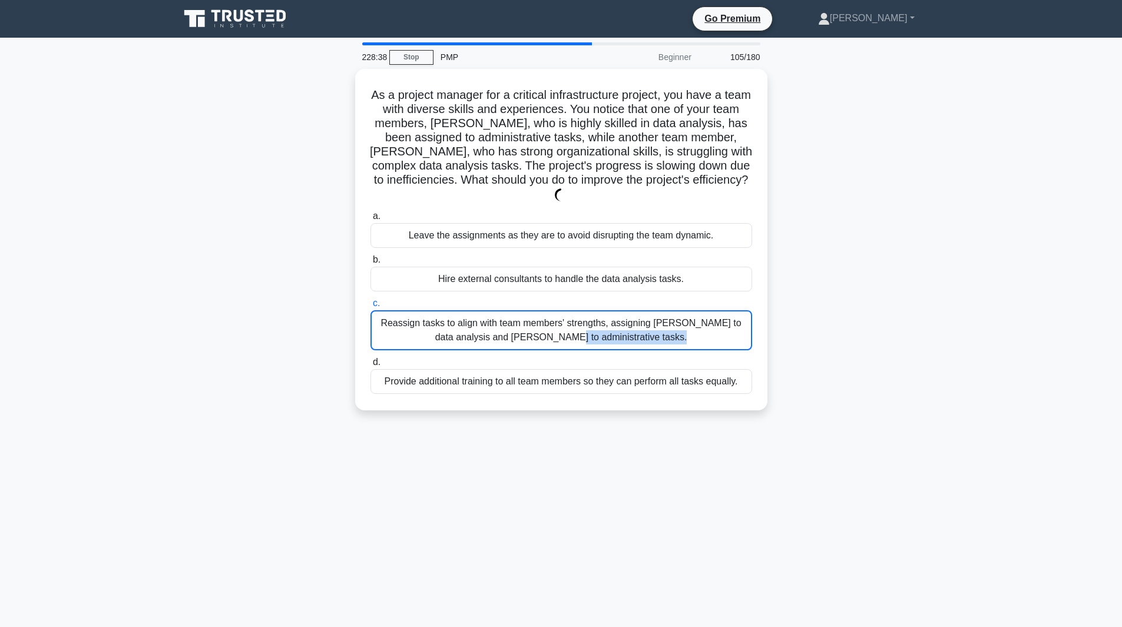
click at [371, 308] on input "c. Reassign tasks to align with team members' strengths, assigning Emma to data…" at bounding box center [371, 304] width 0 height 8
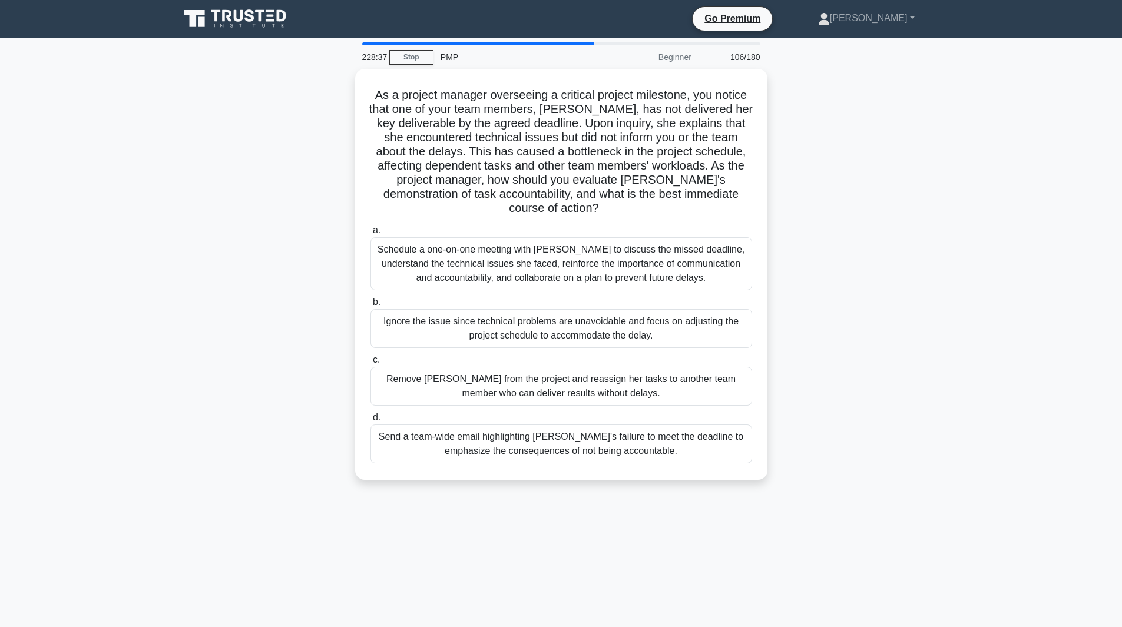
click at [691, 326] on div "Ignore the issue since technical problems are unavoidable and focus on adjustin…" at bounding box center [562, 328] width 382 height 39
click at [371, 306] on input "b. Ignore the issue since technical problems are unavoidable and focus on adjus…" at bounding box center [371, 303] width 0 height 8
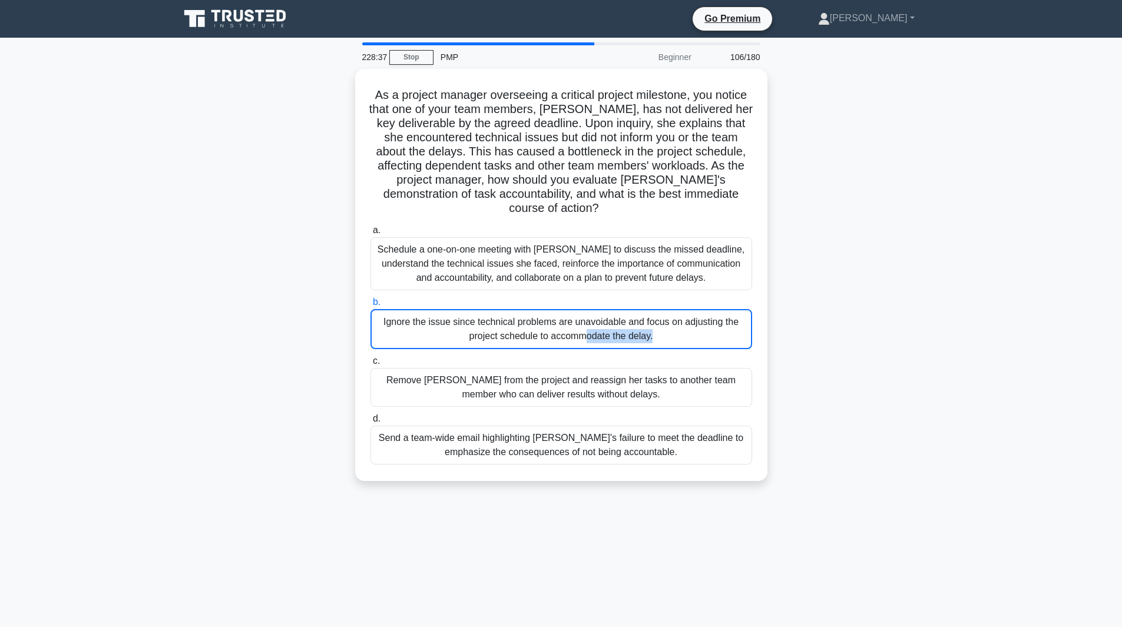
click at [691, 326] on div "Ignore the issue since technical problems are unavoidable and focus on adjustin…" at bounding box center [562, 329] width 382 height 40
click at [371, 306] on input "b. Ignore the issue since technical problems are unavoidable and focus on adjus…" at bounding box center [371, 303] width 0 height 8
click at [691, 326] on div "Ignore the issue since technical problems are unavoidable and focus on adjustin…" at bounding box center [562, 329] width 382 height 40
click at [371, 306] on input "b. Ignore the issue since technical problems are unavoidable and focus on adjus…" at bounding box center [371, 303] width 0 height 8
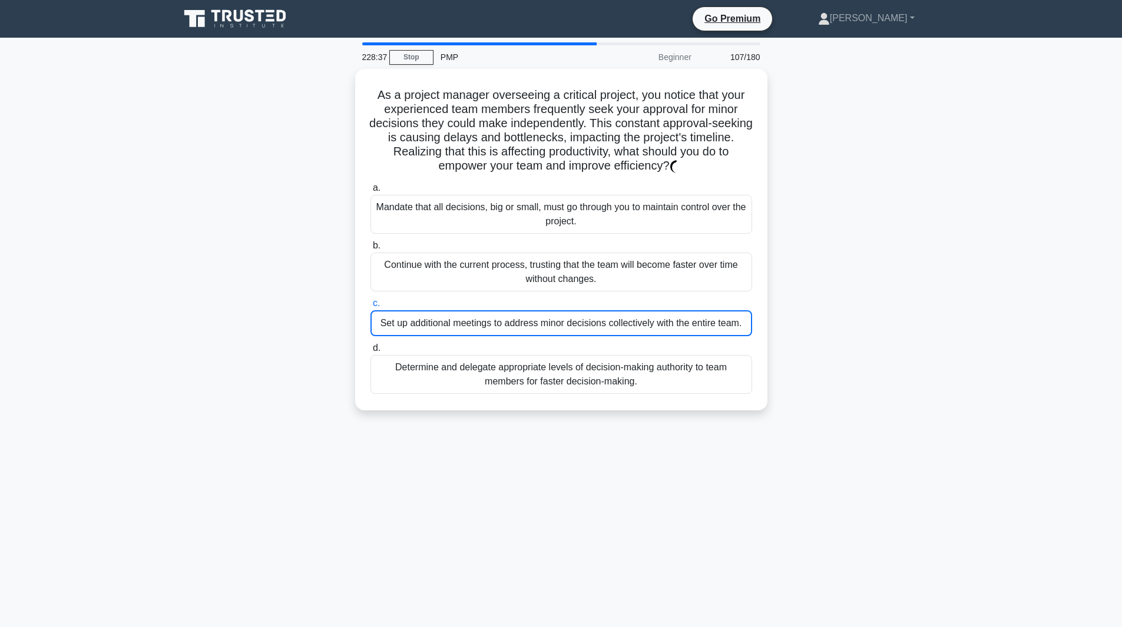
click at [691, 326] on div "Set up additional meetings to address minor decisions collectively with the ent…" at bounding box center [562, 323] width 382 height 26
click at [371, 308] on input "c. Set up additional meetings to address minor decisions collectively with the …" at bounding box center [371, 304] width 0 height 8
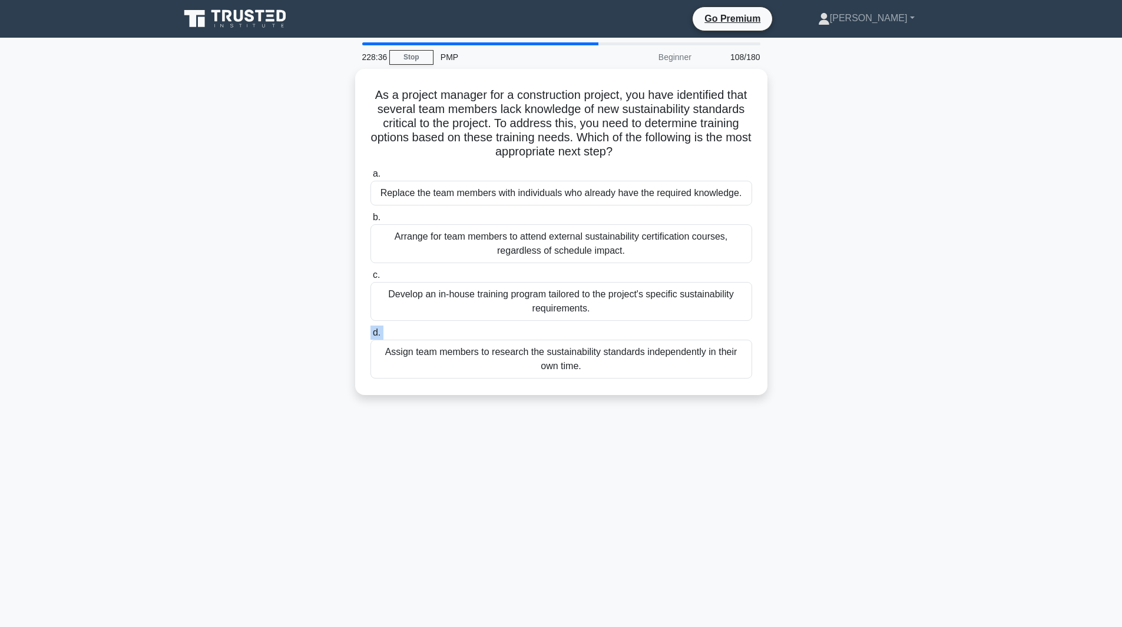
click at [691, 326] on label "d. Assign team members to research the sustainability standards independently i…" at bounding box center [562, 352] width 382 height 53
click at [371, 329] on input "d. Assign team members to research the sustainability standards independently i…" at bounding box center [371, 333] width 0 height 8
click at [691, 326] on label "d. Assign team members to research the sustainability standards independently i…" at bounding box center [562, 353] width 382 height 54
click at [371, 329] on input "d. Assign team members to research the sustainability standards independently i…" at bounding box center [371, 333] width 0 height 8
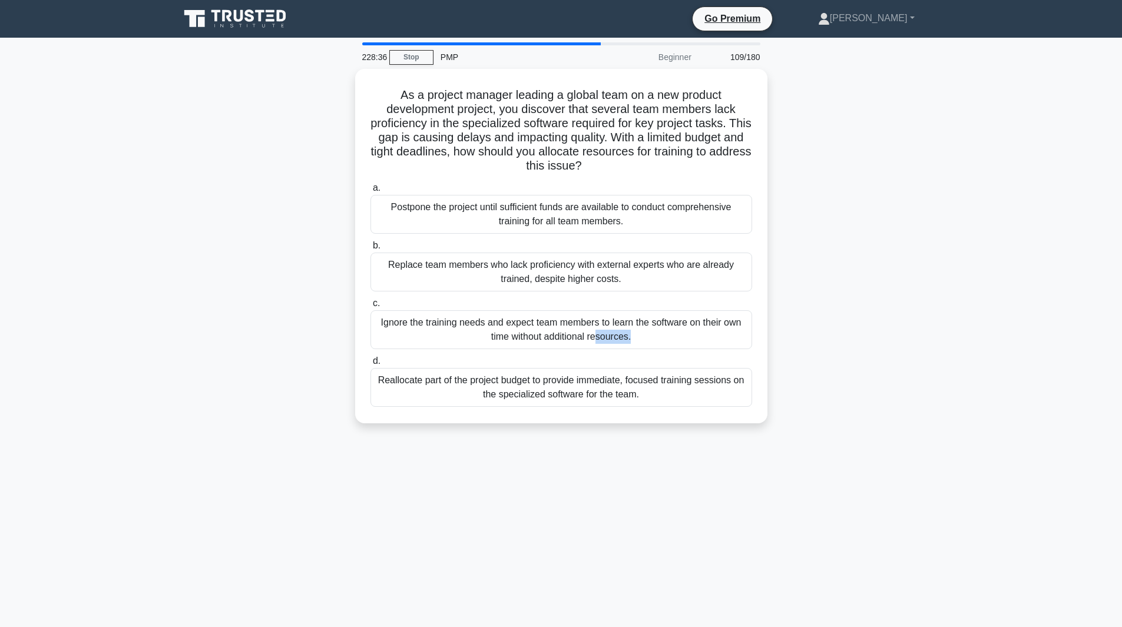
click at [691, 326] on div "Ignore the training needs and expect team members to learn the software on thei…" at bounding box center [562, 329] width 382 height 39
click at [371, 308] on input "c. Ignore the training needs and expect team members to learn the software on t…" at bounding box center [371, 304] width 0 height 8
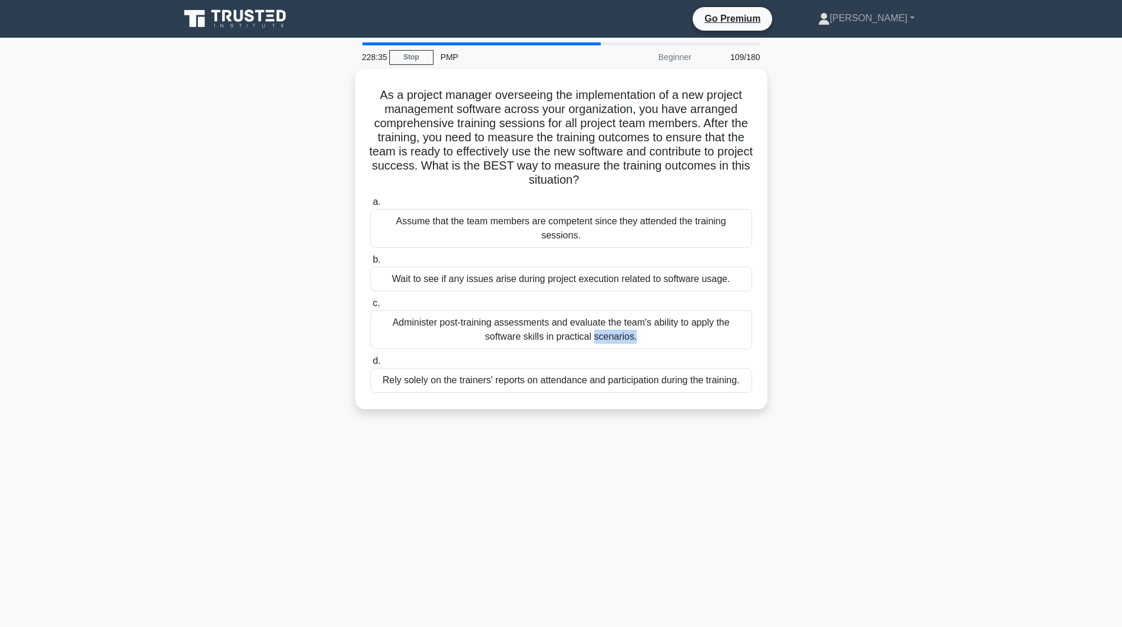
click at [691, 326] on div "Administer post-training assessments and evaluate the team's ability to apply t…" at bounding box center [562, 329] width 382 height 39
click at [371, 308] on input "c. Administer post-training assessments and evaluate the team's ability to appl…" at bounding box center [371, 304] width 0 height 8
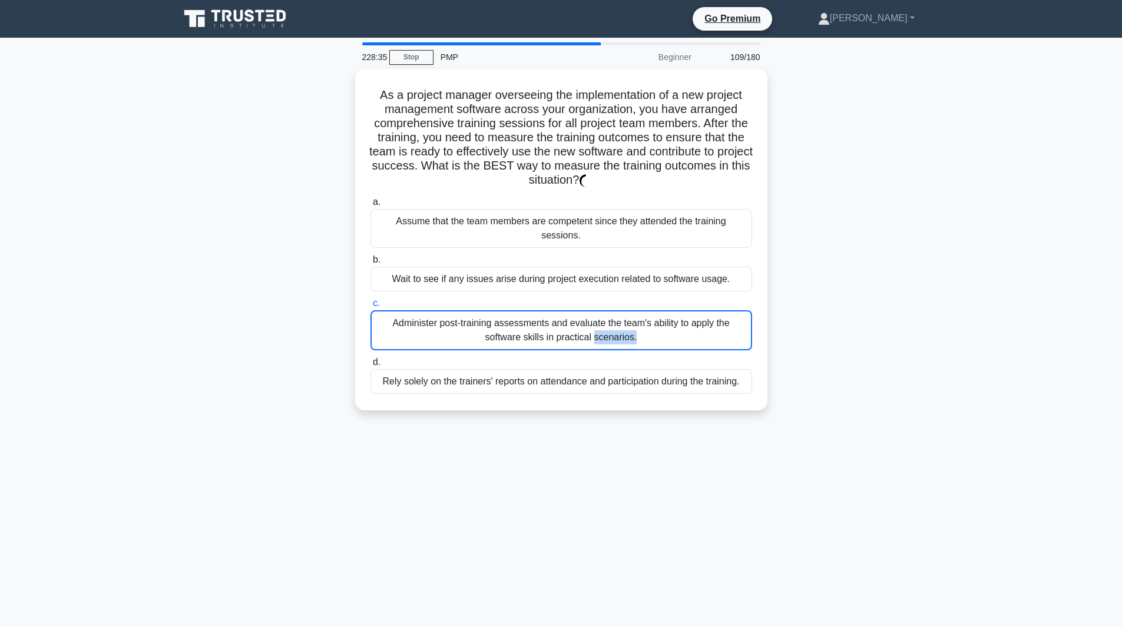
click at [691, 326] on div "Administer post-training assessments and evaluate the team's ability to apply t…" at bounding box center [562, 330] width 382 height 40
click at [371, 308] on input "c. Administer post-training assessments and evaluate the team's ability to appl…" at bounding box center [371, 304] width 0 height 8
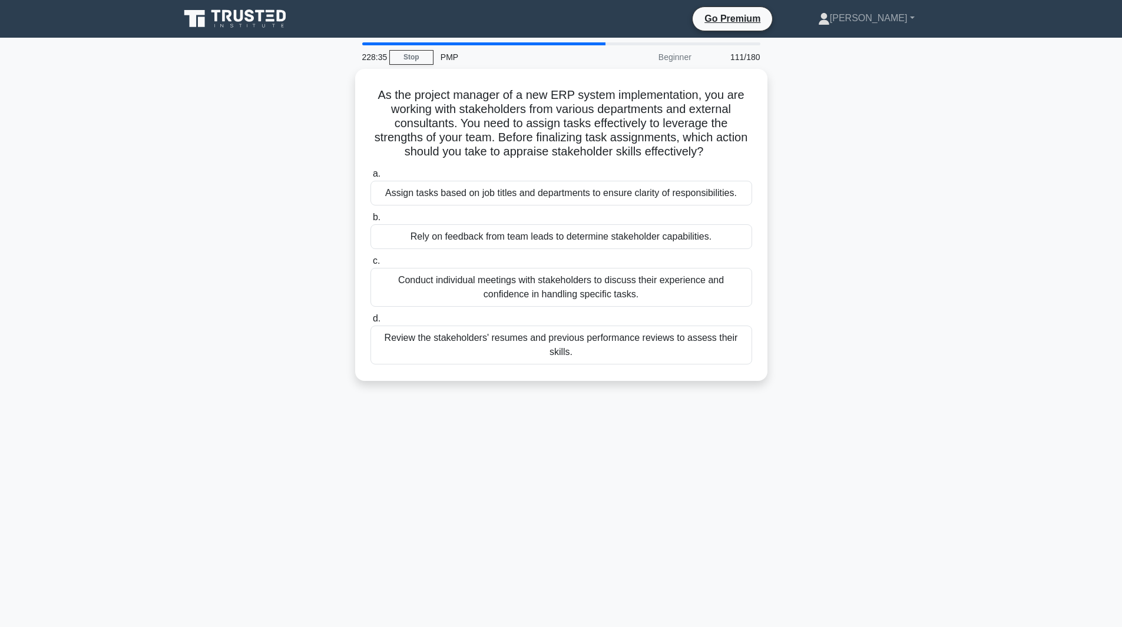
click at [691, 326] on div "Review the stakeholders' resumes and previous performance reviews to assess the…" at bounding box center [562, 345] width 382 height 39
click at [371, 323] on input "d. Review the stakeholders' resumes and previous performance reviews to assess …" at bounding box center [371, 319] width 0 height 8
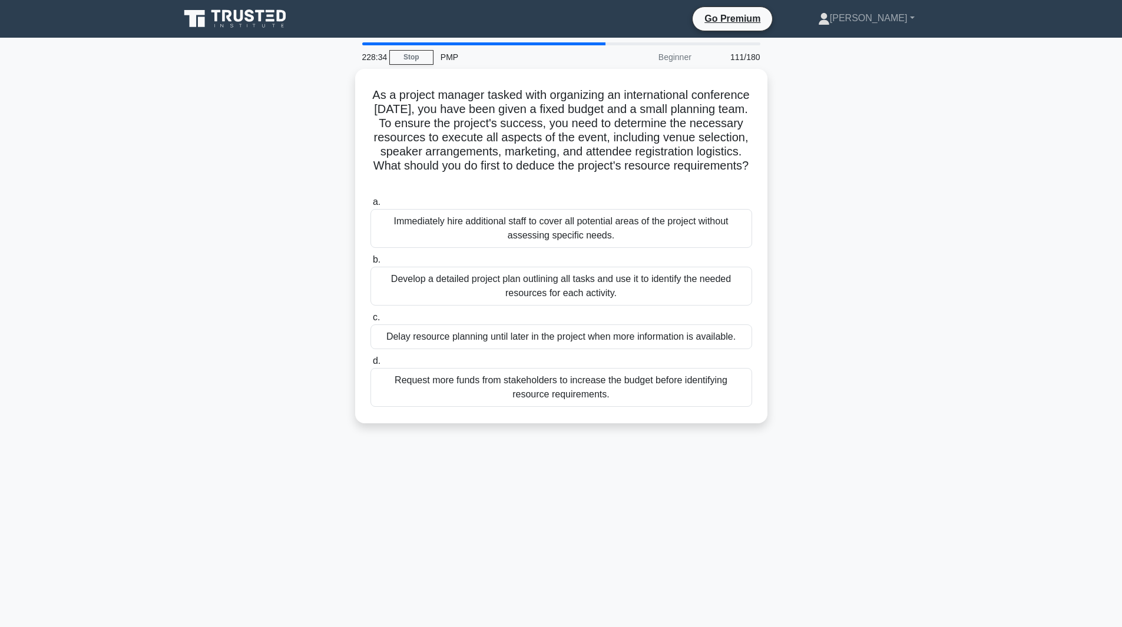
click at [691, 326] on div "Delay resource planning until later in the project when more information is ava…" at bounding box center [562, 337] width 382 height 25
click at [371, 322] on input "c. Delay resource planning until later in the project when more information is …" at bounding box center [371, 318] width 0 height 8
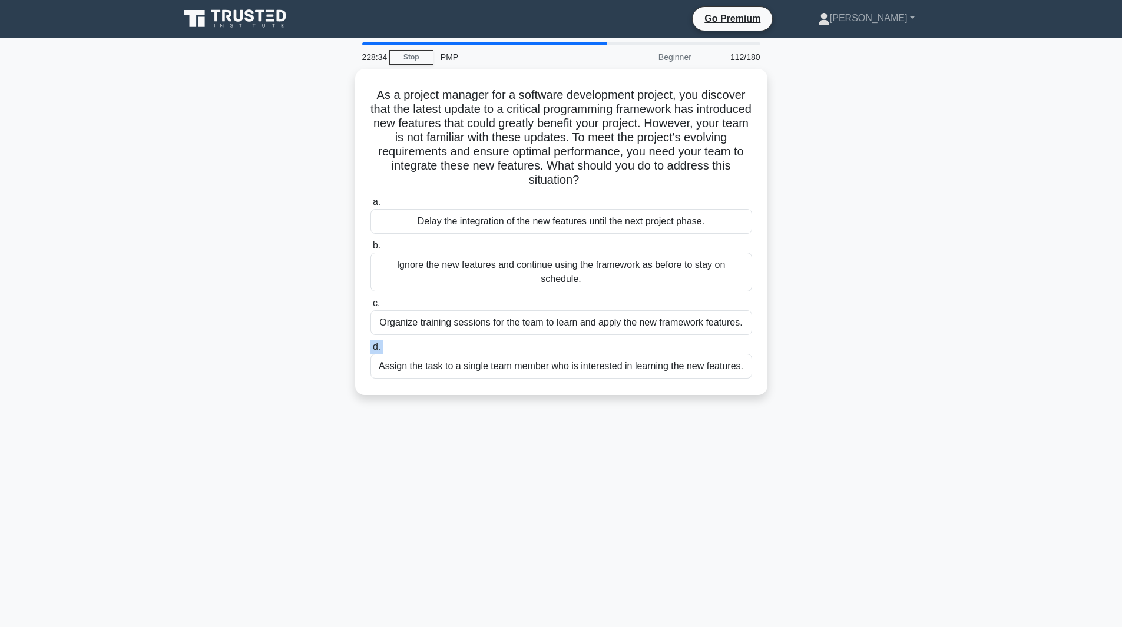
click at [691, 340] on label "d. Assign the task to a single team member who is interested in learning the ne…" at bounding box center [562, 359] width 382 height 39
click at [371, 343] on input "d. Assign the task to a single team member who is interested in learning the ne…" at bounding box center [371, 347] width 0 height 8
click at [691, 340] on label "d. Assign the task to a single team member who is interested in learning the ne…" at bounding box center [562, 360] width 382 height 40
click at [371, 343] on input "d. Assign the task to a single team member who is interested in learning the ne…" at bounding box center [371, 347] width 0 height 8
click at [691, 340] on label "d. Assign the task to a single team member who is interested in learning the ne…" at bounding box center [562, 360] width 382 height 40
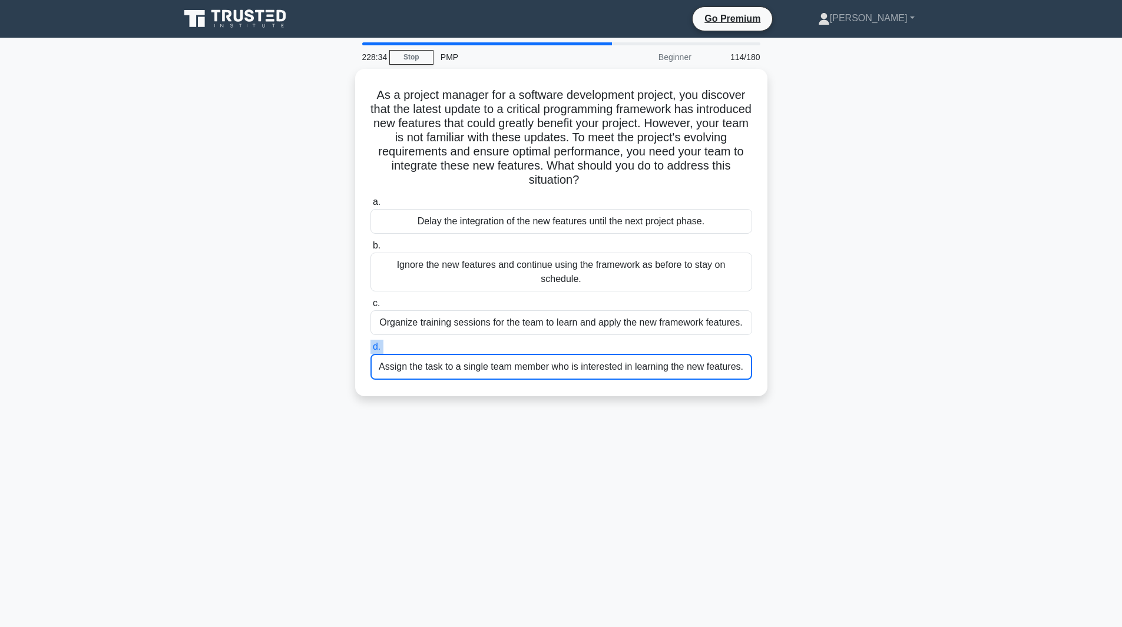
click at [371, 343] on input "d. Assign the task to a single team member who is interested in learning the ne…" at bounding box center [371, 347] width 0 height 8
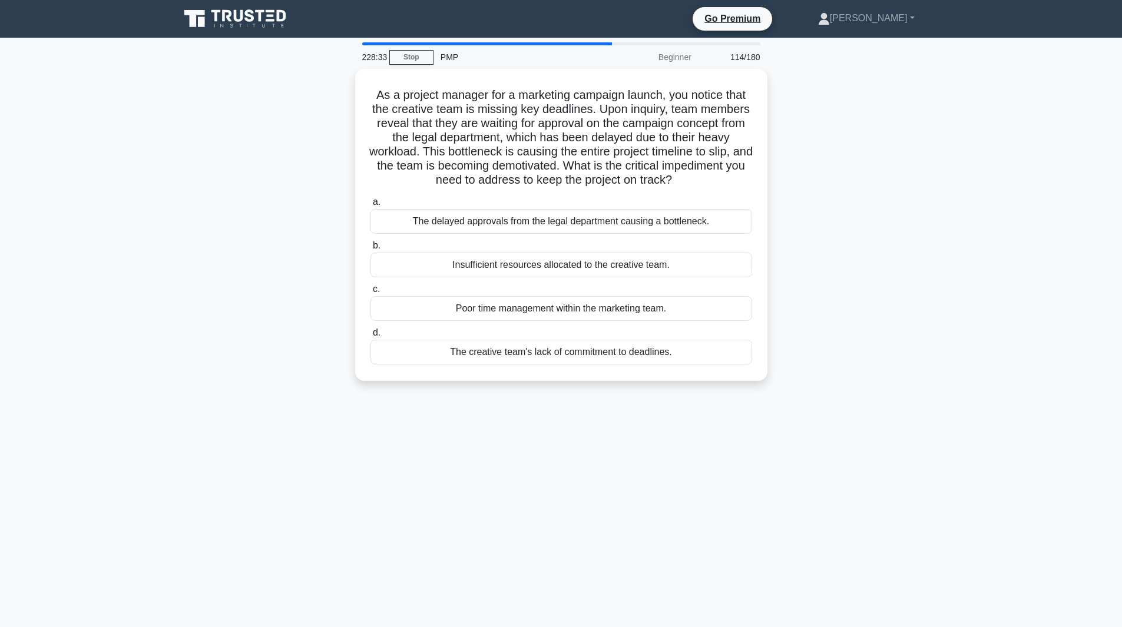
click at [691, 321] on div "Poor time management within the marketing team." at bounding box center [562, 308] width 382 height 25
click at [371, 293] on input "c. Poor time management within the marketing team." at bounding box center [371, 290] width 0 height 8
click at [691, 322] on div "Poor time management within the marketing team." at bounding box center [562, 309] width 382 height 26
click at [371, 293] on input "c. Poor time management within the marketing team." at bounding box center [371, 290] width 0 height 8
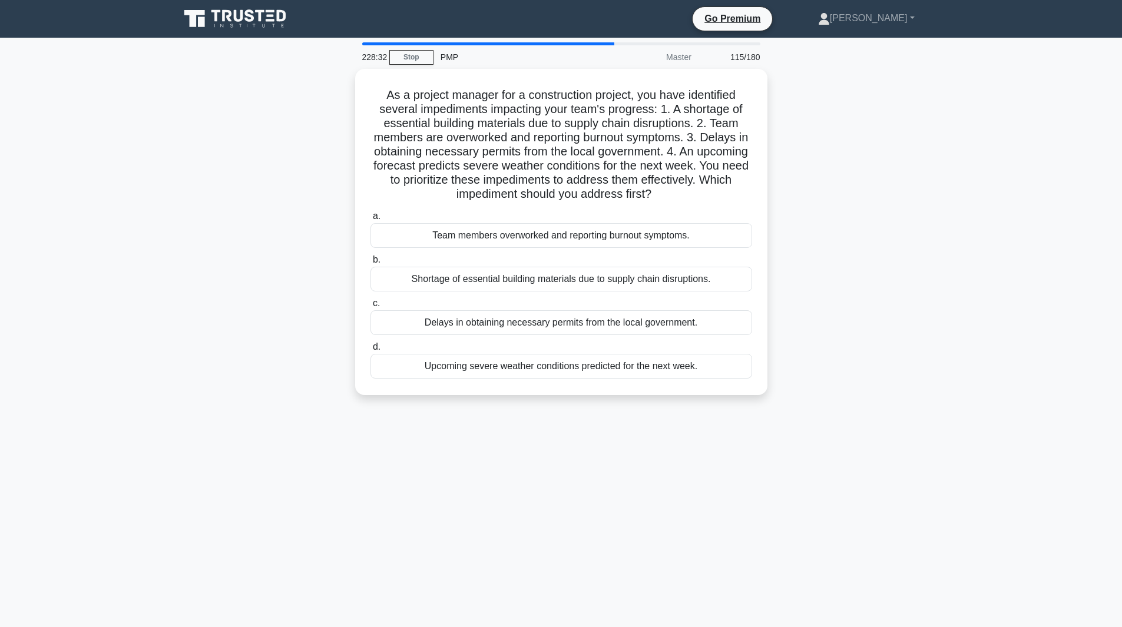
click at [691, 326] on div "Delays in obtaining necessary permits from the local government." at bounding box center [562, 322] width 382 height 25
click at [371, 308] on input "c. Delays in obtaining necessary permits from the local government." at bounding box center [371, 304] width 0 height 8
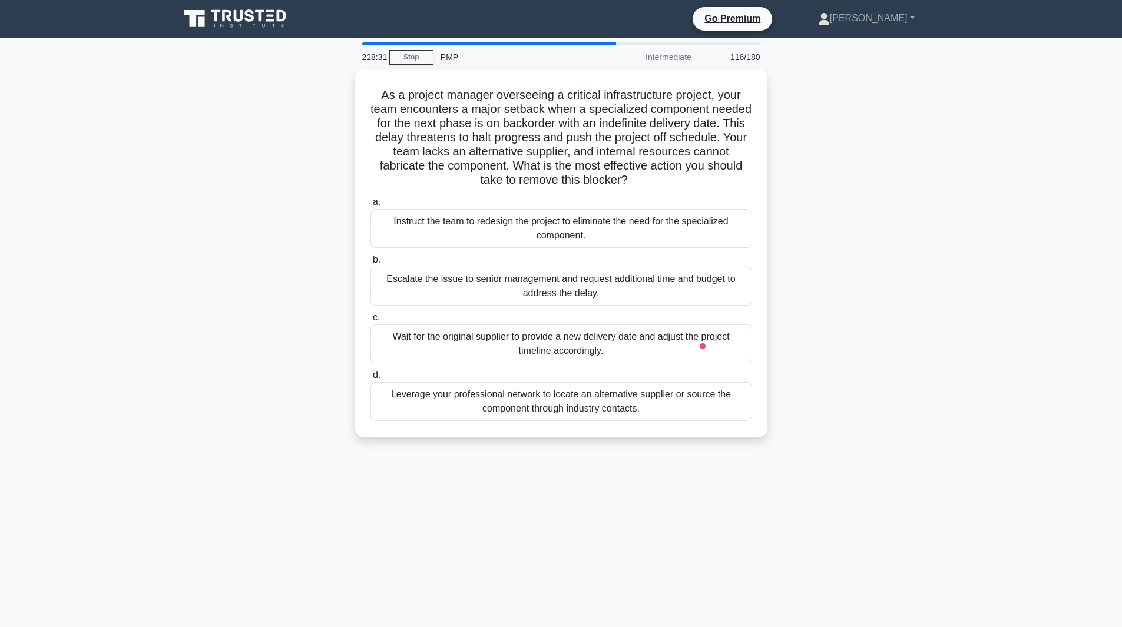
click at [691, 326] on div "Wait for the original supplier to provide a new delivery date and adjust the pr…" at bounding box center [562, 344] width 382 height 39
click at [371, 322] on input "c. Wait for the original supplier to provide a new delivery date and adjust the…" at bounding box center [371, 318] width 0 height 8
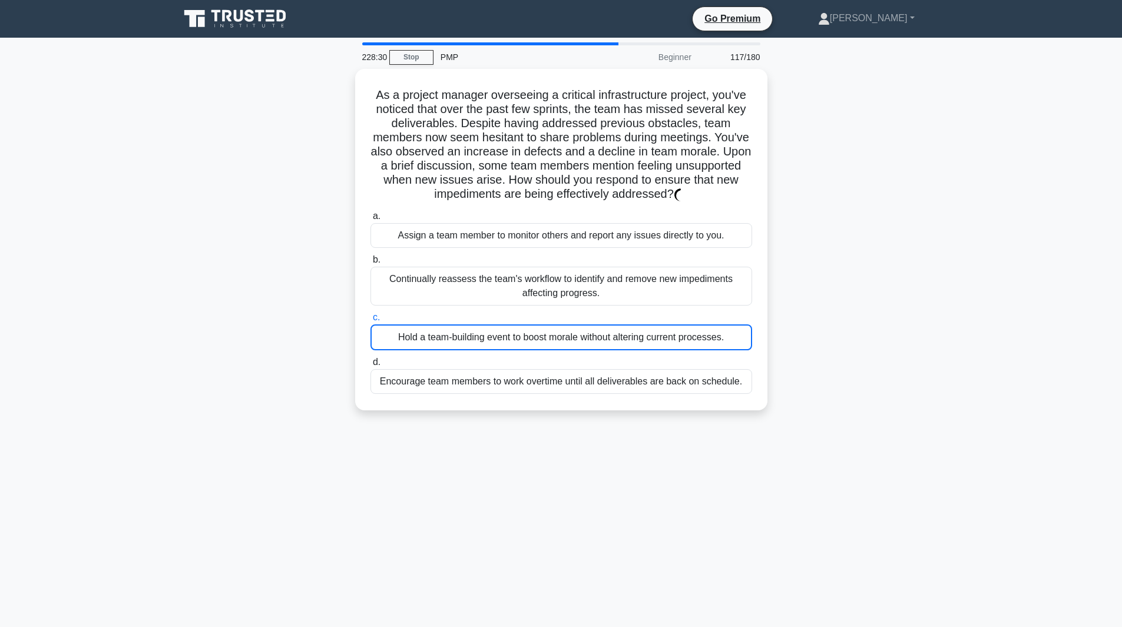
click at [691, 326] on div "Hold a team-building event to boost morale without altering current processes." at bounding box center [562, 338] width 382 height 26
click at [371, 322] on input "c. Hold a team-building event to boost morale without altering current processe…" at bounding box center [371, 318] width 0 height 8
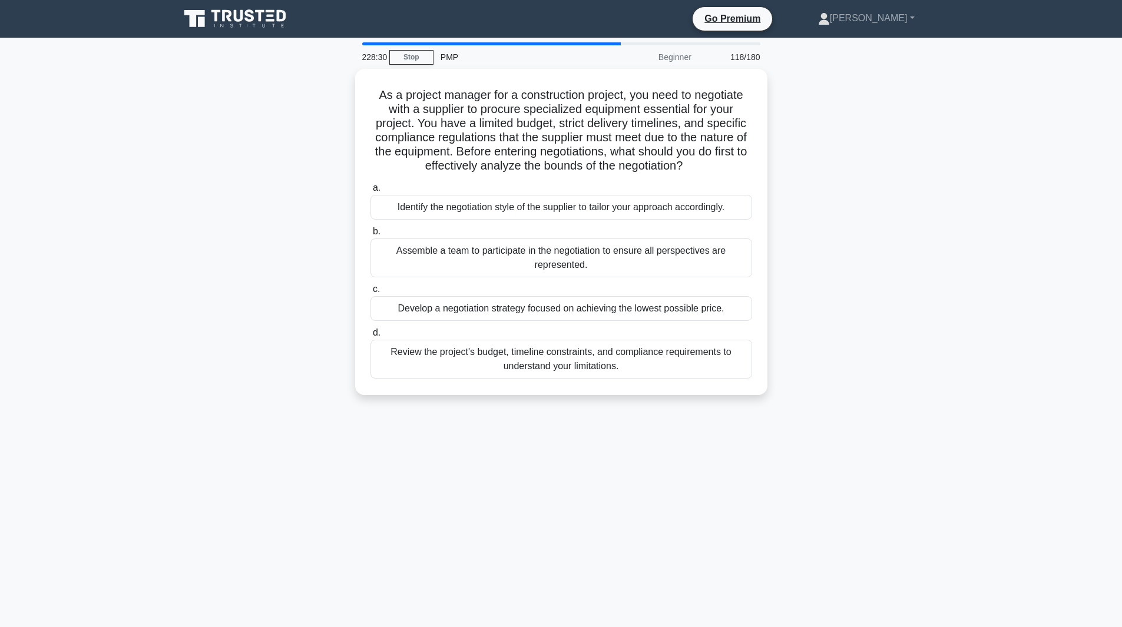
click at [691, 326] on label "d. Review the project's budget, timeline constraints, and compliance requiremen…" at bounding box center [562, 352] width 382 height 53
click at [371, 329] on input "d. Review the project's budget, timeline constraints, and compliance requiremen…" at bounding box center [371, 333] width 0 height 8
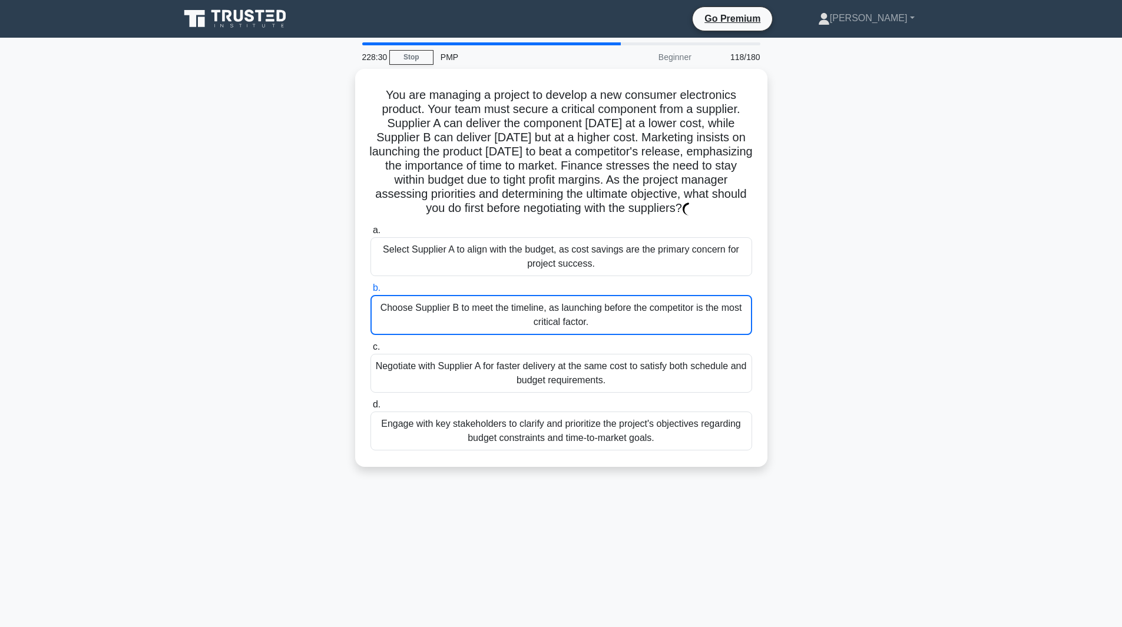
click at [691, 326] on div "Choose Supplier B to meet the timeline, as launching before the competitor is t…" at bounding box center [562, 315] width 382 height 40
click at [371, 292] on input "b. Choose Supplier B to meet the timeline, as launching before the competitor i…" at bounding box center [371, 289] width 0 height 8
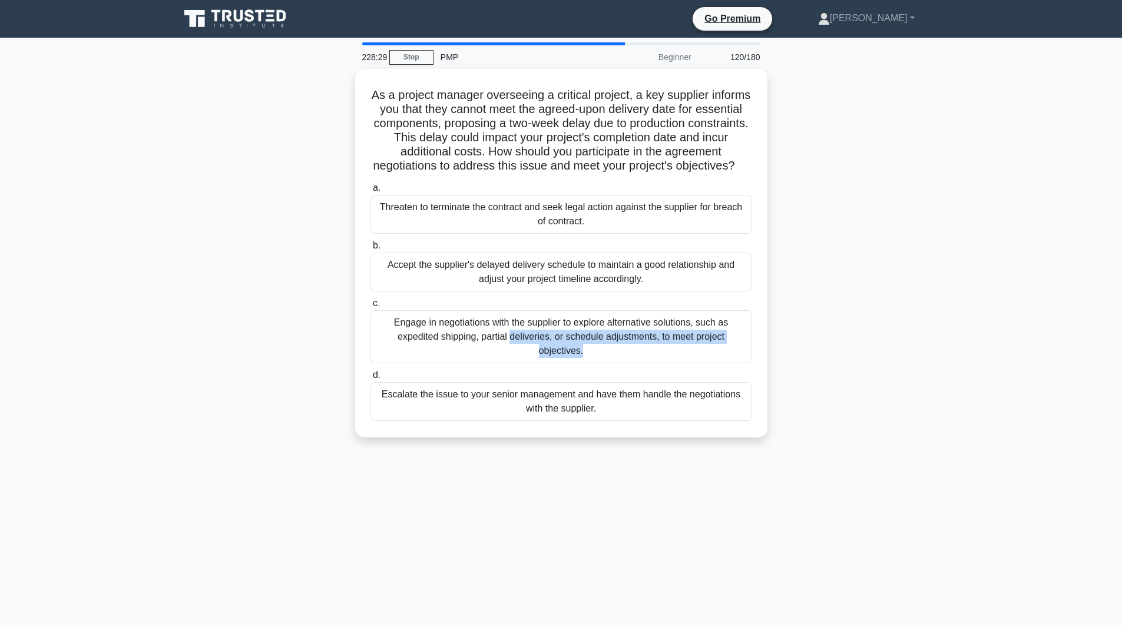
click at [691, 326] on div "Engage in negotiations with the supplier to explore alternative solutions, such…" at bounding box center [562, 336] width 382 height 53
click at [371, 308] on input "c. Engage in negotiations with the supplier to explore alternative solutions, s…" at bounding box center [371, 304] width 0 height 8
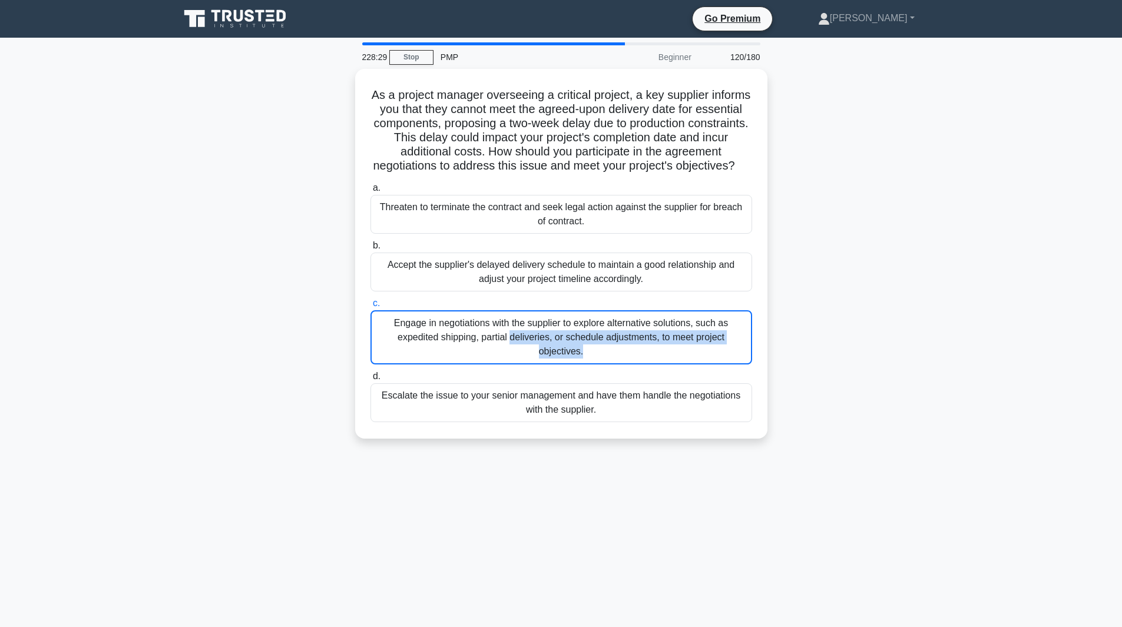
click at [691, 326] on div "Engage in negotiations with the supplier to explore alternative solutions, such…" at bounding box center [562, 337] width 382 height 54
click at [371, 308] on input "c. Engage in negotiations with the supplier to explore alternative solutions, s…" at bounding box center [371, 304] width 0 height 8
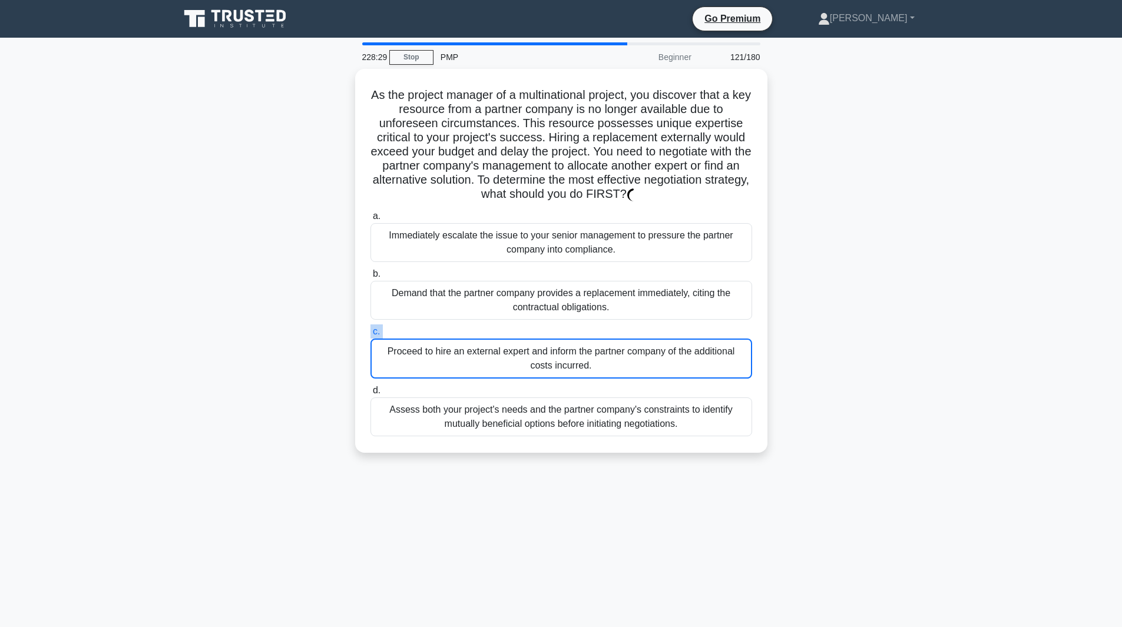
click at [691, 326] on label "c. Proceed to hire an external expert and inform the partner company of the add…" at bounding box center [562, 352] width 382 height 54
click at [371, 328] on input "c. Proceed to hire an external expert and inform the partner company of the add…" at bounding box center [371, 332] width 0 height 8
click at [691, 326] on label "c. Proceed to hire an external expert and inform the partner company of the add…" at bounding box center [562, 352] width 382 height 54
click at [371, 328] on input "c. Proceed to hire an external expert and inform the partner company of the add…" at bounding box center [371, 332] width 0 height 8
click at [691, 326] on label "c. Proceed to hire an external expert and inform the partner company of the add…" at bounding box center [562, 352] width 382 height 54
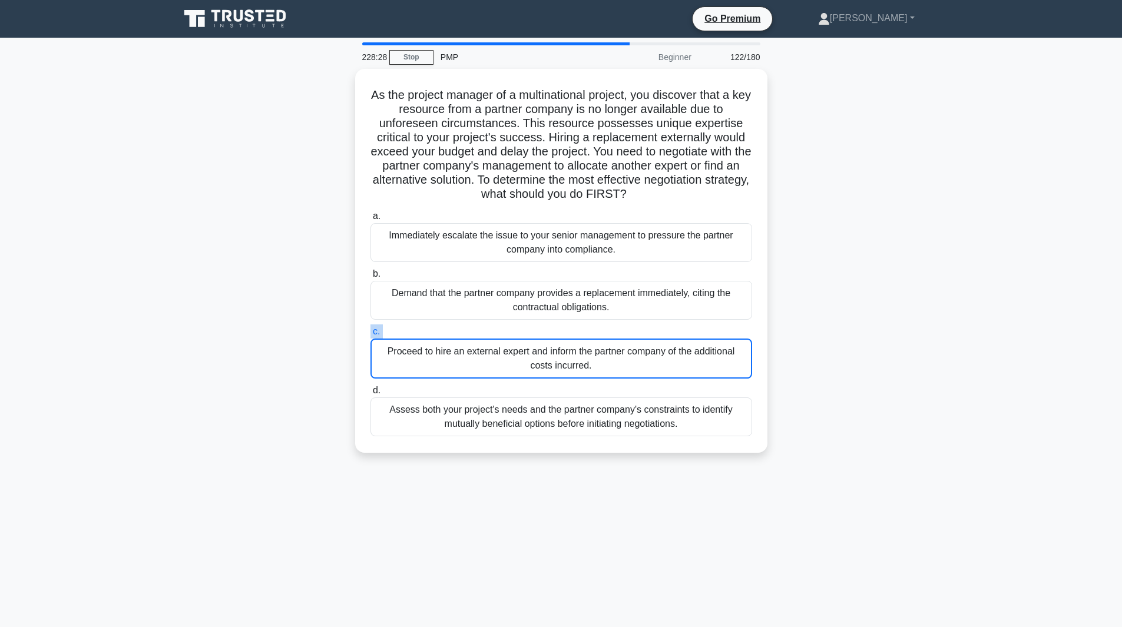
click at [371, 328] on input "c. Proceed to hire an external expert and inform the partner company of the add…" at bounding box center [371, 332] width 0 height 8
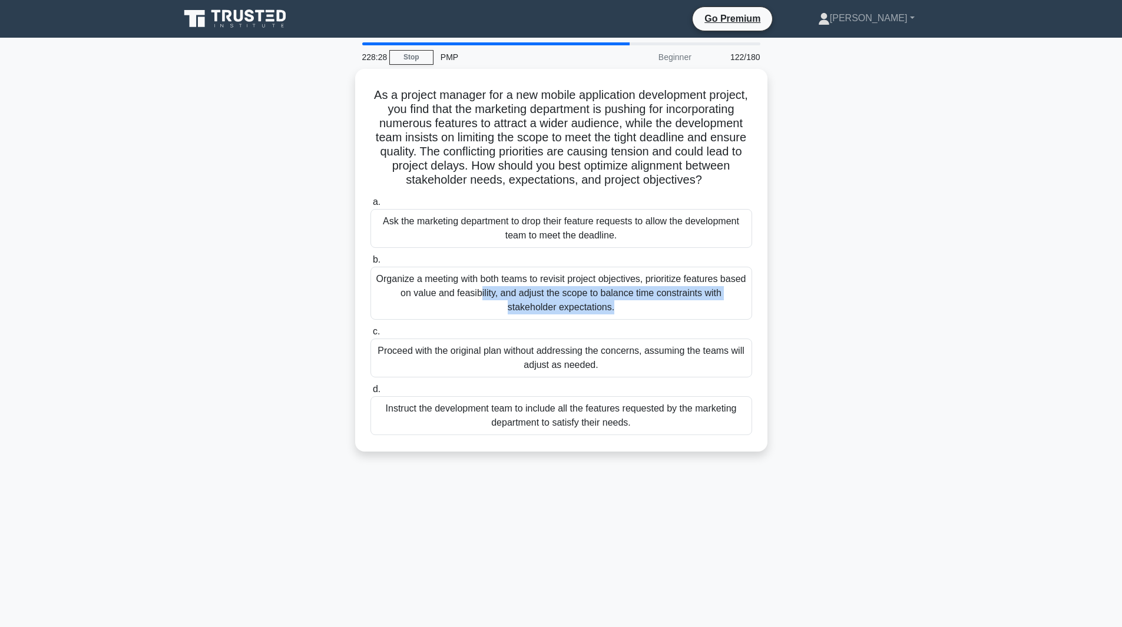
click at [691, 320] on div "Organize a meeting with both teams to revisit project objectives, prioritize fe…" at bounding box center [562, 293] width 382 height 53
click at [371, 264] on input "b. Organize a meeting with both teams to revisit project objectives, prioritize…" at bounding box center [371, 260] width 0 height 8
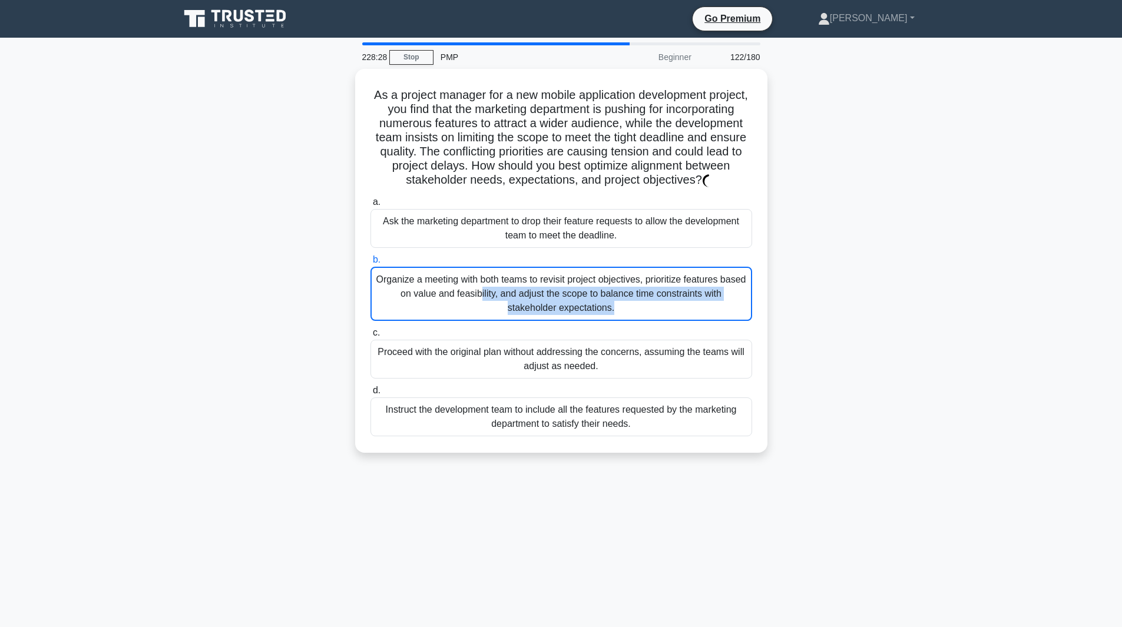
click at [691, 321] on div "Organize a meeting with both teams to revisit project objectives, prioritize fe…" at bounding box center [562, 294] width 382 height 54
click at [371, 264] on input "b. Organize a meeting with both teams to revisit project objectives, prioritize…" at bounding box center [371, 260] width 0 height 8
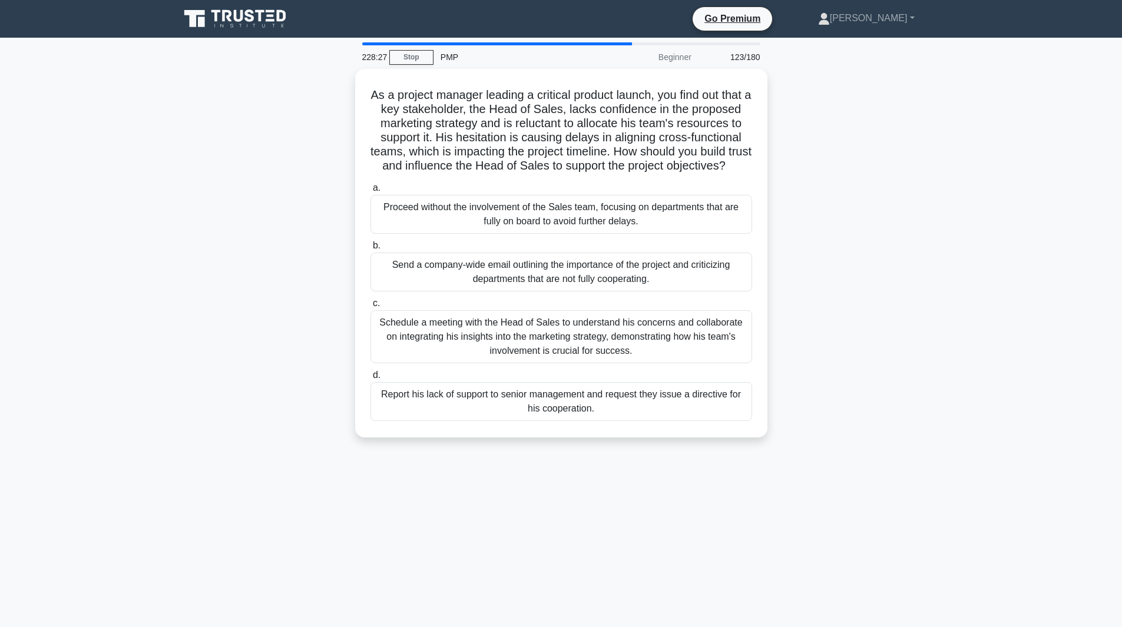
click at [691, 326] on div "Schedule a meeting with the Head of Sales to understand his concerns and collab…" at bounding box center [562, 336] width 382 height 53
click at [371, 308] on input "c. Schedule a meeting with the Head of Sales to understand his concerns and col…" at bounding box center [371, 304] width 0 height 8
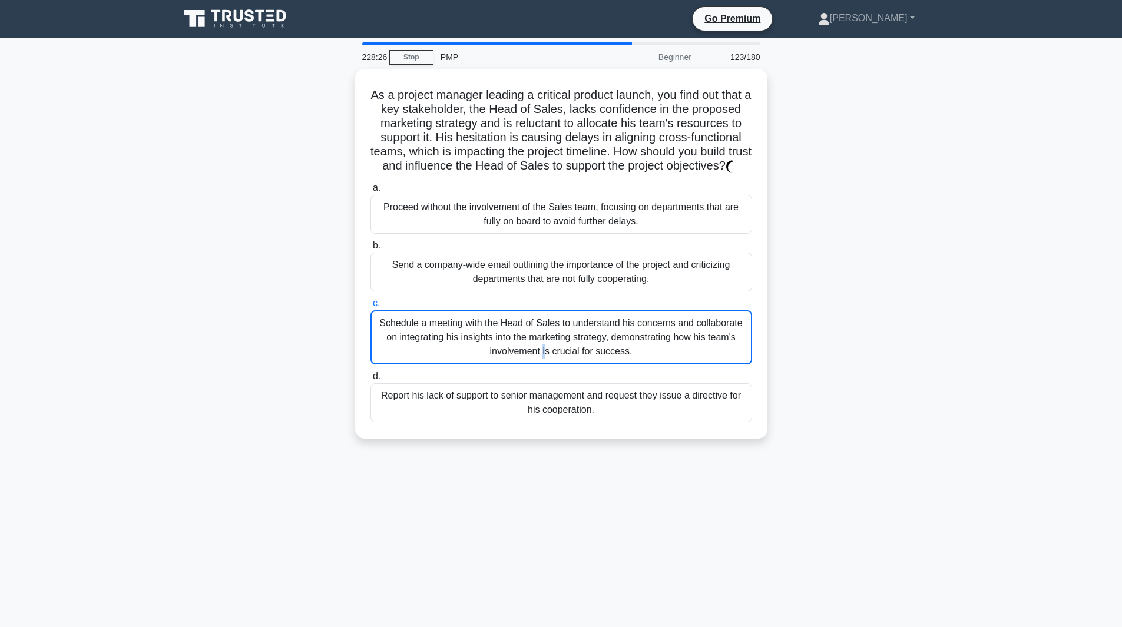
click at [691, 326] on div "Schedule a meeting with the Head of Sales to understand his concerns and collab…" at bounding box center [562, 337] width 382 height 54
click at [371, 308] on input "c. Schedule a meeting with the Head of Sales to understand his concerns and col…" at bounding box center [371, 304] width 0 height 8
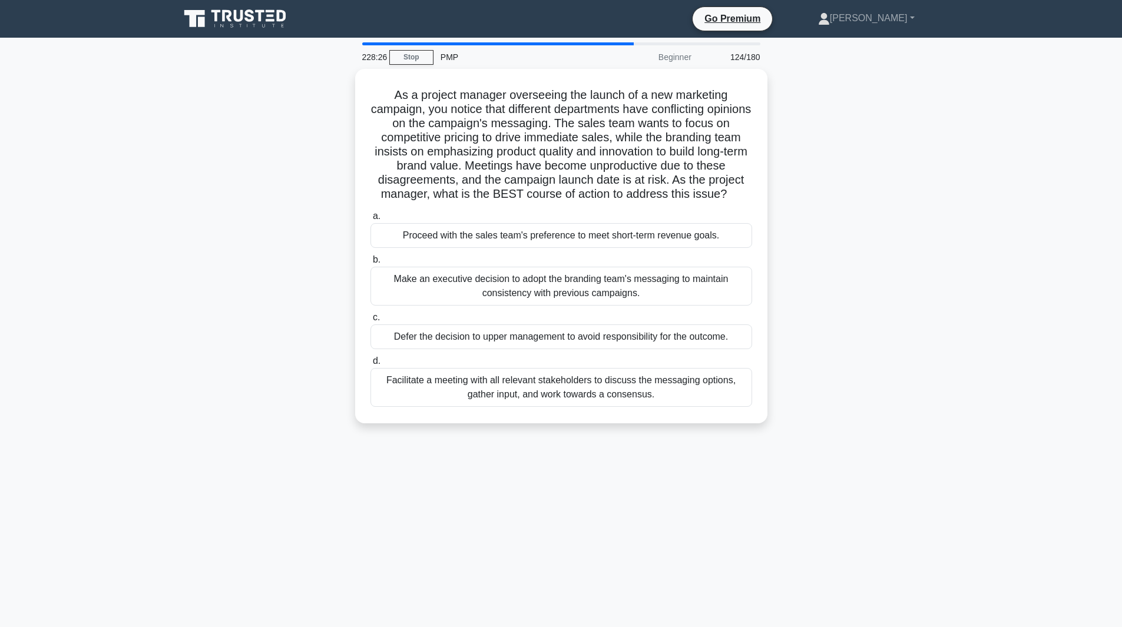
click at [691, 326] on label "c. Defer the decision to upper management to avoid responsibility for the outco…" at bounding box center [562, 329] width 382 height 39
click at [371, 322] on input "c. Defer the decision to upper management to avoid responsibility for the outco…" at bounding box center [371, 318] width 0 height 8
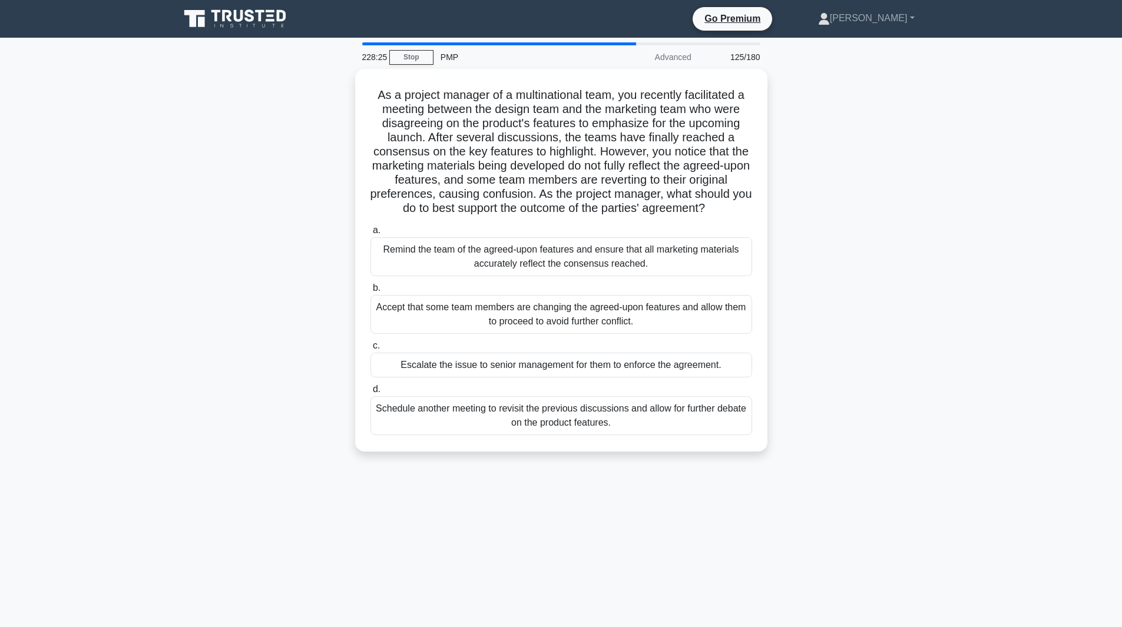
click at [691, 326] on div "Accept that some team members are changing the agreed-upon features and allow t…" at bounding box center [562, 314] width 382 height 39
click at [371, 292] on input "b. Accept that some team members are changing the agreed-upon features and allo…" at bounding box center [371, 289] width 0 height 8
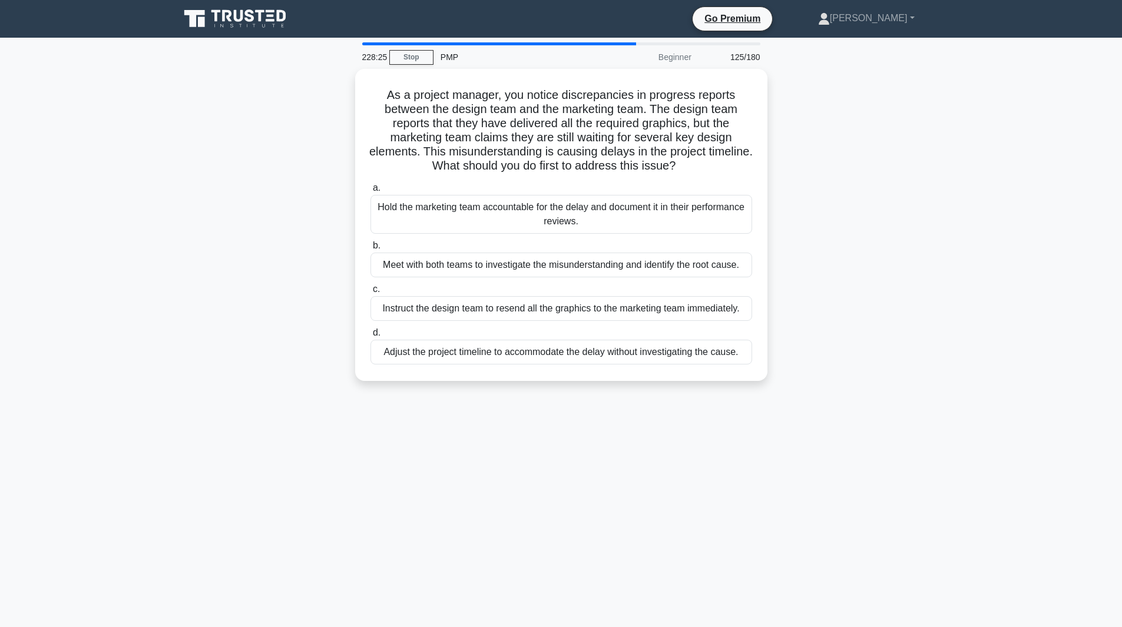
click at [691, 326] on label "d. Adjust the project timeline to accommodate the delay without investigating t…" at bounding box center [562, 345] width 382 height 39
click at [371, 329] on input "d. Adjust the project timeline to accommodate the delay without investigating t…" at bounding box center [371, 333] width 0 height 8
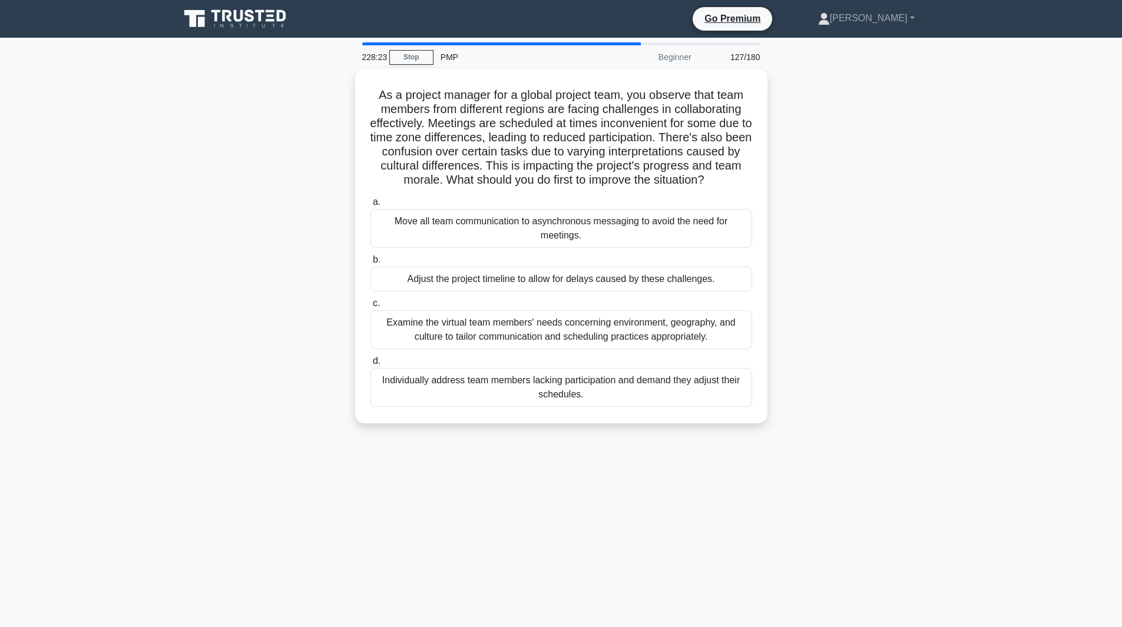
click at [691, 326] on div "Examine the virtual team members' needs concerning environment, geography, and …" at bounding box center [562, 329] width 382 height 39
click at [371, 308] on input "c. Examine the virtual team members' needs concerning environment, geography, a…" at bounding box center [371, 304] width 0 height 8
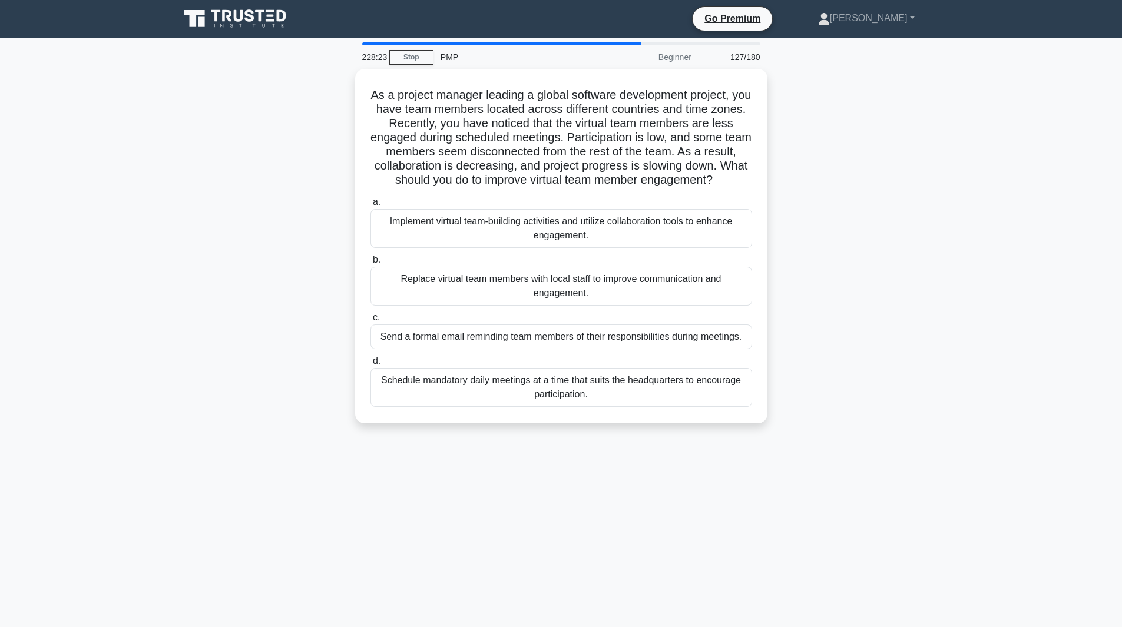
click at [691, 326] on label "c. Send a formal email reminding team members of their responsibilities during …" at bounding box center [562, 329] width 382 height 39
click at [371, 322] on input "c. Send a formal email reminding team members of their responsibilities during …" at bounding box center [371, 318] width 0 height 8
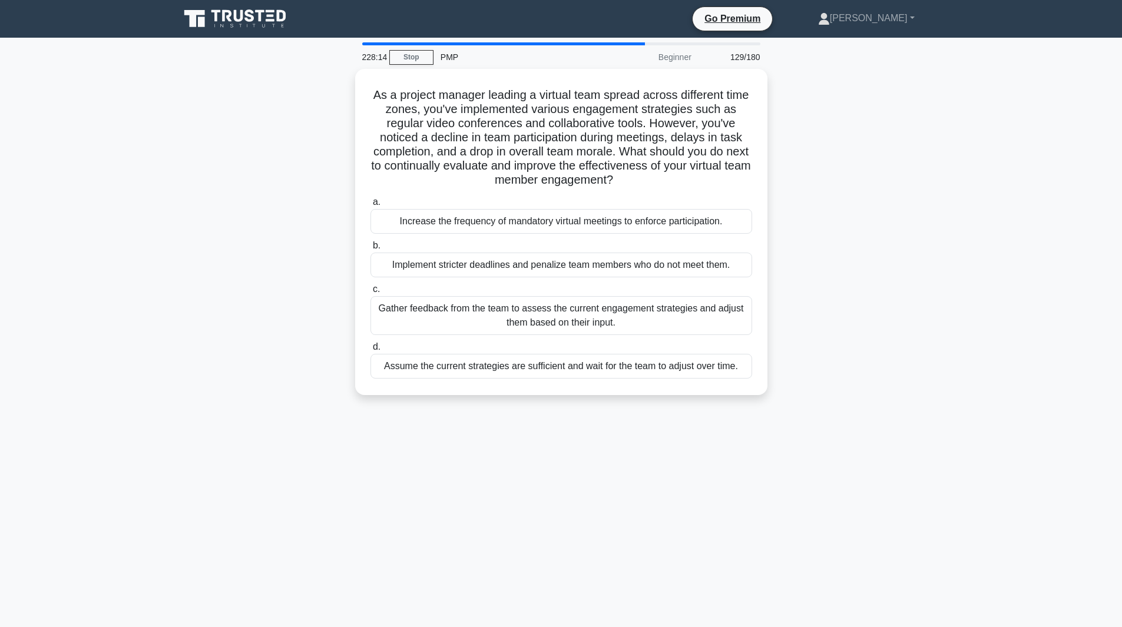
click at [691, 326] on div "Gather feedback from the team to assess the current engagement strategies and a…" at bounding box center [562, 315] width 382 height 39
click at [371, 293] on input "c. Gather feedback from the team to assess the current engagement strategies an…" at bounding box center [371, 290] width 0 height 8
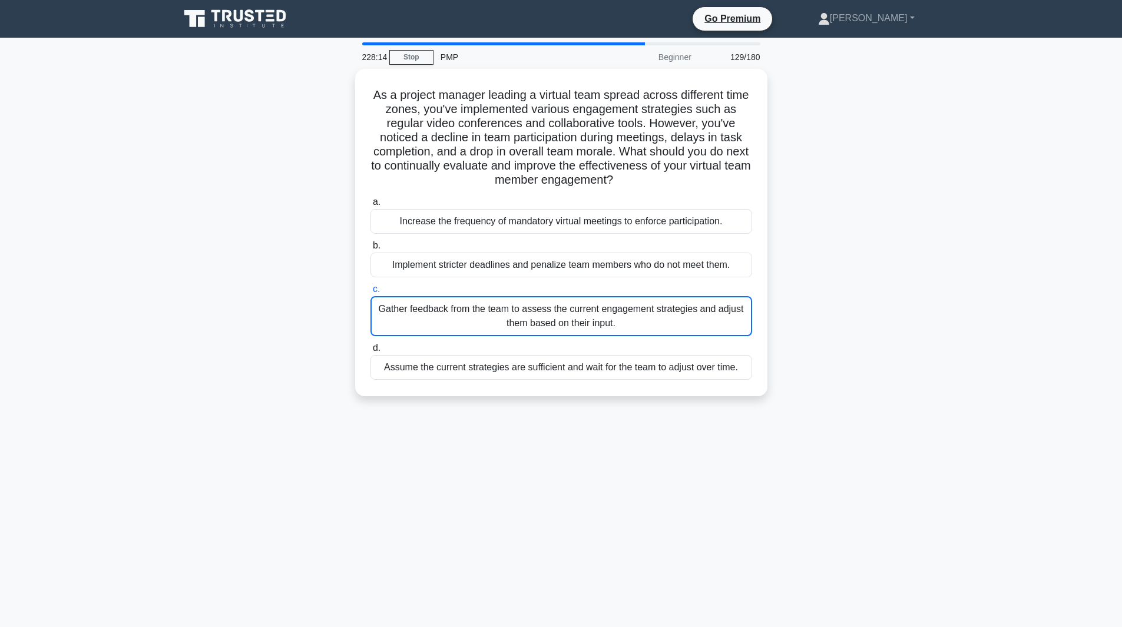
click at [691, 326] on div "228:14 Stop PMP Beginner 129/180 As a project manager leading a virtual team sp…" at bounding box center [562, 336] width 778 height 589
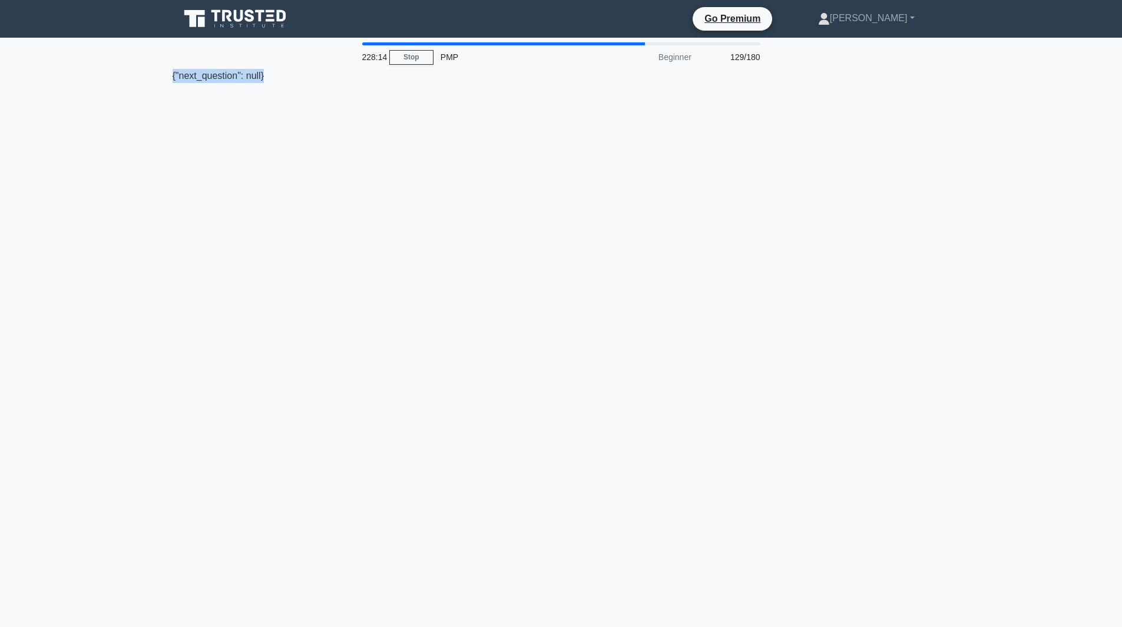
click at [691, 326] on div "228:14 Stop PMP Beginner 129/180 {"next_question": null}" at bounding box center [562, 336] width 778 height 589
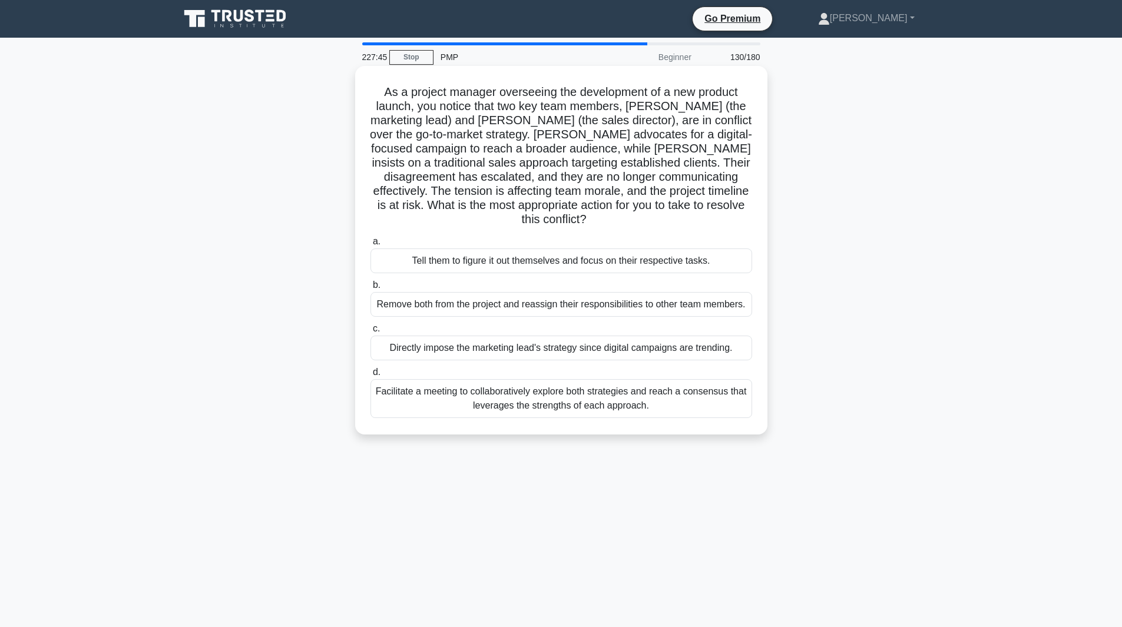
click at [640, 250] on div "Tell them to figure it out themselves and focus on their respective tasks." at bounding box center [562, 261] width 382 height 25
click at [371, 246] on input "a. Tell them to figure it out themselves and focus on their respective tasks." at bounding box center [371, 242] width 0 height 8
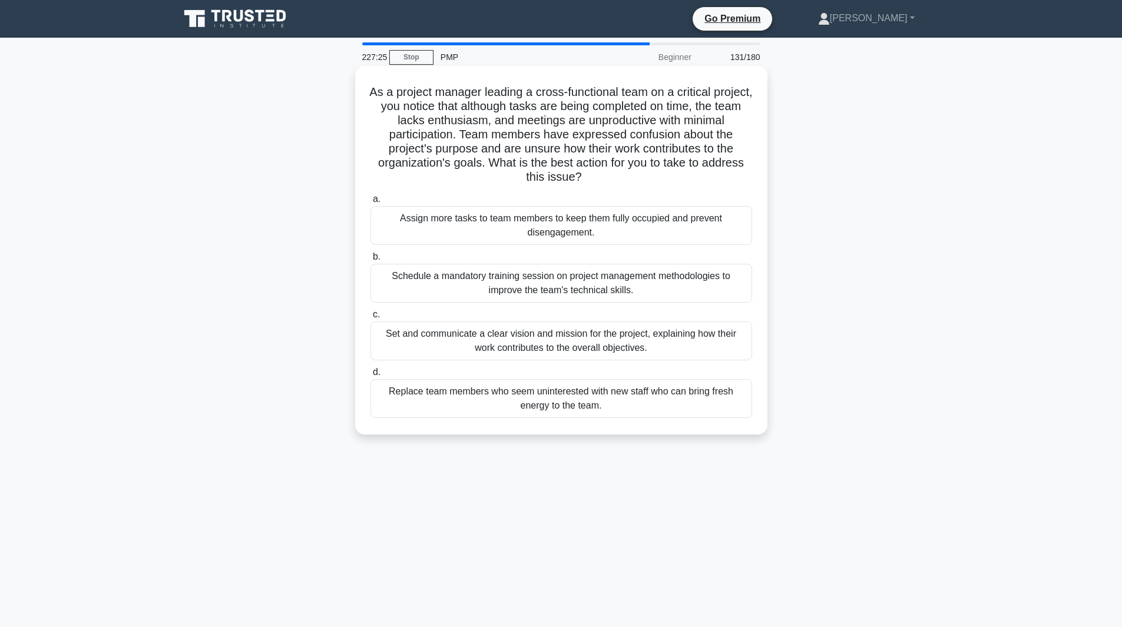
click at [470, 220] on div "Assign more tasks to team members to keep them fully occupied and prevent disen…" at bounding box center [562, 225] width 382 height 39
click at [371, 203] on input "a. Assign more tasks to team members to keep them fully occupied and prevent di…" at bounding box center [371, 200] width 0 height 8
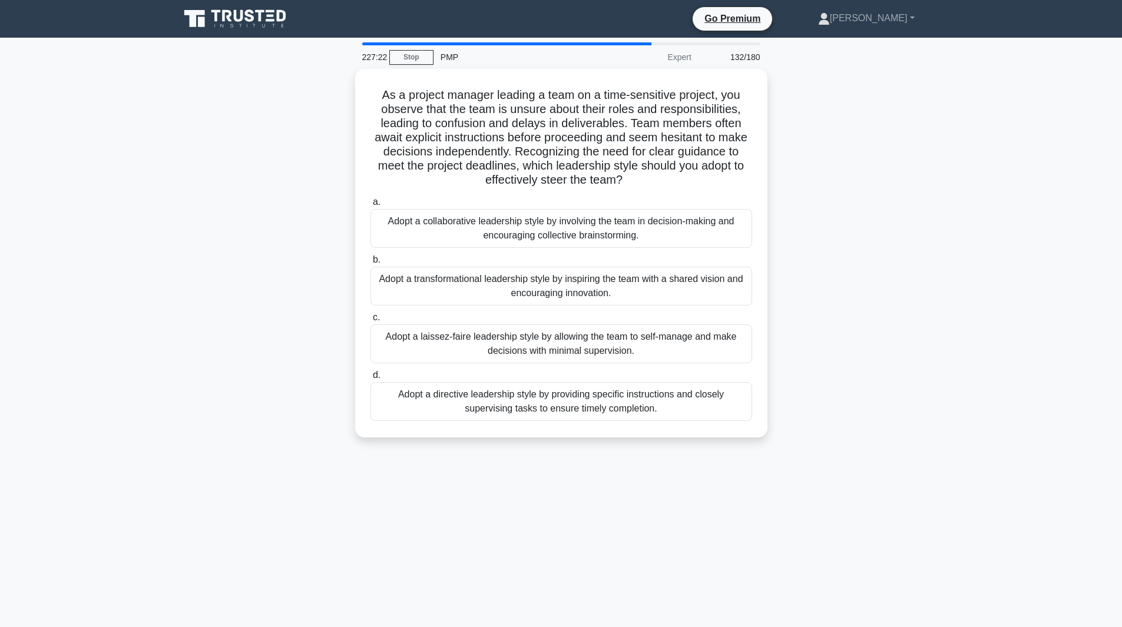
click at [439, 232] on div "Adopt a collaborative leadership style by involving the team in decision-making…" at bounding box center [562, 228] width 382 height 39
click at [371, 206] on input "a. Adopt a collaborative leadership style by involving the team in decision-mak…" at bounding box center [371, 203] width 0 height 8
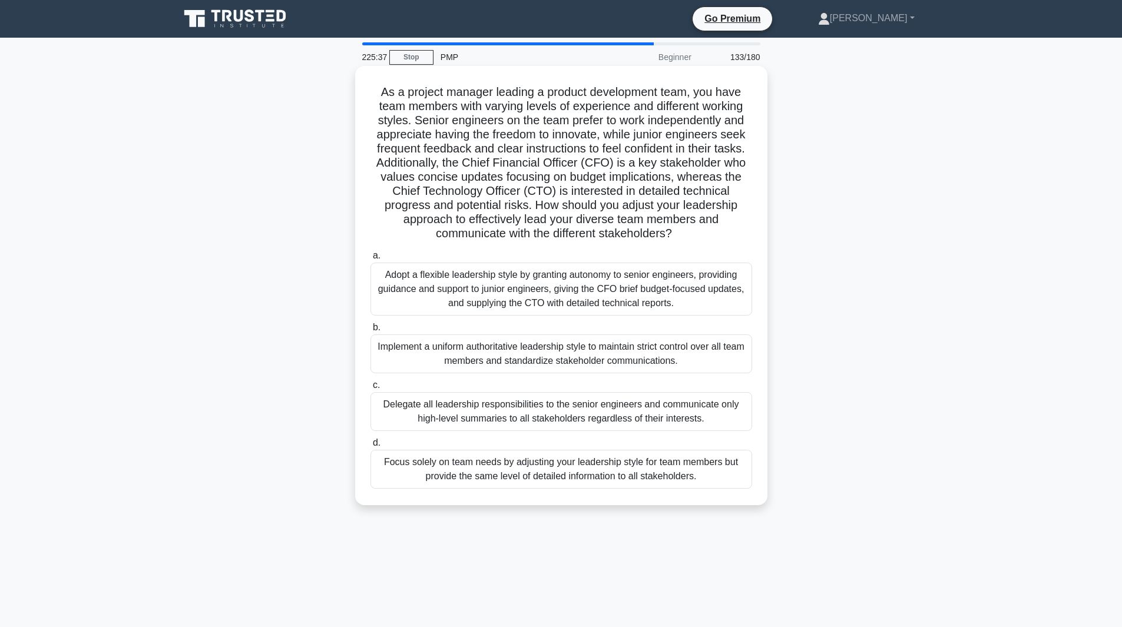
click at [452, 303] on div "Adopt a flexible leadership style by granting autonomy to senior engineers, pro…" at bounding box center [562, 289] width 382 height 53
click at [371, 260] on input "a. Adopt a flexible leadership style by granting autonomy to senior engineers, …" at bounding box center [371, 256] width 0 height 8
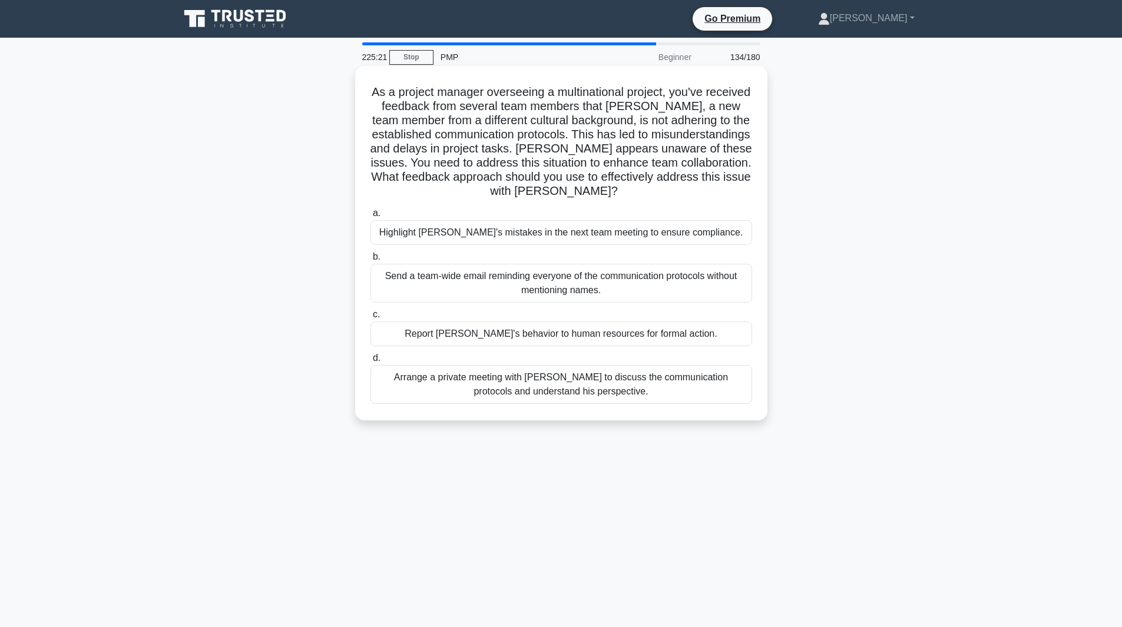
click at [636, 229] on div "Highlight [PERSON_NAME]'s mistakes in the next team meeting to ensure complianc…" at bounding box center [562, 232] width 382 height 25
click at [371, 217] on input "a. Highlight [PERSON_NAME]'s mistakes in the next team meeting to ensure compli…" at bounding box center [371, 214] width 0 height 8
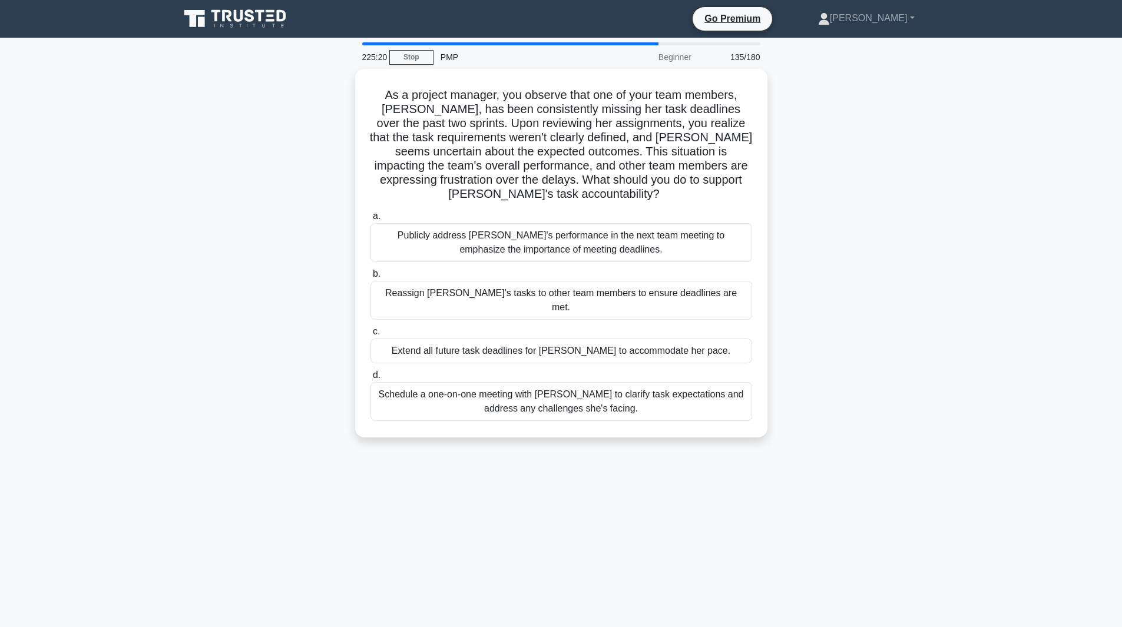
click at [636, 229] on div "Publicly address [PERSON_NAME]'s performance in the next team meeting to emphas…" at bounding box center [562, 242] width 382 height 39
click at [371, 220] on input "a. Publicly address [PERSON_NAME]'s performance in the next team meeting to emp…" at bounding box center [371, 217] width 0 height 8
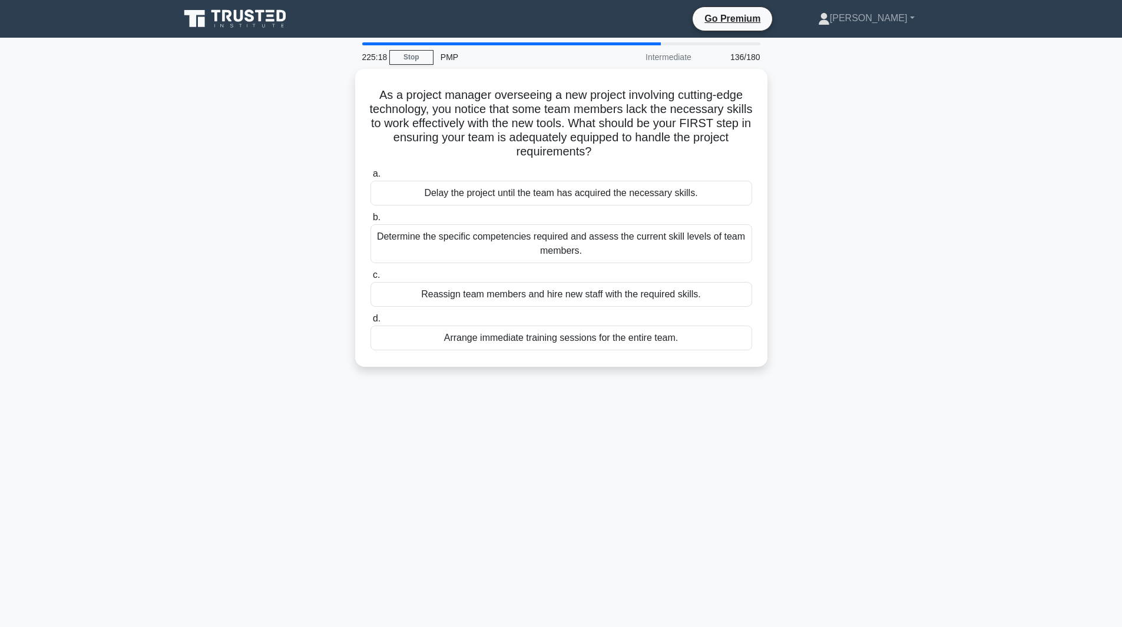
click at [636, 229] on div "Determine the specific competencies required and assess the current skill level…" at bounding box center [562, 243] width 382 height 39
click at [371, 222] on input "b. Determine the specific competencies required and assess the current skill le…" at bounding box center [371, 218] width 0 height 8
click at [636, 229] on div "225:18 Stop PMP Intermediate 136/180 As a project manager overseeing a new proj…" at bounding box center [562, 336] width 778 height 589
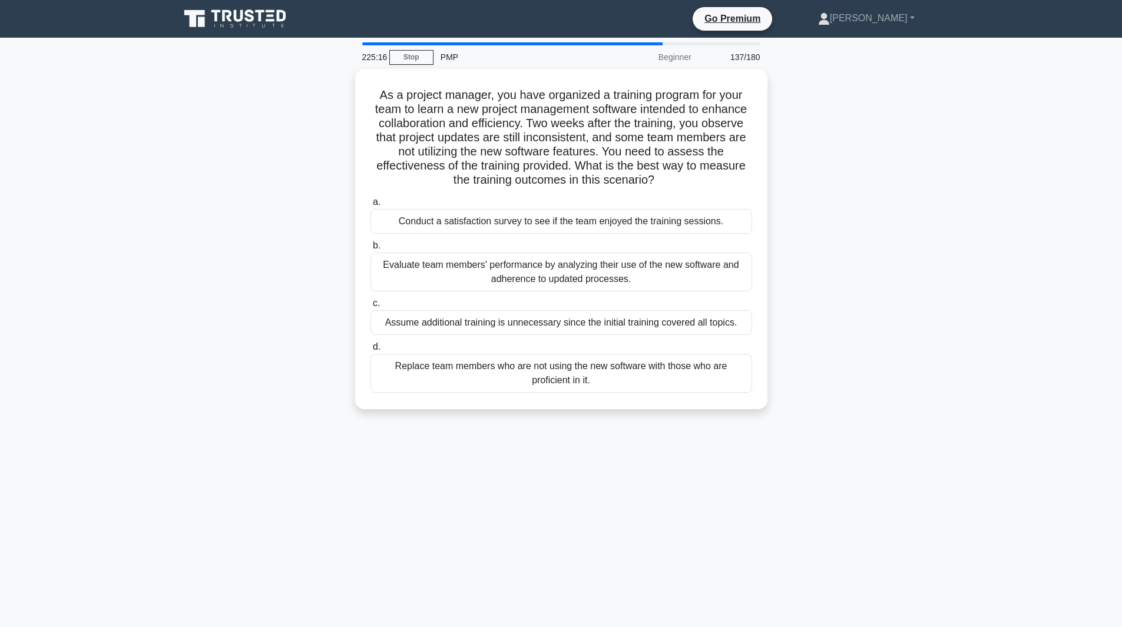
click at [636, 229] on div "Conduct a satisfaction survey to see if the team enjoyed the training sessions." at bounding box center [562, 221] width 382 height 25
click at [371, 206] on input "a. Conduct a satisfaction survey to see if the team enjoyed the training sessio…" at bounding box center [371, 203] width 0 height 8
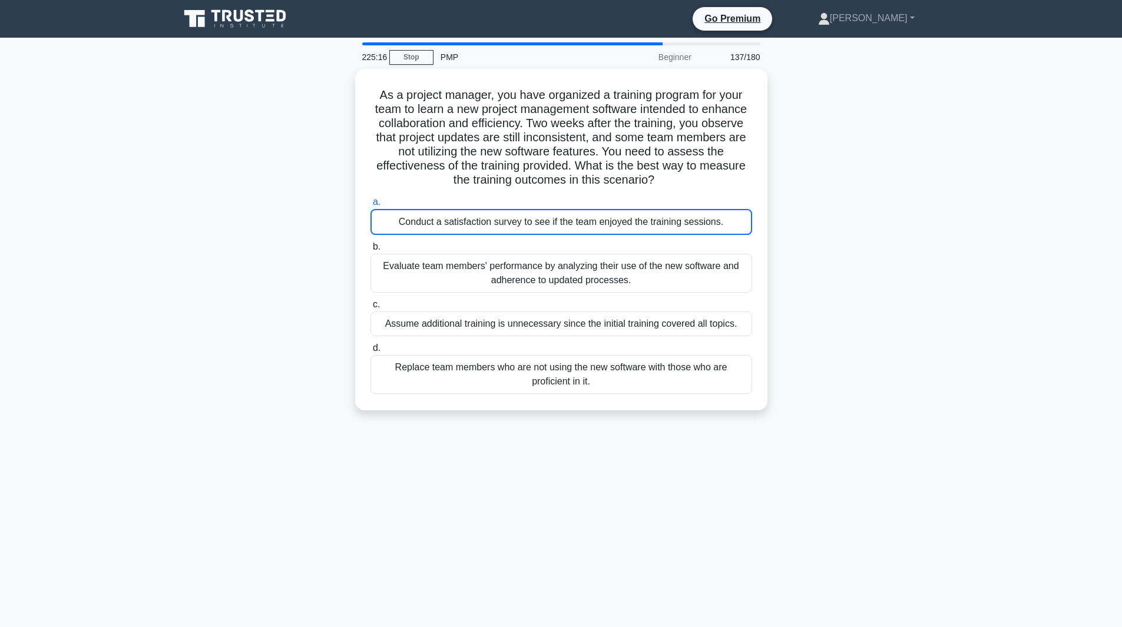
click at [636, 229] on div "225:16 Stop PMP Beginner 137/180 As a project manager, you have organized a tra…" at bounding box center [562, 336] width 778 height 589
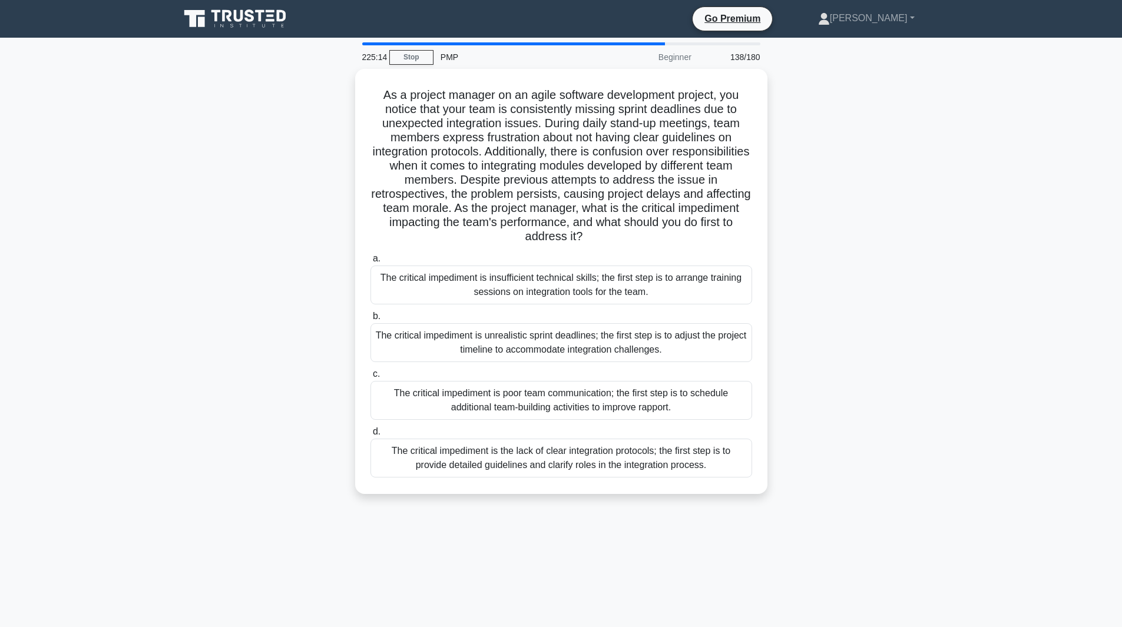
click at [636, 230] on h5 "As a project manager on an agile software development project, you notice that …" at bounding box center [561, 166] width 384 height 157
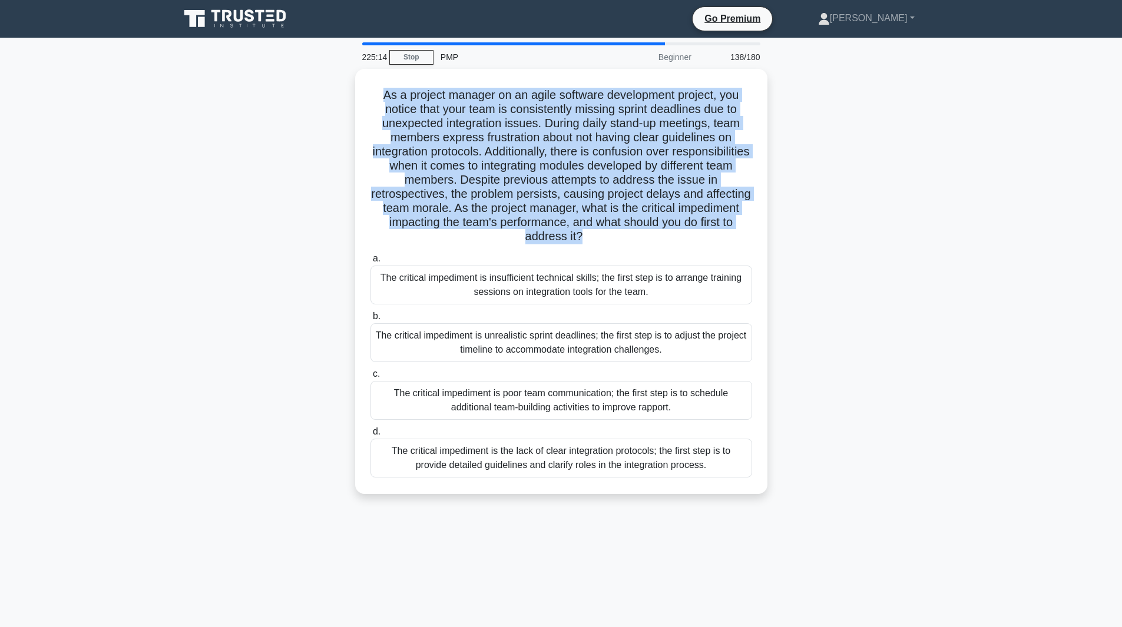
click at [636, 230] on h5 "As a project manager on an agile software development project, you notice that …" at bounding box center [561, 166] width 384 height 157
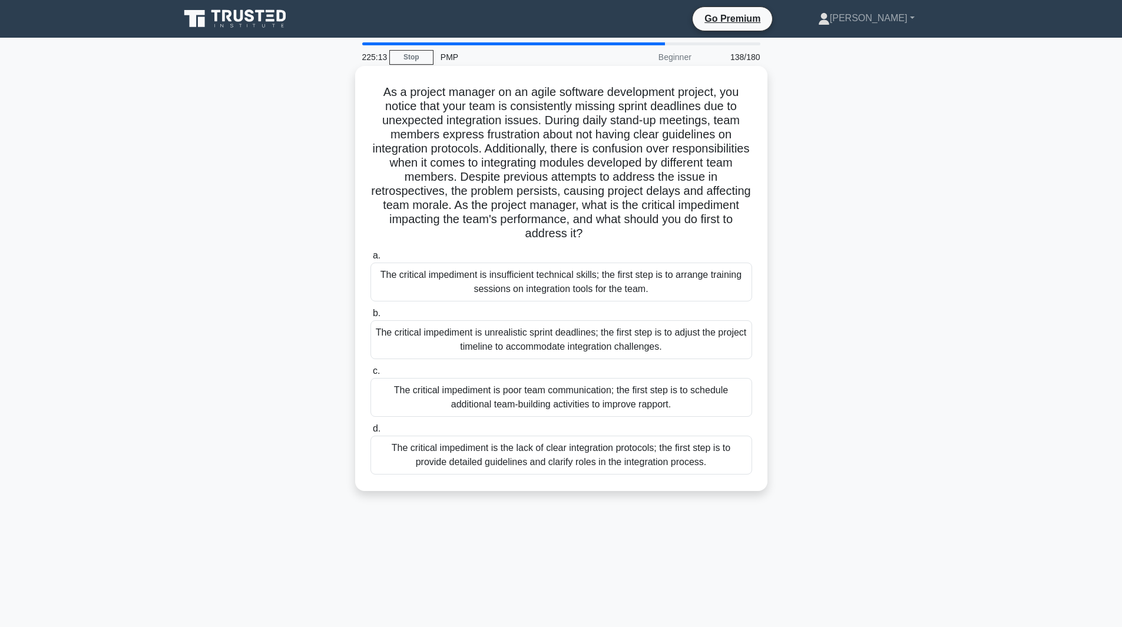
click at [650, 289] on div "The critical impediment is insufficient technical skills; the first step is to …" at bounding box center [562, 282] width 382 height 39
click at [371, 260] on input "a. The critical impediment is insufficient technical skills; the first step is …" at bounding box center [371, 256] width 0 height 8
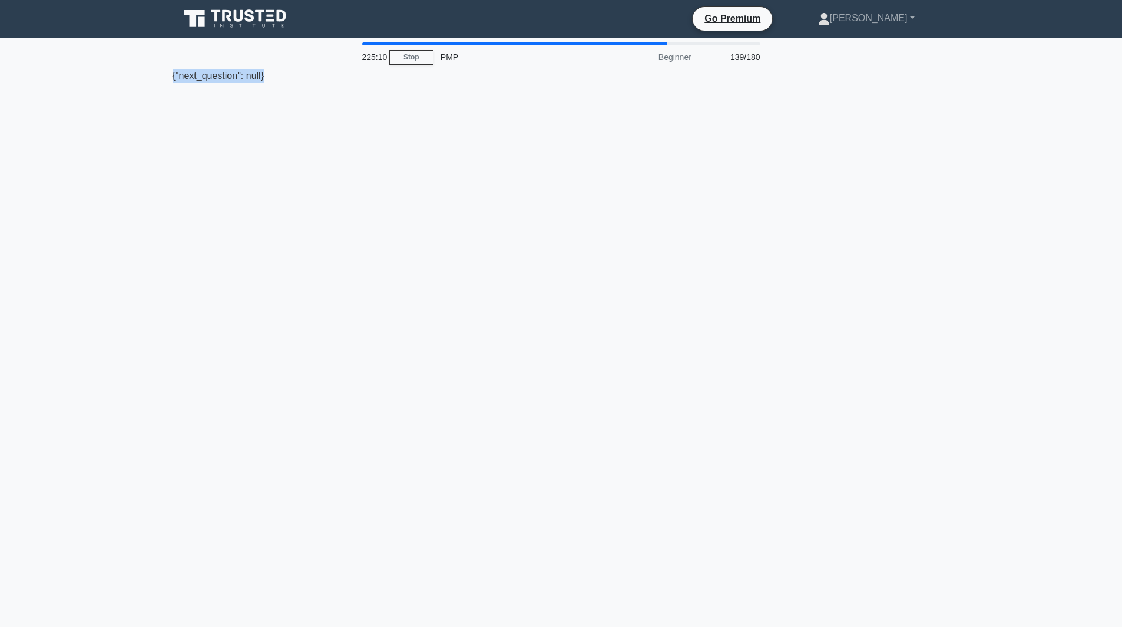
click at [642, 373] on div "225:10 Stop PMP Beginner 139/180 {"next_question": null}" at bounding box center [562, 336] width 778 height 589
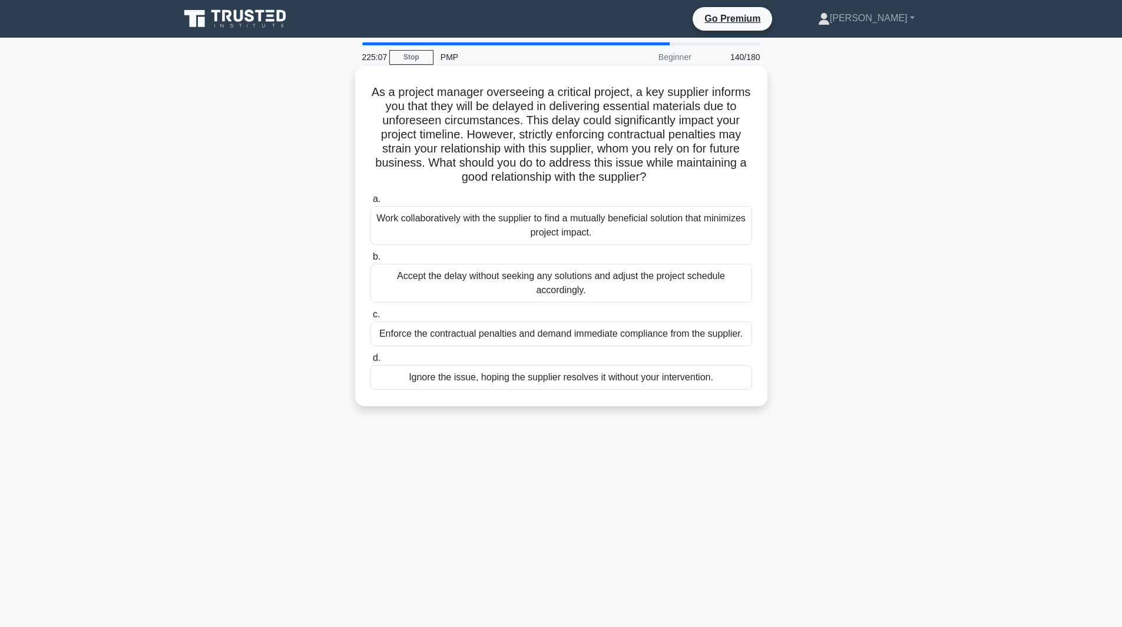
click at [622, 288] on div "Accept the delay without seeking any solutions and adjust the project schedule …" at bounding box center [562, 283] width 382 height 39
click at [371, 261] on input "b. Accept the delay without seeking any solutions and adjust the project schedu…" at bounding box center [371, 257] width 0 height 8
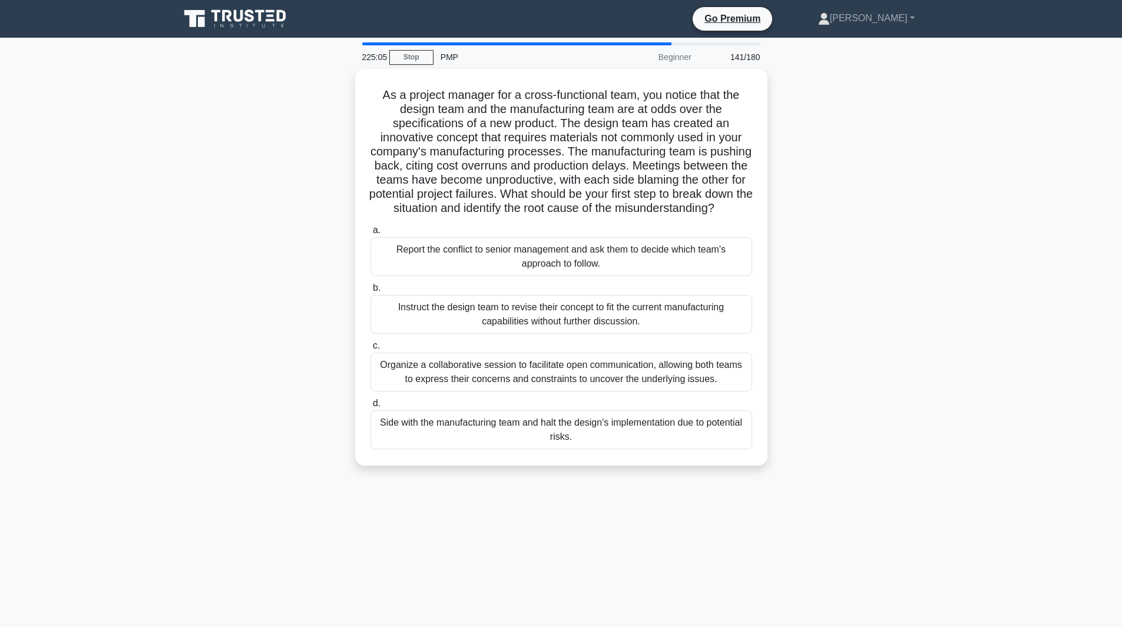
click at [642, 293] on label "b. Instruct the design team to revise their concept to fit the current manufact…" at bounding box center [562, 307] width 382 height 53
click at [371, 292] on input "b. Instruct the design team to revise their concept to fit the current manufact…" at bounding box center [371, 289] width 0 height 8
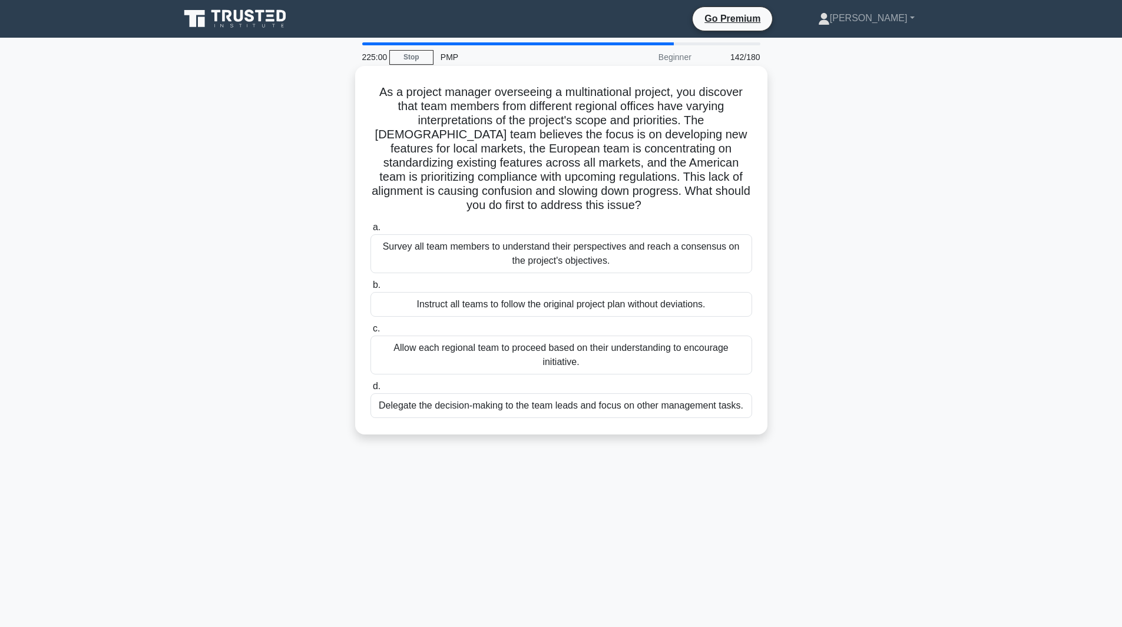
click at [617, 367] on div "Allow each regional team to proceed based on their understanding to encourage i…" at bounding box center [562, 355] width 382 height 39
click at [371, 333] on input "c. Allow each regional team to proceed based on their understanding to encourag…" at bounding box center [371, 329] width 0 height 8
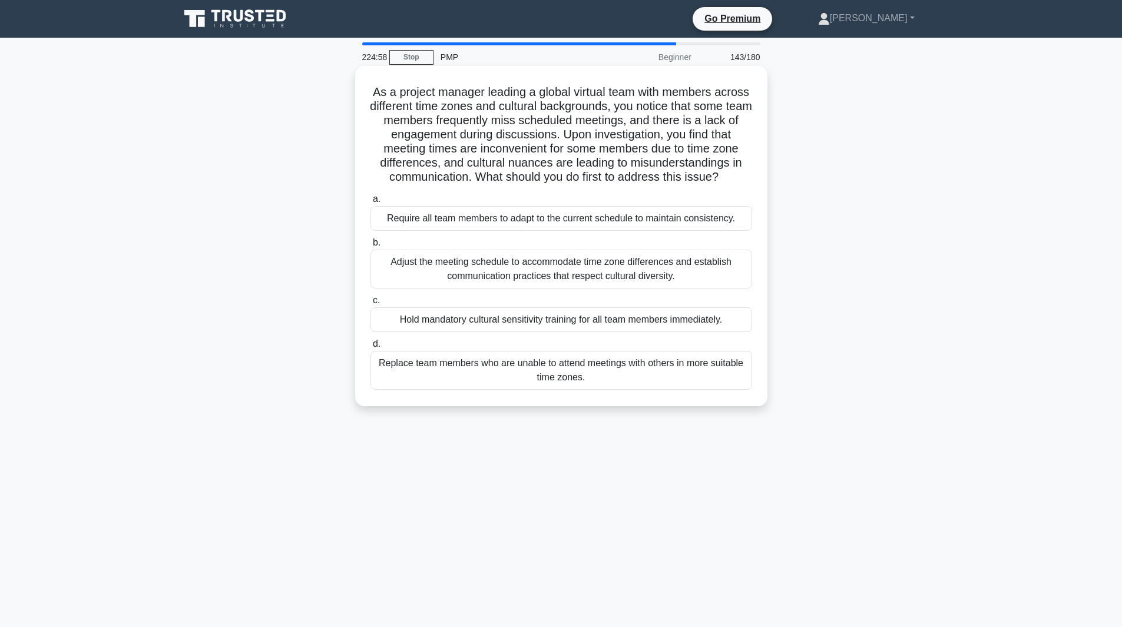
click at [649, 279] on div "Adjust the meeting schedule to accommodate time zone differences and establish …" at bounding box center [562, 269] width 382 height 39
click at [371, 247] on input "b. Adjust the meeting schedule to accommodate time zone differences and establi…" at bounding box center [371, 243] width 0 height 8
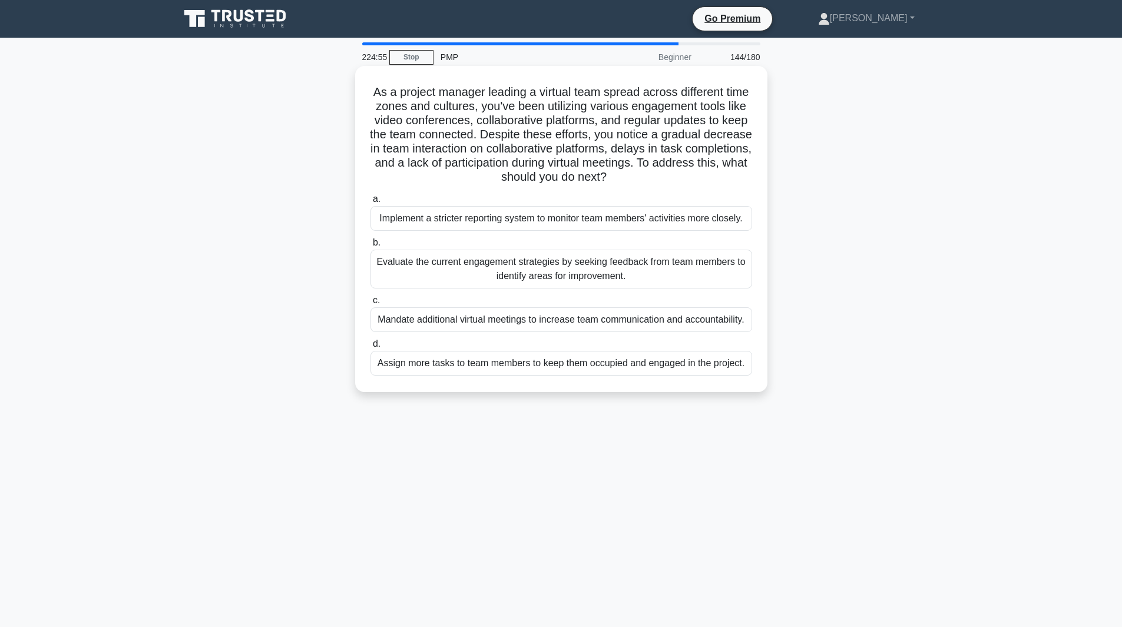
click at [607, 252] on div "Evaluate the current engagement strategies by seeking feedback from team member…" at bounding box center [562, 269] width 382 height 39
click at [371, 247] on input "b. Evaluate the current engagement strategies by seeking feedback from team mem…" at bounding box center [371, 243] width 0 height 8
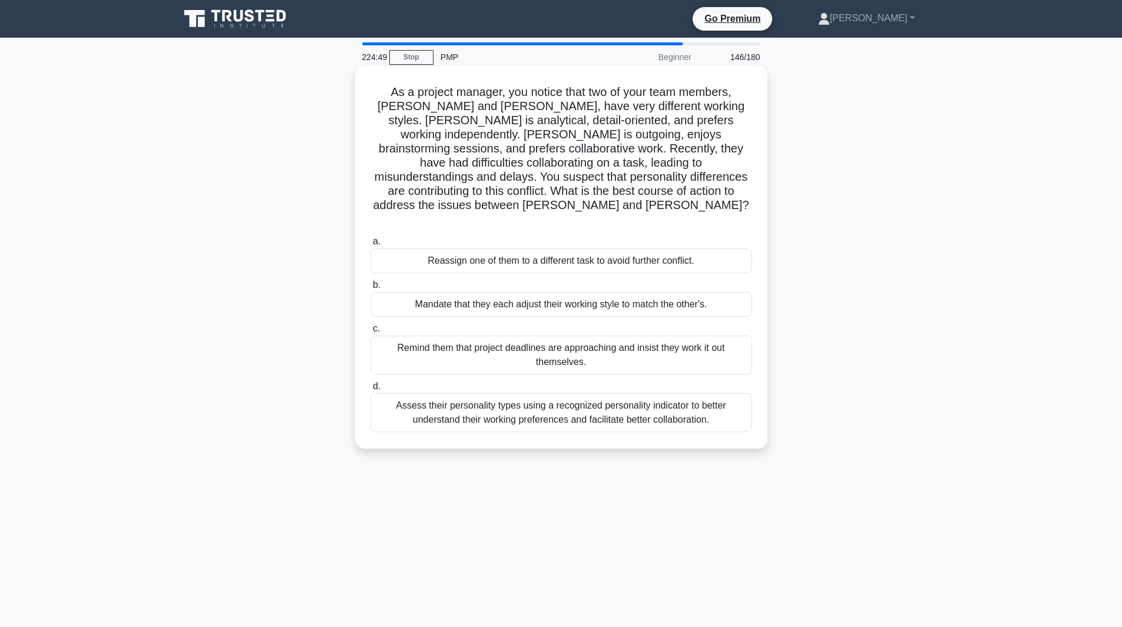
click at [574, 249] on div "Reassign one of them to a different task to avoid further conflict." at bounding box center [562, 261] width 382 height 25
click at [371, 245] on input "a. Reassign one of them to a different task to avoid further conflict." at bounding box center [371, 242] width 0 height 8
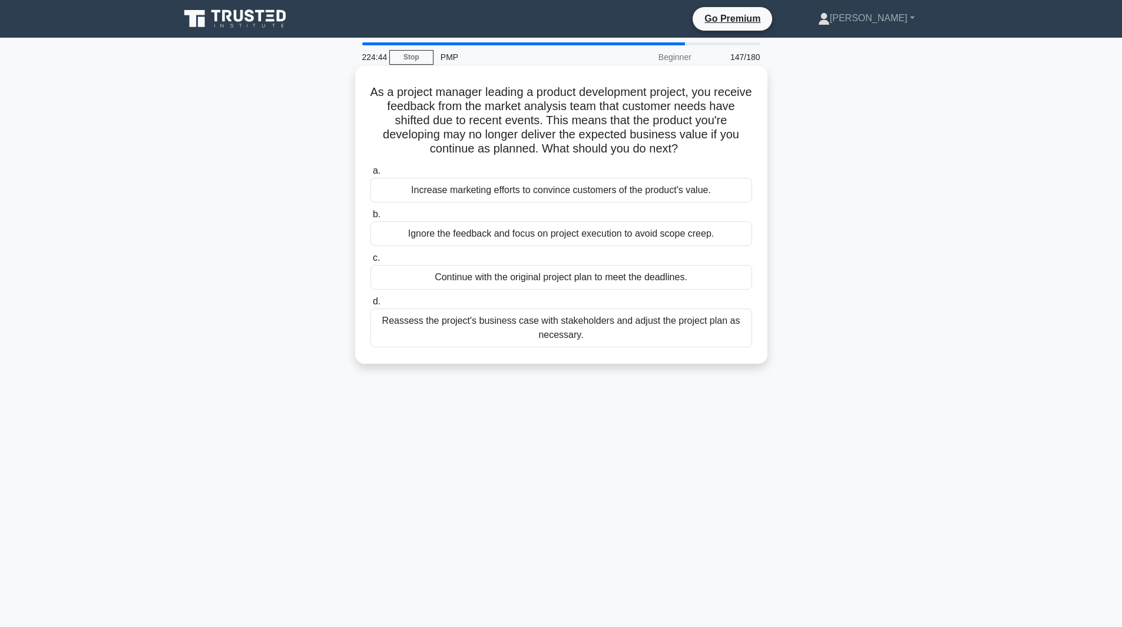
click at [577, 237] on div "Ignore the feedback and focus on project execution to avoid scope creep." at bounding box center [562, 234] width 382 height 25
click at [371, 219] on input "b. Ignore the feedback and focus on project execution to avoid scope creep." at bounding box center [371, 215] width 0 height 8
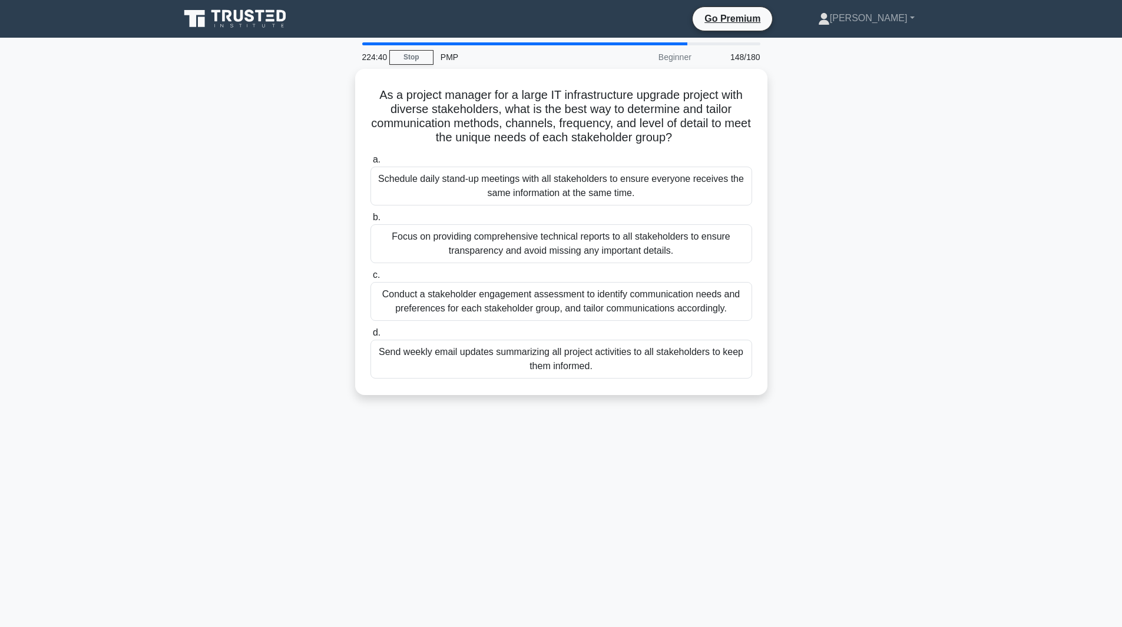
click at [570, 230] on div "Focus on providing comprehensive technical reports to all stakeholders to ensur…" at bounding box center [562, 243] width 382 height 39
click at [371, 222] on input "b. Focus on providing comprehensive technical reports to all stakeholders to en…" at bounding box center [371, 218] width 0 height 8
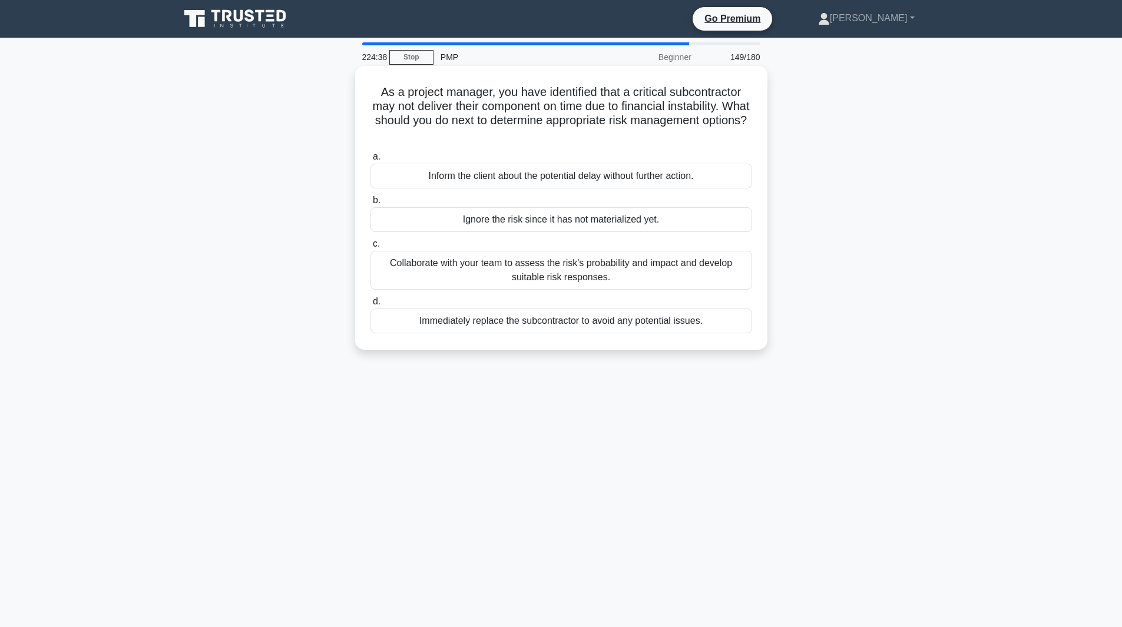
click at [565, 230] on div "Ignore the risk since it has not materialized yet." at bounding box center [562, 219] width 382 height 25
click at [371, 204] on input "b. Ignore the risk since it has not materialized yet." at bounding box center [371, 201] width 0 height 8
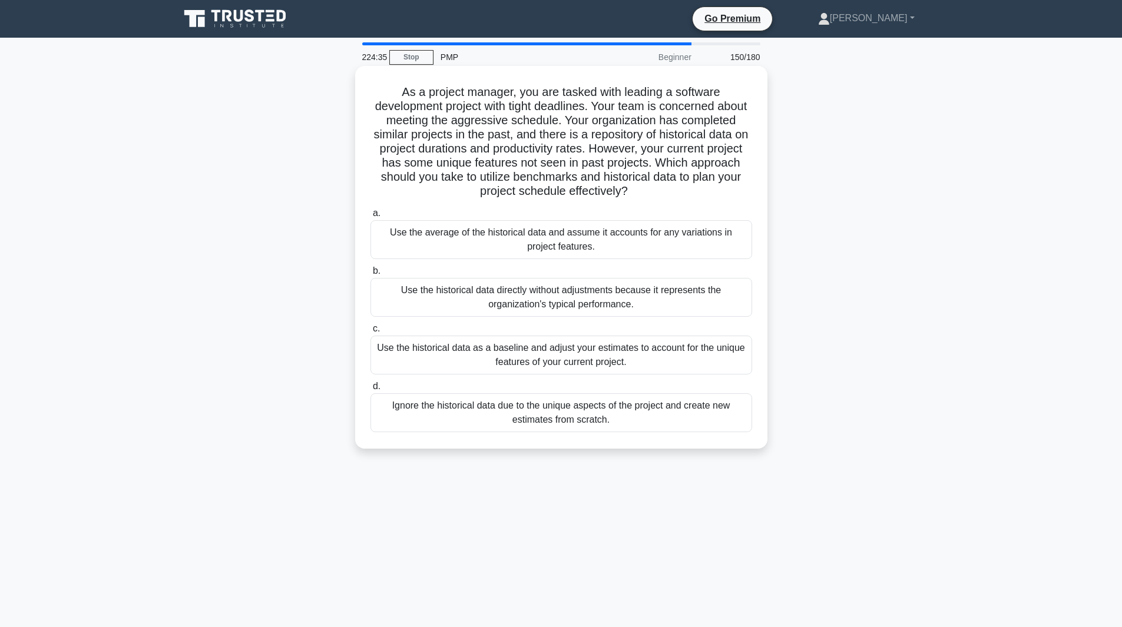
click at [576, 272] on label "b. Use the historical data directly without adjustments because it represents t…" at bounding box center [562, 290] width 382 height 53
click at [371, 272] on input "b. Use the historical data directly without adjustments because it represents t…" at bounding box center [371, 271] width 0 height 8
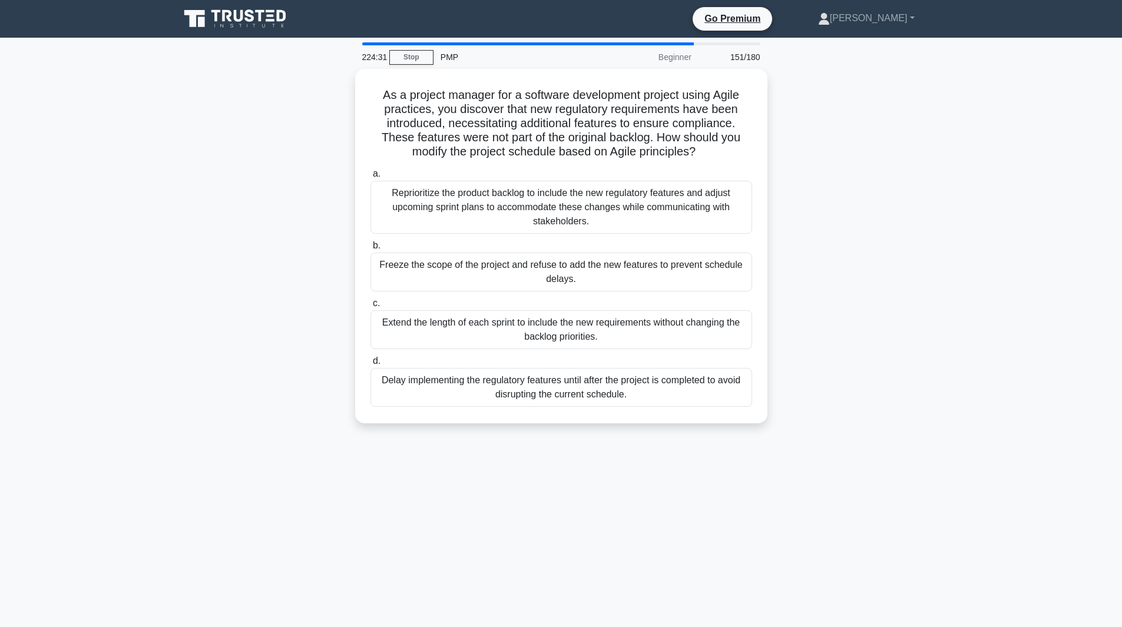
click at [531, 217] on div "Reprioritize the product backlog to include the new regulatory features and adj…" at bounding box center [562, 207] width 382 height 53
click at [371, 178] on input "a. Reprioritize the product backlog to include the new regulatory features and …" at bounding box center [371, 174] width 0 height 8
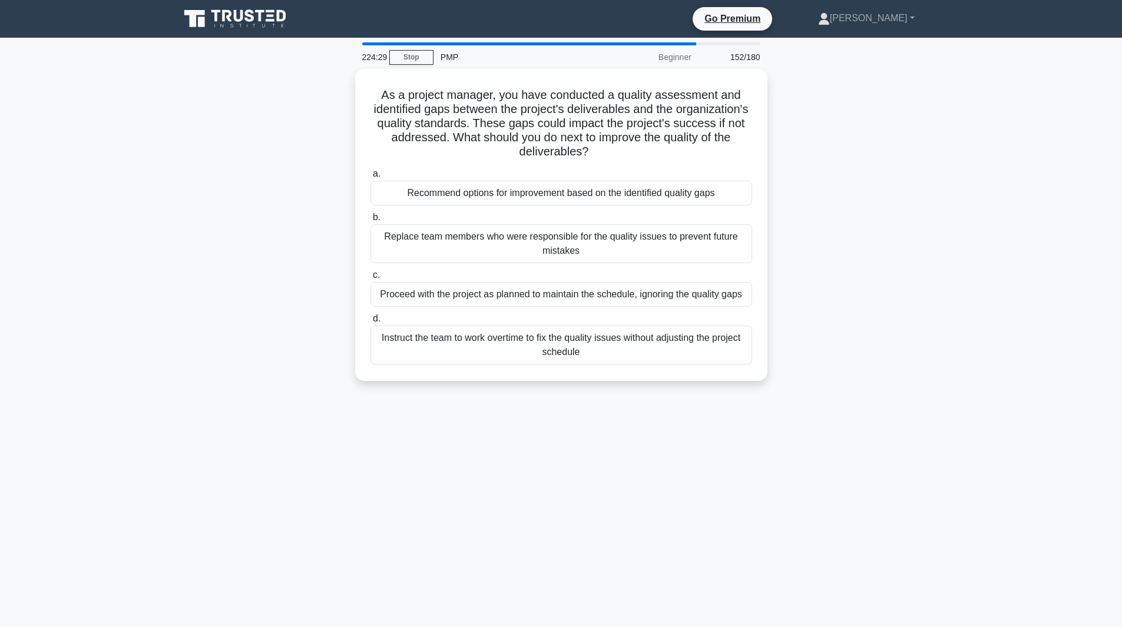
click at [533, 200] on div "Recommend options for improvement based on the identified quality gaps" at bounding box center [562, 193] width 382 height 25
click at [371, 178] on input "a. Recommend options for improvement based on the identified quality gaps" at bounding box center [371, 174] width 0 height 8
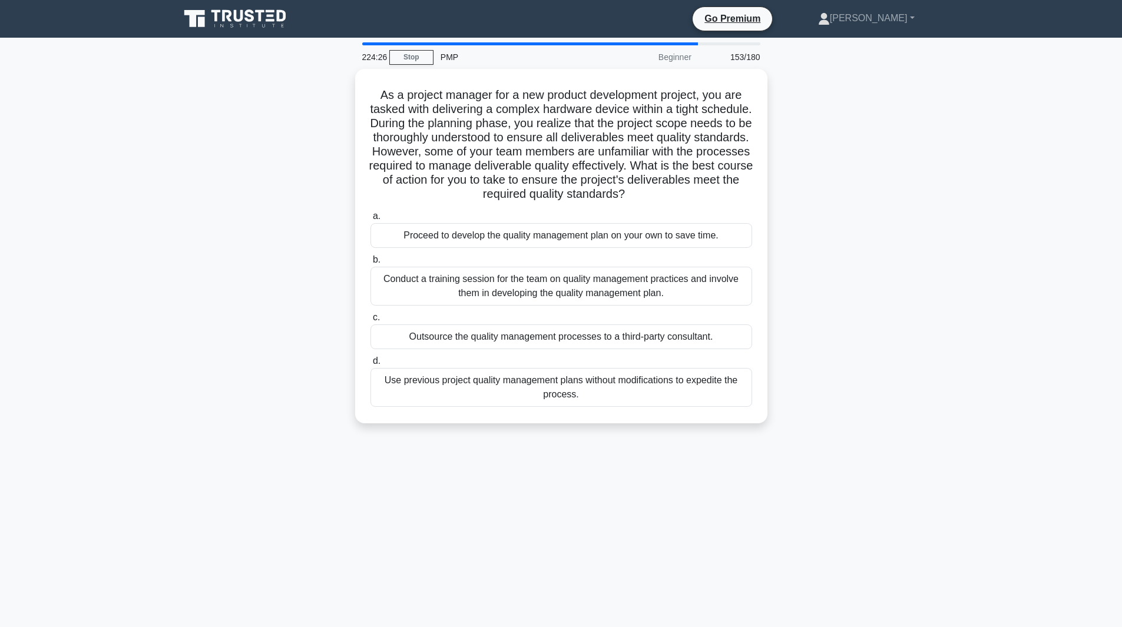
click at [565, 257] on label "b. Conduct a training session for the team on quality management practices and …" at bounding box center [562, 279] width 382 height 53
click at [371, 257] on input "b. Conduct a training session for the team on quality management practices and …" at bounding box center [371, 260] width 0 height 8
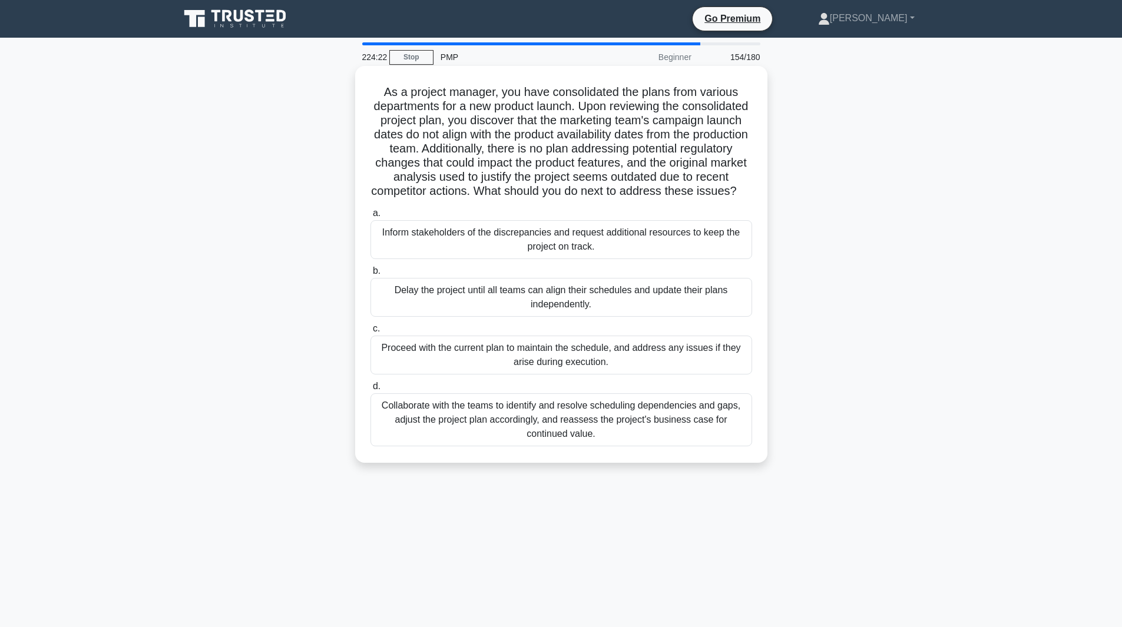
click at [607, 240] on div "Inform stakeholders of the discrepancies and request additional resources to ke…" at bounding box center [562, 239] width 382 height 39
click at [371, 217] on input "a. Inform stakeholders of the discrepancies and request additional resources to…" at bounding box center [371, 214] width 0 height 8
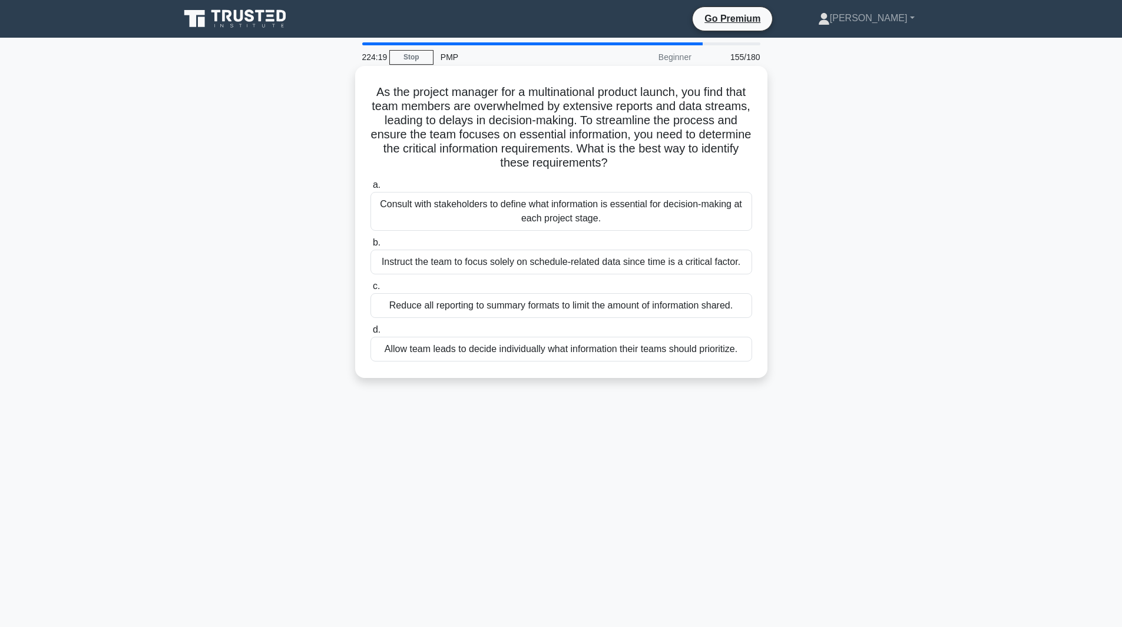
click at [635, 198] on div "Consult with stakeholders to define what information is essential for decision-…" at bounding box center [562, 211] width 382 height 39
click at [371, 189] on input "a. Consult with stakeholders to define what information is essential for decisi…" at bounding box center [371, 185] width 0 height 8
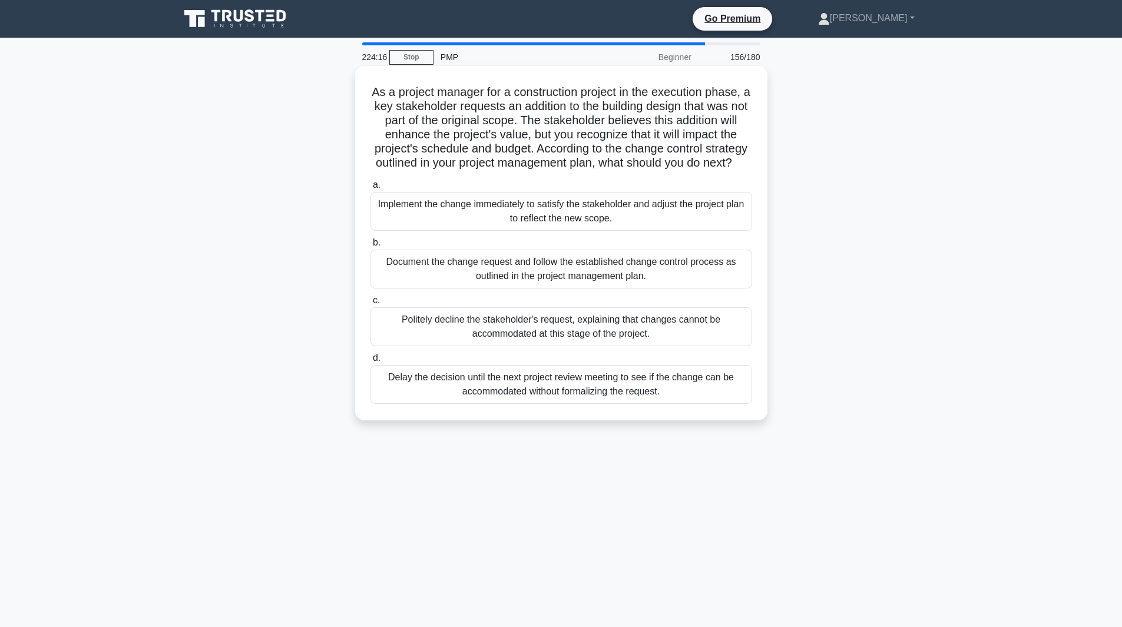
click at [591, 216] on div "Implement the change immediately to satisfy the stakeholder and adjust the proj…" at bounding box center [562, 211] width 382 height 39
click at [371, 189] on input "a. Implement the change immediately to satisfy the stakeholder and adjust the p…" at bounding box center [371, 185] width 0 height 8
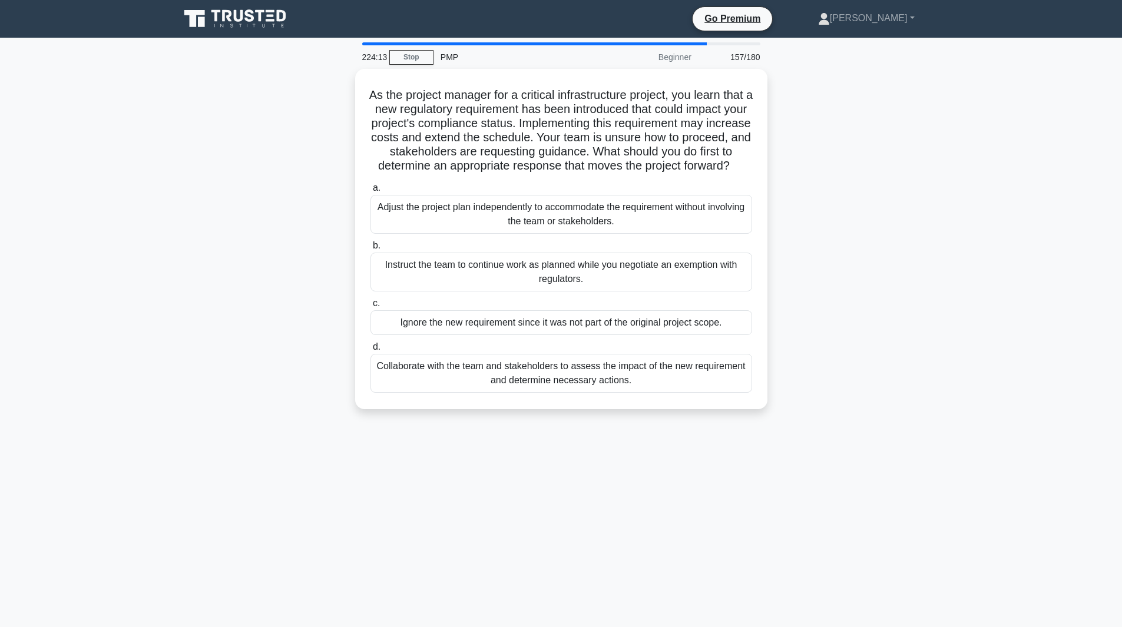
click at [579, 226] on div "Adjust the project plan independently to accommodate the requirement without in…" at bounding box center [562, 214] width 382 height 39
click at [371, 192] on input "a. Adjust the project plan independently to accommodate the requirement without…" at bounding box center [371, 188] width 0 height 8
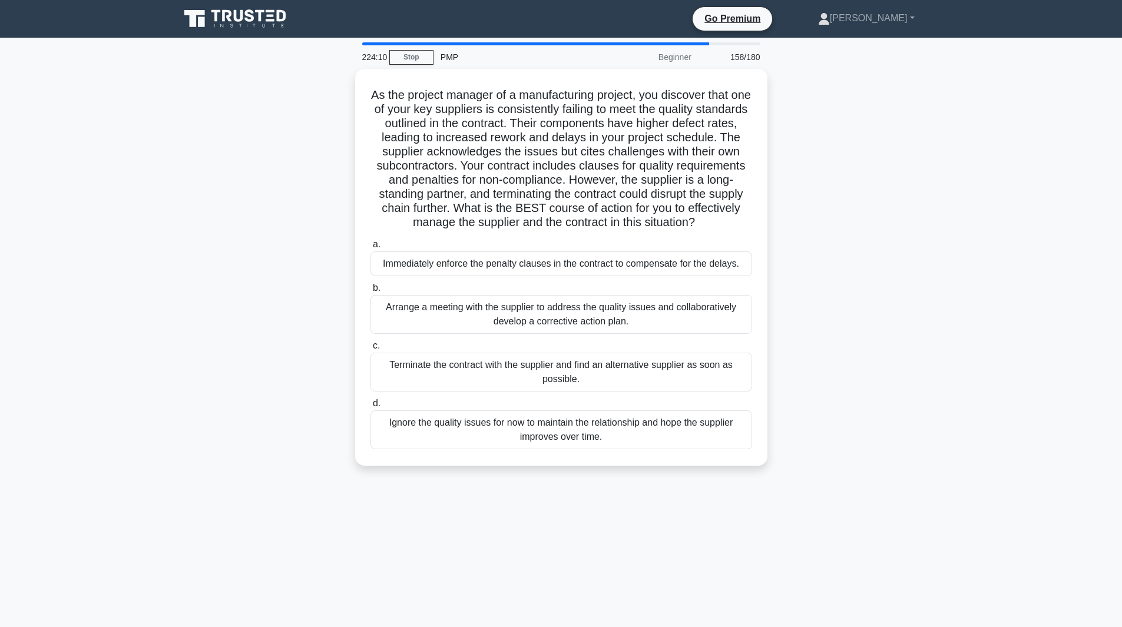
click at [547, 304] on label "b. Arrange a meeting with the supplier to address the quality issues and collab…" at bounding box center [562, 307] width 382 height 53
click at [371, 292] on input "b. Arrange a meeting with the supplier to address the quality issues and collab…" at bounding box center [371, 289] width 0 height 8
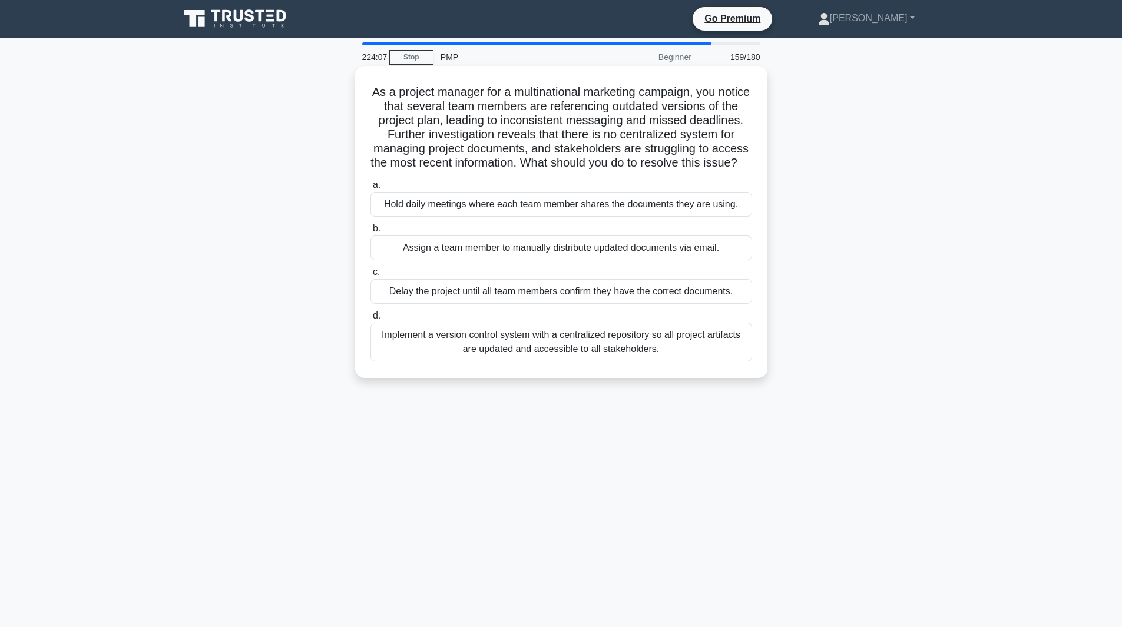
click at [616, 217] on div "Hold daily meetings where each team member shares the documents they are using." at bounding box center [562, 204] width 382 height 25
click at [371, 189] on input "a. Hold daily meetings where each team member shares the documents they are usi…" at bounding box center [371, 185] width 0 height 8
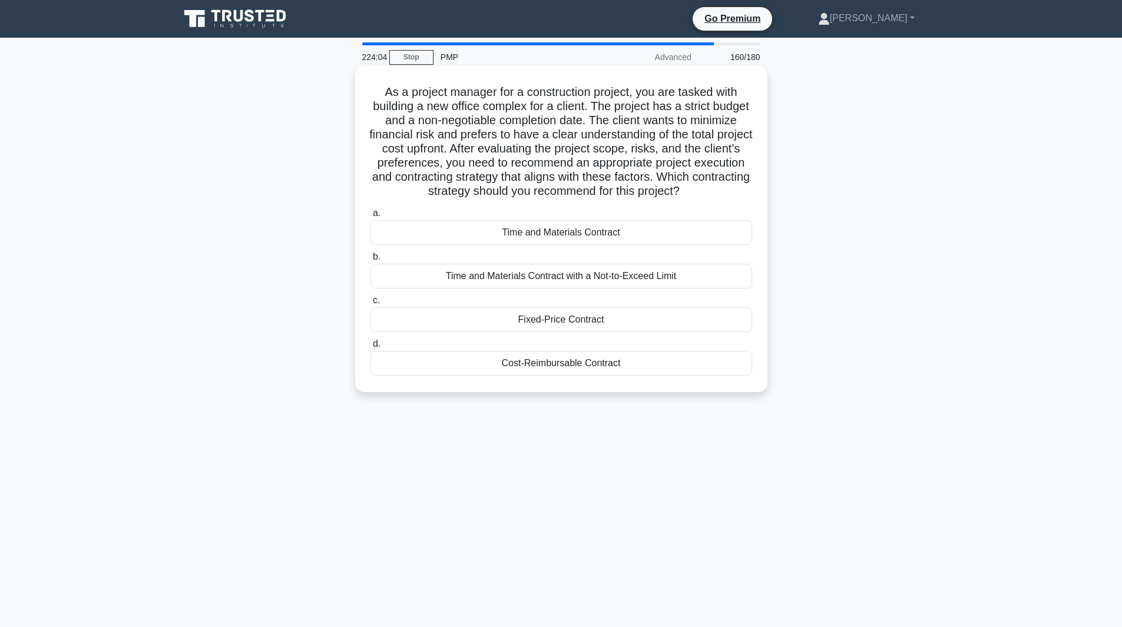
click at [471, 249] on div "a. Time and Materials Contract b. Time and Materials Contract with a Not-to-Exc…" at bounding box center [562, 291] width 396 height 174
click at [474, 238] on div "Time and Materials Contract" at bounding box center [562, 232] width 382 height 25
click at [371, 217] on input "a. Time and Materials Contract" at bounding box center [371, 214] width 0 height 8
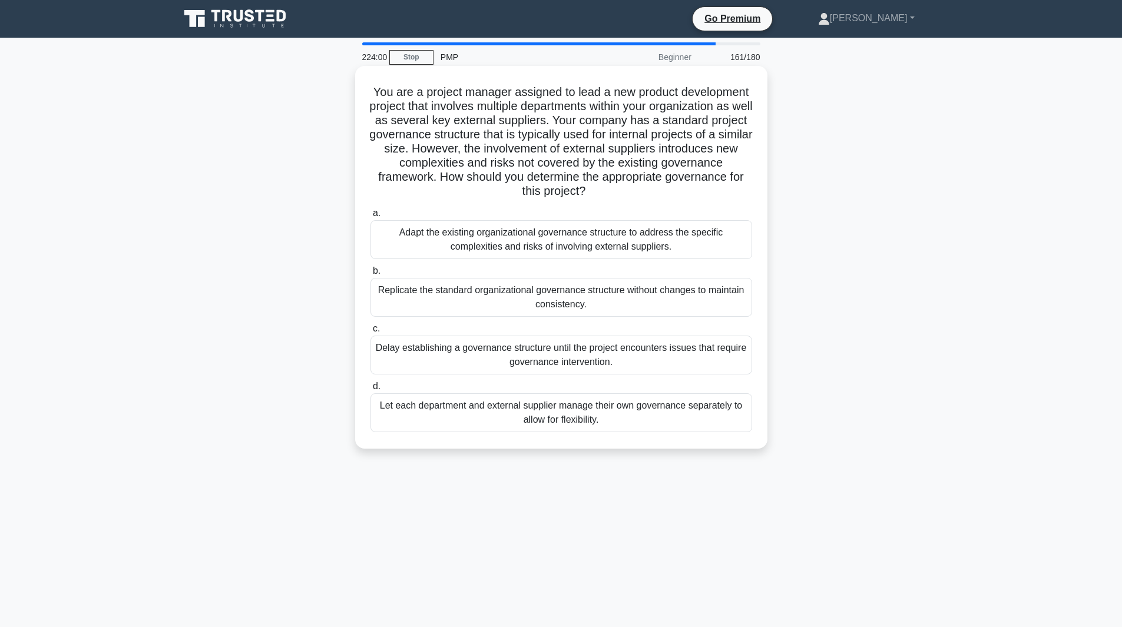
click at [537, 303] on div "Replicate the standard organizational governance structure without changes to m…" at bounding box center [562, 297] width 382 height 39
click at [371, 275] on input "b. Replicate the standard organizational governance structure without changes t…" at bounding box center [371, 271] width 0 height 8
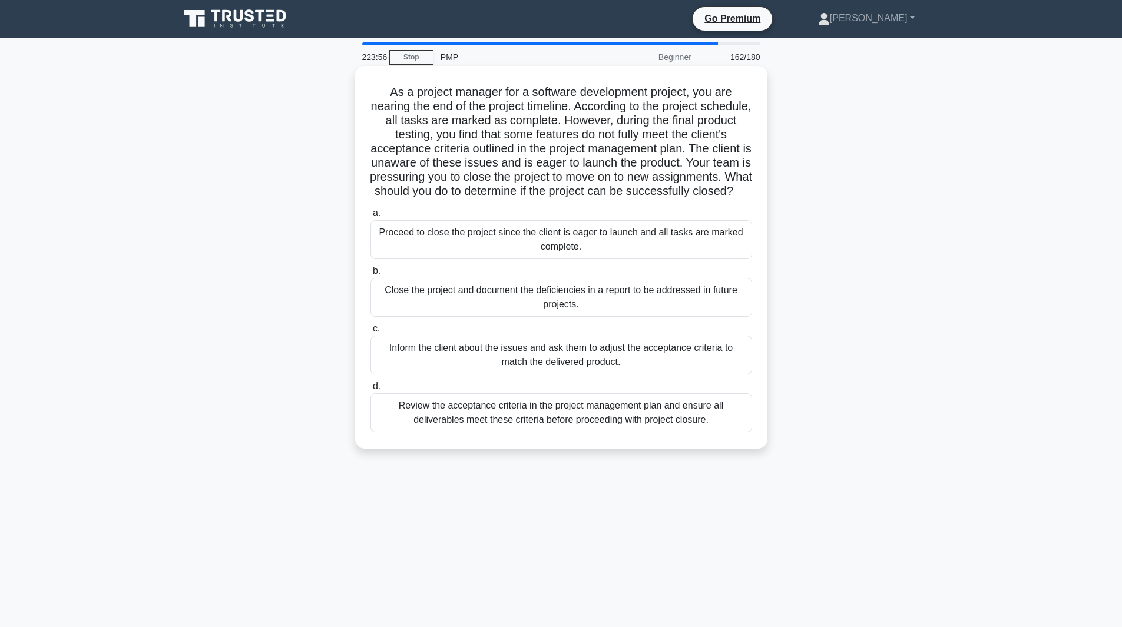
click at [506, 317] on div "Close the project and document the deficiencies in a report to be addressed in …" at bounding box center [562, 297] width 382 height 39
click at [371, 275] on input "b. Close the project and document the deficiencies in a report to be addressed …" at bounding box center [371, 271] width 0 height 8
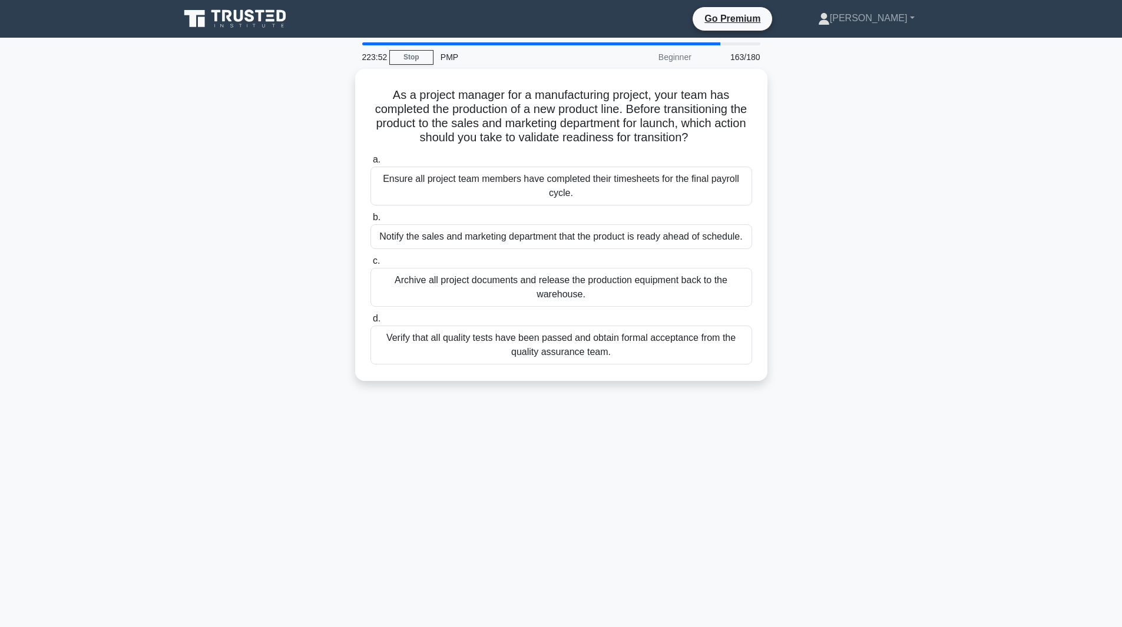
drag, startPoint x: 0, startPoint y: 0, endPoint x: 464, endPoint y: 348, distance: 580.0
click at [464, 348] on div "Verify that all quality tests have been passed and obtain formal acceptance fro…" at bounding box center [562, 345] width 382 height 39
click at [371, 323] on input "d. Verify that all quality tests have been passed and obtain formal acceptance …" at bounding box center [371, 319] width 0 height 8
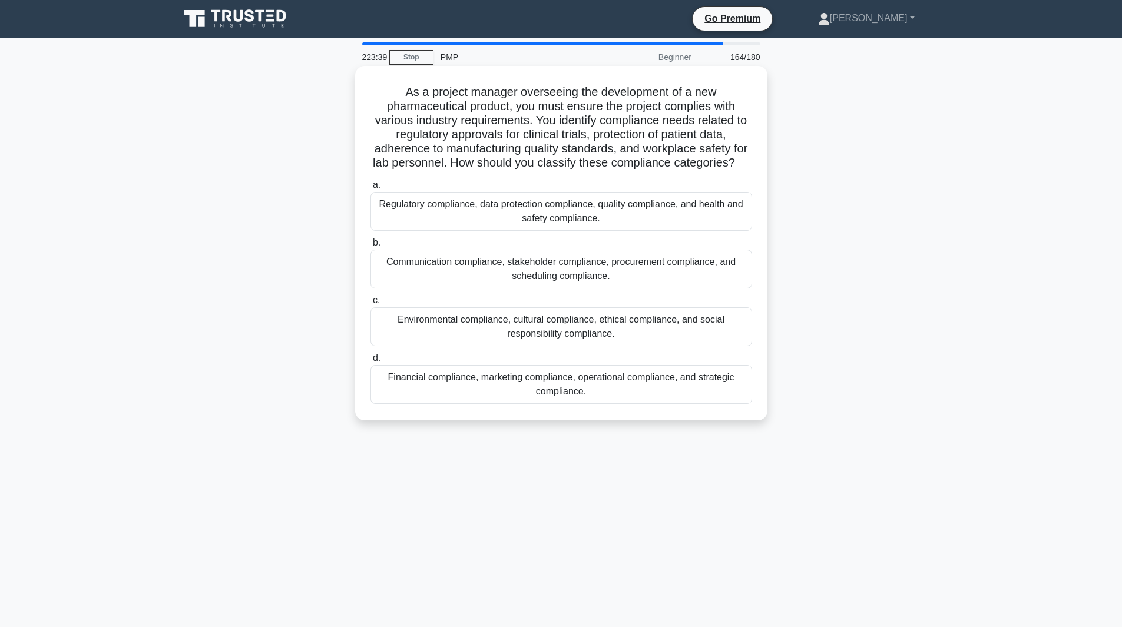
click at [592, 285] on div "Communication compliance, stakeholder compliance, procurement compliance, and s…" at bounding box center [562, 269] width 382 height 39
click at [371, 247] on input "b. Communication compliance, stakeholder compliance, procurement compliance, an…" at bounding box center [371, 243] width 0 height 8
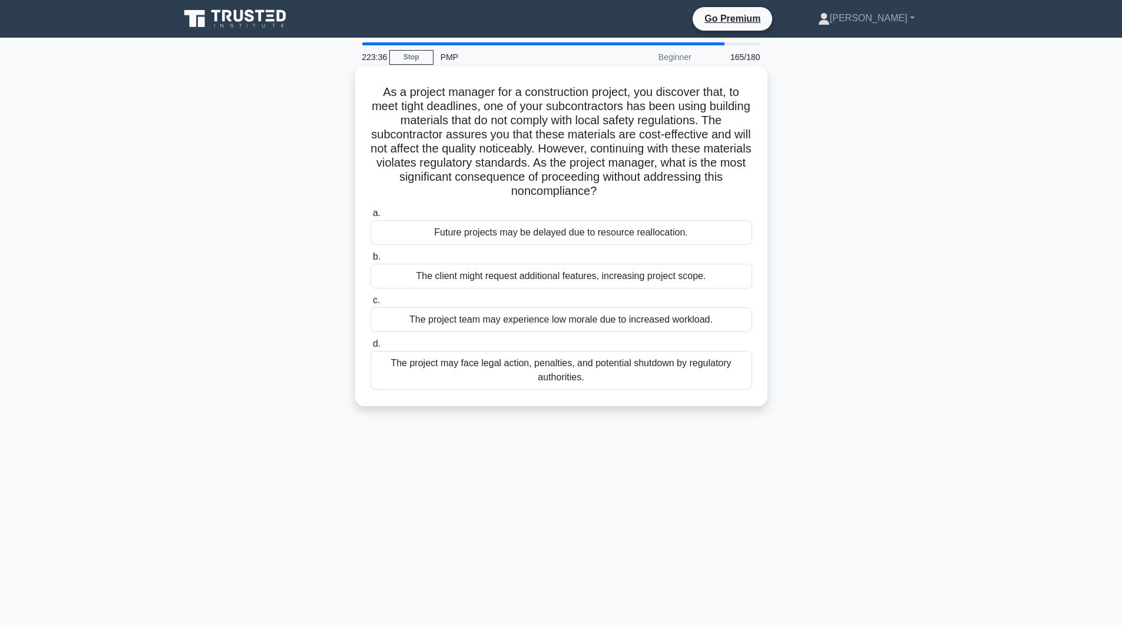
click at [543, 278] on div "The client might request additional features, increasing project scope." at bounding box center [562, 276] width 382 height 25
click at [371, 261] on input "b. The client might request additional features, increasing project scope." at bounding box center [371, 257] width 0 height 8
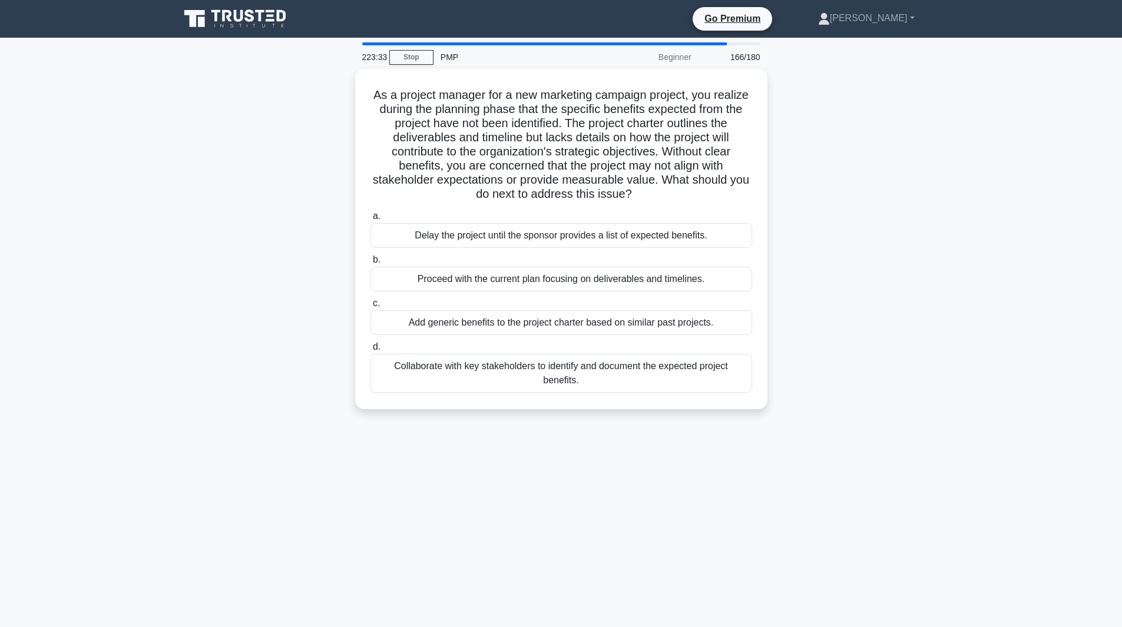
click at [521, 239] on div "Delay the project until the sponsor provides a list of expected benefits." at bounding box center [562, 235] width 382 height 25
click at [371, 220] on input "a. Delay the project until the sponsor provides a list of expected benefits." at bounding box center [371, 217] width 0 height 8
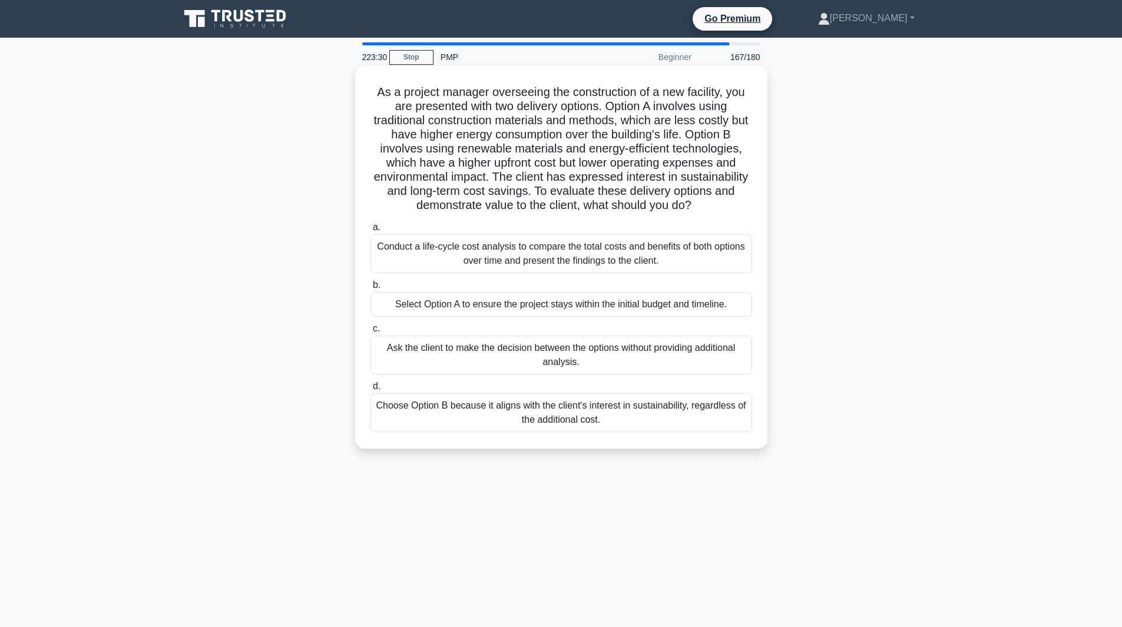
click at [460, 307] on div "Select Option A to ensure the project stays within the initial budget and timel…" at bounding box center [562, 304] width 382 height 25
click at [371, 289] on input "b. Select Option A to ensure the project stays within the initial budget and ti…" at bounding box center [371, 286] width 0 height 8
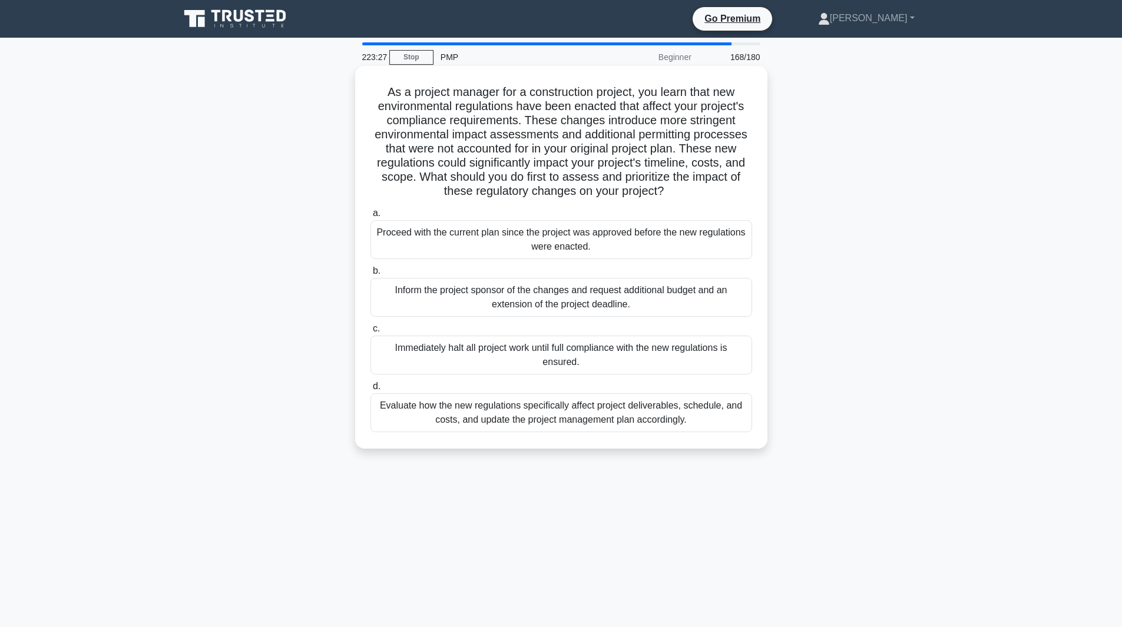
click at [491, 245] on div "Proceed with the current plan since the project was approved before the new reg…" at bounding box center [562, 239] width 382 height 39
click at [371, 217] on input "a. Proceed with the current plan since the project was approved before the new …" at bounding box center [371, 214] width 0 height 8
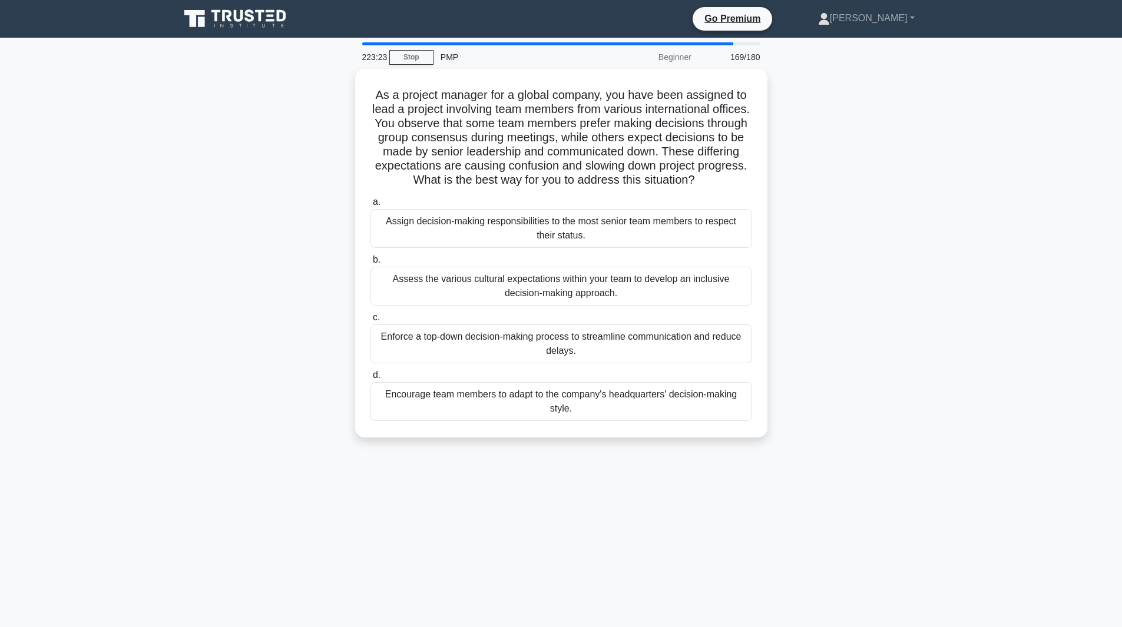
click at [539, 245] on div "Assign decision-making responsibilities to the most senior team members to resp…" at bounding box center [562, 228] width 382 height 39
click at [371, 206] on input "a. Assign decision-making responsibilities to the most senior team members to r…" at bounding box center [371, 203] width 0 height 8
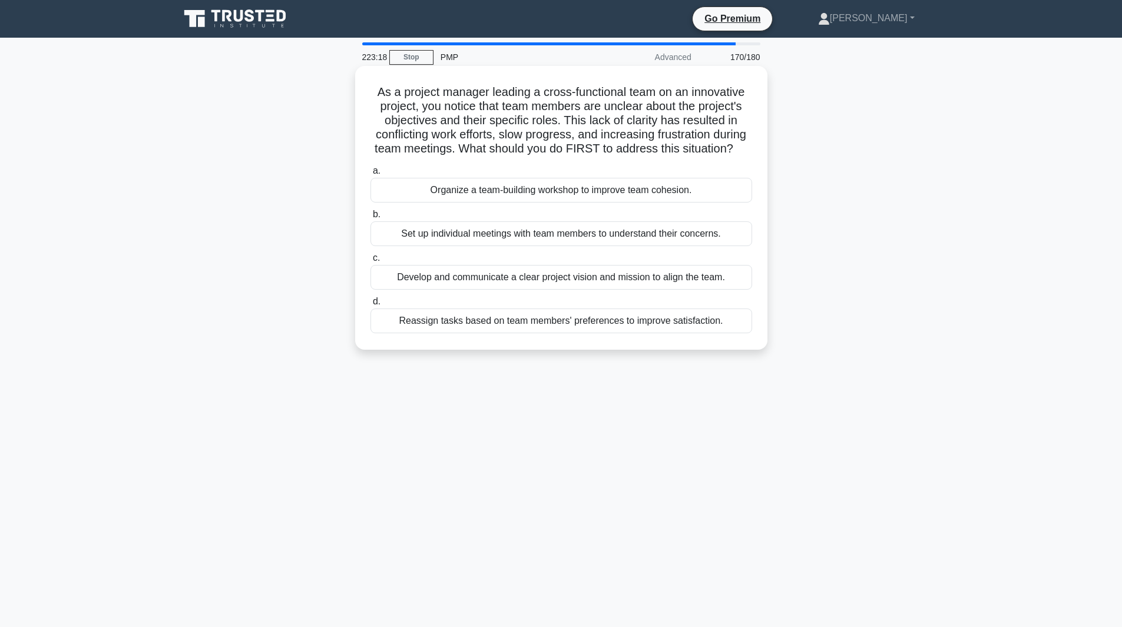
click at [427, 290] on div "Develop and communicate a clear project vision and mission to align the team." at bounding box center [562, 277] width 382 height 25
click at [371, 262] on input "c. Develop and communicate a clear project vision and mission to align the team." at bounding box center [371, 259] width 0 height 8
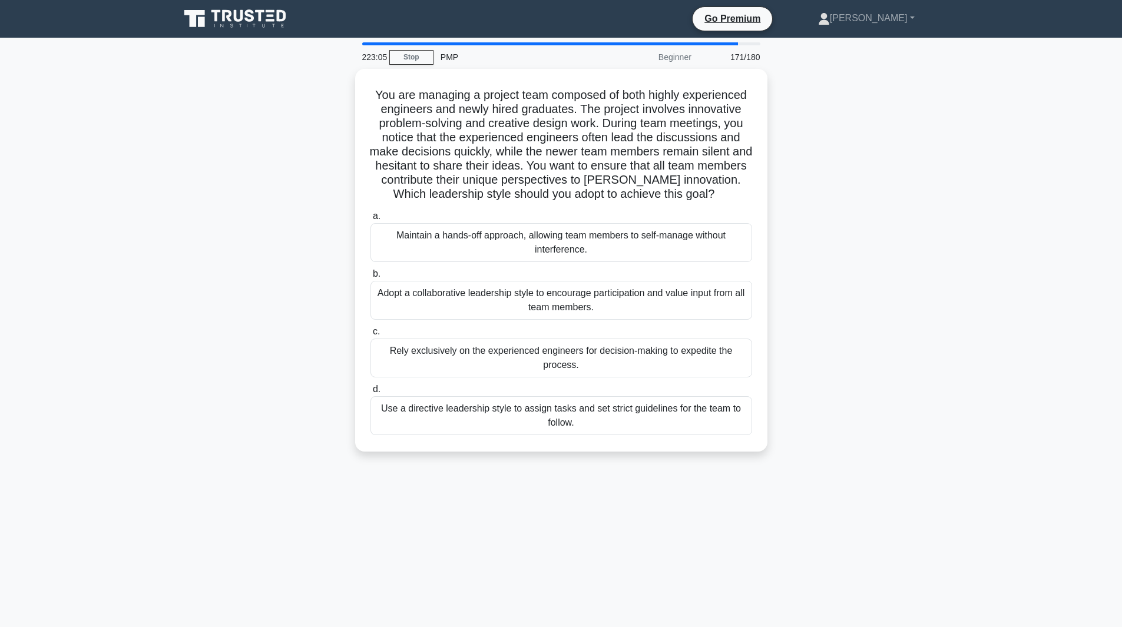
click at [418, 236] on div "Maintain a hands-off approach, allowing team members to self-manage without int…" at bounding box center [562, 242] width 382 height 39
click at [371, 220] on input "a. Maintain a hands-off approach, allowing team members to self-manage without …" at bounding box center [371, 217] width 0 height 8
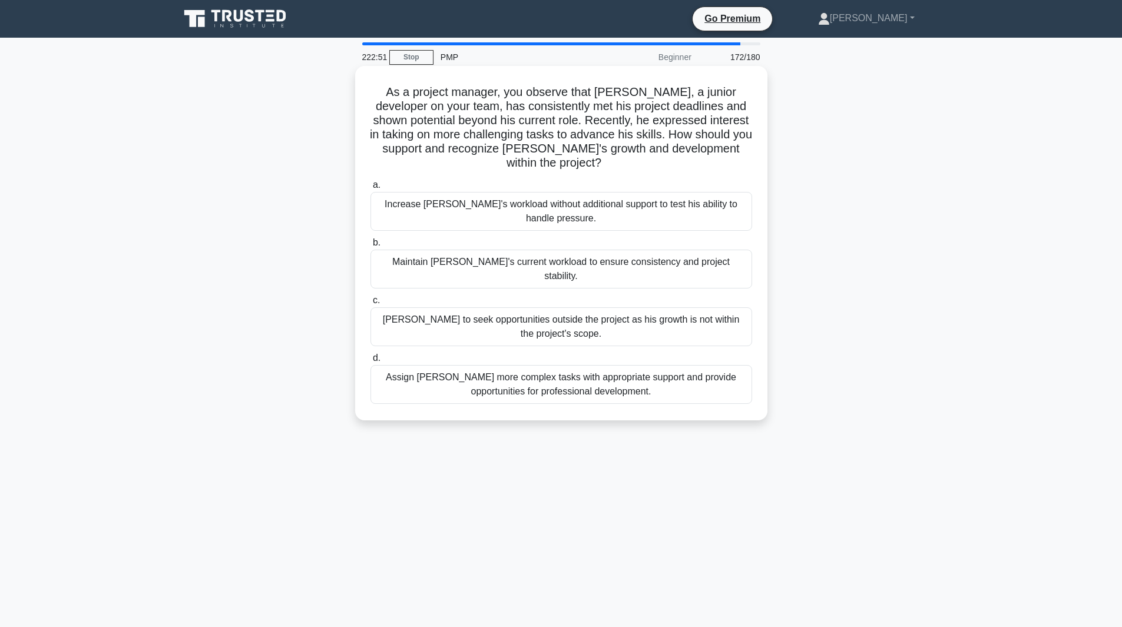
click at [550, 365] on div "Assign Jamal more complex tasks with appropriate support and provide opportunit…" at bounding box center [562, 384] width 382 height 39
click at [371, 362] on input "d. Assign Jamal more complex tasks with appropriate support and provide opportu…" at bounding box center [371, 359] width 0 height 8
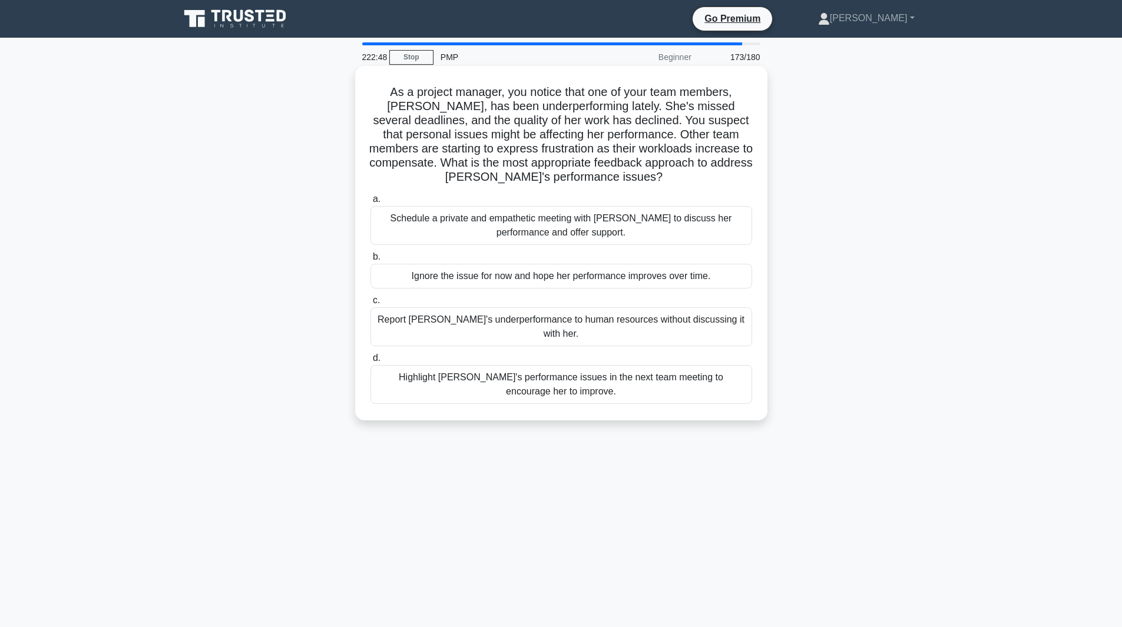
click at [430, 228] on div "Schedule a private and empathetic meeting with [PERSON_NAME] to discuss her per…" at bounding box center [562, 225] width 382 height 39
click at [371, 203] on input "a. Schedule a private and empathetic meeting with [PERSON_NAME] to discuss her …" at bounding box center [371, 200] width 0 height 8
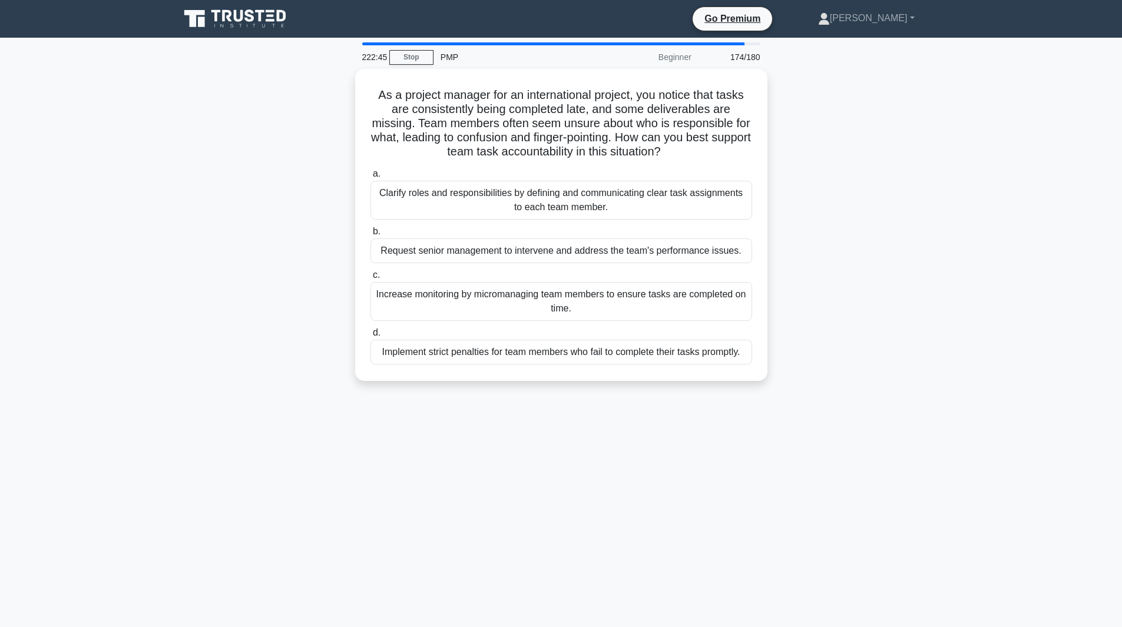
click at [377, 280] on label "c. Increase monitoring by micromanaging team members to ensure tasks are comple…" at bounding box center [562, 294] width 382 height 53
click at [371, 279] on input "c. Increase monitoring by micromanaging team members to ensure tasks are comple…" at bounding box center [371, 276] width 0 height 8
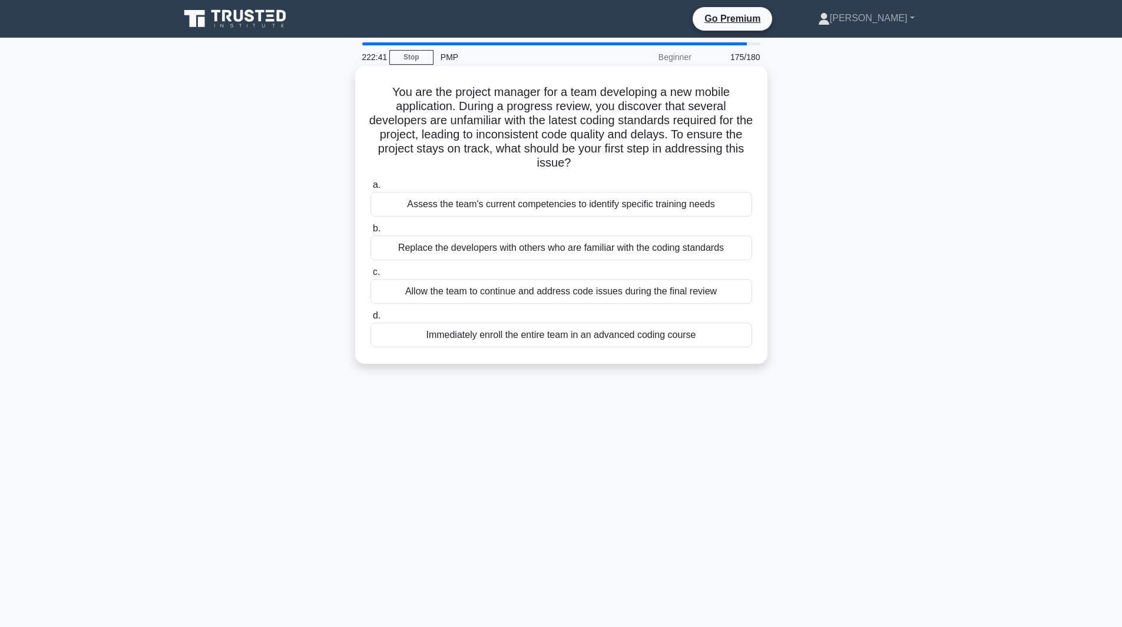
click at [452, 256] on div "Replace the developers with others who are familiar with the coding standards" at bounding box center [562, 248] width 382 height 25
click at [371, 233] on input "b. Replace the developers with others who are familiar with the coding standards" at bounding box center [371, 229] width 0 height 8
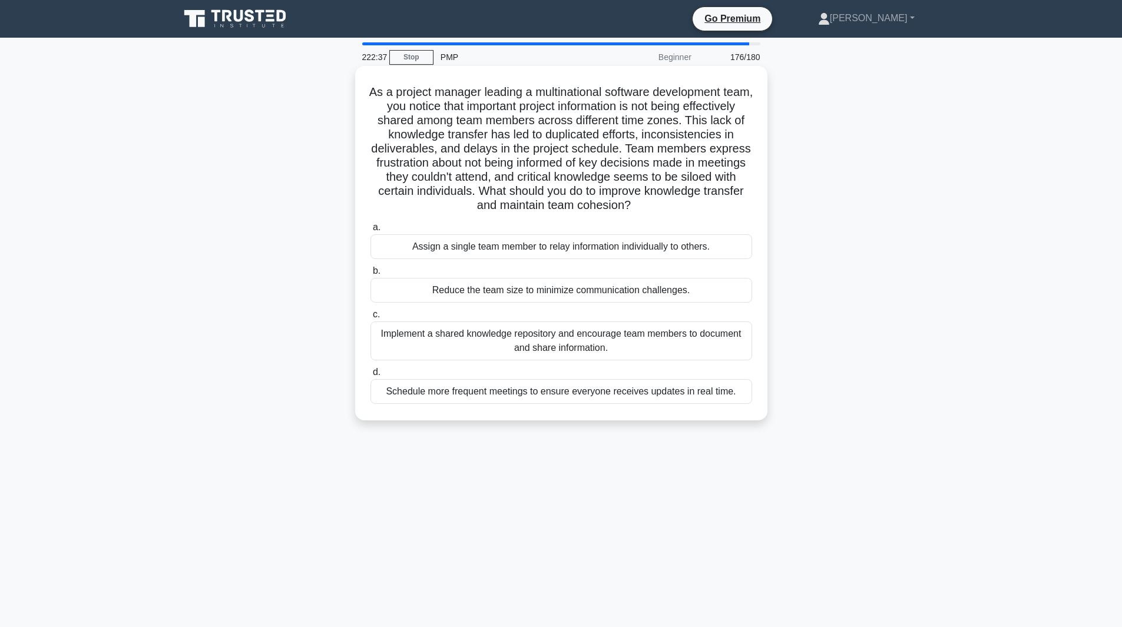
click at [708, 332] on div "Implement a shared knowledge repository and encourage team members to document …" at bounding box center [562, 341] width 382 height 39
click at [371, 319] on input "c. Implement a shared knowledge repository and encourage team members to docume…" at bounding box center [371, 315] width 0 height 8
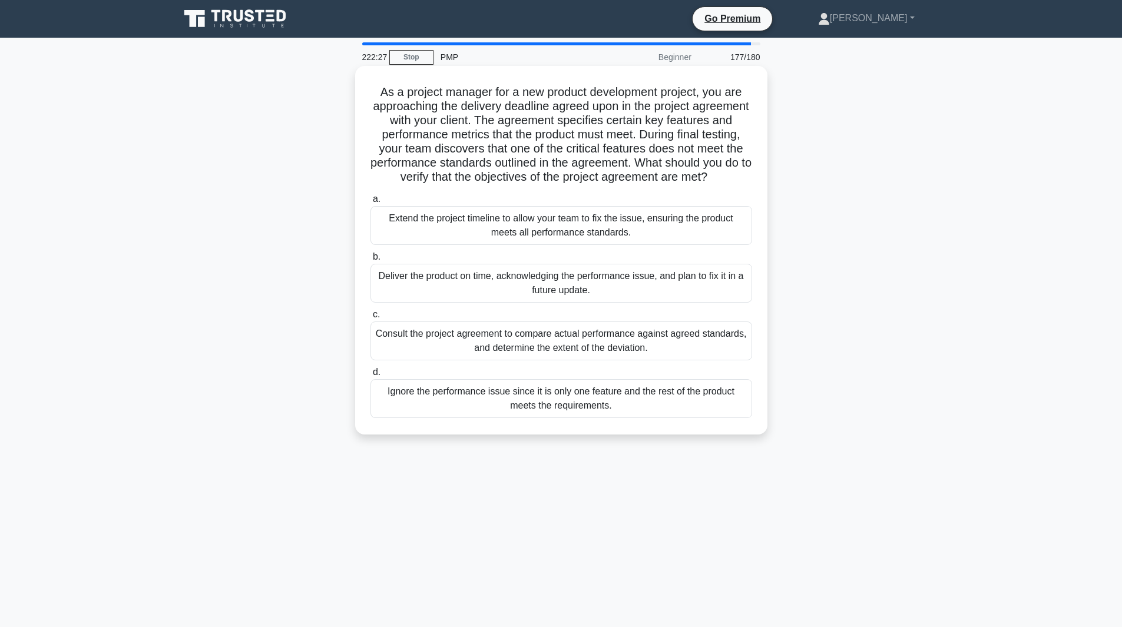
click at [419, 242] on div "Extend the project timeline to allow your team to fix the issue, ensuring the p…" at bounding box center [562, 225] width 382 height 39
click at [371, 203] on input "a. Extend the project timeline to allow your team to fix the issue, ensuring th…" at bounding box center [371, 200] width 0 height 8
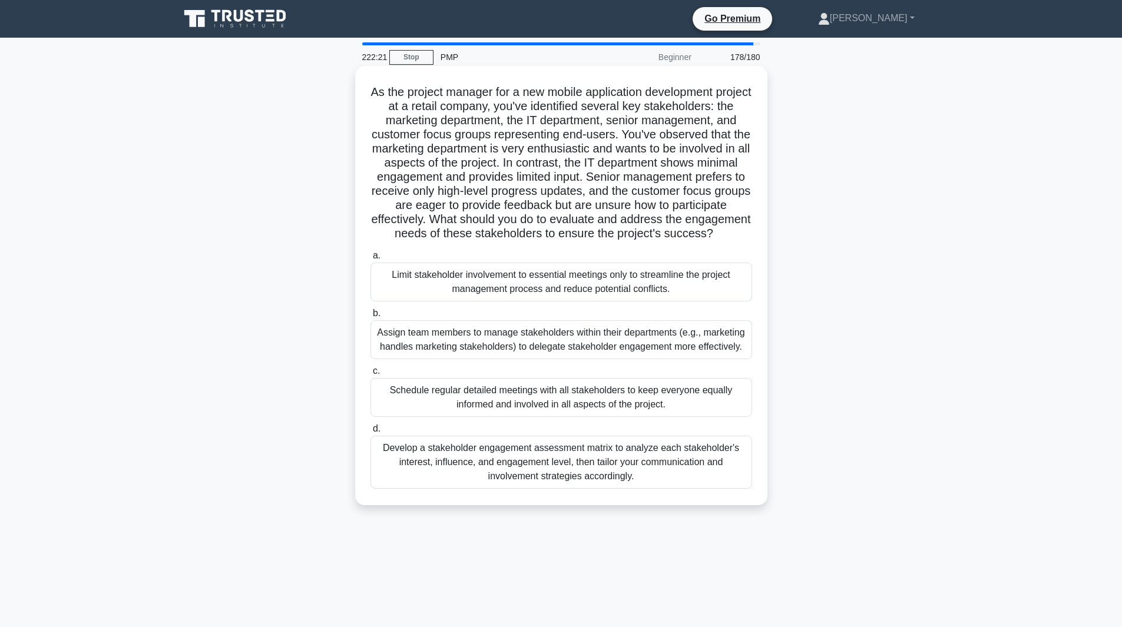
click at [522, 279] on div "Limit stakeholder involvement to essential meetings only to streamline the proj…" at bounding box center [562, 282] width 382 height 39
click at [371, 260] on input "a. Limit stakeholder involvement to essential meetings only to streamline the p…" at bounding box center [371, 256] width 0 height 8
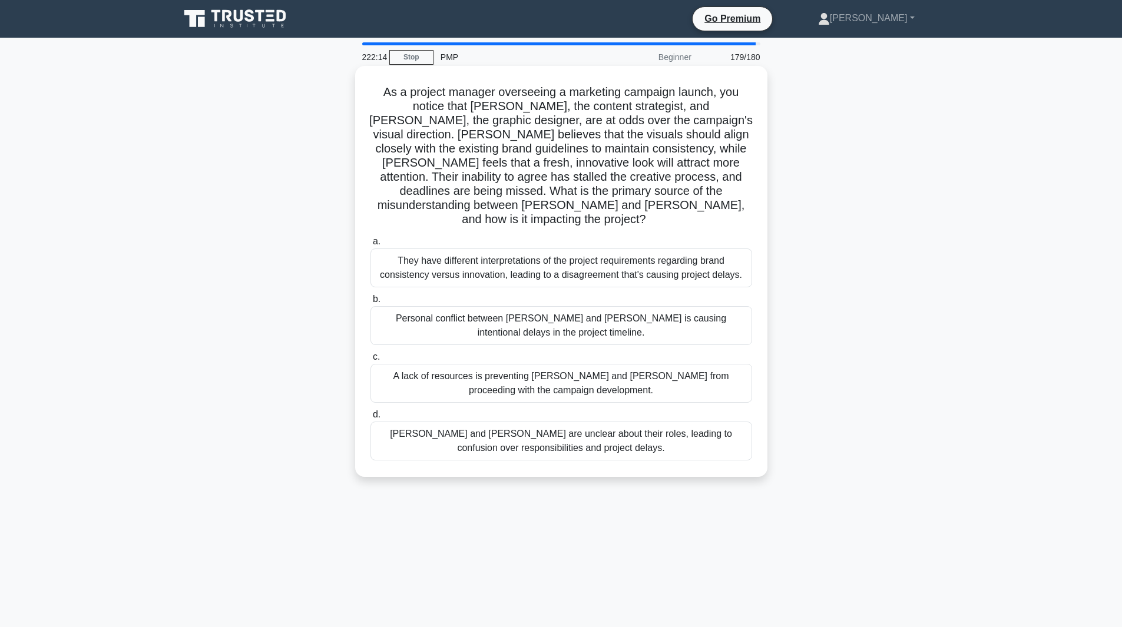
click at [406, 252] on div "They have different interpretations of the project requirements regarding brand…" at bounding box center [562, 268] width 382 height 39
click at [371, 246] on input "a. They have different interpretations of the project requirements regarding br…" at bounding box center [371, 242] width 0 height 8
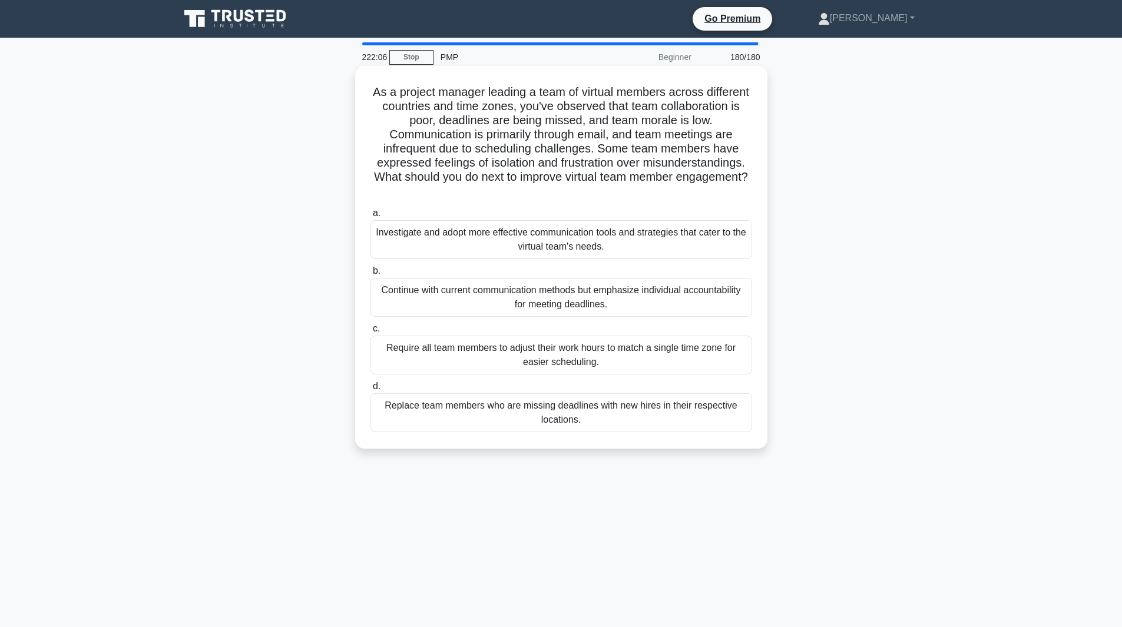
click at [497, 370] on div "Require all team members to adjust their work hours to match a single time zone…" at bounding box center [562, 355] width 382 height 39
click at [371, 333] on input "c. Require all team members to adjust their work hours to match a single time z…" at bounding box center [371, 329] width 0 height 8
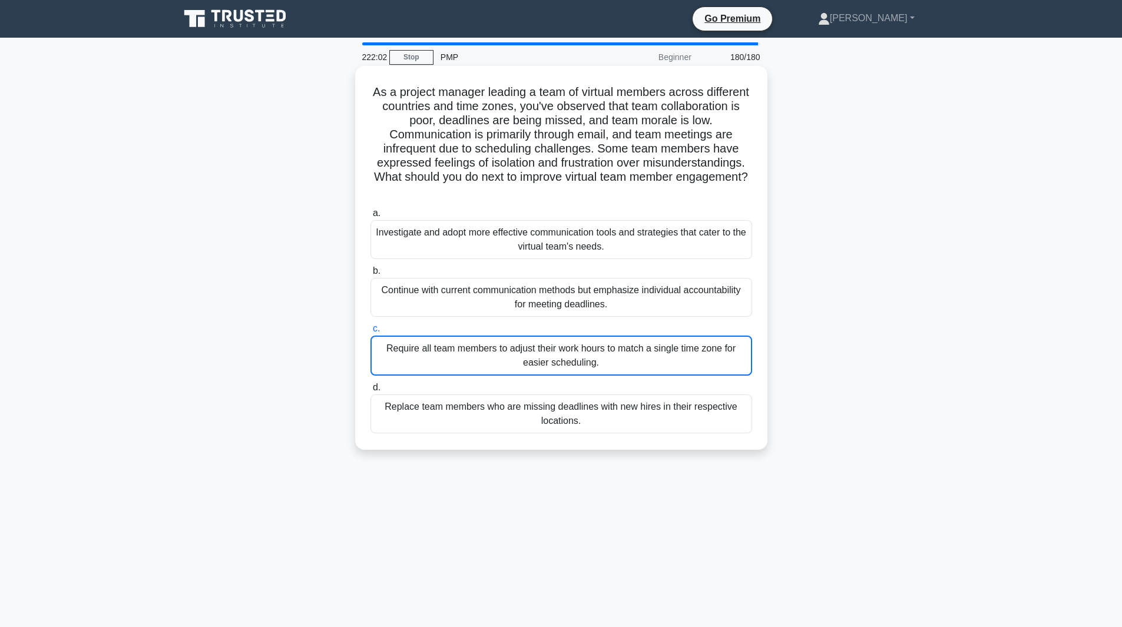
click at [536, 282] on div "Continue with current communication methods but emphasize individual accountabi…" at bounding box center [562, 297] width 382 height 39
click at [371, 275] on input "b. Continue with current communication methods but emphasize individual account…" at bounding box center [371, 271] width 0 height 8
